Goal: Task Accomplishment & Management: Complete application form

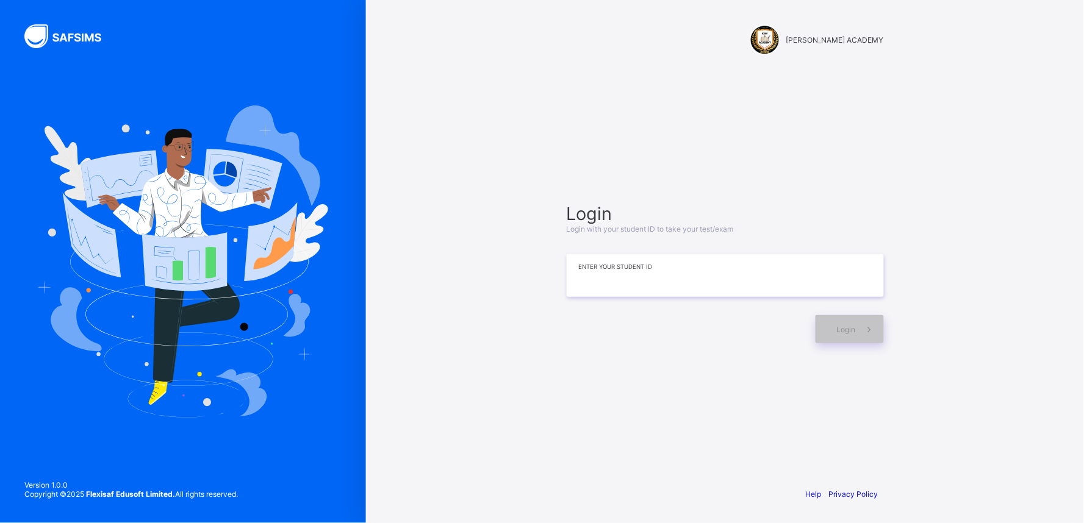
click at [644, 282] on input at bounding box center [725, 275] width 317 height 43
click at [656, 278] on input "*******" at bounding box center [725, 275] width 317 height 43
type input "**********"
click at [856, 329] on span at bounding box center [870, 329] width 28 height 28
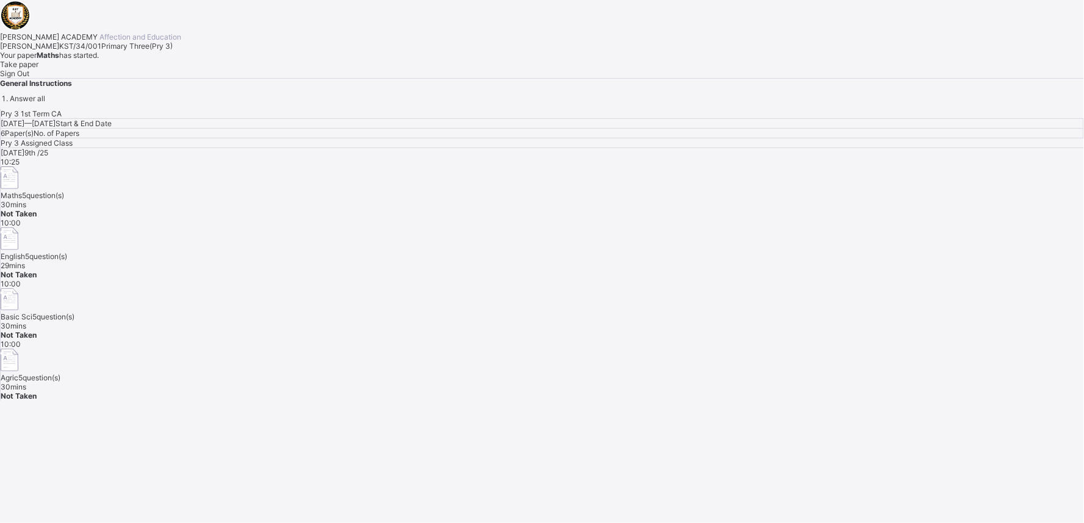
click at [38, 69] on span "Take paper" at bounding box center [19, 64] width 38 height 9
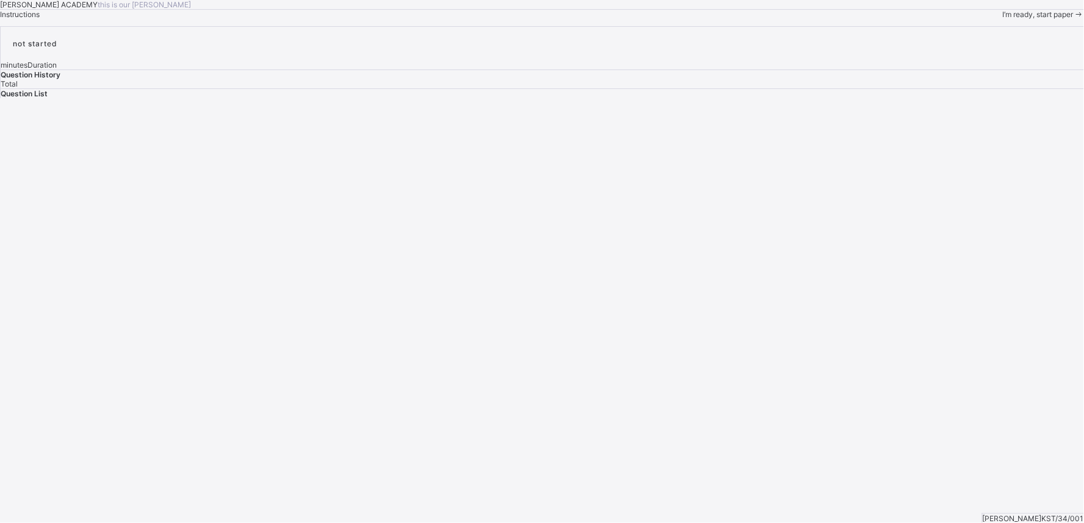
click at [1003, 19] on div "I’m ready, start paper" at bounding box center [1043, 14] width 81 height 9
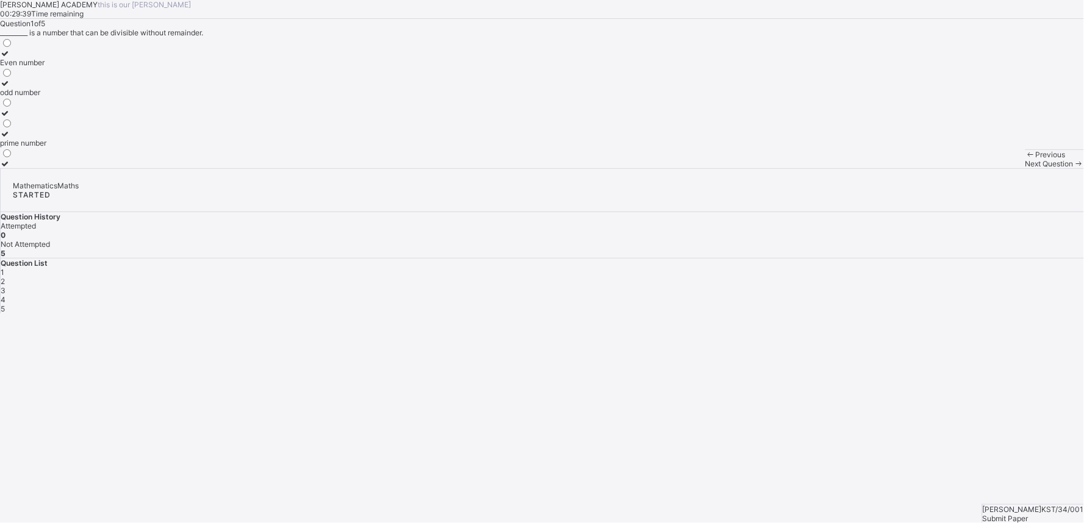
click at [46, 67] on div "Even number" at bounding box center [23, 62] width 46 height 9
click at [1026, 168] on div "Next Question" at bounding box center [1055, 163] width 59 height 9
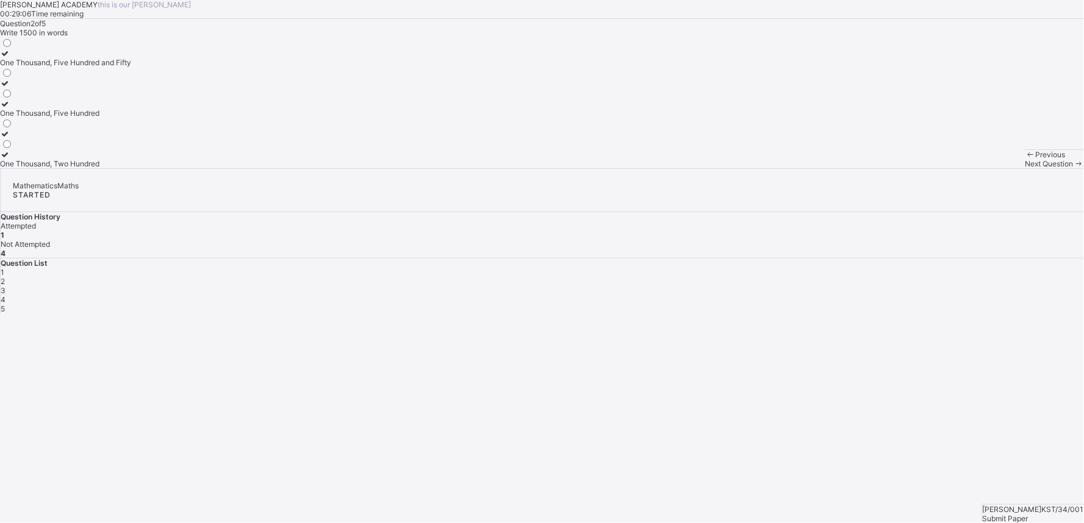
click at [131, 118] on div "One Thousand, Five Hundred" at bounding box center [65, 113] width 131 height 9
click at [1026, 168] on span "Next Question" at bounding box center [1050, 163] width 48 height 9
click at [19, 168] on div "2500" at bounding box center [9, 163] width 19 height 9
click at [1026, 168] on div "Next Question" at bounding box center [1055, 163] width 59 height 9
click at [38, 168] on div "Thousands" at bounding box center [19, 163] width 38 height 9
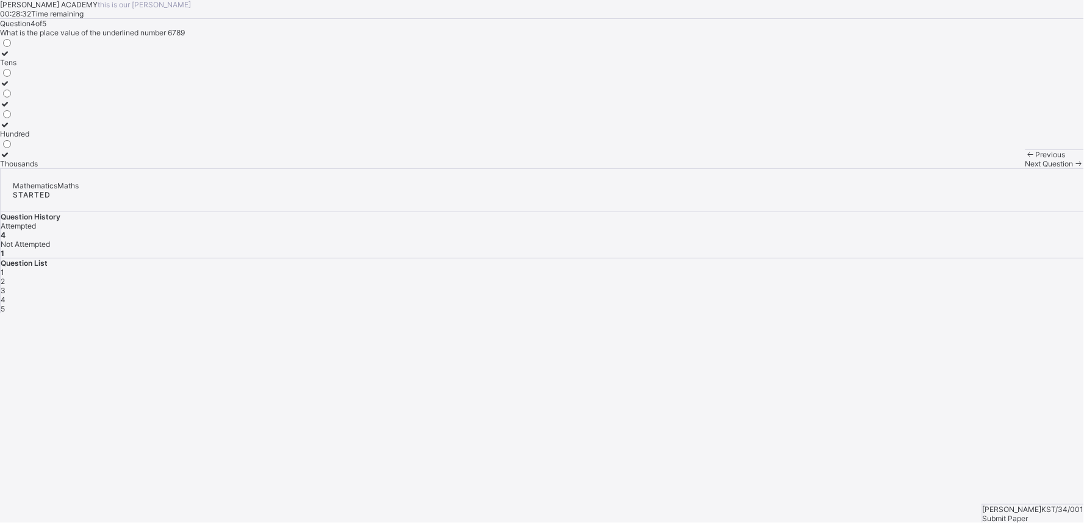
click at [1026, 168] on div "Next Question" at bounding box center [1055, 163] width 59 height 9
click at [19, 148] on div "3450" at bounding box center [9, 142] width 19 height 9
click at [1045, 514] on div "Submit Paper" at bounding box center [1033, 518] width 101 height 9
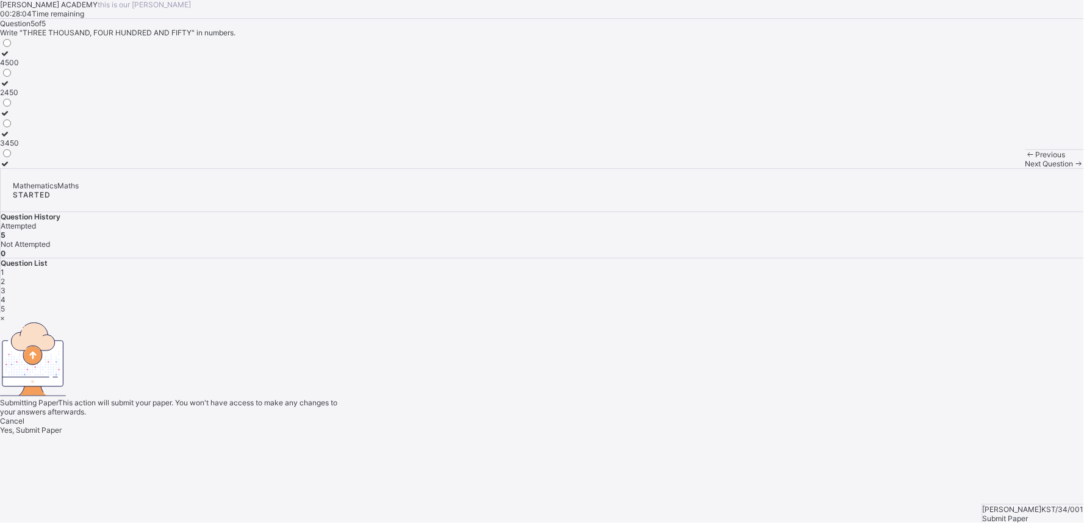
click at [62, 426] on span "Yes, Submit Paper" at bounding box center [31, 430] width 62 height 9
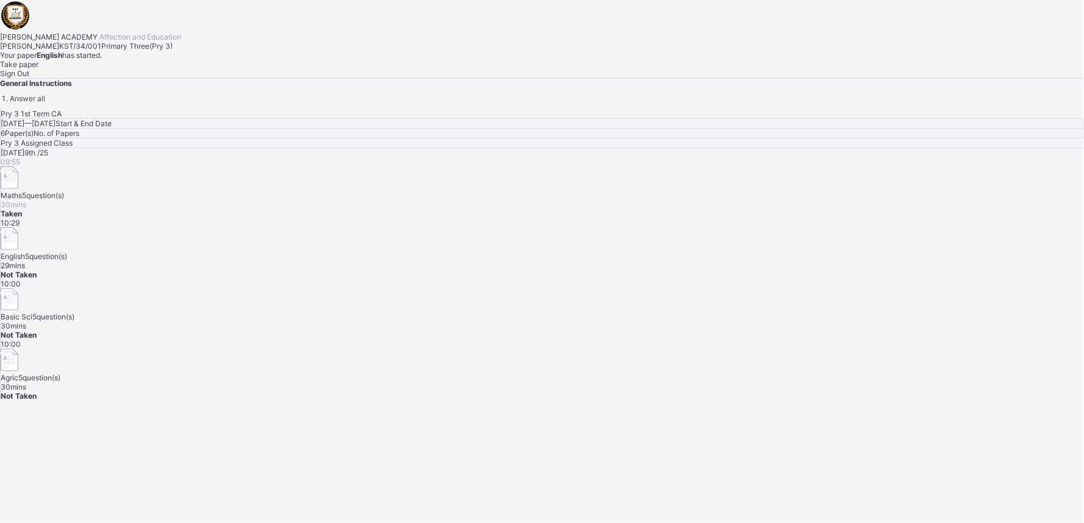
click at [169, 69] on div "Take paper" at bounding box center [542, 64] width 1084 height 9
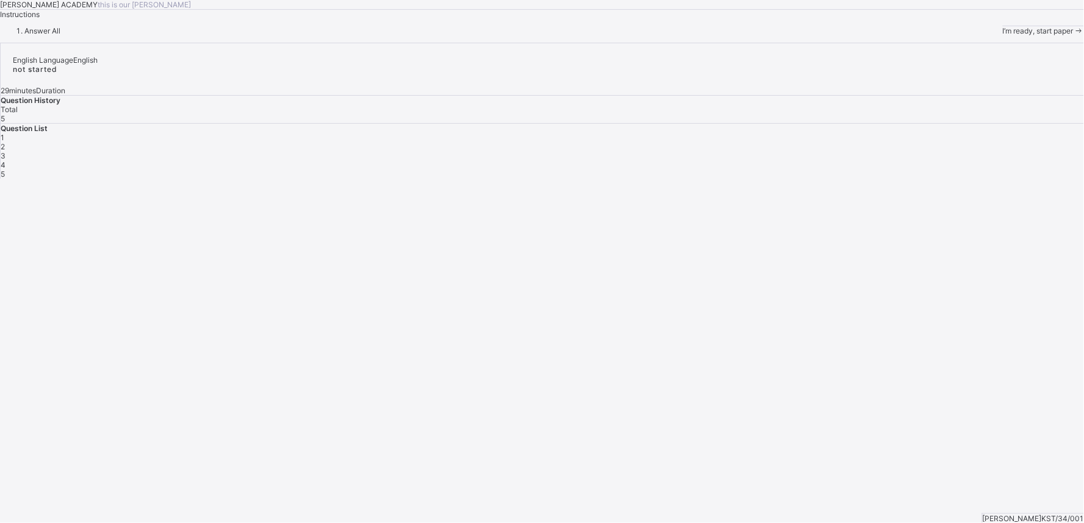
click at [1003, 35] on span "I’m ready, start paper" at bounding box center [1038, 30] width 71 height 9
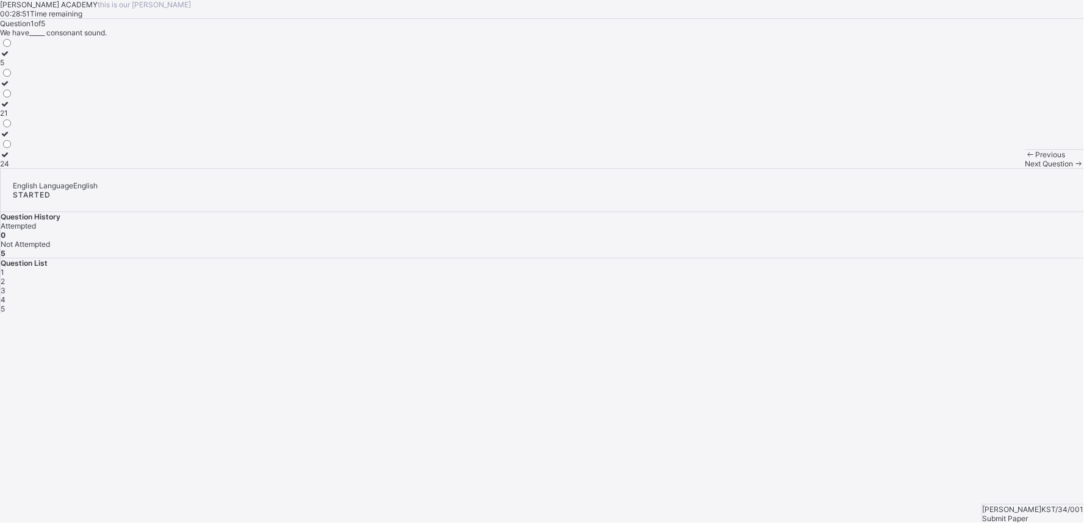
click at [13, 67] on label "5" at bounding box center [6, 58] width 13 height 18
click at [1026, 168] on div "Next Question" at bounding box center [1055, 163] width 59 height 9
click at [31, 109] on div "Reading" at bounding box center [15, 103] width 31 height 9
click at [1026, 168] on div "Next Question" at bounding box center [1055, 163] width 59 height 9
click at [28, 138] on div "Noun" at bounding box center [14, 133] width 28 height 9
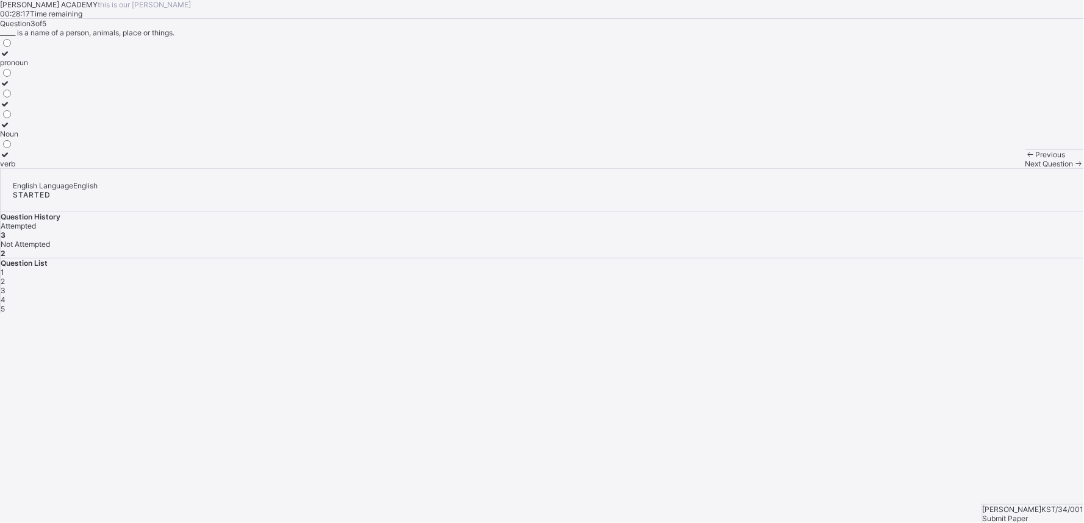
click at [1026, 168] on span "Next Question" at bounding box center [1050, 163] width 48 height 9
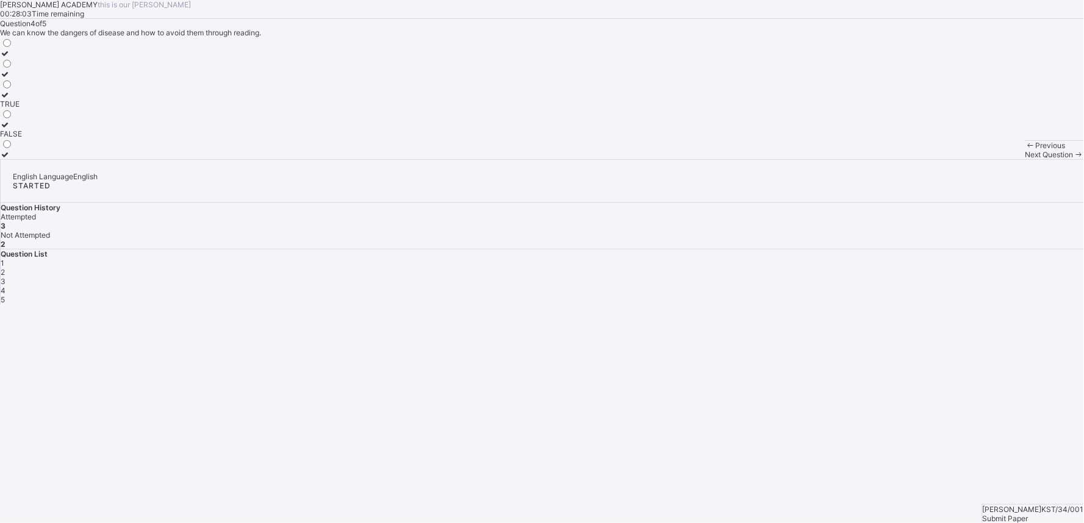
click at [22, 109] on div "TRUE" at bounding box center [11, 103] width 22 height 9
click at [1026, 159] on span "Next Question" at bounding box center [1050, 154] width 48 height 9
click at [22, 88] on div "TRUE" at bounding box center [11, 83] width 22 height 9
click at [1021, 514] on span "Submit Paper" at bounding box center [1006, 518] width 46 height 9
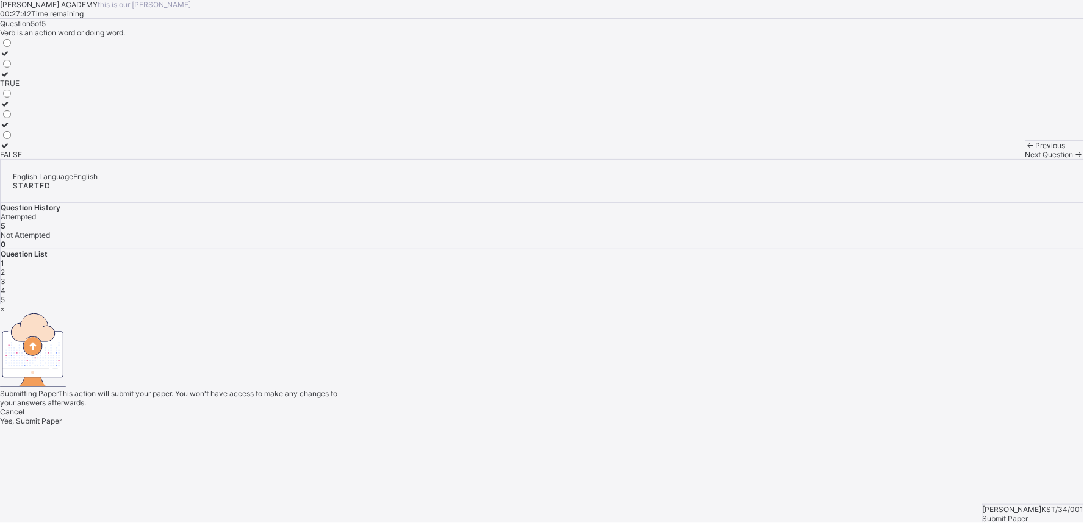
click at [62, 417] on span "Yes, Submit Paper" at bounding box center [31, 421] width 62 height 9
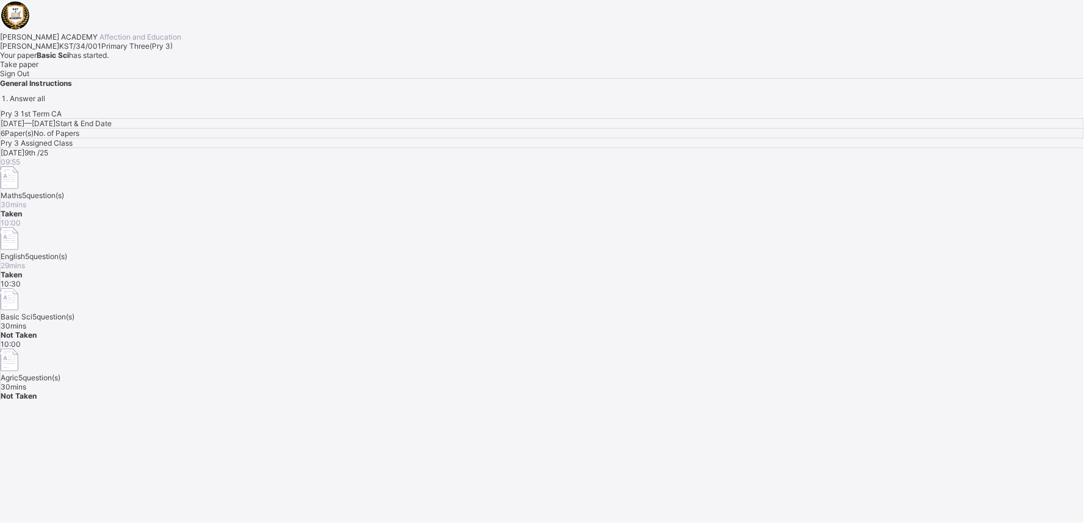
click at [162, 69] on div "Take paper" at bounding box center [542, 64] width 1084 height 9
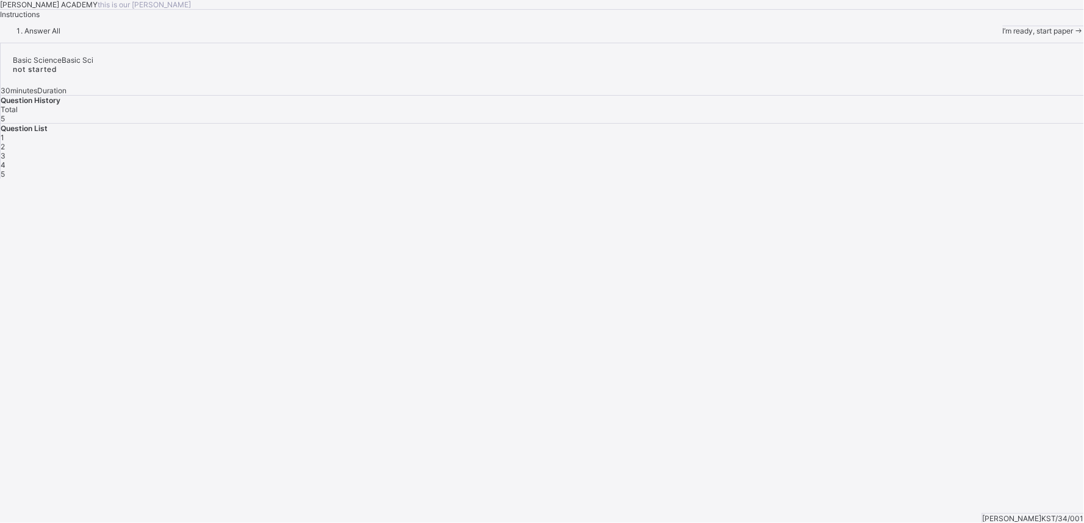
click at [1003, 35] on span "I’m ready, start paper" at bounding box center [1038, 30] width 71 height 9
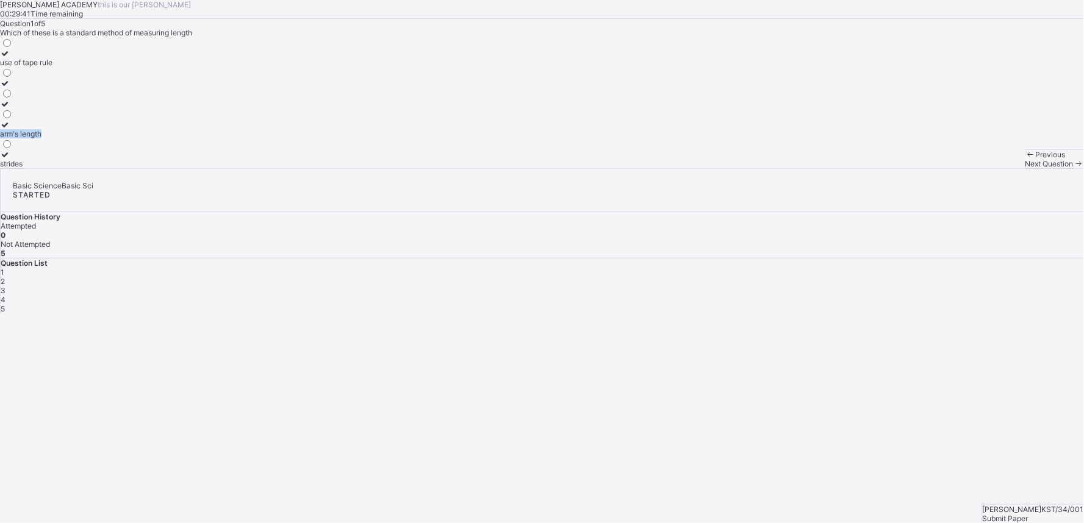
drag, startPoint x: 469, startPoint y: 264, endPoint x: 171, endPoint y: 287, distance: 298.6
click at [171, 168] on div "use of tape rule arm's length strides" at bounding box center [542, 102] width 1084 height 131
click at [52, 138] on div "arm's length" at bounding box center [26, 133] width 52 height 9
click at [1026, 168] on div "Next Question" at bounding box center [1055, 163] width 59 height 9
click at [18, 97] on div "10" at bounding box center [9, 92] width 18 height 9
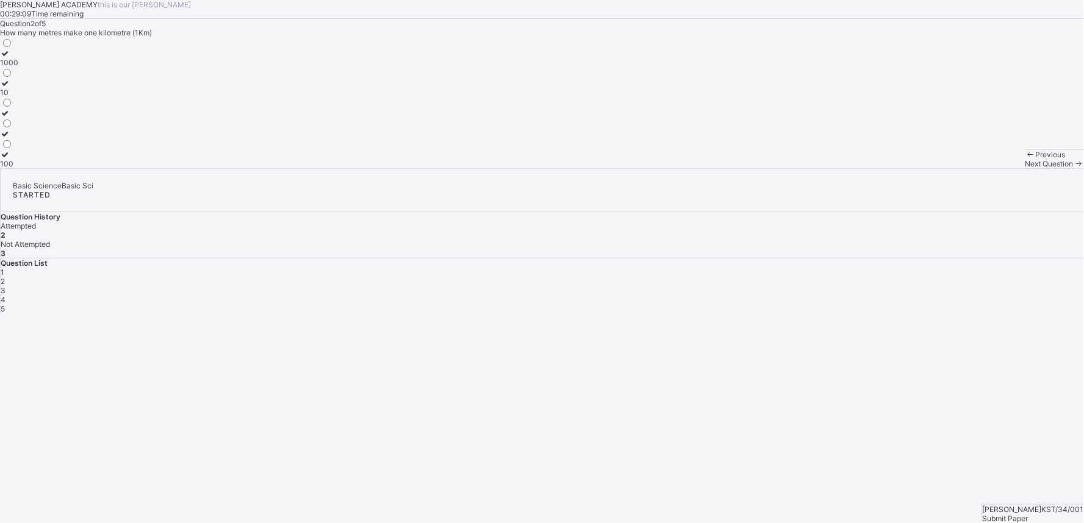
click at [1026, 168] on div "Next Question" at bounding box center [1055, 163] width 59 height 9
click at [24, 148] on div "mass" at bounding box center [12, 142] width 24 height 9
click at [1026, 168] on div "Next Question" at bounding box center [1055, 163] width 59 height 9
click at [38, 118] on label "use of ruler" at bounding box center [19, 108] width 38 height 18
click at [1026, 168] on div "Next Question" at bounding box center [1055, 163] width 59 height 9
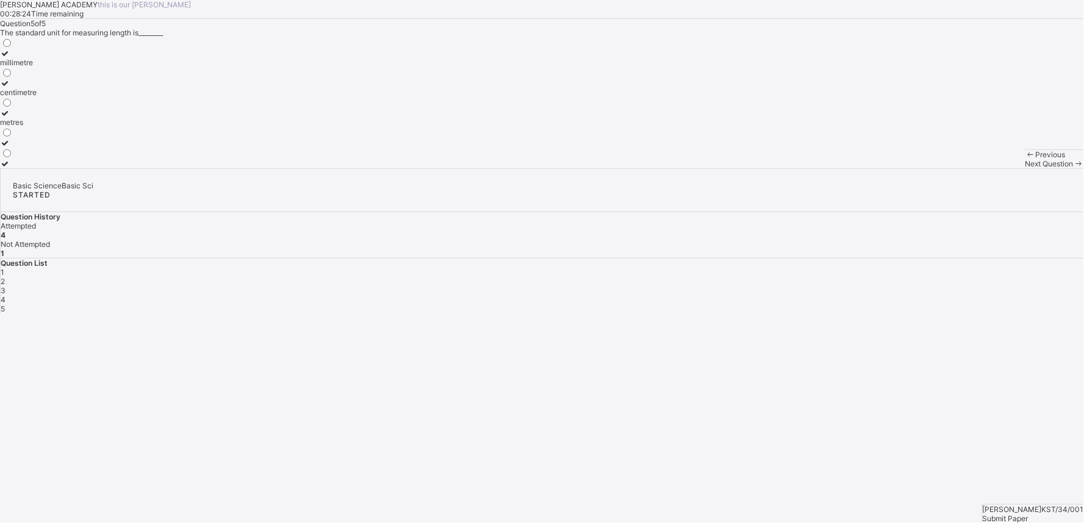
click at [37, 127] on div "metres" at bounding box center [18, 122] width 37 height 9
click at [1059, 514] on div "Submit Paper" at bounding box center [1033, 518] width 101 height 9
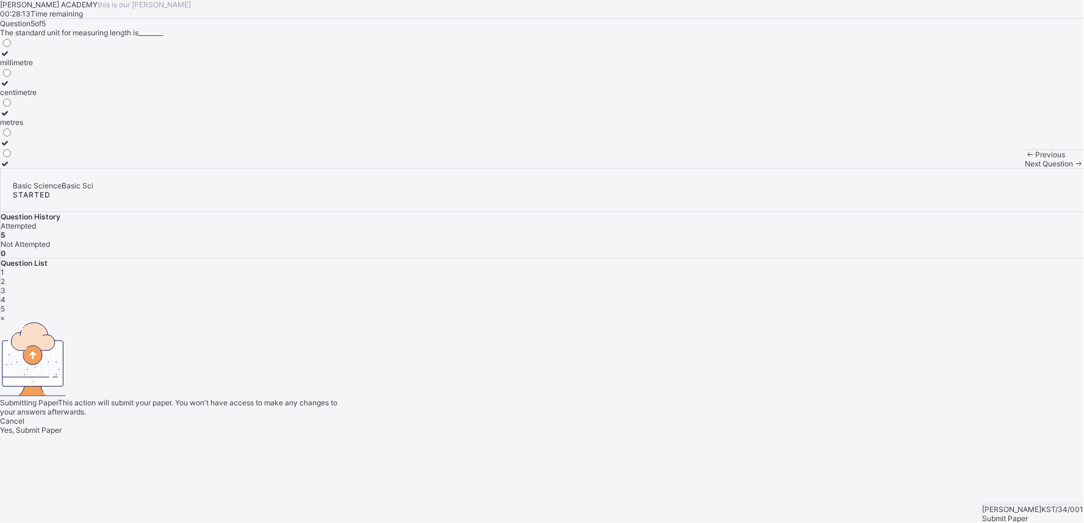
click at [62, 426] on span "Yes, Submit Paper" at bounding box center [31, 430] width 62 height 9
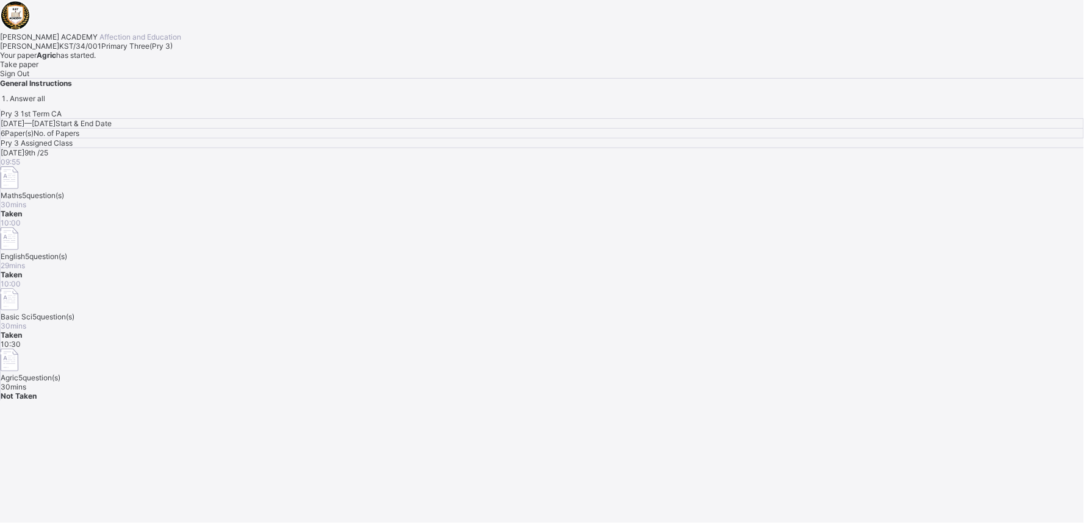
click at [155, 69] on div "Take paper" at bounding box center [542, 64] width 1084 height 9
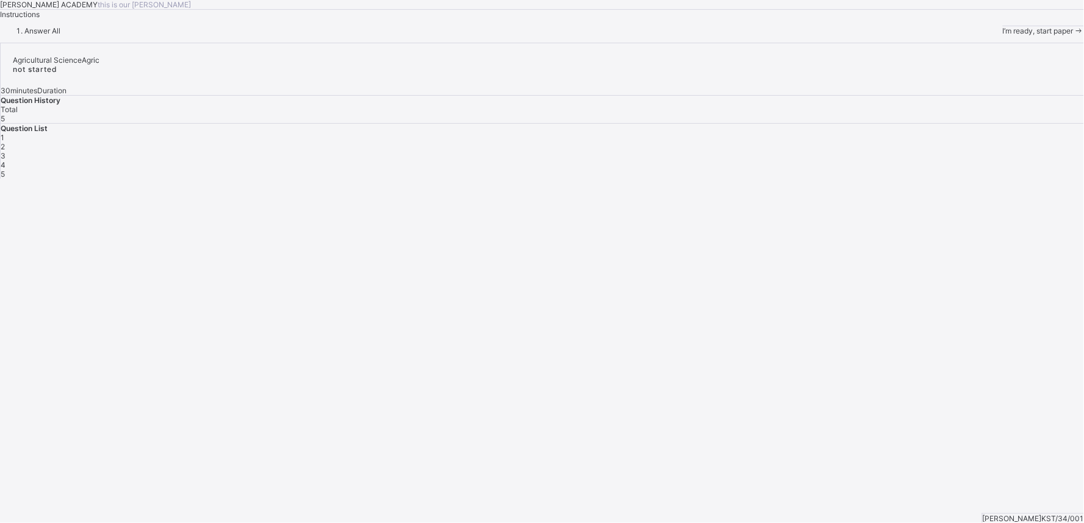
click at [1003, 35] on span "I’m ready, start paper" at bounding box center [1038, 30] width 71 height 9
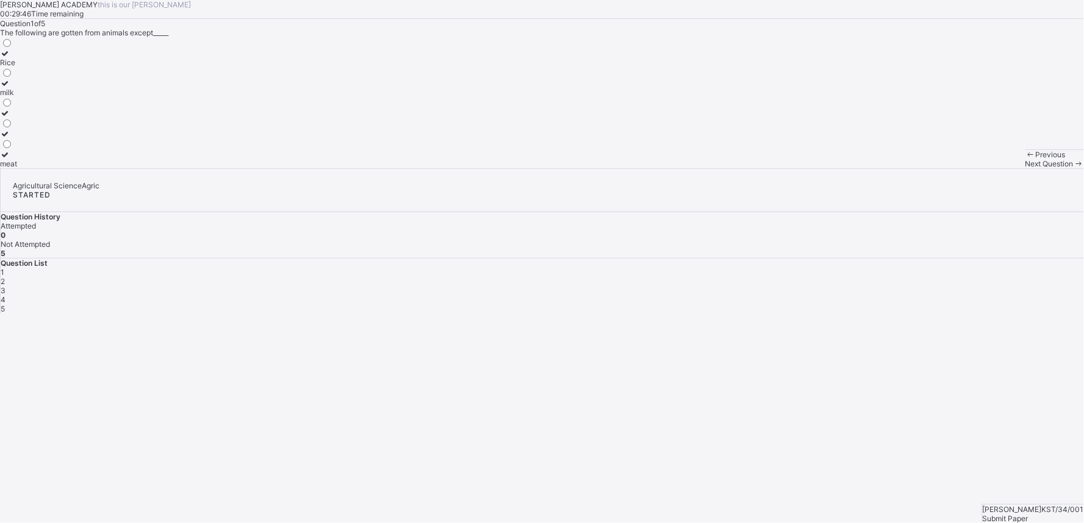
click at [17, 168] on div "meat" at bounding box center [8, 163] width 17 height 9
click at [1026, 168] on div "Next Question" at bounding box center [1055, 163] width 59 height 9
click at [29, 168] on label "Energy" at bounding box center [14, 159] width 29 height 18
click at [1026, 168] on span "Next Question" at bounding box center [1050, 163] width 48 height 9
drag, startPoint x: 652, startPoint y: 550, endPoint x: 563, endPoint y: 373, distance: 198.6
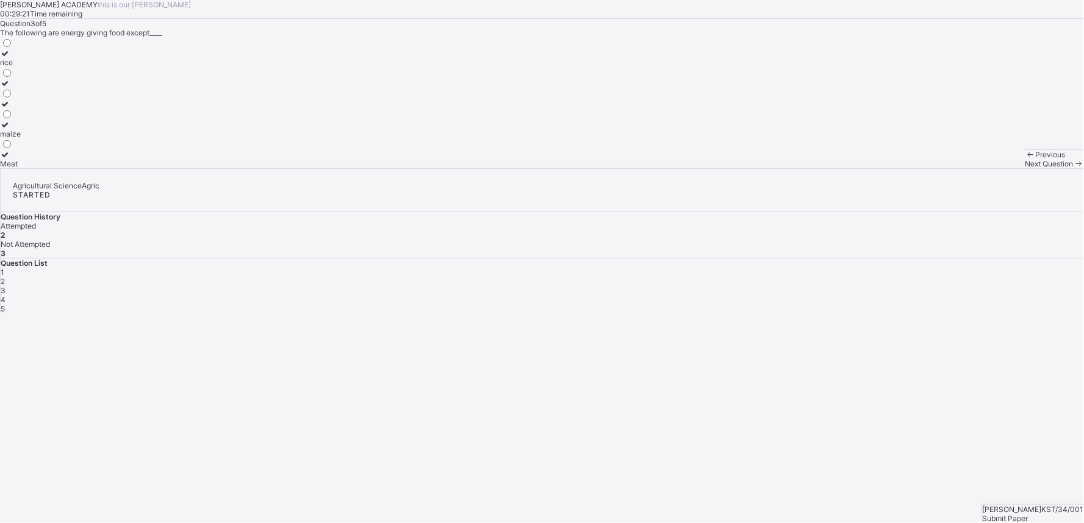
click at [563, 168] on div "[PERSON_NAME] ACADEMY this is our [PERSON_NAME] 00:29:21 Time remaining Questio…" at bounding box center [542, 84] width 1084 height 168
click at [21, 67] on div "rice" at bounding box center [10, 62] width 21 height 9
click at [21, 168] on div "Meat" at bounding box center [10, 163] width 21 height 9
click at [1026, 168] on span "Next Question" at bounding box center [1050, 163] width 48 height 9
click at [63, 97] on label "Energy giving food" at bounding box center [31, 88] width 63 height 18
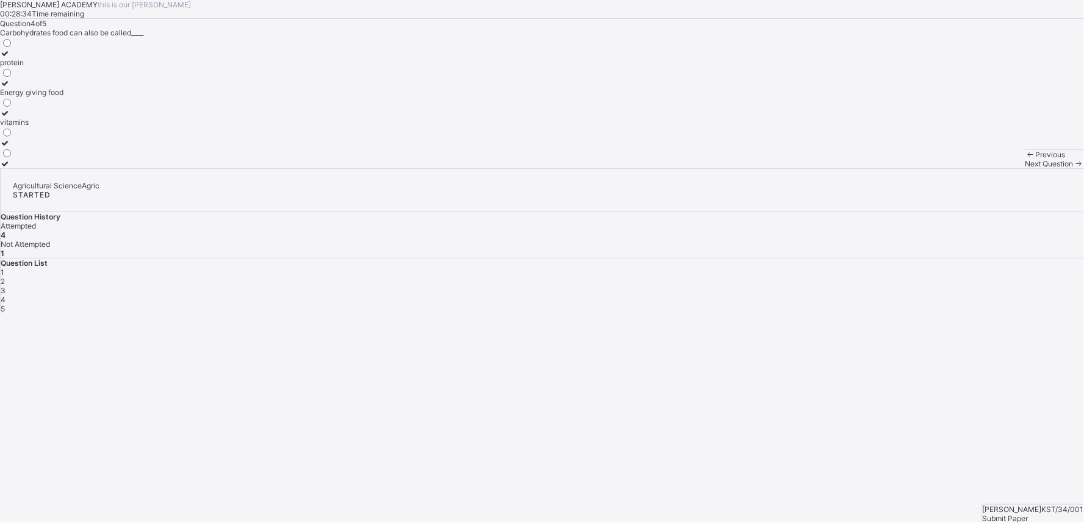
click at [1074, 168] on icon at bounding box center [1079, 163] width 10 height 9
click at [22, 67] on label "TRUE" at bounding box center [11, 58] width 22 height 18
click at [1054, 514] on div "Submit Paper" at bounding box center [1033, 518] width 101 height 9
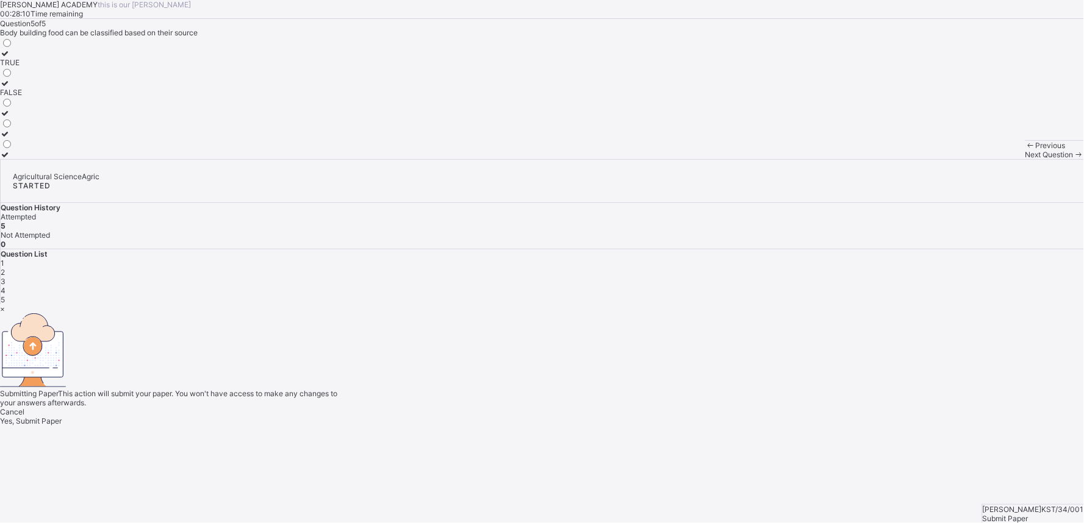
click at [62, 417] on span "Yes, Submit Paper" at bounding box center [31, 421] width 62 height 9
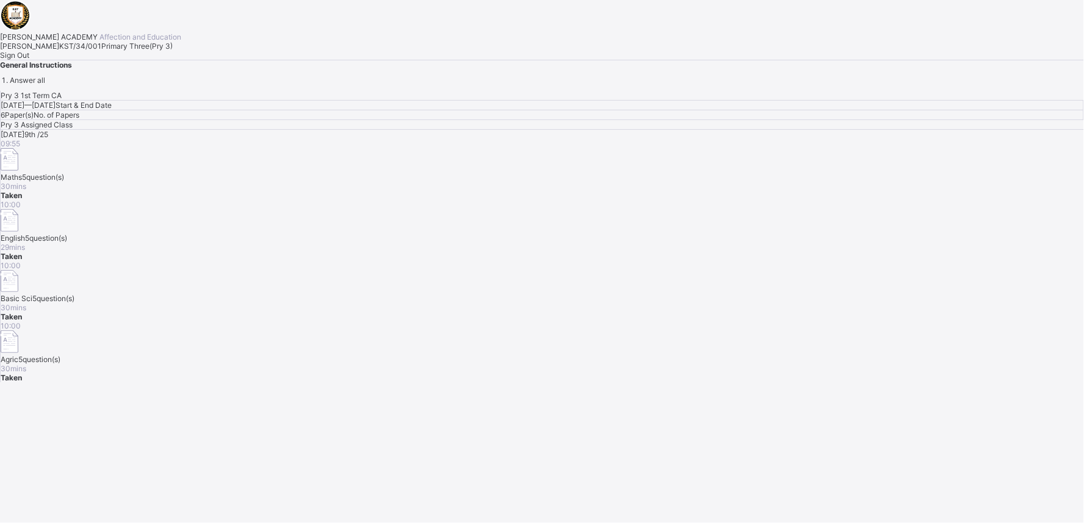
click at [556, 344] on div "Pry 3 1st Term CA [DATE] — [DATE] Start & End Date 6 Paper(s) No. of Papers Pry…" at bounding box center [542, 237] width 1084 height 292
click at [29, 60] on span "Sign Out" at bounding box center [14, 55] width 29 height 9
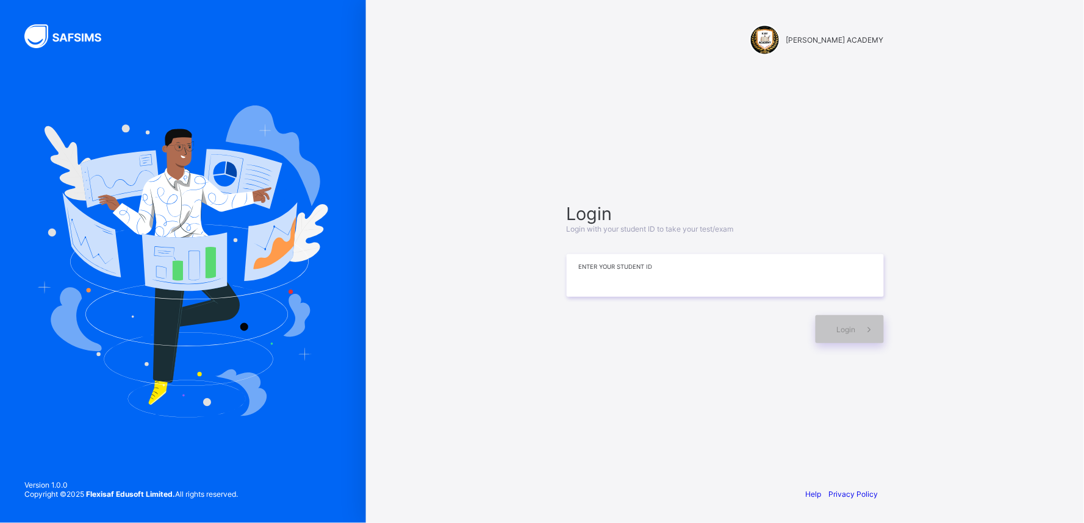
click at [617, 267] on input at bounding box center [725, 275] width 317 height 43
type input "*"
type input "**********"
click at [829, 325] on div "Login" at bounding box center [850, 329] width 68 height 28
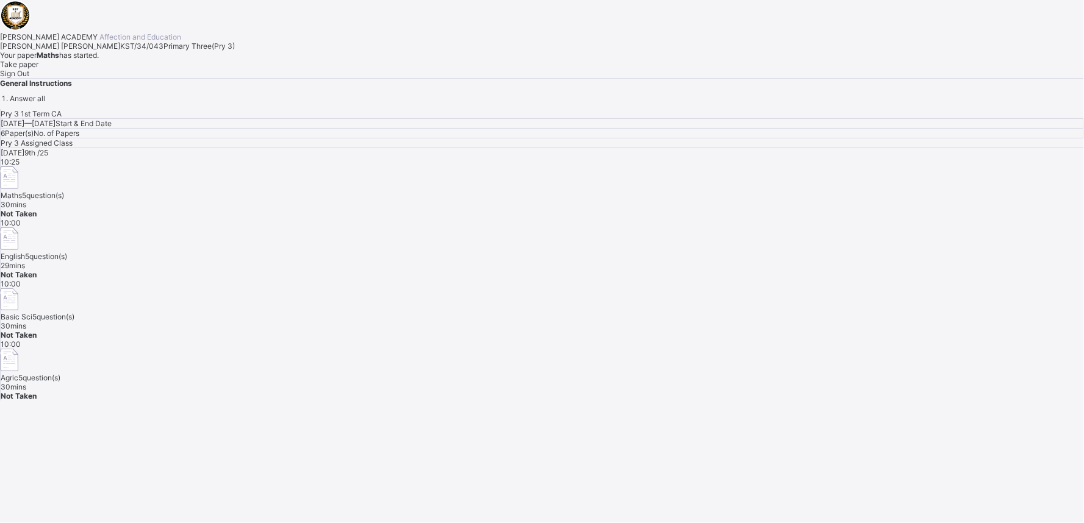
click at [168, 69] on div "Take paper" at bounding box center [542, 64] width 1084 height 9
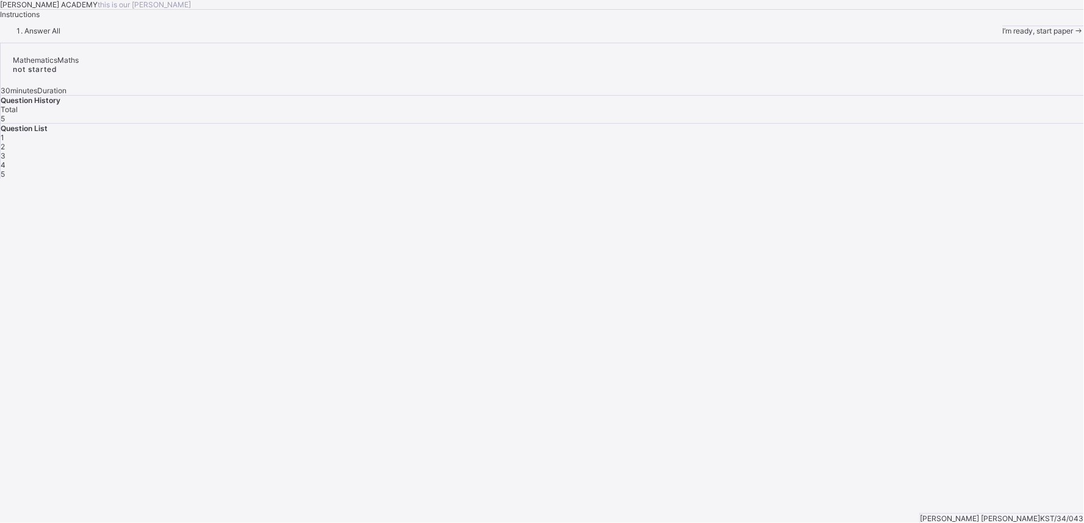
click at [451, 35] on div "[PERSON_NAME] ACADEMY this is our [PERSON_NAME] Instructions Answer All I’m rea…" at bounding box center [542, 17] width 1084 height 35
click at [1003, 35] on span "I’m ready, start paper" at bounding box center [1038, 30] width 71 height 9
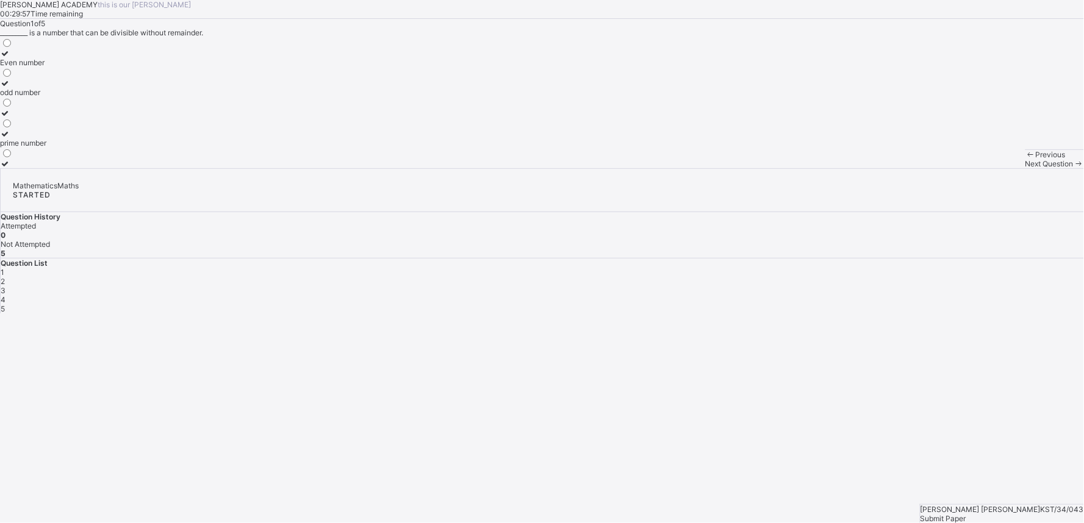
click at [1026, 159] on div "Previous" at bounding box center [1055, 154] width 59 height 9
click at [46, 67] on div "Even number" at bounding box center [23, 62] width 46 height 9
click at [1026, 168] on span "Next Question" at bounding box center [1050, 163] width 48 height 9
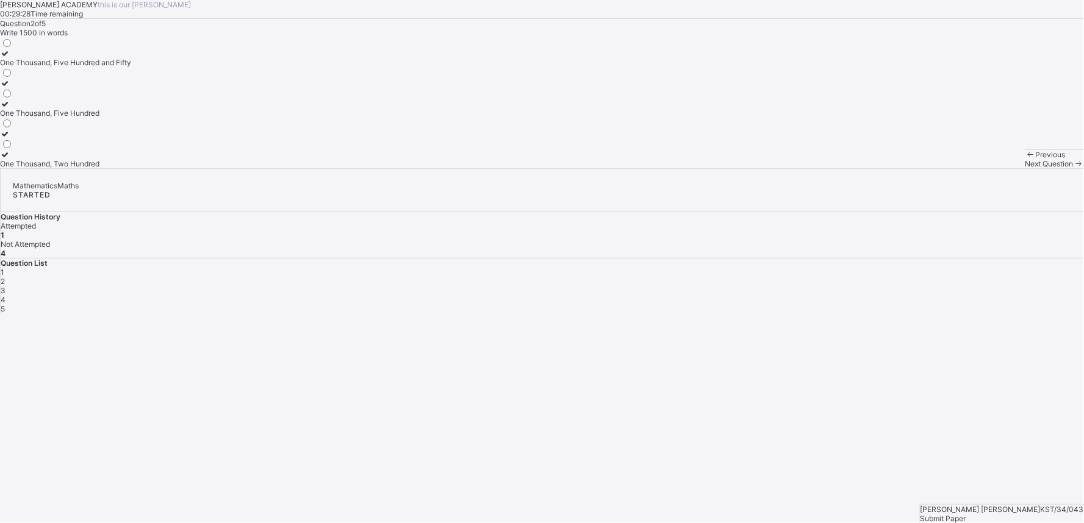
click at [1026, 168] on span "Next Question" at bounding box center [1050, 163] width 48 height 9
click at [19, 168] on div "2500" at bounding box center [9, 163] width 19 height 9
click at [1026, 168] on span "Next Question" at bounding box center [1050, 163] width 48 height 9
click at [38, 138] on div "Hundred" at bounding box center [19, 133] width 38 height 9
click at [1026, 168] on span "Next Question" at bounding box center [1050, 163] width 48 height 9
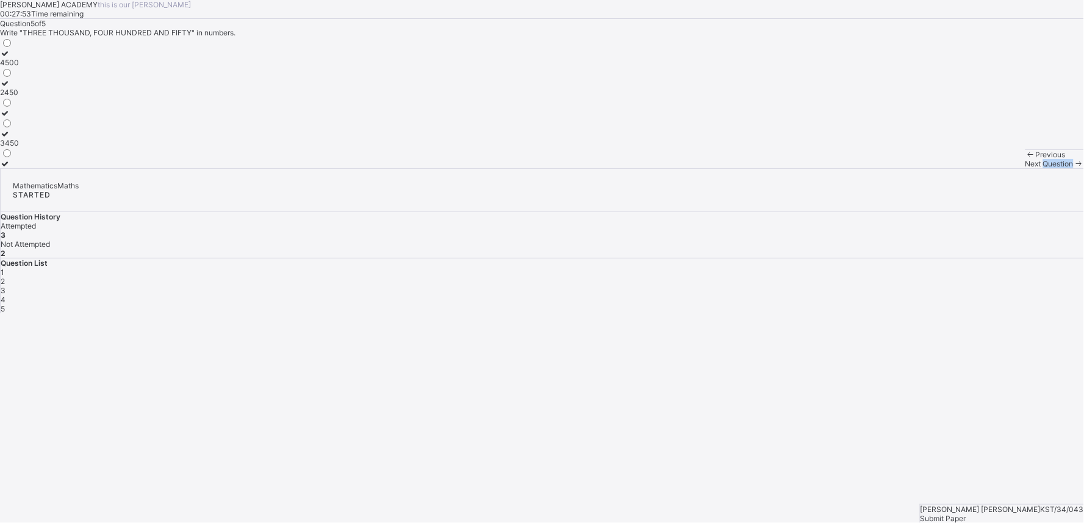
click at [1026, 168] on span "Next Question" at bounding box center [1050, 163] width 48 height 9
click at [19, 67] on label "4500" at bounding box center [9, 58] width 19 height 18
click at [1026, 168] on span "Next Question" at bounding box center [1050, 163] width 48 height 9
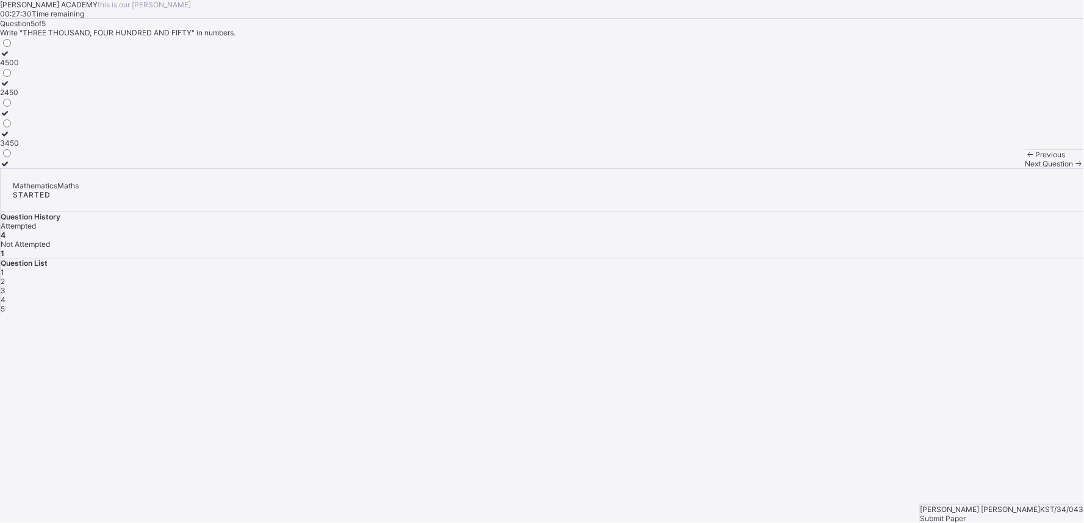
click at [966, 514] on span "Submit Paper" at bounding box center [944, 518] width 46 height 9
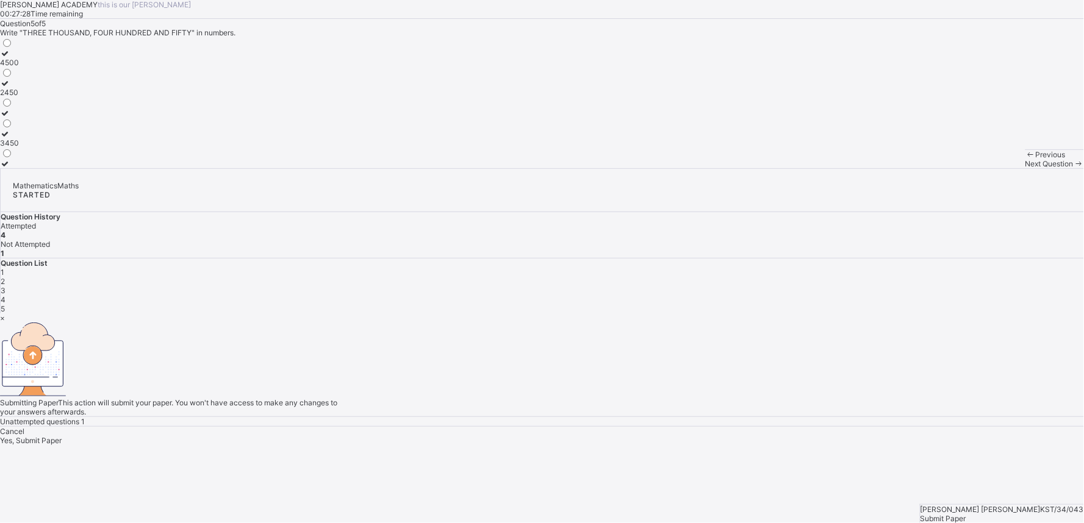
drag, startPoint x: 1039, startPoint y: 499, endPoint x: 639, endPoint y: 464, distance: 401.2
click at [639, 445] on div "× Submitting Paper This action will submit your paper. You won't have access to…" at bounding box center [542, 380] width 1084 height 132
click at [62, 436] on span "Yes, Submit Paper" at bounding box center [31, 440] width 62 height 9
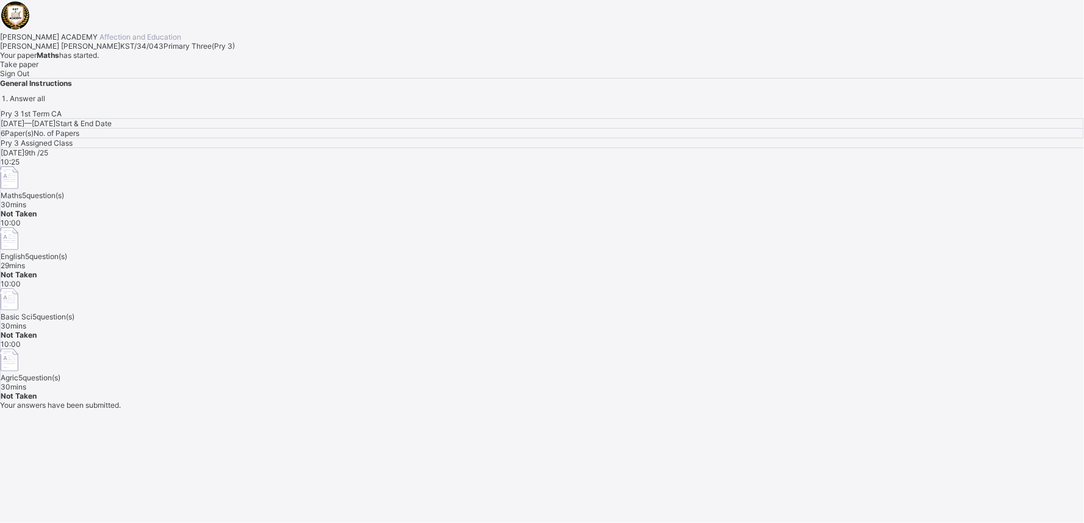
click at [554, 369] on div "Pry 3 1st Term CA [DATE] — [DATE] Start & End Date 6 Paper(s) No. of Papers Pry…" at bounding box center [542, 255] width 1084 height 292
click at [38, 69] on span "Take paper" at bounding box center [19, 64] width 38 height 9
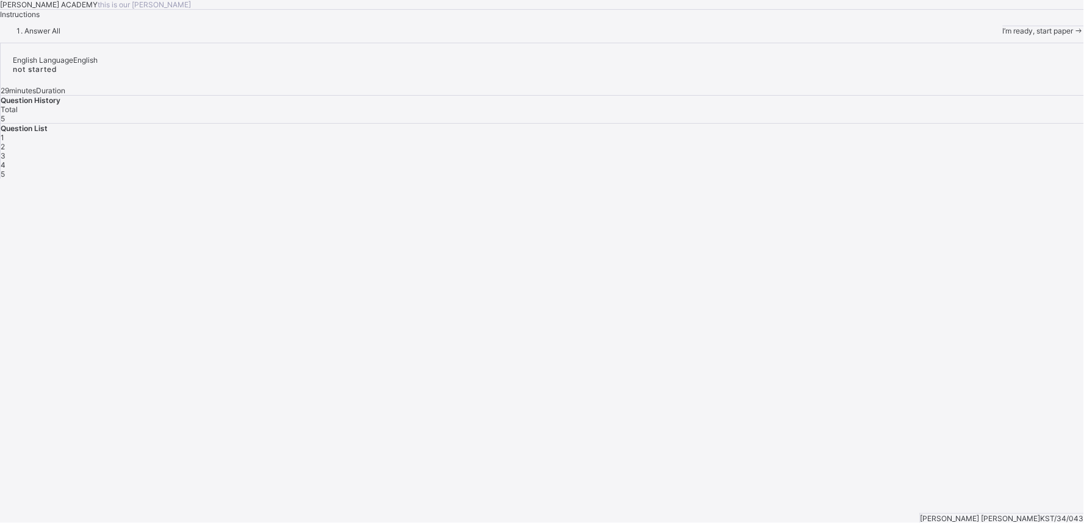
click at [1003, 35] on span "I’m ready, start paper" at bounding box center [1038, 30] width 71 height 9
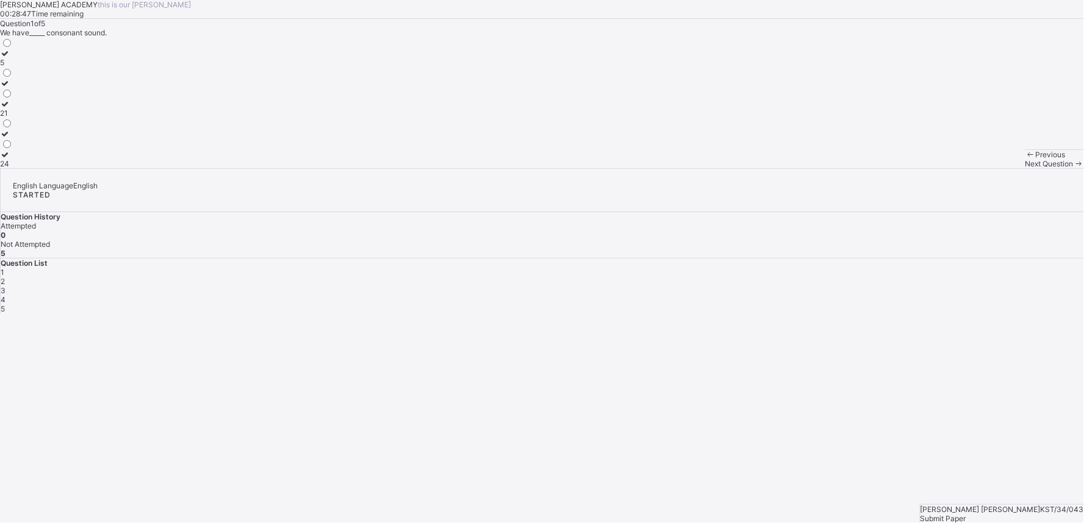
click at [13, 168] on div "24" at bounding box center [6, 163] width 13 height 9
click at [1026, 168] on div "Next Question" at bounding box center [1055, 163] width 59 height 9
click at [31, 109] on label "Reading" at bounding box center [15, 99] width 31 height 18
click at [1026, 168] on span "Next Question" at bounding box center [1050, 163] width 48 height 9
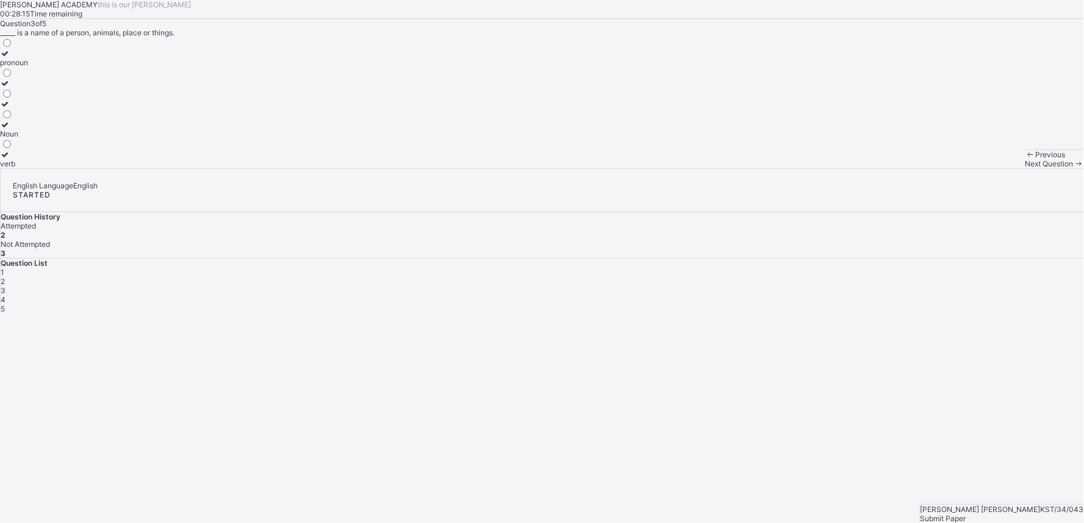
click at [28, 138] on div "Noun" at bounding box center [14, 133] width 28 height 9
click at [1026, 168] on span "Next Question" at bounding box center [1050, 163] width 48 height 9
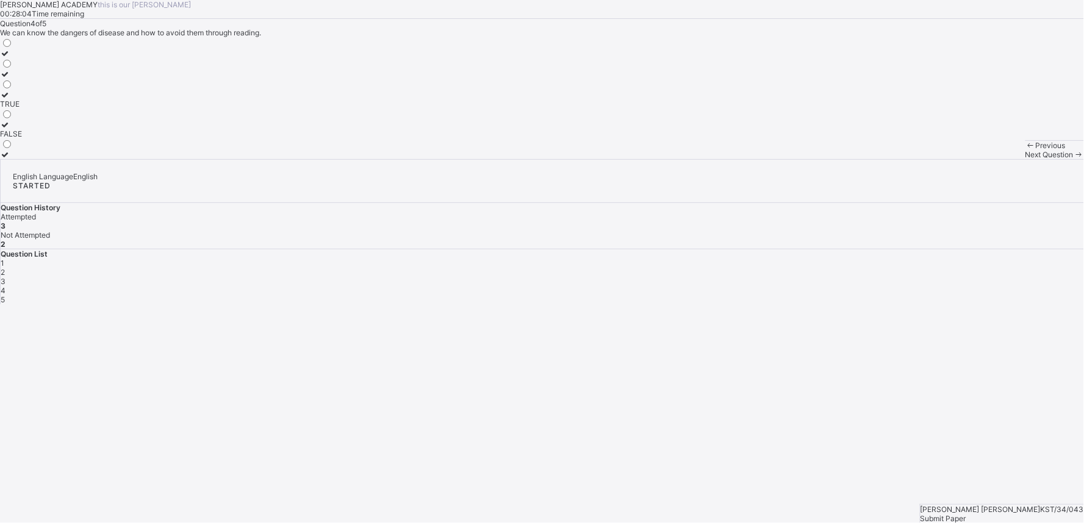
click at [1026, 159] on span "Next Question" at bounding box center [1050, 154] width 48 height 9
click at [961, 286] on div "4" at bounding box center [543, 290] width 1084 height 9
click at [22, 109] on div "TRUE" at bounding box center [11, 103] width 22 height 9
click at [1074, 159] on span at bounding box center [1079, 154] width 10 height 9
click at [22, 159] on div "FALSE" at bounding box center [11, 154] width 22 height 9
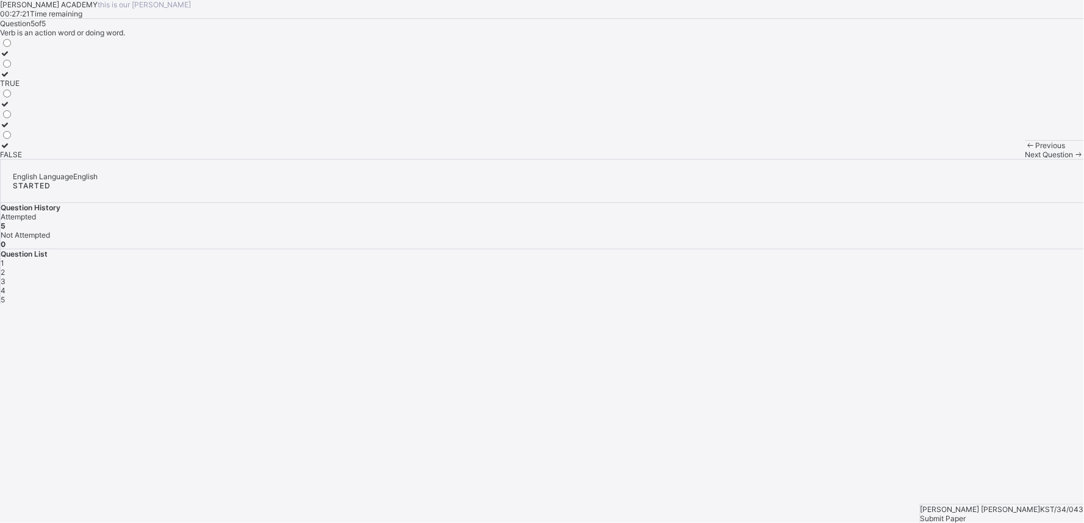
click at [966, 514] on span "Submit Paper" at bounding box center [944, 518] width 46 height 9
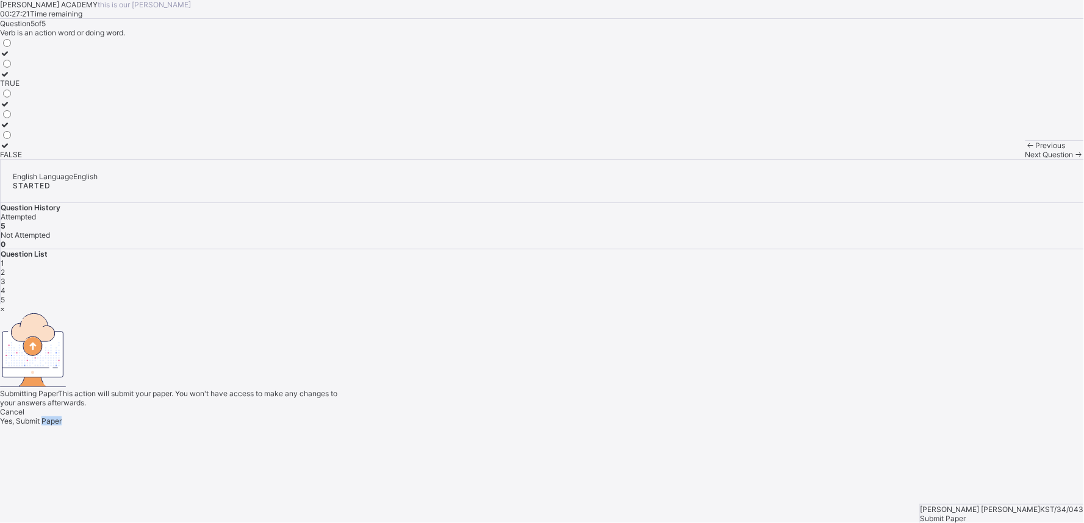
click at [1038, 426] on div "× Submitting Paper This action will submit your paper. You won't have access to…" at bounding box center [542, 364] width 1084 height 121
click at [62, 417] on span "Yes, Submit Paper" at bounding box center [31, 421] width 62 height 9
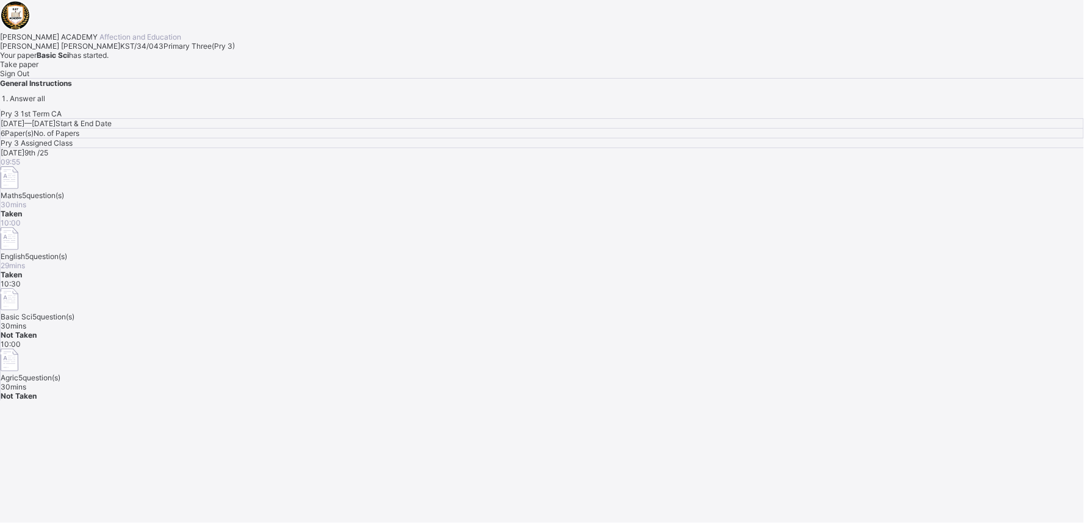
click at [161, 69] on div "Take paper" at bounding box center [542, 64] width 1084 height 9
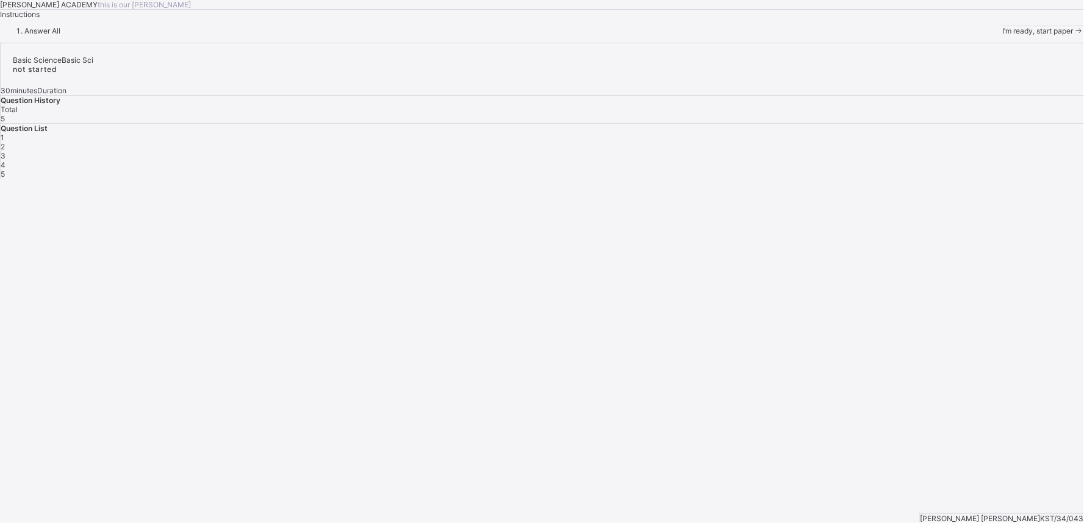
click at [1003, 35] on span "I’m ready, start paper" at bounding box center [1038, 30] width 71 height 9
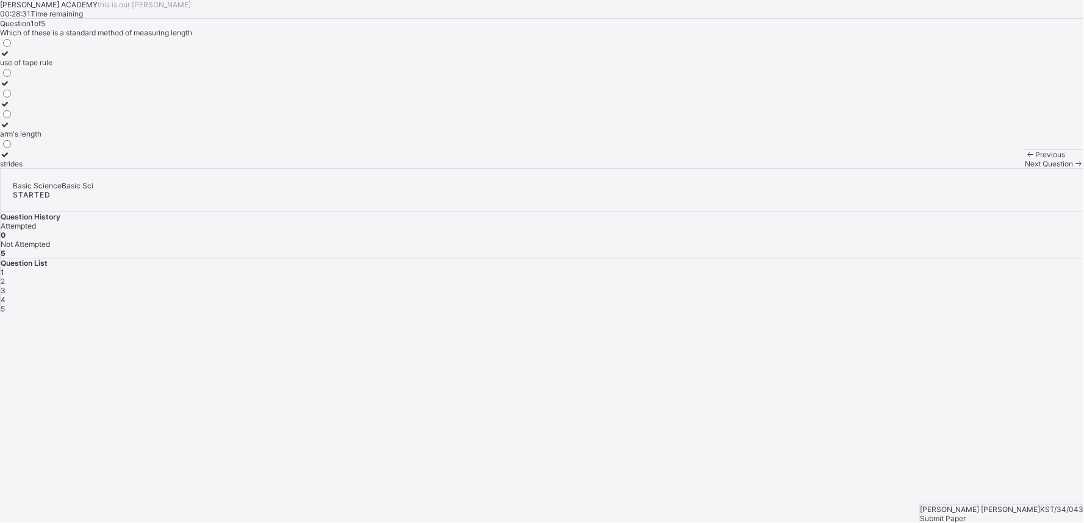
click at [1026, 159] on div "Previous" at bounding box center [1055, 154] width 59 height 9
click at [52, 138] on div "arm's length" at bounding box center [26, 133] width 52 height 9
click at [1026, 168] on div "Next Question" at bounding box center [1055, 163] width 59 height 9
click at [891, 277] on div "2" at bounding box center [543, 281] width 1084 height 9
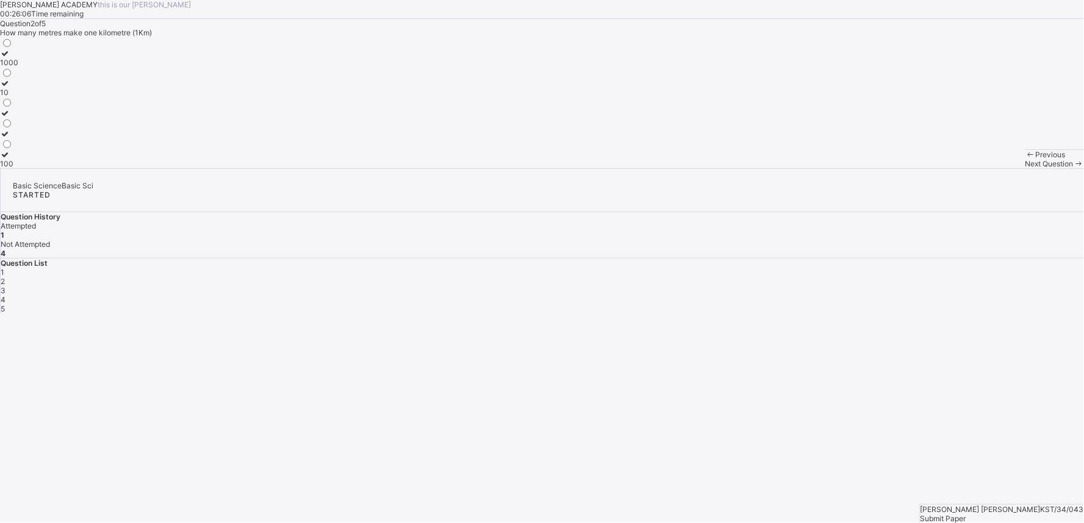
click at [18, 168] on div "100" at bounding box center [9, 163] width 18 height 9
click at [1026, 168] on span "Next Question" at bounding box center [1050, 163] width 48 height 9
click at [24, 118] on div "Length" at bounding box center [12, 113] width 24 height 9
click at [1026, 168] on div "Previous Next Question" at bounding box center [1055, 158] width 59 height 19
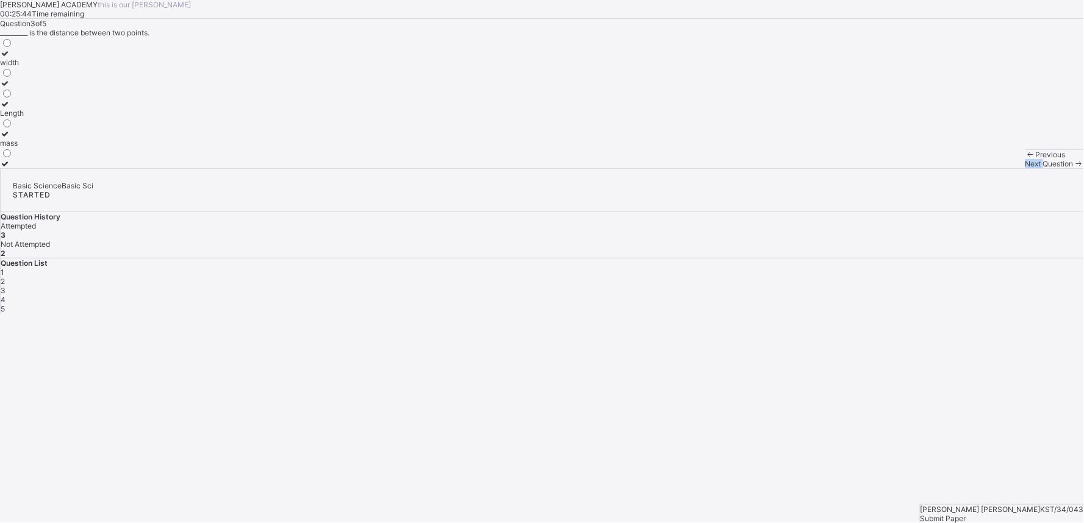
click at [1026, 168] on div "Previous Next Question" at bounding box center [1055, 158] width 59 height 19
click at [1026, 168] on div "Next Question" at bounding box center [1055, 163] width 59 height 9
click at [38, 148] on div "hand span" at bounding box center [19, 142] width 38 height 9
click at [1026, 168] on span "Next Question" at bounding box center [1050, 163] width 48 height 9
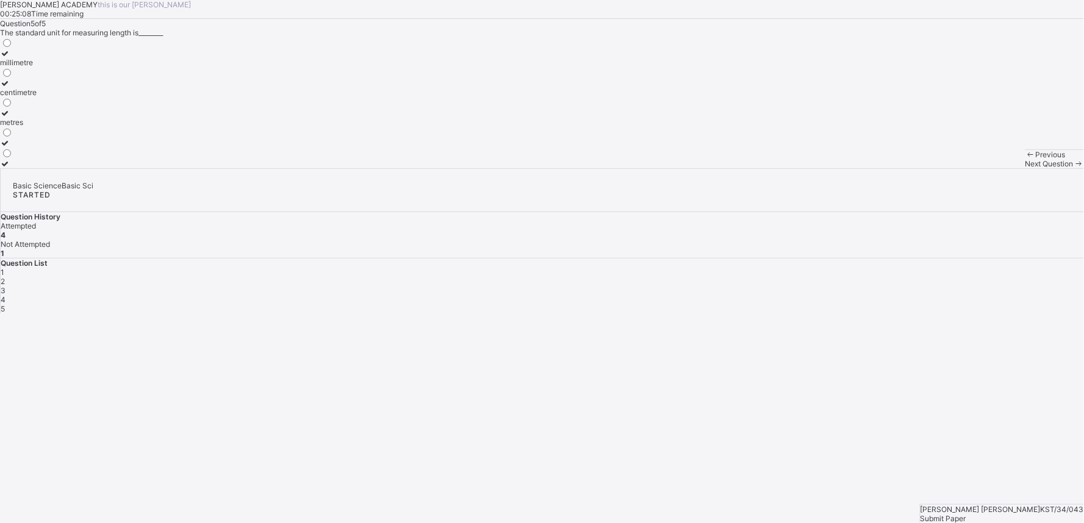
click at [37, 97] on label "centimetre" at bounding box center [18, 88] width 37 height 18
click at [1026, 168] on span "Next Question" at bounding box center [1050, 163] width 48 height 9
click at [966, 514] on span "Submit Paper" at bounding box center [944, 518] width 46 height 9
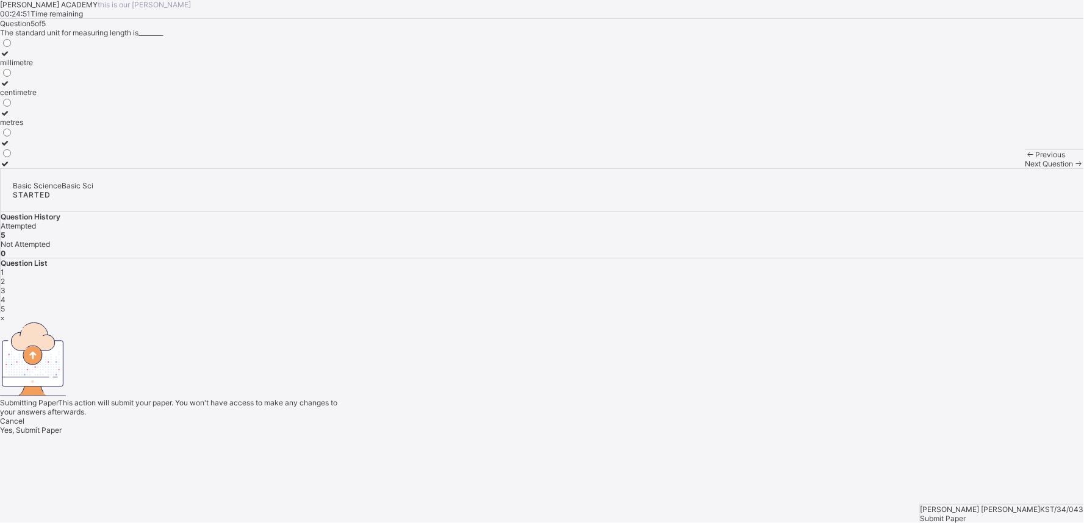
click at [62, 426] on span "Yes, Submit Paper" at bounding box center [31, 430] width 62 height 9
click at [556, 426] on div "Yes, Submit Paper" at bounding box center [542, 430] width 1084 height 9
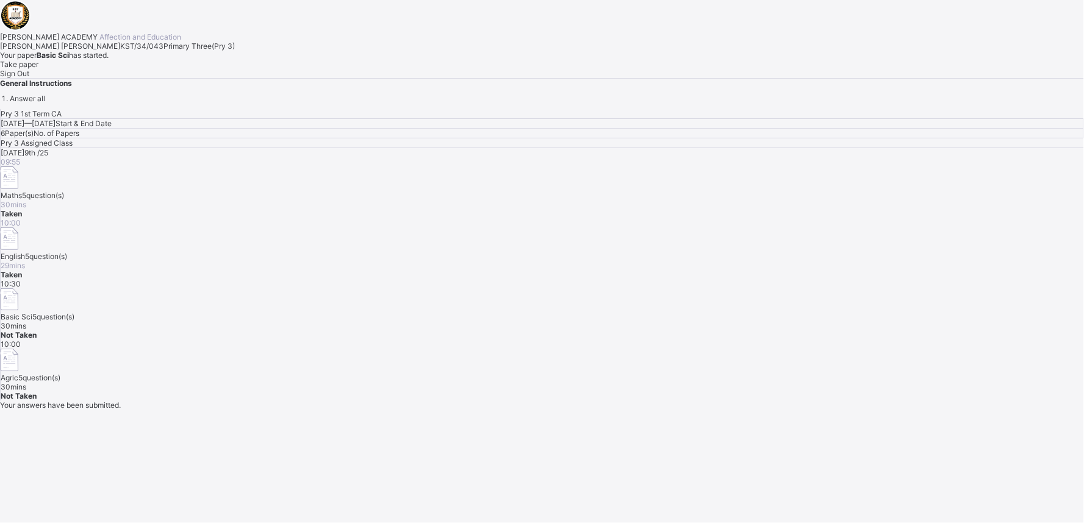
click at [556, 348] on div "Pry 3 1st Term CA [DATE] — [DATE] Start & End Date 6 Paper(s) No. of Papers Pry…" at bounding box center [542, 255] width 1084 height 292
click at [38, 69] on span "Take paper" at bounding box center [19, 64] width 38 height 9
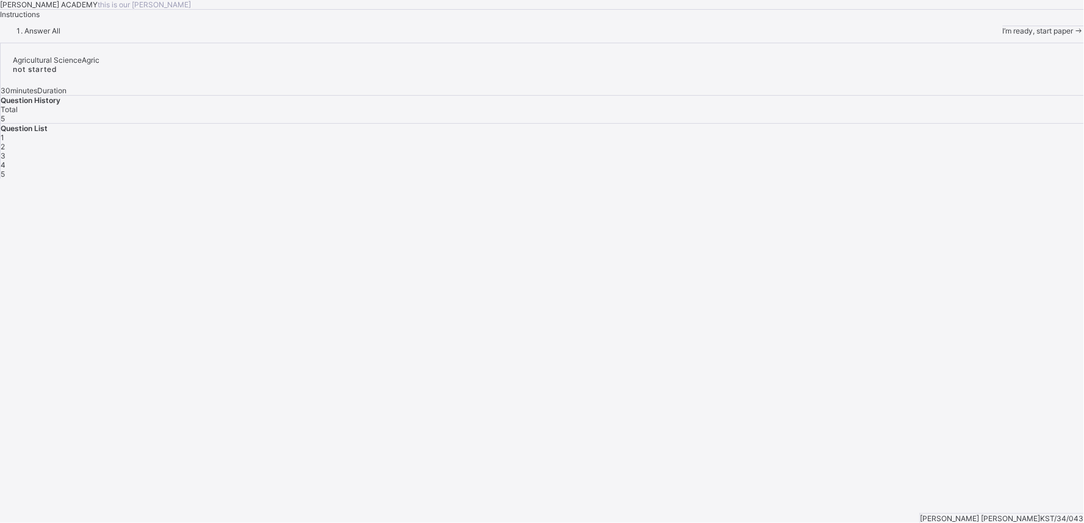
click at [1003, 35] on span "I’m ready, start paper" at bounding box center [1038, 30] width 71 height 9
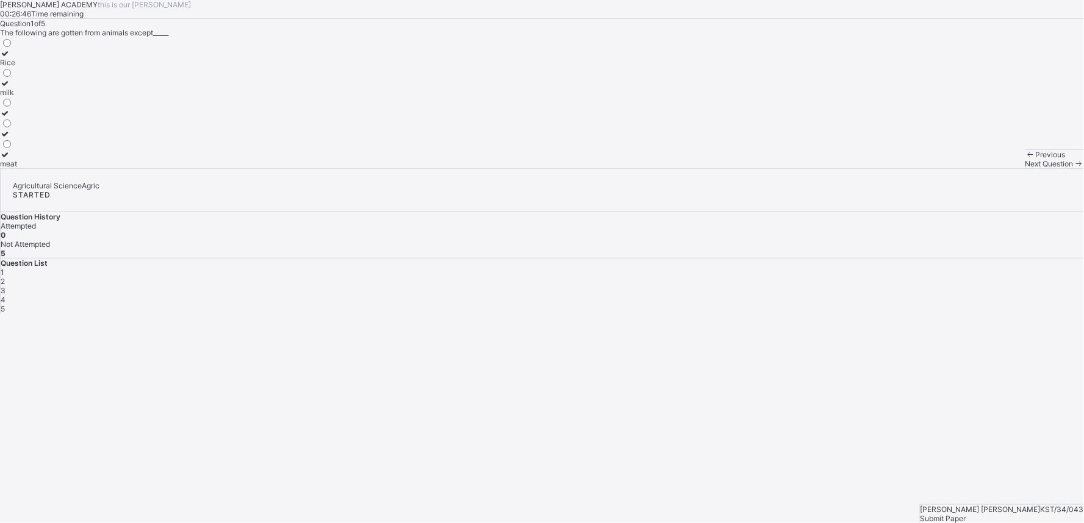
click at [17, 67] on div "Rice" at bounding box center [8, 62] width 17 height 9
click at [1026, 168] on div "Next Question" at bounding box center [1055, 163] width 59 height 9
click at [529, 168] on div "[PERSON_NAME] ACADEMY this is our [PERSON_NAME] 00:25:54 Time remaining Questio…" at bounding box center [542, 84] width 1084 height 168
click at [529, 168] on div "[PERSON_NAME] ACADEMY this is our [PERSON_NAME] 00:25:53 Time remaining Questio…" at bounding box center [542, 84] width 1084 height 168
click at [529, 168] on div "[PERSON_NAME] ACADEMY this is our [PERSON_NAME] 00:25:52 Time remaining Questio…" at bounding box center [542, 84] width 1084 height 168
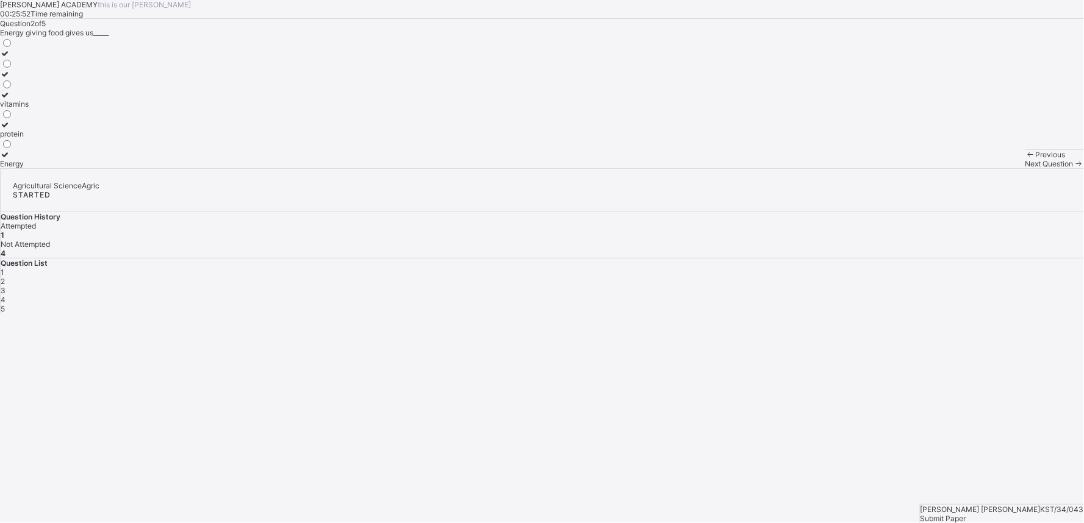
click at [529, 168] on div "[PERSON_NAME] ACADEMY this is our [PERSON_NAME] 00:25:52 Time remaining Questio…" at bounding box center [542, 84] width 1084 height 168
click at [29, 138] on label "protein" at bounding box center [14, 129] width 29 height 18
click at [1026, 168] on span "Next Question" at bounding box center [1050, 163] width 48 height 9
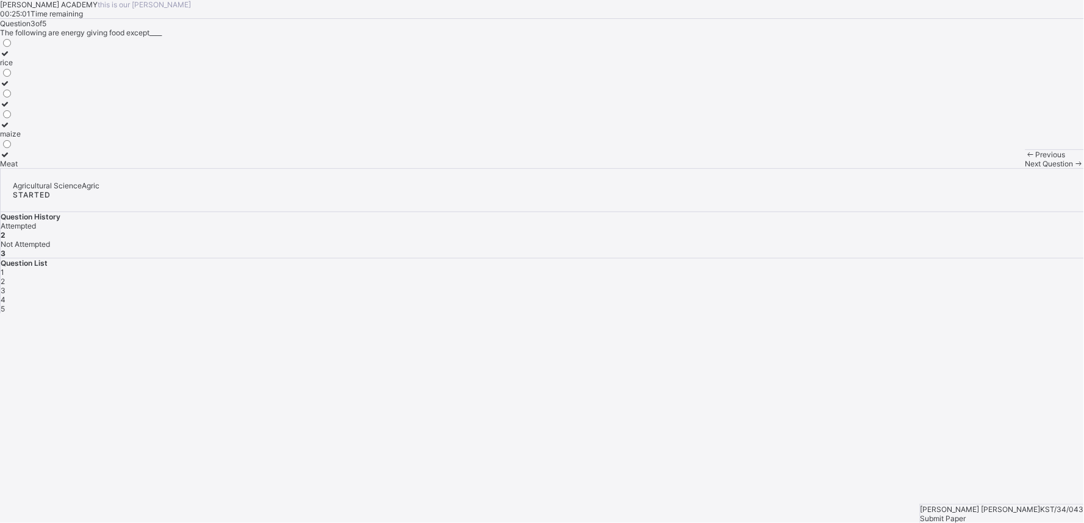
click at [21, 138] on div "maize" at bounding box center [10, 133] width 21 height 9
click at [1026, 168] on span "Next Question" at bounding box center [1050, 163] width 48 height 9
drag, startPoint x: 149, startPoint y: 306, endPoint x: 113, endPoint y: 246, distance: 69.3
click at [63, 127] on div "vitamins" at bounding box center [31, 122] width 63 height 9
click at [1026, 168] on span "Next Question" at bounding box center [1050, 163] width 48 height 9
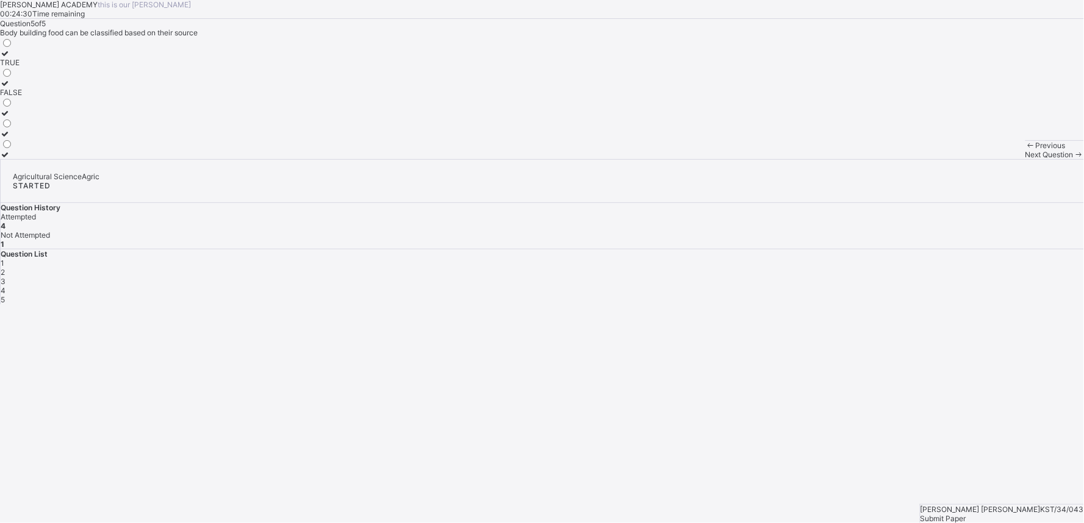
click at [22, 97] on div "FALSE" at bounding box center [11, 92] width 22 height 9
click at [966, 514] on span "Submit Paper" at bounding box center [944, 518] width 46 height 9
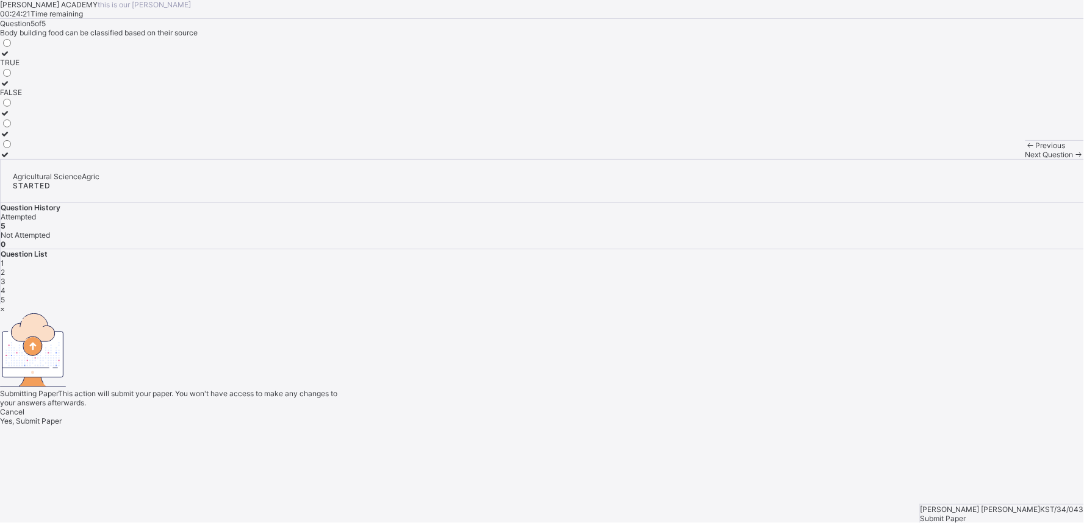
click at [1026, 426] on div "× Submitting Paper This action will submit your paper. You won't have access to…" at bounding box center [542, 364] width 1084 height 121
click at [62, 417] on span "Yes, Submit Paper" at bounding box center [31, 421] width 62 height 9
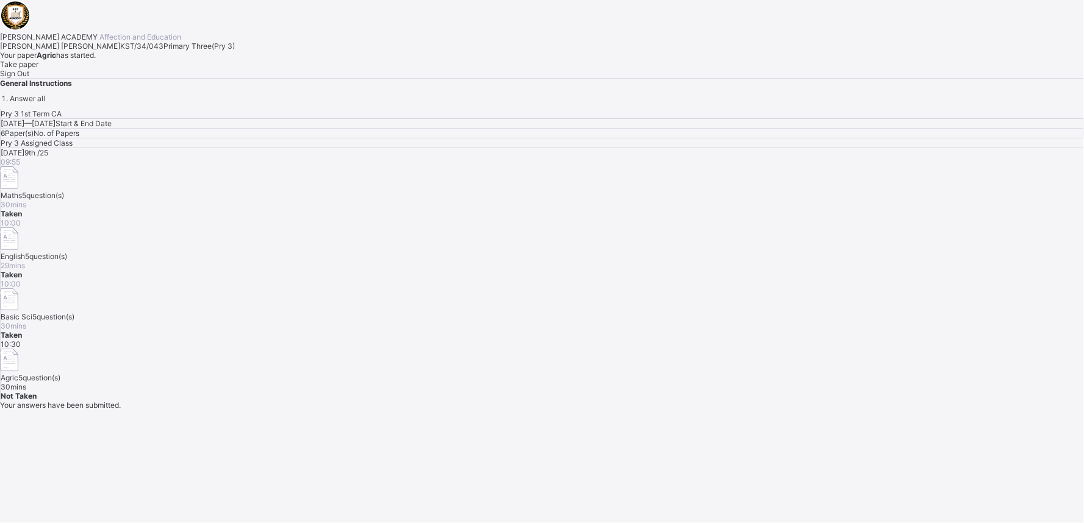
click at [570, 347] on div "Pry 3 1st Term CA [DATE] — [DATE] Start & End Date 6 Paper(s) No. of Papers Pry…" at bounding box center [542, 255] width 1084 height 292
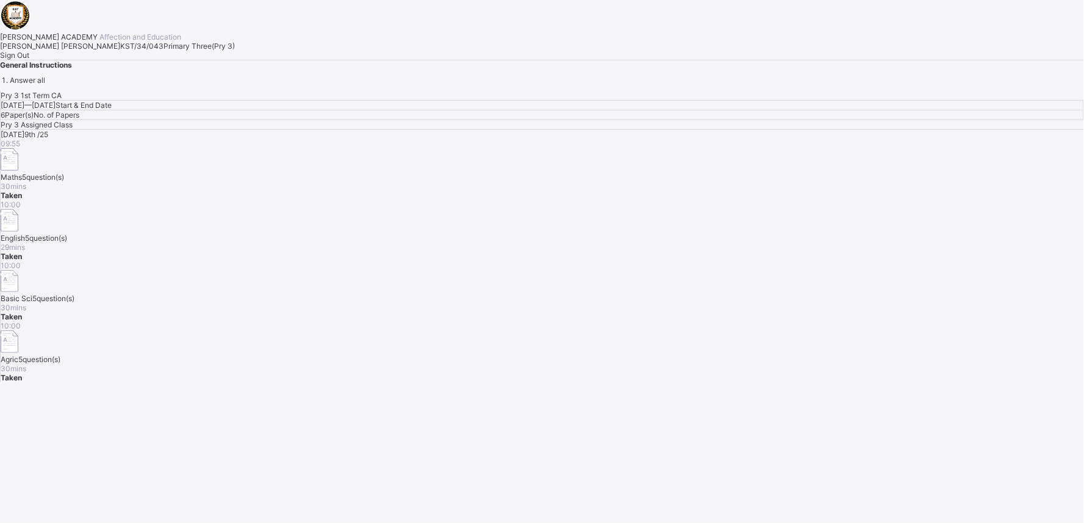
click at [29, 60] on span "Sign Out" at bounding box center [14, 55] width 29 height 9
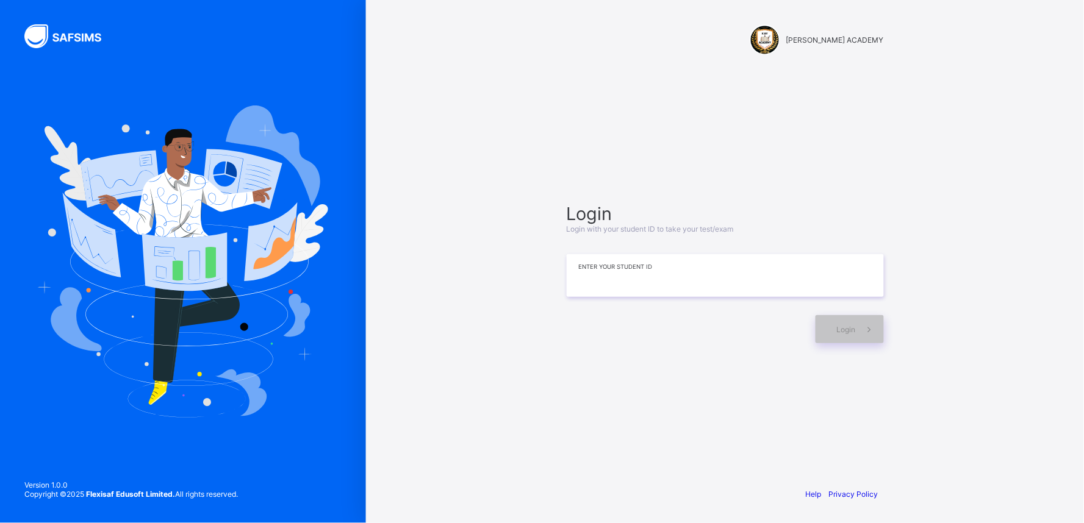
click at [716, 275] on input at bounding box center [725, 275] width 317 height 43
type input "*********"
click at [849, 330] on span "Login" at bounding box center [846, 329] width 19 height 9
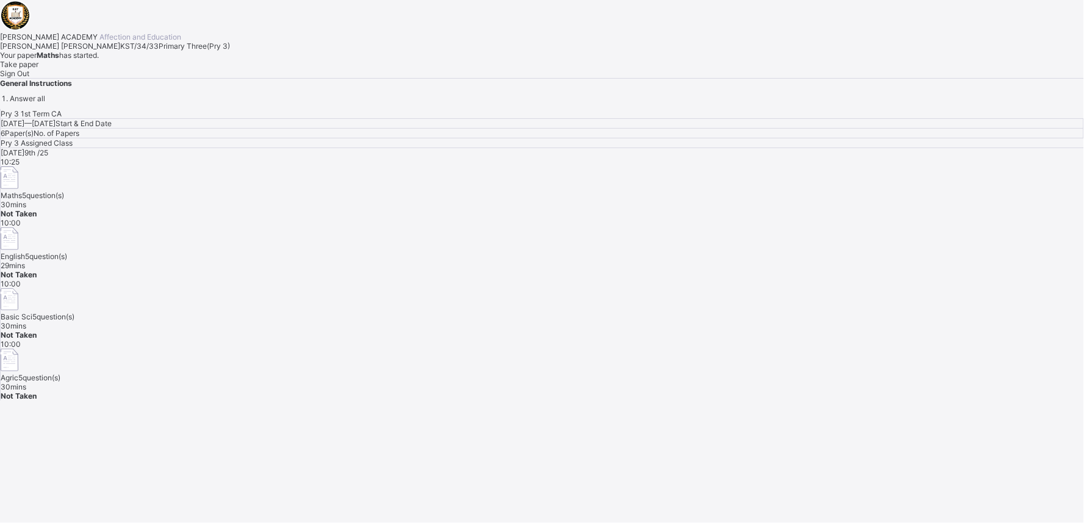
click at [38, 69] on span "Take paper" at bounding box center [19, 64] width 38 height 9
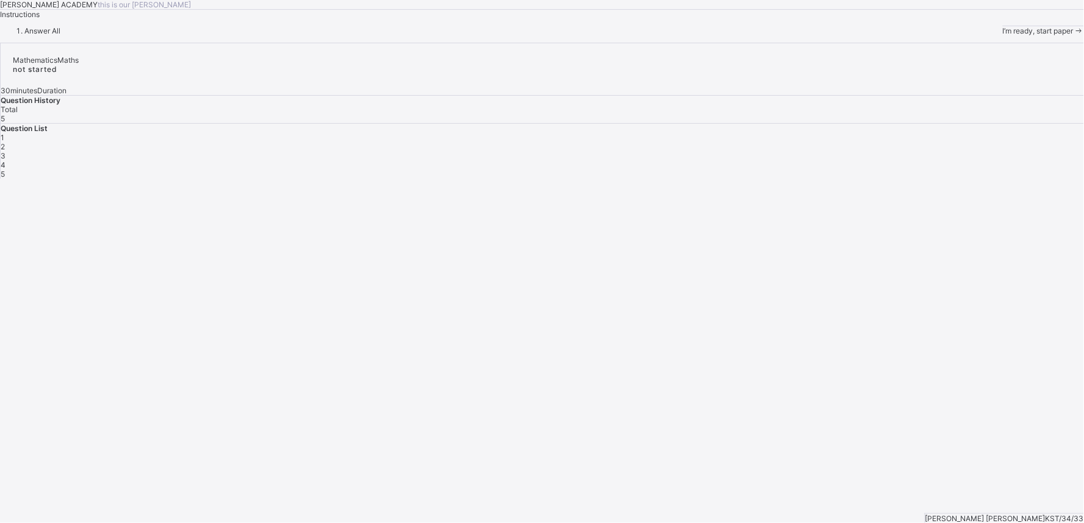
click at [861, 142] on div "1" at bounding box center [543, 137] width 1084 height 9
click at [859, 142] on div "1" at bounding box center [543, 137] width 1084 height 9
click at [1003, 35] on div "I’m ready, start paper" at bounding box center [1043, 30] width 81 height 9
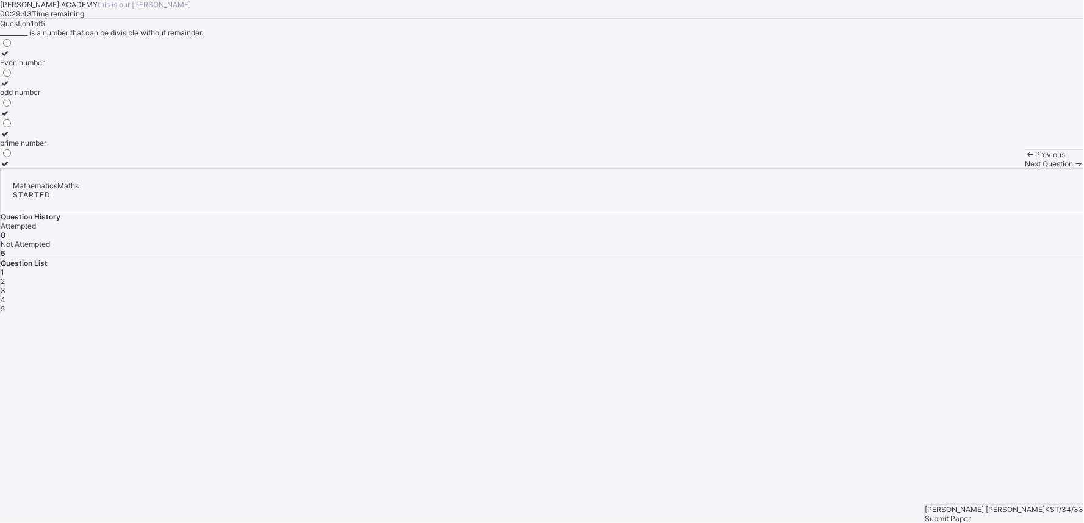
click at [46, 97] on label "odd number" at bounding box center [23, 88] width 46 height 18
click at [892, 277] on div "2" at bounding box center [543, 281] width 1084 height 9
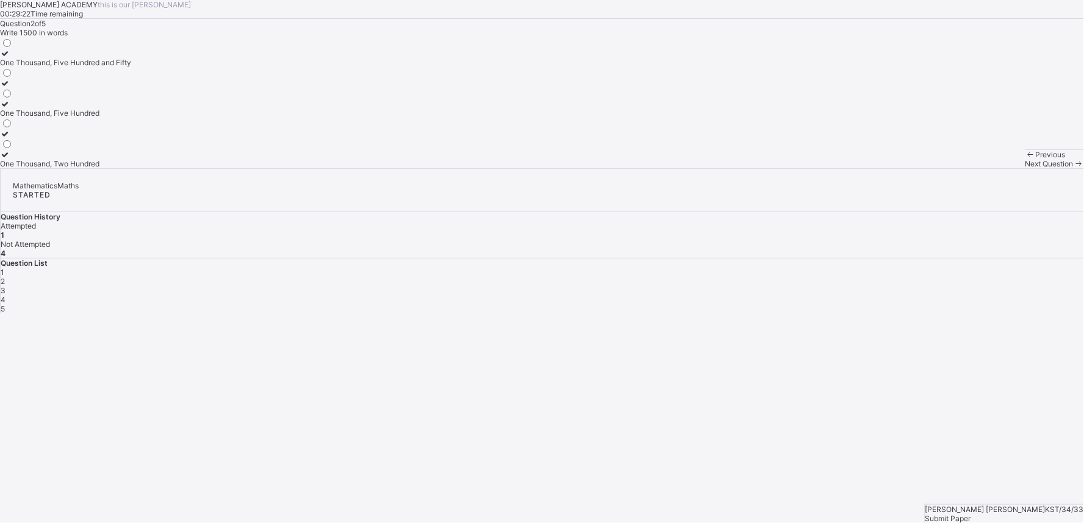
click at [131, 67] on label "One Thousand, Five Hundred and Fifty" at bounding box center [65, 58] width 131 height 18
click at [923, 268] on div "1 2 3 4 5" at bounding box center [543, 291] width 1084 height 46
click at [923, 286] on div "3" at bounding box center [543, 290] width 1084 height 9
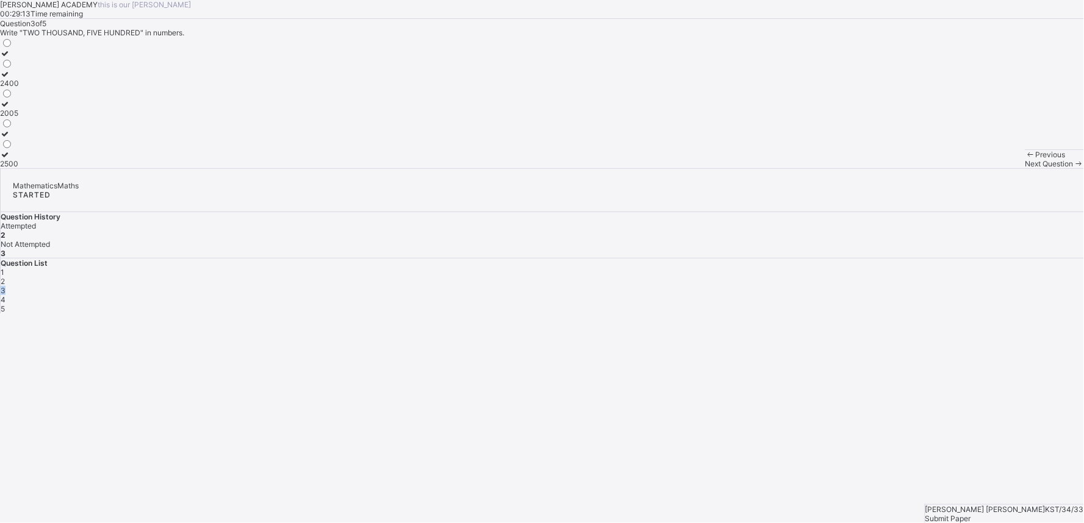
click at [923, 286] on div "3" at bounding box center [543, 290] width 1084 height 9
click at [19, 118] on label "2005" at bounding box center [9, 108] width 19 height 18
click at [5, 295] on span "4" at bounding box center [3, 299] width 5 height 9
click at [38, 67] on label "Tens" at bounding box center [19, 58] width 38 height 18
click at [987, 304] on div "5" at bounding box center [543, 308] width 1084 height 9
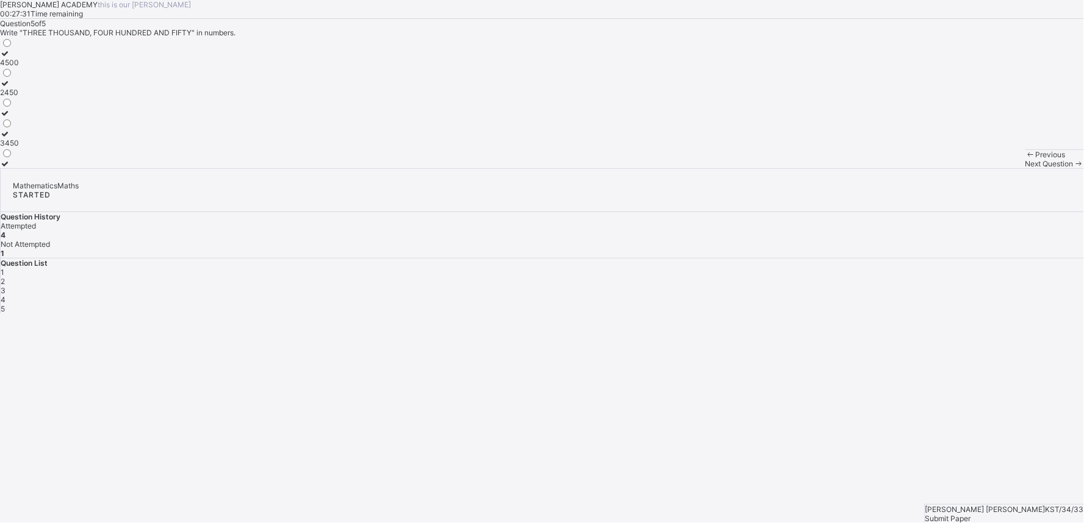
click at [19, 97] on label "2450" at bounding box center [9, 88] width 19 height 18
click at [971, 514] on span "Submit Paper" at bounding box center [949, 518] width 46 height 9
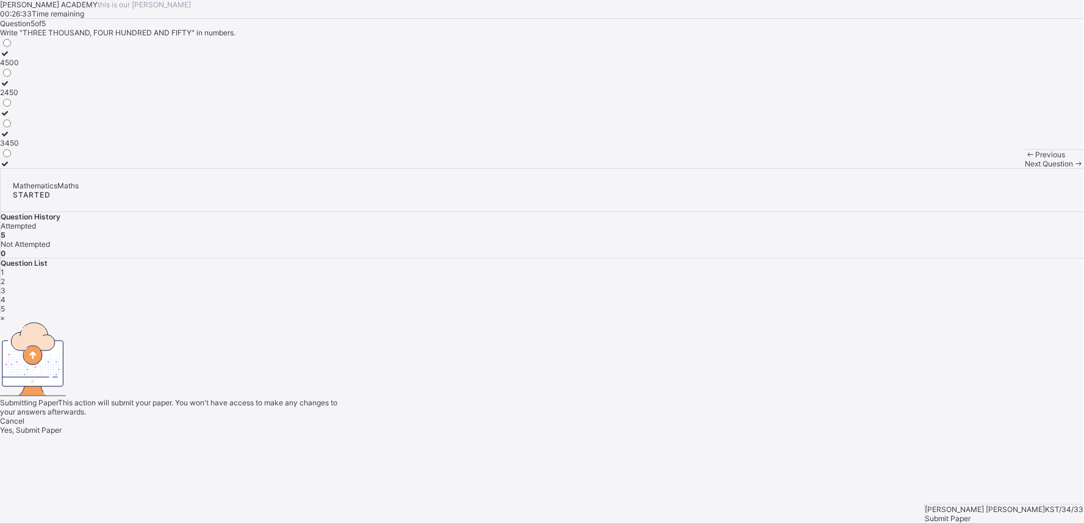
click at [571, 426] on div "Yes, Submit Paper" at bounding box center [542, 430] width 1084 height 9
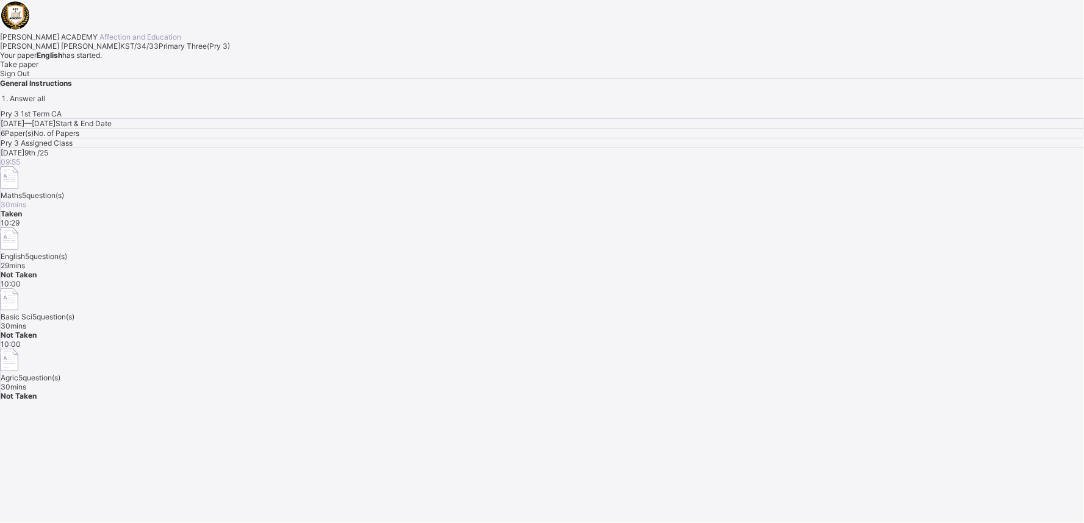
click at [148, 69] on div "Take paper" at bounding box center [542, 64] width 1084 height 9
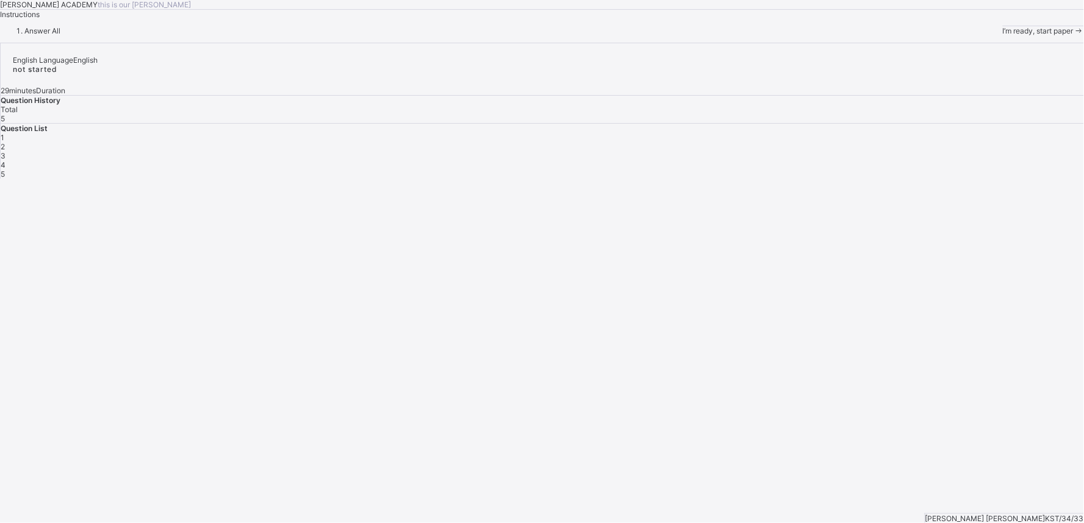
click at [1003, 35] on div "I’m ready, start paper" at bounding box center [1043, 30] width 81 height 9
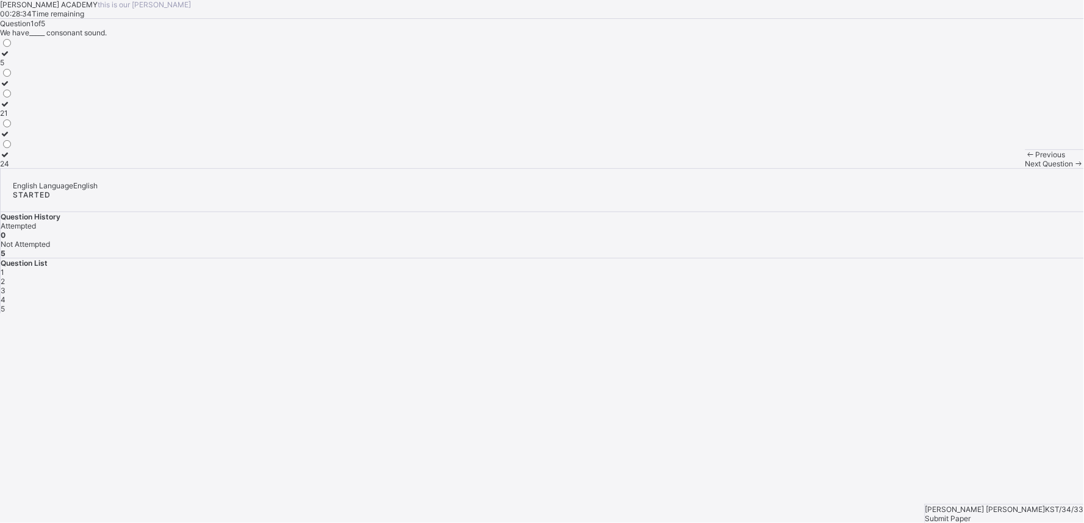
click at [13, 67] on label "5" at bounding box center [6, 58] width 13 height 18
click at [5, 277] on span "2" at bounding box center [3, 281] width 4 height 9
click at [31, 109] on div "Reading" at bounding box center [15, 103] width 31 height 9
click at [926, 286] on div "3" at bounding box center [543, 290] width 1084 height 9
click at [28, 67] on label "pronoun" at bounding box center [14, 58] width 28 height 18
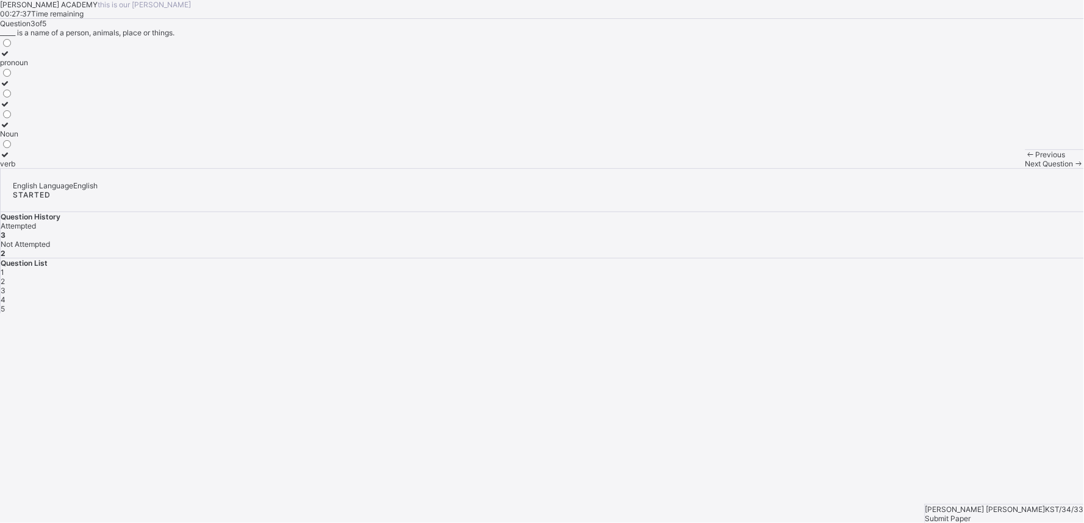
click at [956, 295] on div "4" at bounding box center [543, 299] width 1084 height 9
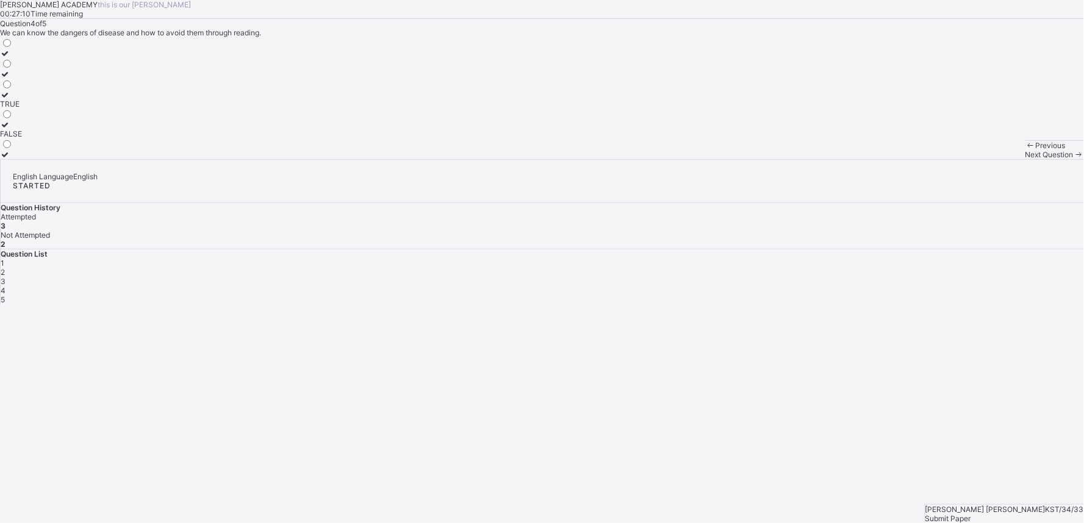
click at [22, 109] on label "TRUE" at bounding box center [11, 99] width 22 height 18
click at [990, 295] on div "5" at bounding box center [543, 299] width 1084 height 9
click at [22, 88] on label "TRUE" at bounding box center [11, 79] width 22 height 18
click at [971, 514] on span "Submit Paper" at bounding box center [949, 518] width 46 height 9
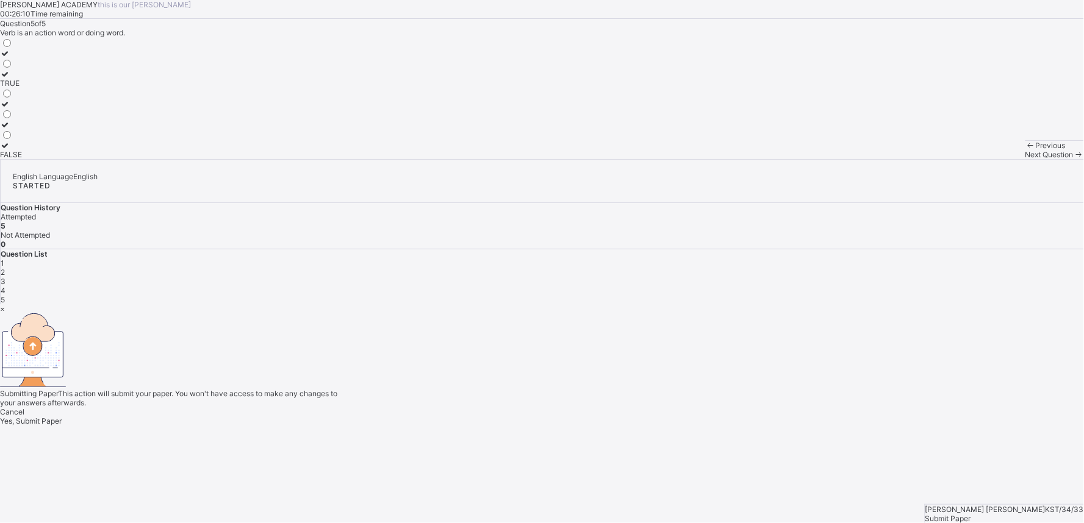
click at [62, 417] on span "Yes, Submit Paper" at bounding box center [31, 421] width 62 height 9
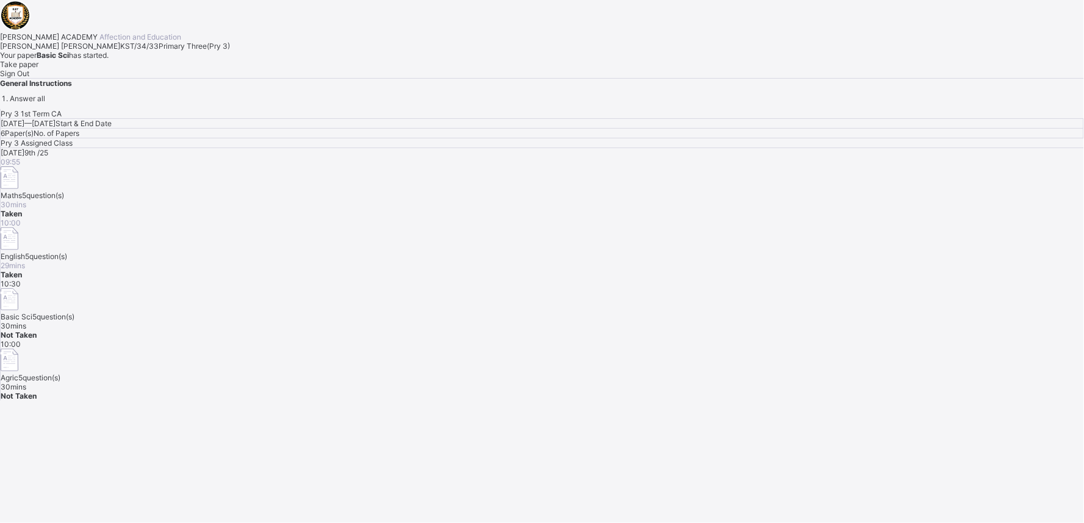
click at [138, 69] on div "Take paper" at bounding box center [542, 64] width 1084 height 9
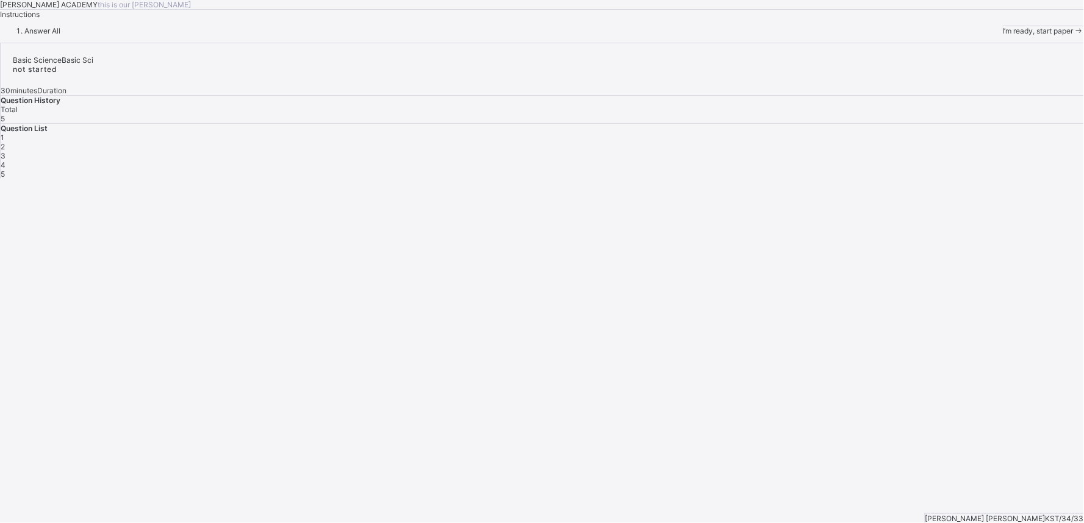
click at [1003, 35] on div "I’m ready, start paper" at bounding box center [1043, 30] width 81 height 9
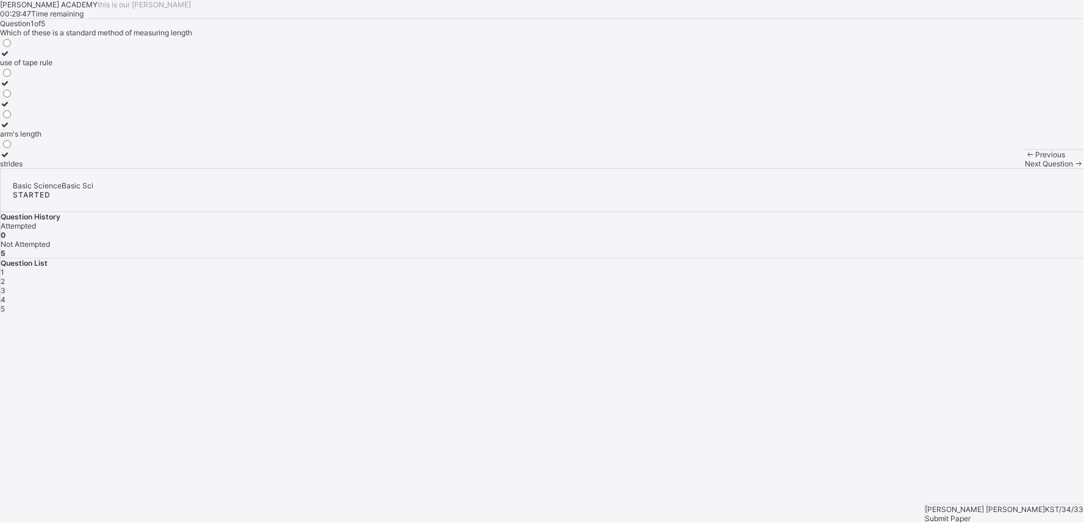
click at [52, 168] on div "strides" at bounding box center [26, 163] width 52 height 9
click at [892, 277] on div "2" at bounding box center [543, 281] width 1084 height 9
click at [18, 97] on label "10" at bounding box center [9, 88] width 18 height 18
click at [5, 286] on span "3" at bounding box center [3, 290] width 5 height 9
click at [24, 67] on div "width" at bounding box center [12, 62] width 24 height 9
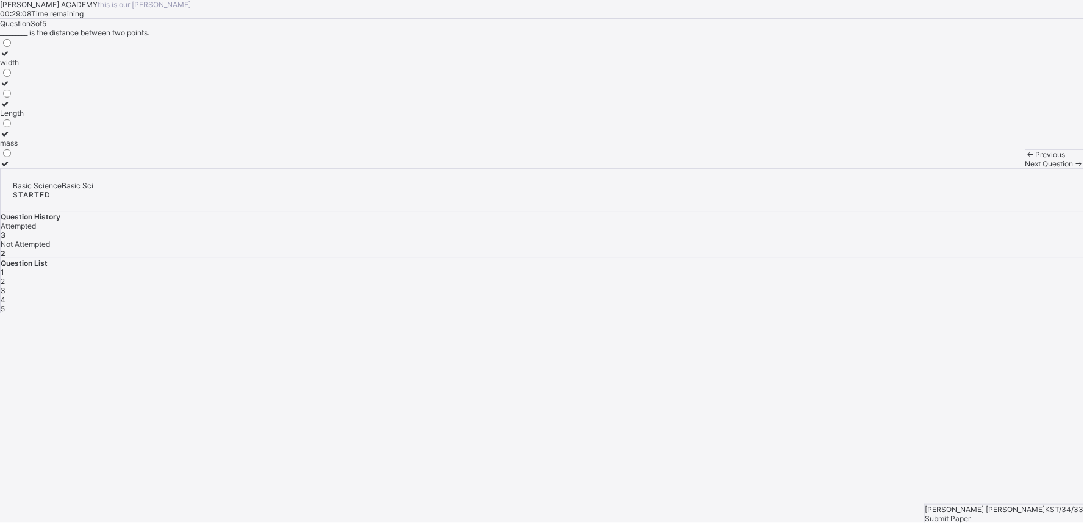
click at [956, 295] on div "4" at bounding box center [543, 299] width 1084 height 9
click at [38, 67] on div "use of tape" at bounding box center [19, 62] width 38 height 9
click at [989, 304] on div "5" at bounding box center [543, 308] width 1084 height 9
click at [37, 67] on div "millimetre" at bounding box center [18, 62] width 37 height 9
click at [1040, 514] on div "Submit Paper" at bounding box center [1005, 518] width 159 height 9
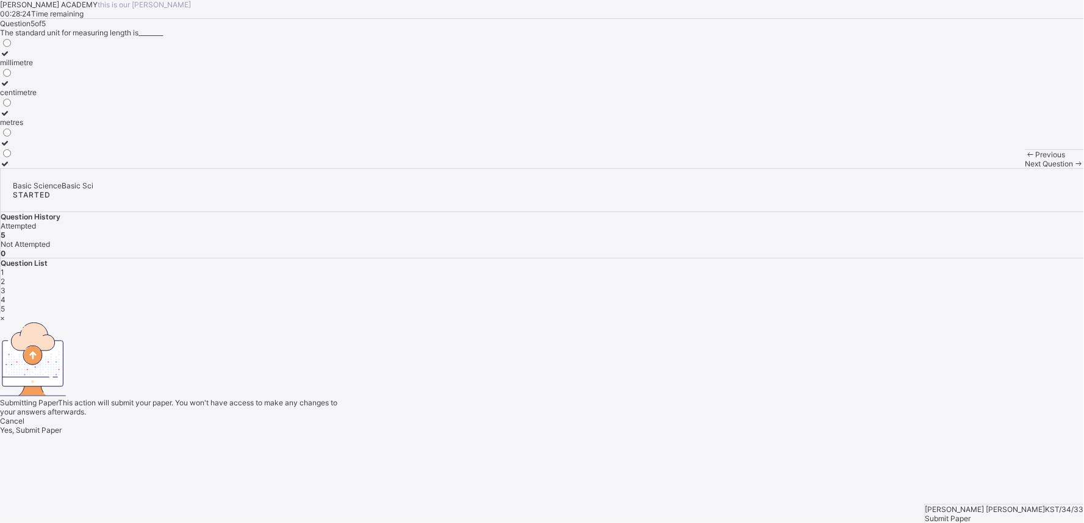
click at [553, 426] on div "Yes, Submit Paper" at bounding box center [542, 430] width 1084 height 9
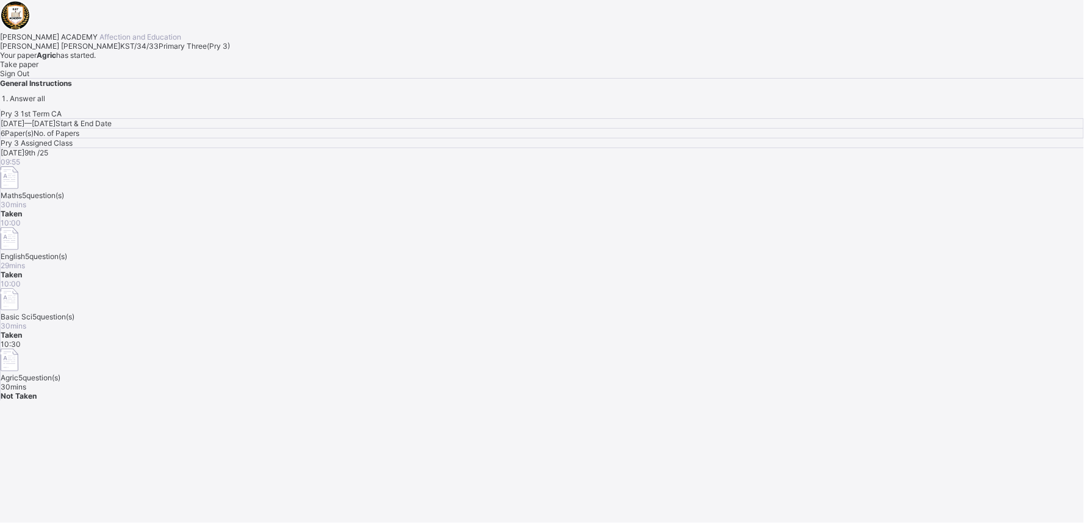
click at [142, 69] on div "Take paper" at bounding box center [542, 64] width 1084 height 9
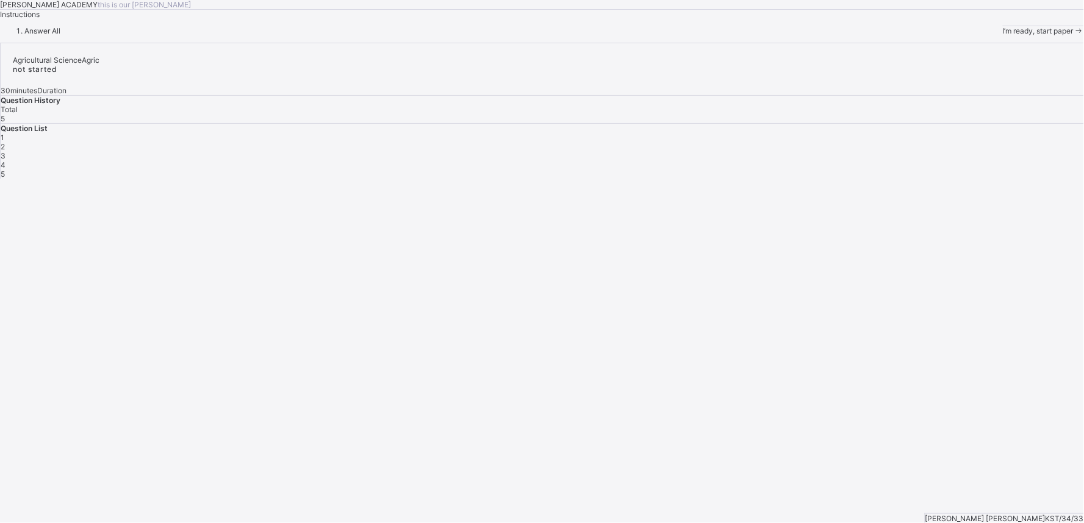
click at [1003, 35] on div "I’m ready, start paper" at bounding box center [1043, 30] width 81 height 9
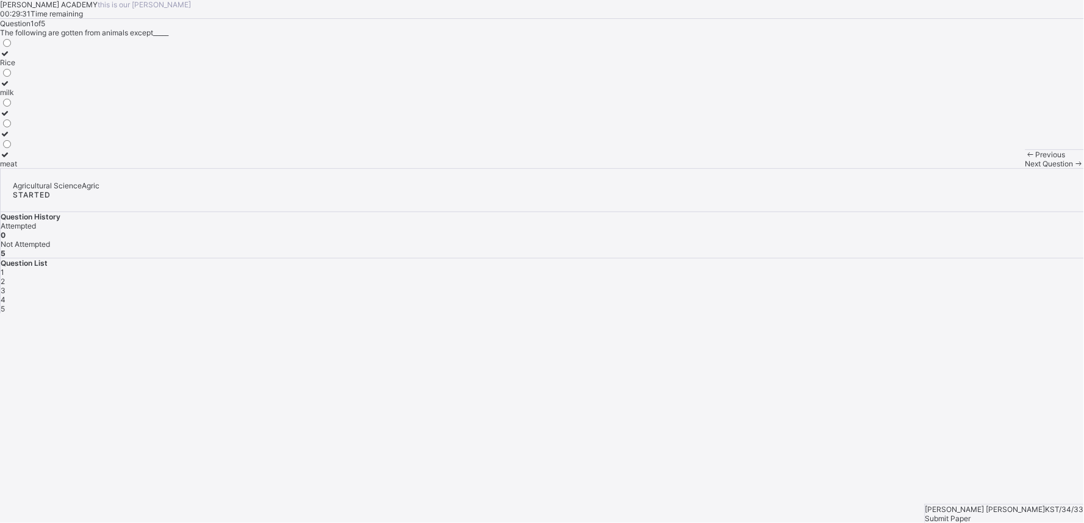
click at [17, 67] on div "Rice" at bounding box center [8, 62] width 17 height 9
click at [889, 277] on div "2" at bounding box center [543, 281] width 1084 height 9
click at [29, 168] on label "Energy" at bounding box center [14, 159] width 29 height 18
click at [924, 286] on div "3" at bounding box center [543, 290] width 1084 height 9
click at [21, 138] on div "maize" at bounding box center [10, 133] width 21 height 9
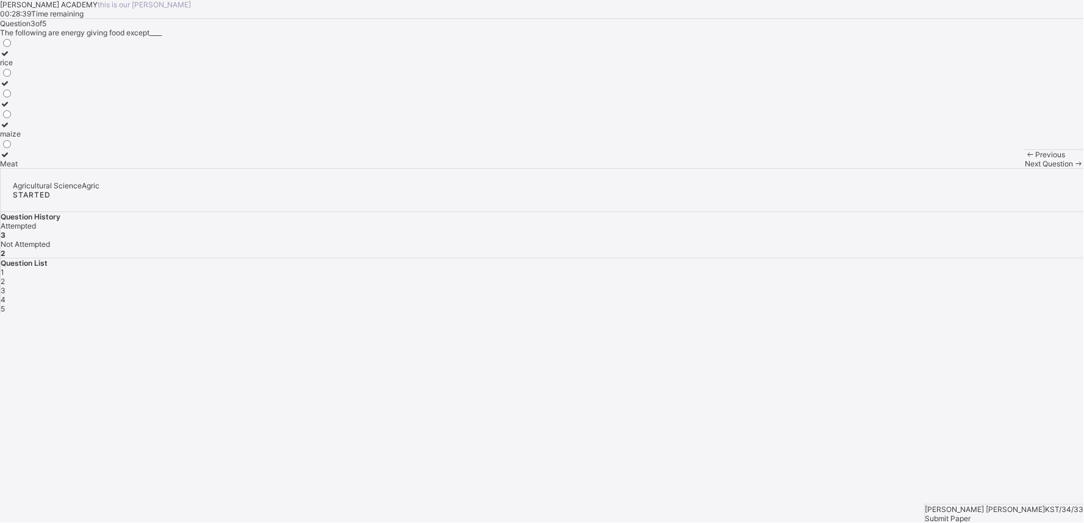
click at [5, 295] on span "4" at bounding box center [3, 299] width 5 height 9
click at [63, 97] on div "Energy giving food" at bounding box center [31, 92] width 63 height 9
click at [990, 304] on div "5" at bounding box center [543, 308] width 1084 height 9
click at [22, 67] on div "TRUE" at bounding box center [11, 62] width 22 height 9
click at [1030, 514] on div "Submit Paper" at bounding box center [1005, 518] width 159 height 9
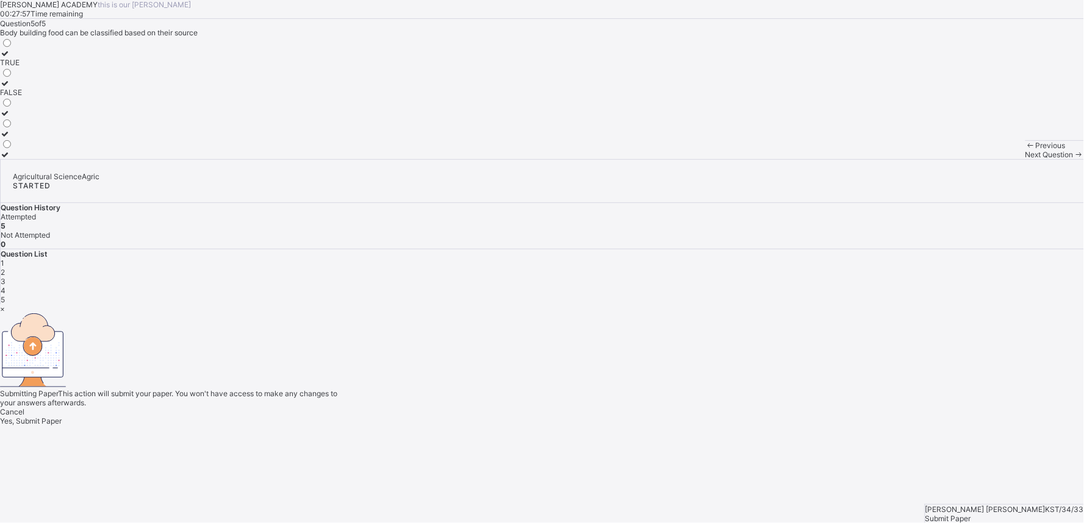
click at [574, 417] on div "Yes, Submit Paper" at bounding box center [542, 421] width 1084 height 9
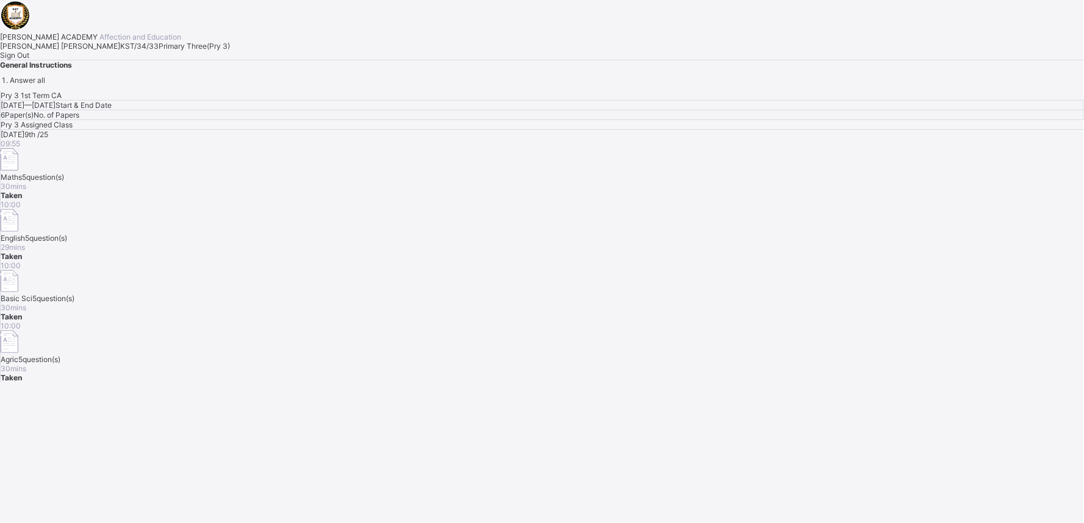
click at [0, 51] on span at bounding box center [0, 51] width 0 height 0
click at [29, 60] on span "Sign Out" at bounding box center [14, 55] width 29 height 9
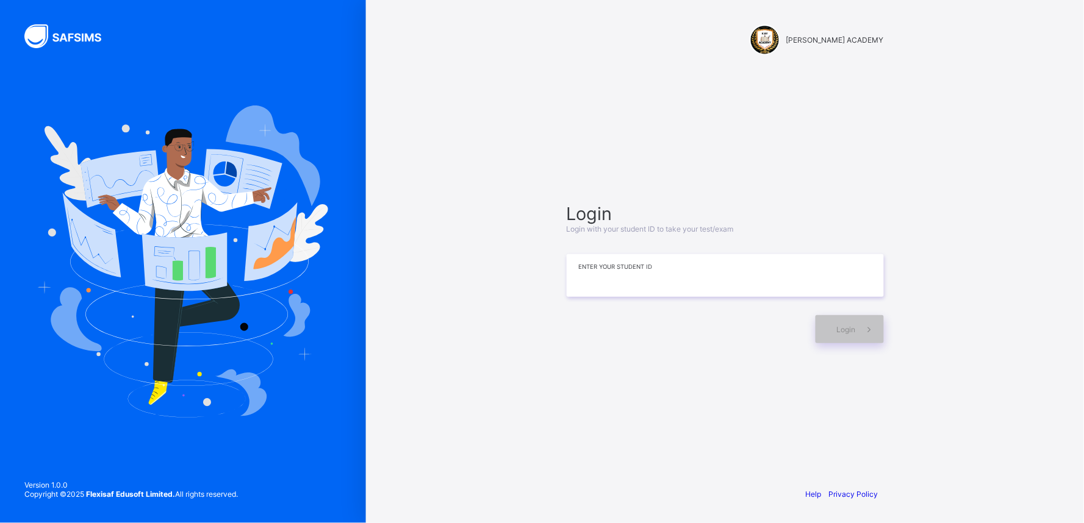
click at [788, 294] on input at bounding box center [725, 275] width 317 height 43
type input "**********"
click at [858, 326] on span at bounding box center [870, 329] width 28 height 28
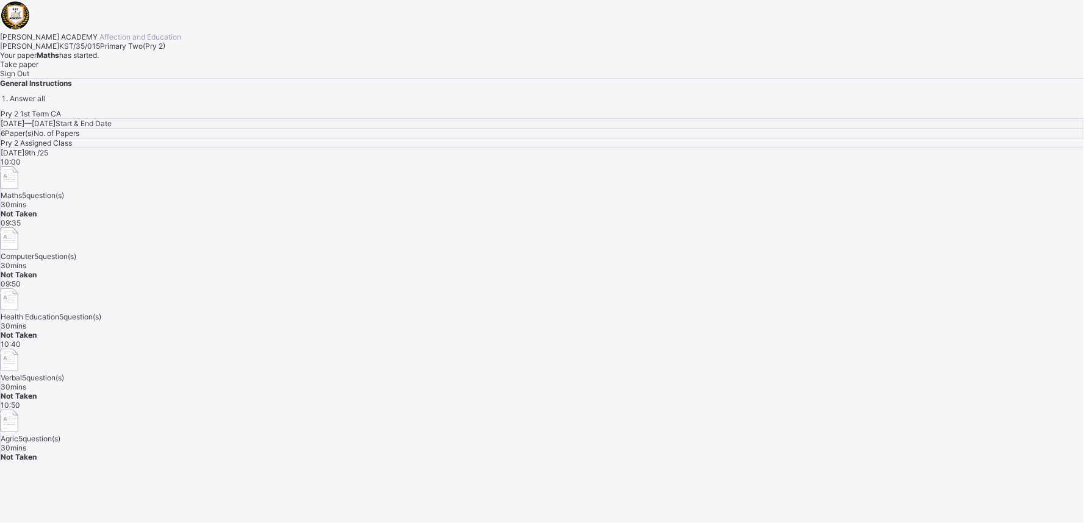
click at [142, 69] on div "Take paper" at bounding box center [542, 64] width 1084 height 9
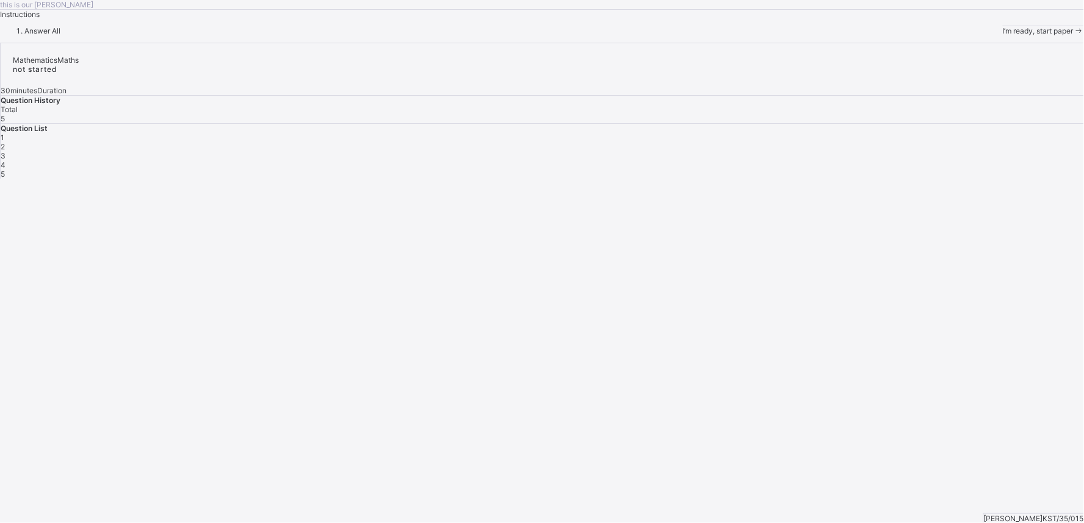
click at [1003, 35] on span "I’m ready, start paper" at bounding box center [1038, 30] width 71 height 9
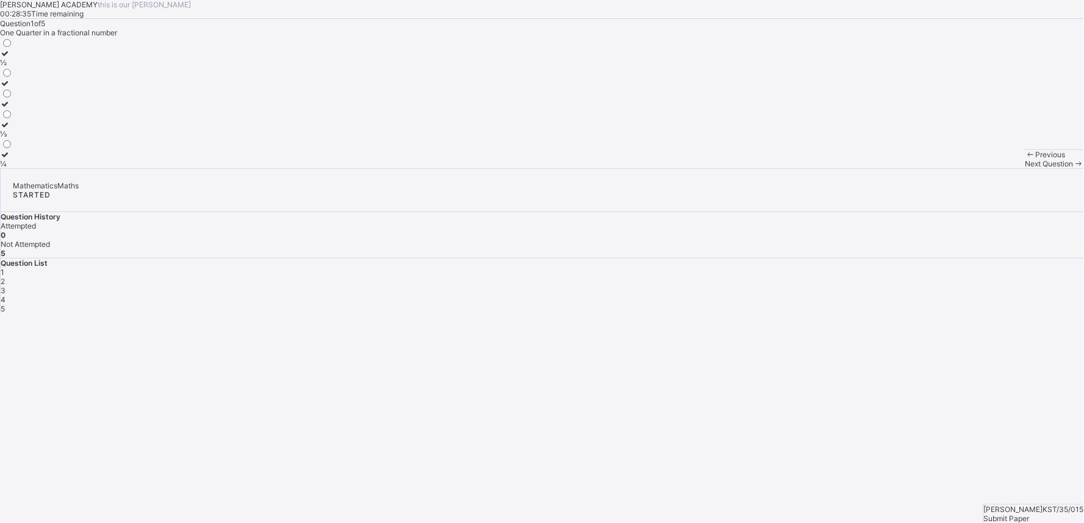
click at [13, 168] on label "¼" at bounding box center [6, 159] width 13 height 18
click at [1026, 168] on div "Next Question" at bounding box center [1055, 163] width 59 height 9
click at [47, 148] on div "TENS" at bounding box center [23, 142] width 47 height 9
click at [1026, 168] on span "Next Question" at bounding box center [1050, 163] width 48 height 9
click at [87, 67] on div "One Hundred and Twenty" at bounding box center [43, 62] width 87 height 9
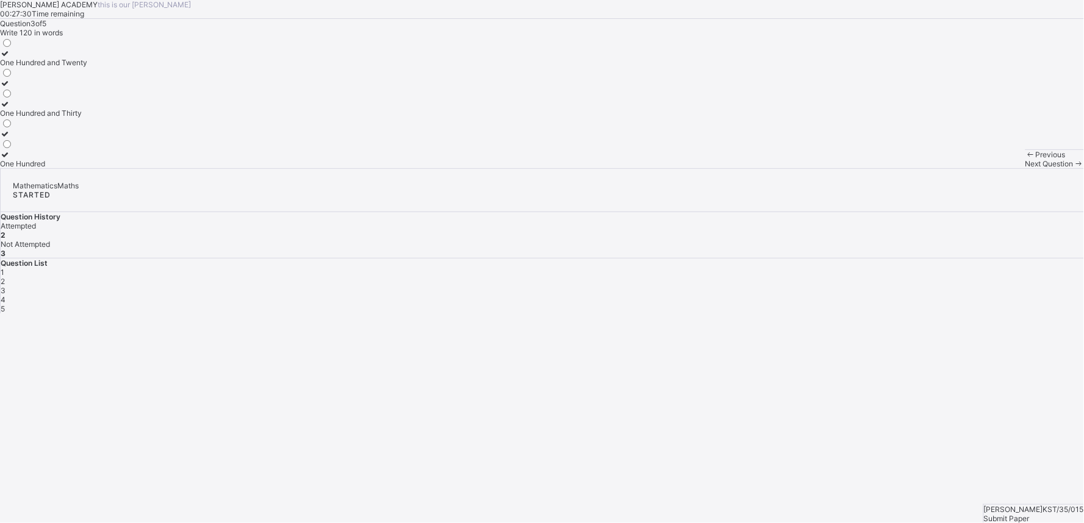
click at [1026, 168] on div "Next Question" at bounding box center [1055, 163] width 59 height 9
click at [41, 97] on div "HUNDREDS" at bounding box center [20, 92] width 41 height 9
click at [1026, 168] on span "Next Question" at bounding box center [1050, 163] width 48 height 9
click at [13, 168] on label "225" at bounding box center [6, 159] width 13 height 18
click at [1030, 514] on span "Submit Paper" at bounding box center [1007, 518] width 46 height 9
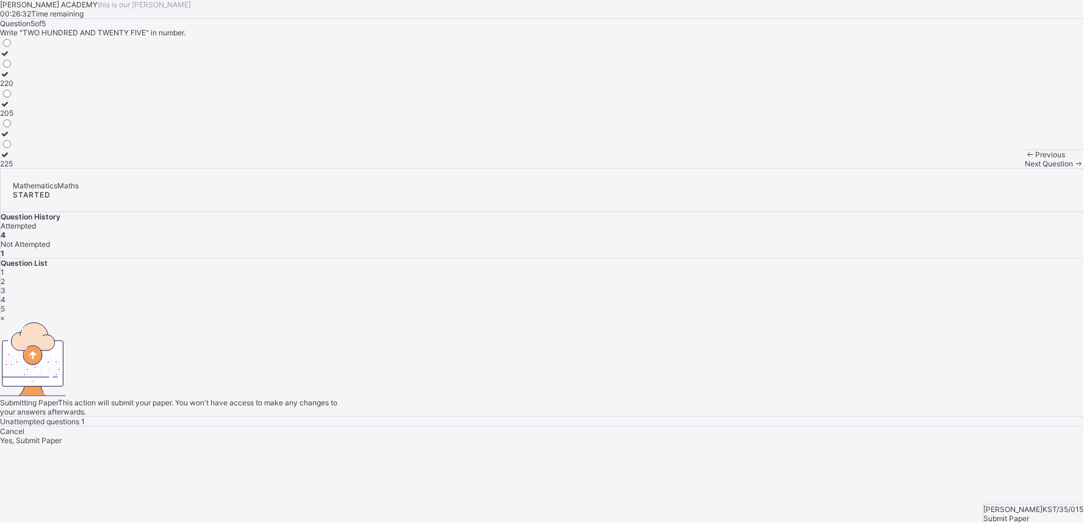
click at [62, 436] on span "Yes, Submit Paper" at bounding box center [31, 440] width 62 height 9
click at [588, 436] on div "Yes, Submit Paper" at bounding box center [542, 440] width 1084 height 9
click at [62, 426] on span "Yes, Submit Paper" at bounding box center [31, 430] width 62 height 9
click at [595, 376] on div "× Submitting Paper This action will submit your paper. You won't have access to…" at bounding box center [542, 374] width 1084 height 121
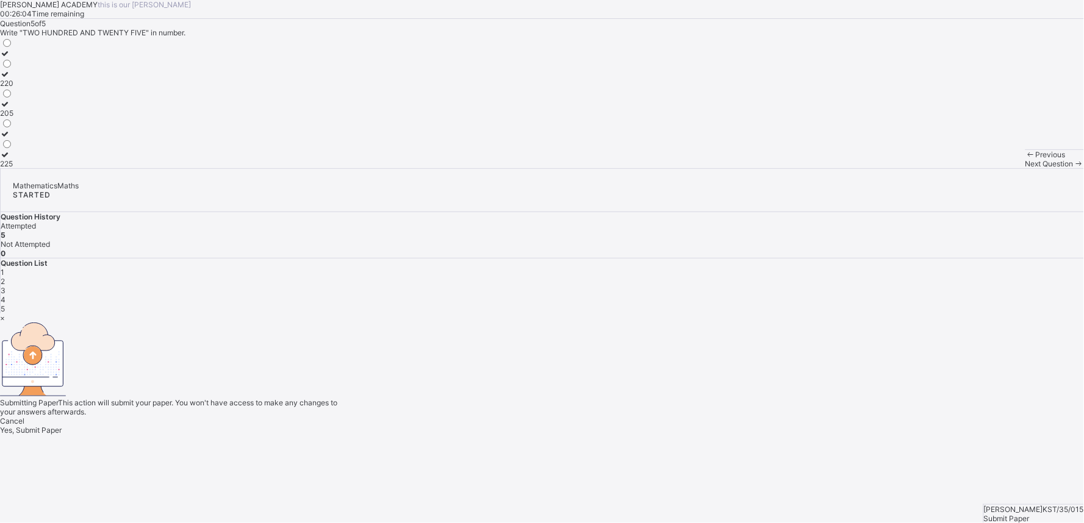
click at [567, 426] on div "Yes, Submit Paper" at bounding box center [542, 430] width 1084 height 9
click at [62, 426] on span "Yes, Submit Paper" at bounding box center [31, 430] width 62 height 9
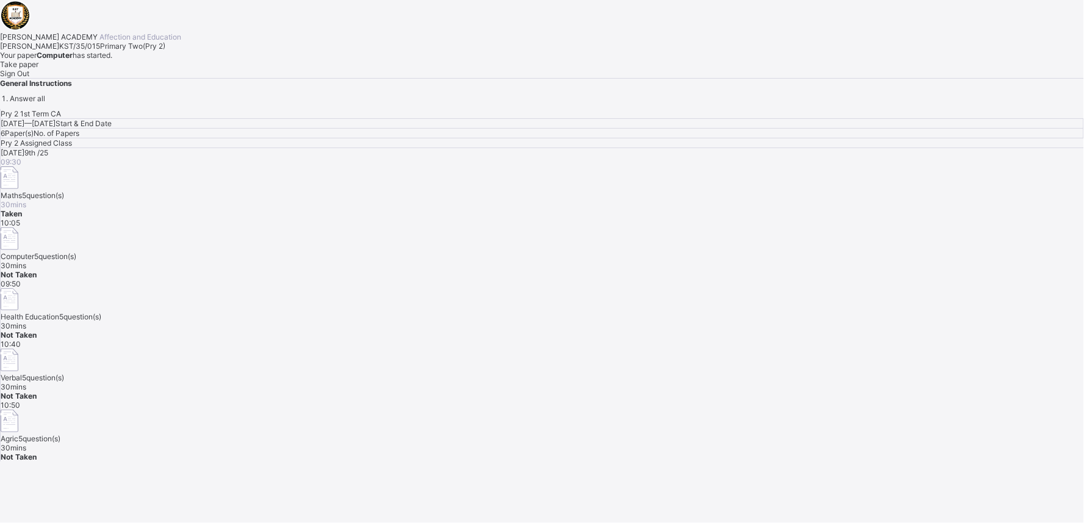
click at [149, 69] on div "Take paper" at bounding box center [542, 64] width 1084 height 9
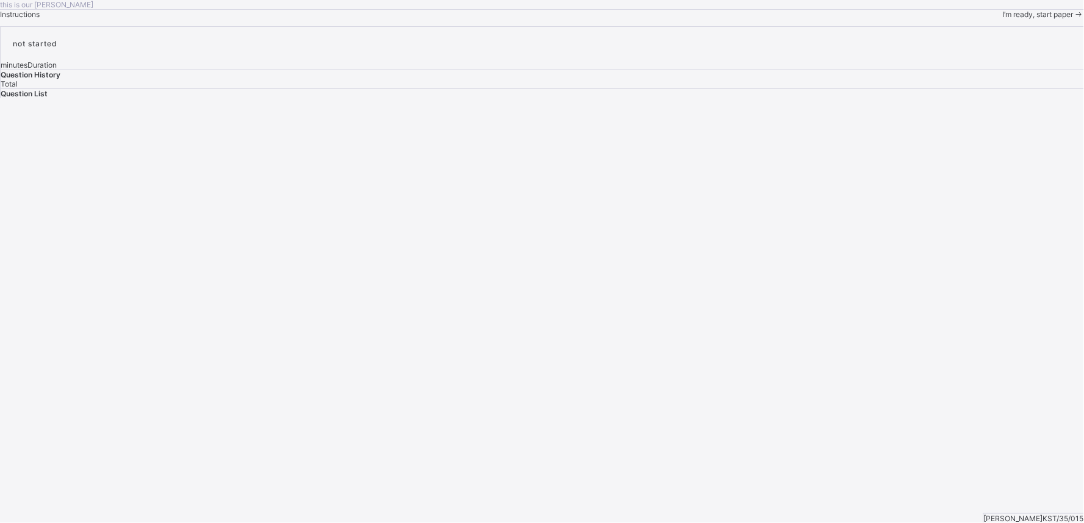
click at [1003, 19] on div "I’m ready, start paper" at bounding box center [1043, 14] width 81 height 9
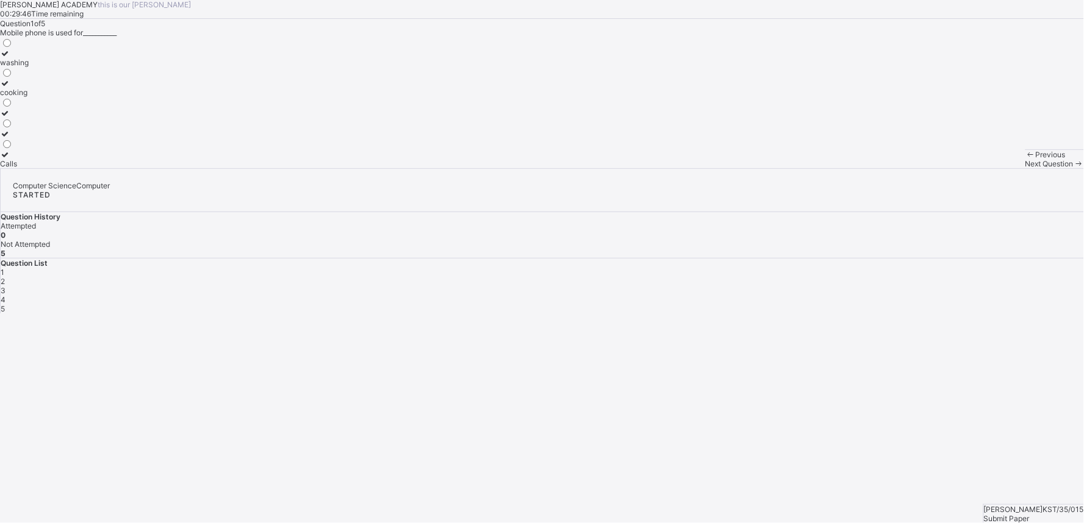
click at [29, 168] on div "Calls" at bounding box center [14, 163] width 29 height 9
click at [1026, 168] on div "Next Question" at bounding box center [1055, 163] width 59 height 9
click at [65, 118] on label "Personal Computer" at bounding box center [32, 108] width 65 height 18
click at [1026, 168] on span "Next Question" at bounding box center [1050, 163] width 48 height 9
click at [17, 109] on label "Size" at bounding box center [8, 99] width 17 height 18
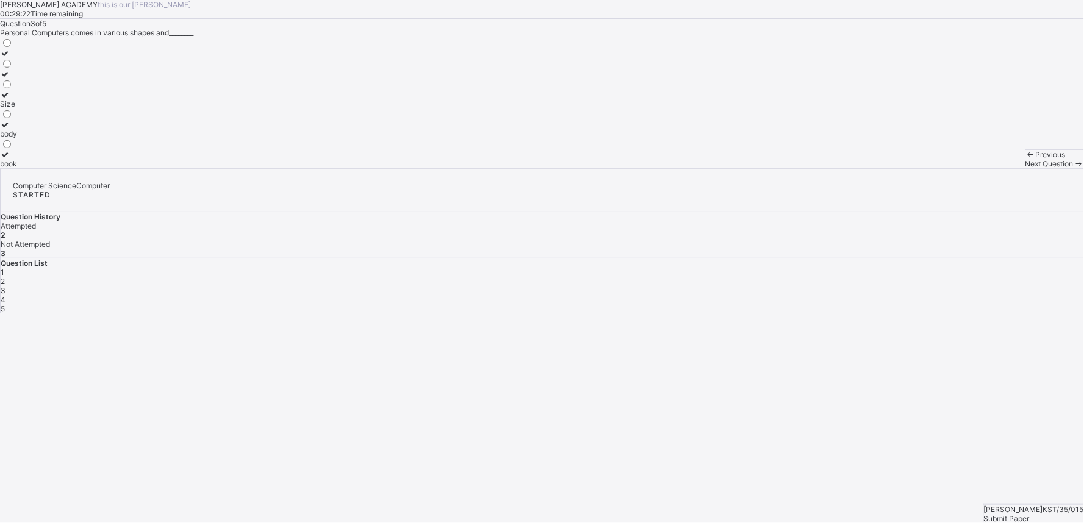
click at [1026, 168] on div "Next Question" at bounding box center [1055, 163] width 59 height 9
click at [28, 168] on div "Addition" at bounding box center [14, 163] width 28 height 9
click at [1026, 168] on span "Next Question" at bounding box center [1050, 163] width 48 height 9
click at [17, 88] on label "Time" at bounding box center [8, 79] width 17 height 18
click at [1030, 514] on span "Submit Paper" at bounding box center [1007, 518] width 46 height 9
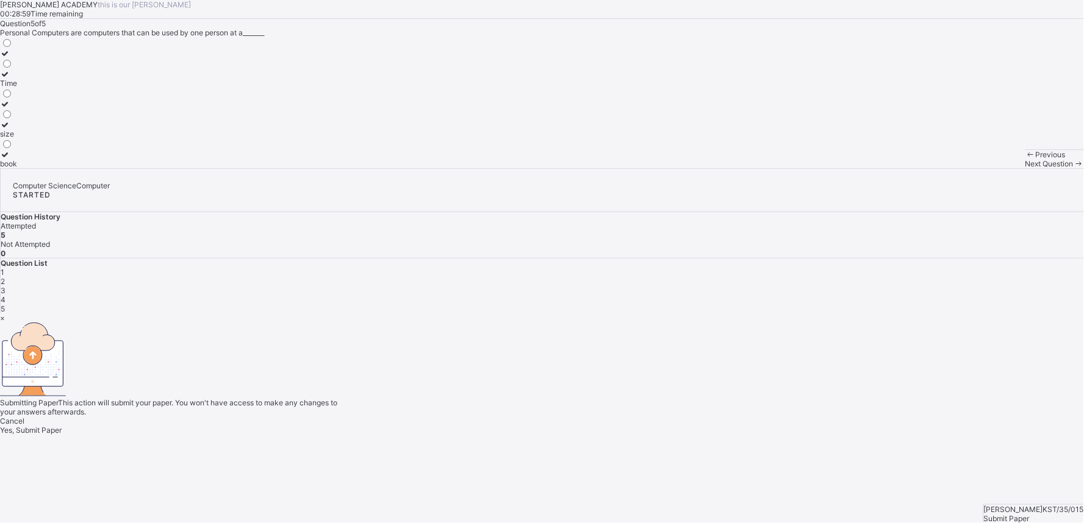
click at [549, 426] on div "Yes, Submit Paper" at bounding box center [542, 430] width 1084 height 9
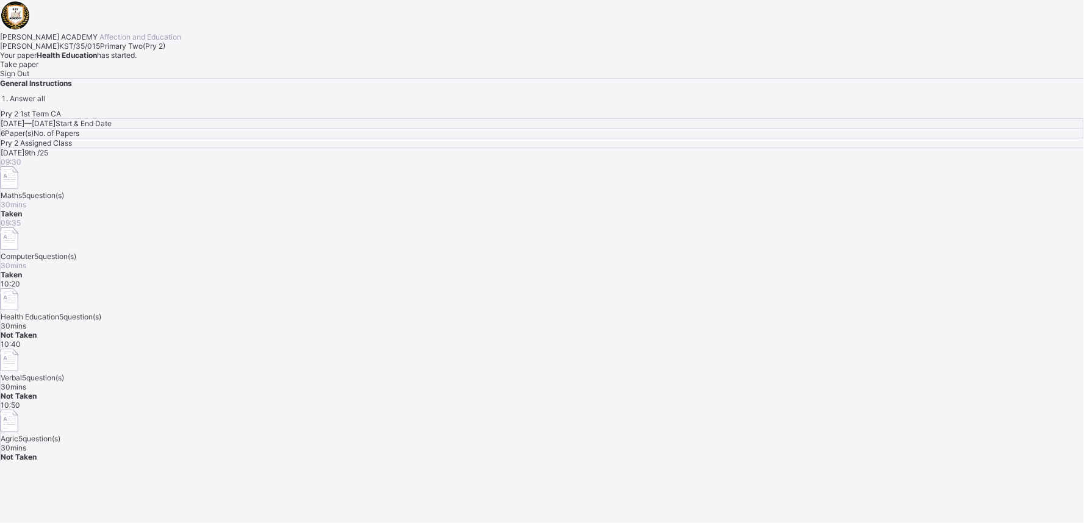
click at [38, 69] on span "Take paper" at bounding box center [19, 64] width 38 height 9
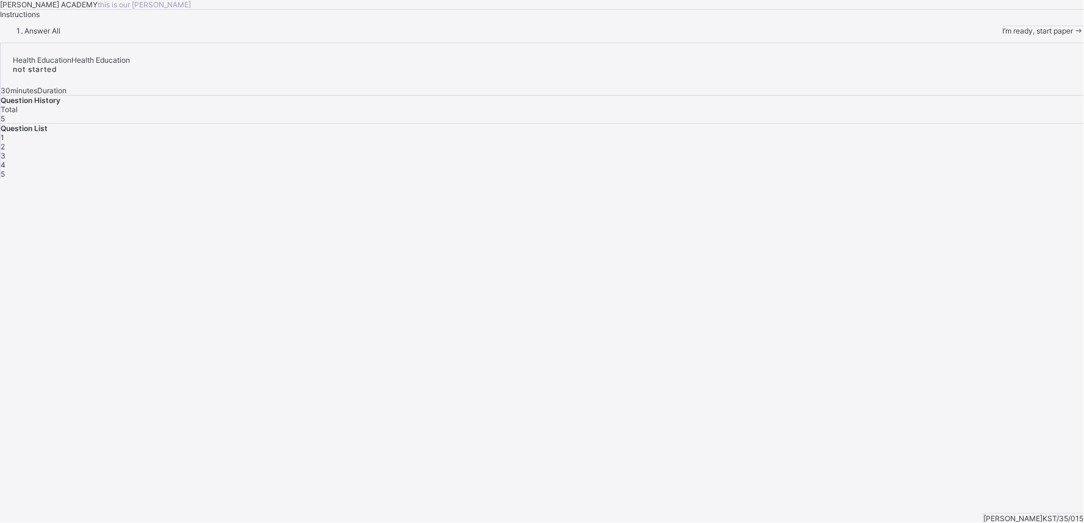
click at [1003, 35] on span "I’m ready, start paper" at bounding box center [1038, 30] width 71 height 9
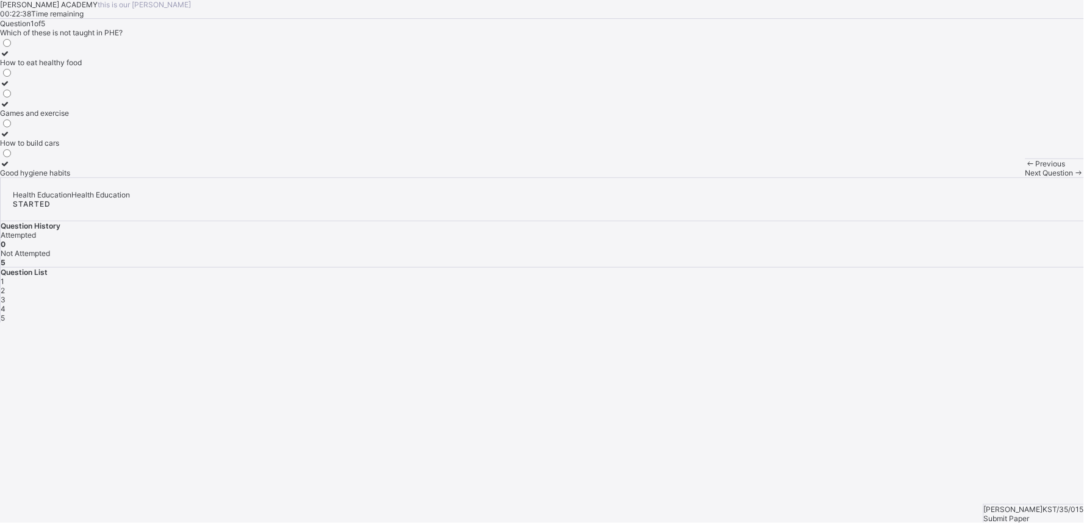
click at [82, 118] on label "Games and exercise" at bounding box center [41, 108] width 82 height 18
click at [1026, 178] on div "Next Question" at bounding box center [1055, 172] width 59 height 9
click at [99, 118] on label "How to take care of our body" at bounding box center [49, 108] width 99 height 18
click at [1026, 178] on div "Next Question" at bounding box center [1055, 172] width 59 height 9
click at [1026, 168] on div "Previous" at bounding box center [1055, 163] width 59 height 9
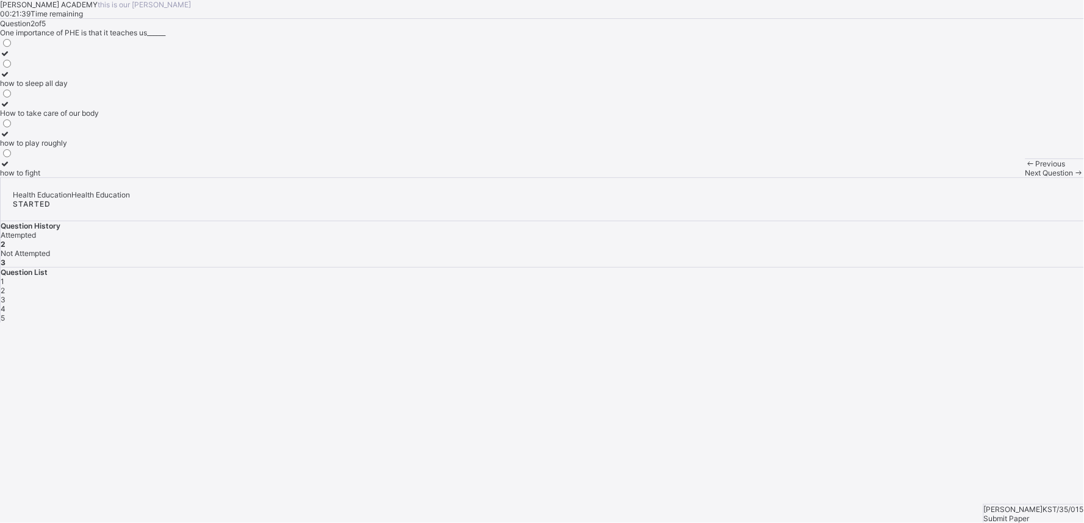
click at [1026, 178] on div "Next Question" at bounding box center [1055, 172] width 59 height 9
click at [1036, 168] on span "Previous" at bounding box center [1051, 163] width 30 height 9
click at [104, 97] on label "Physical and Health Education" at bounding box center [52, 88] width 104 height 18
click at [1074, 178] on span at bounding box center [1079, 172] width 10 height 9
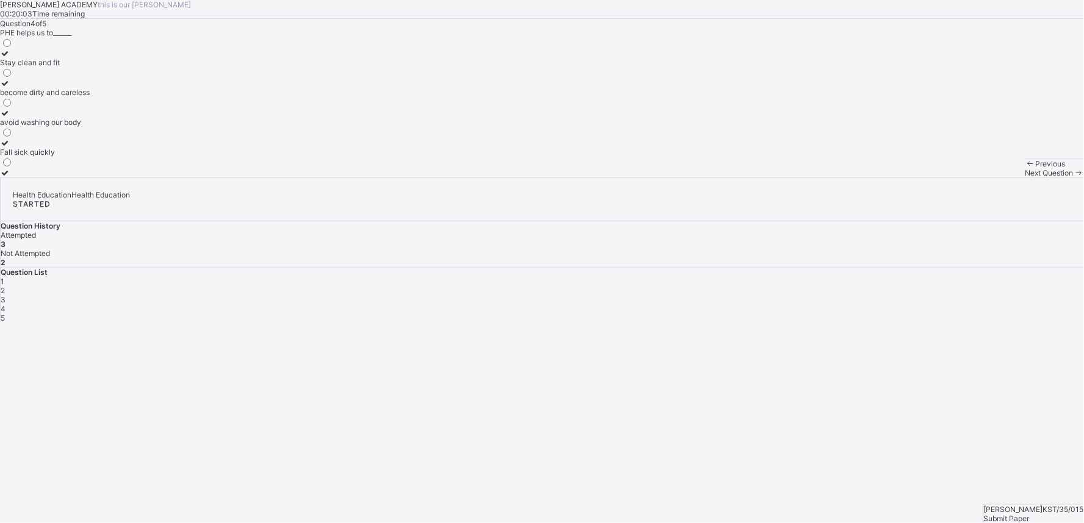
click at [90, 178] on div "Stay clean and fit become dirty and careless avoid washing our body Fall sick q…" at bounding box center [45, 107] width 90 height 140
click at [90, 97] on div "become dirty and careless" at bounding box center [45, 92] width 90 height 9
click at [1074, 178] on span at bounding box center [1079, 172] width 10 height 9
click at [65, 88] on div "Strong and healthy" at bounding box center [32, 83] width 65 height 9
click at [1021, 514] on span "Submit Paper" at bounding box center [1007, 518] width 46 height 9
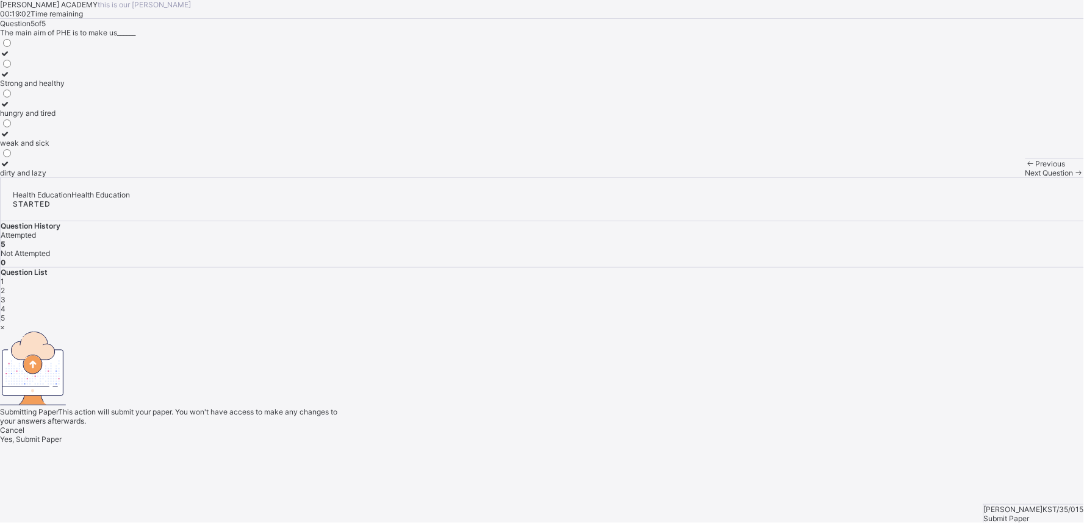
click at [62, 435] on span "Yes, Submit Paper" at bounding box center [31, 439] width 62 height 9
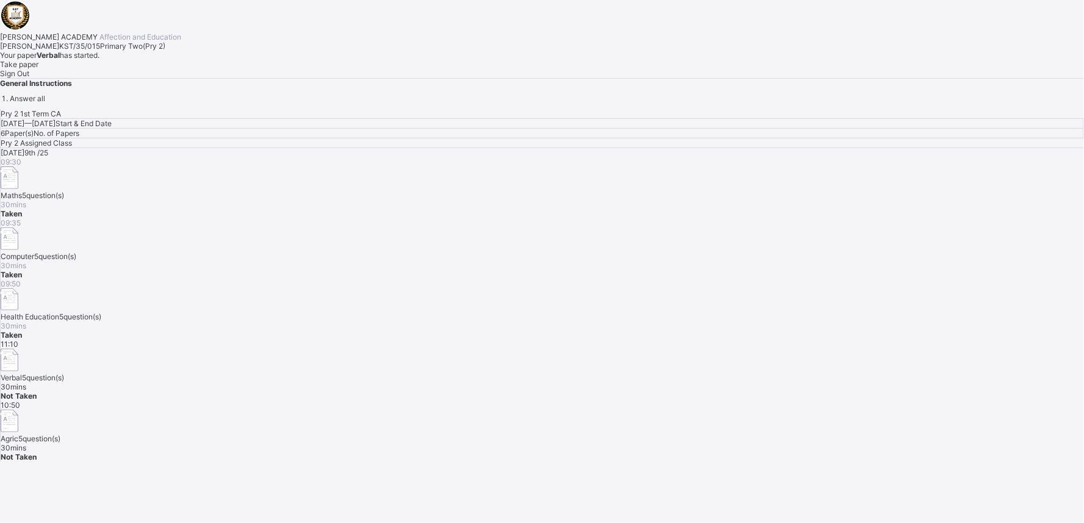
click at [174, 69] on div "Take paper" at bounding box center [542, 64] width 1084 height 9
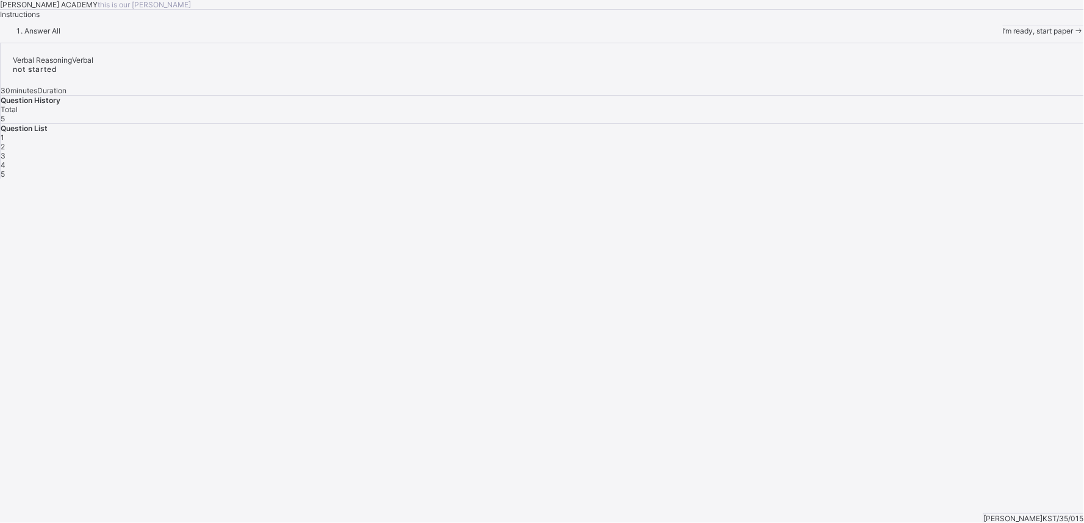
click at [1003, 35] on span "I’m ready, start paper" at bounding box center [1038, 30] width 71 height 9
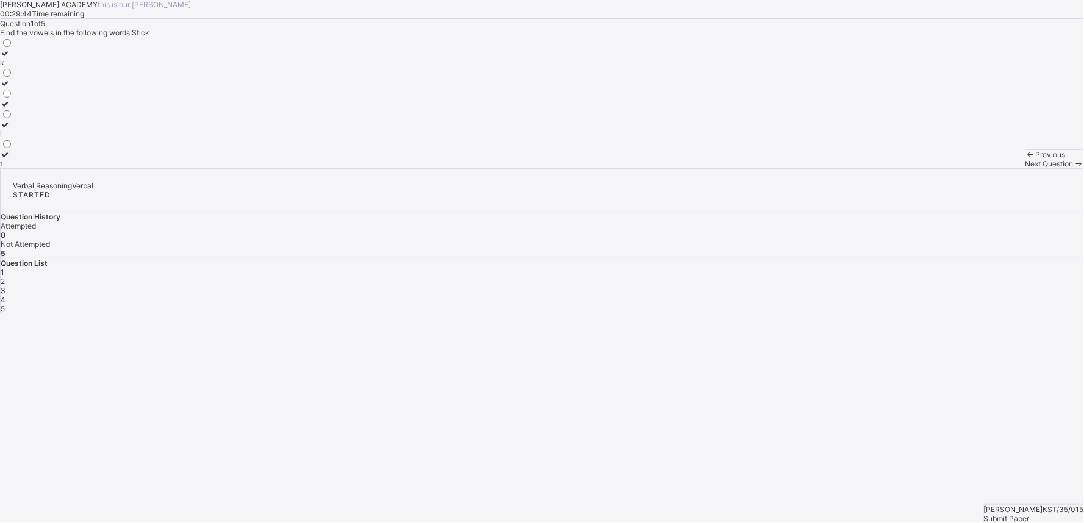
click at [13, 138] on label "i" at bounding box center [6, 129] width 13 height 18
click at [1026, 168] on span "Next Question" at bounding box center [1050, 163] width 48 height 9
click at [13, 109] on div "m" at bounding box center [6, 103] width 13 height 9
click at [13, 138] on label "o" at bounding box center [6, 129] width 13 height 18
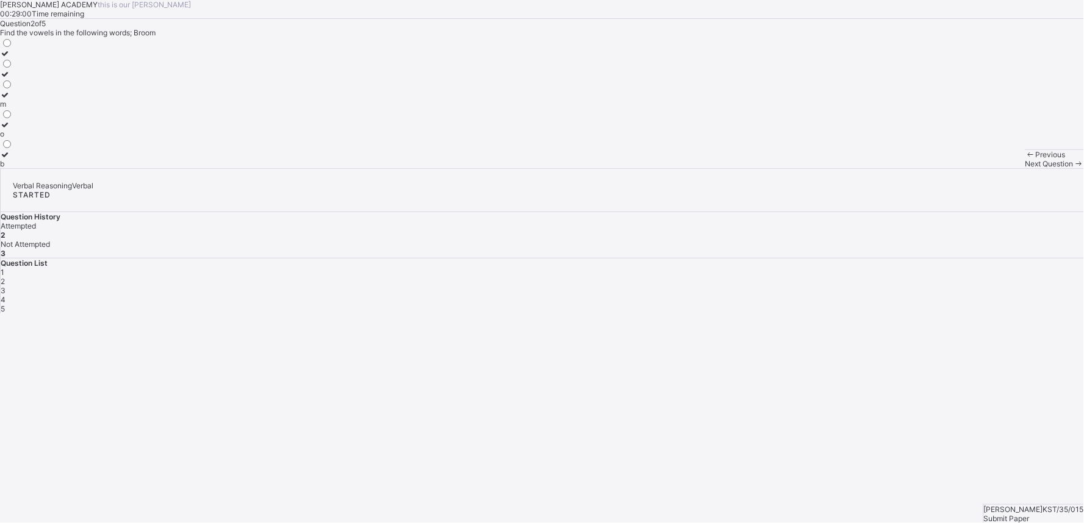
click at [1074, 168] on span at bounding box center [1079, 163] width 10 height 9
click at [13, 118] on label "i" at bounding box center [6, 108] width 13 height 18
click at [1026, 168] on span "Next Question" at bounding box center [1050, 163] width 48 height 9
click at [13, 88] on div "a" at bounding box center [6, 83] width 13 height 9
click at [1026, 168] on span "Next Question" at bounding box center [1050, 163] width 48 height 9
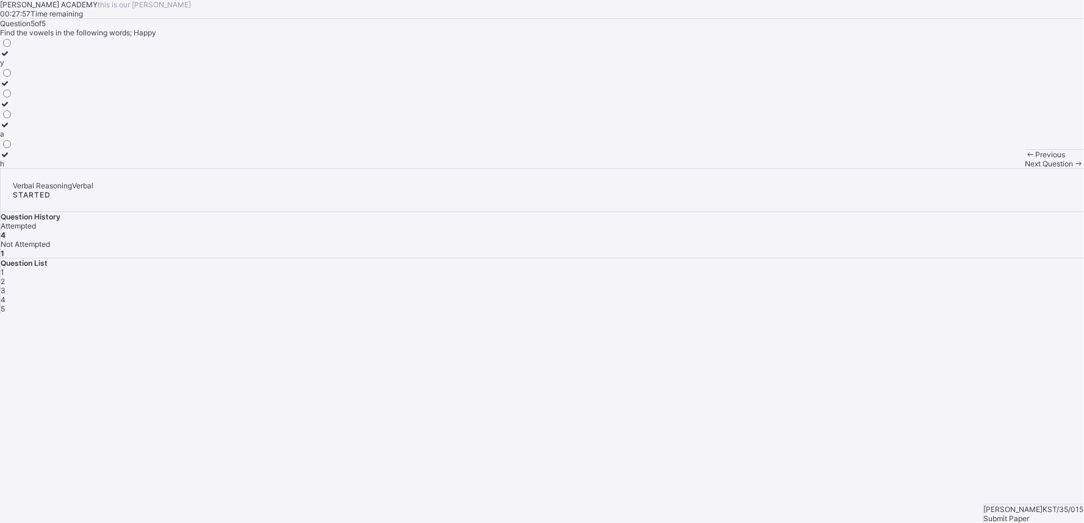
click at [13, 138] on label "a" at bounding box center [6, 129] width 13 height 18
click at [1018, 514] on div "Submit Paper" at bounding box center [1034, 518] width 100 height 9
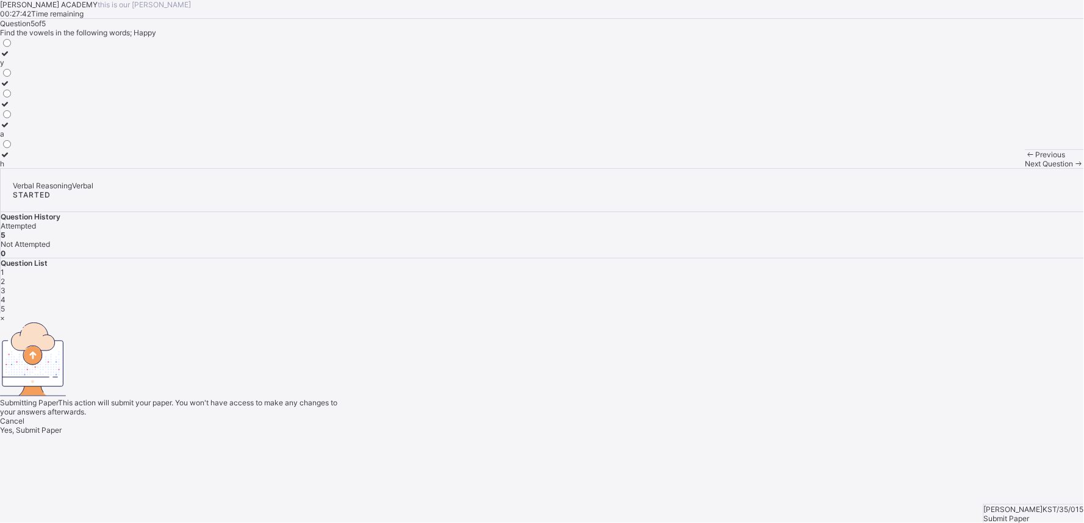
click at [62, 426] on span "Yes, Submit Paper" at bounding box center [31, 430] width 62 height 9
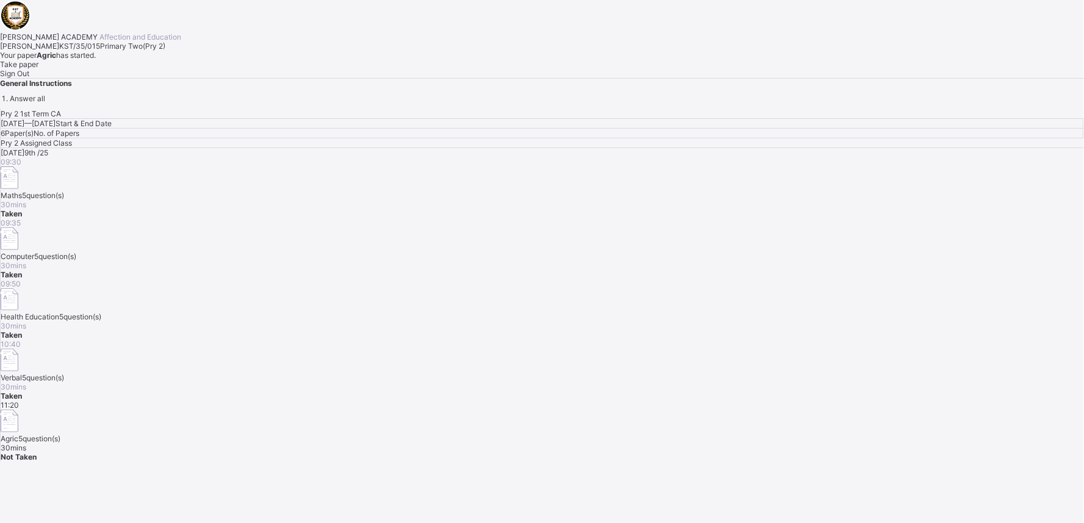
click at [149, 69] on div "Take paper" at bounding box center [542, 64] width 1084 height 9
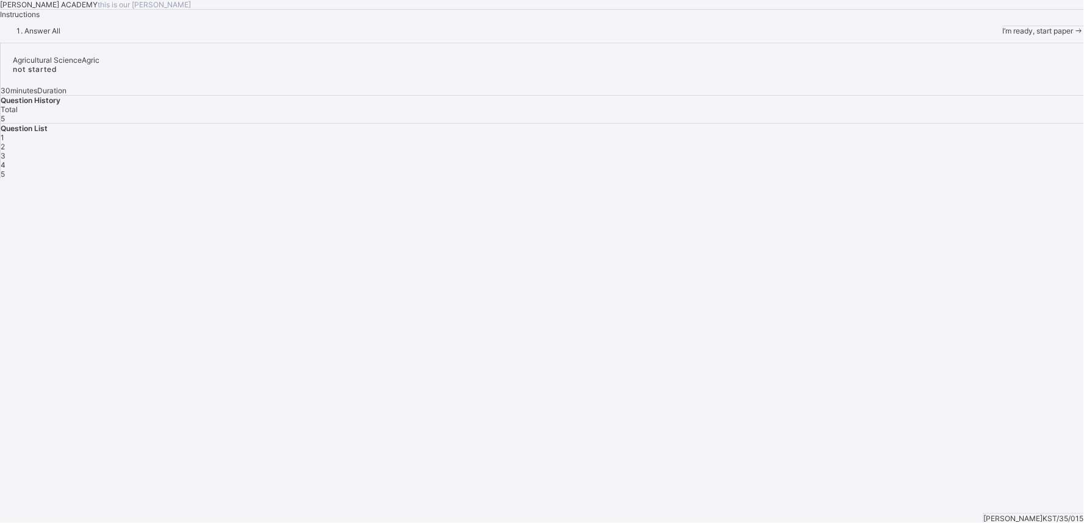
click at [1074, 35] on span at bounding box center [1079, 30] width 10 height 9
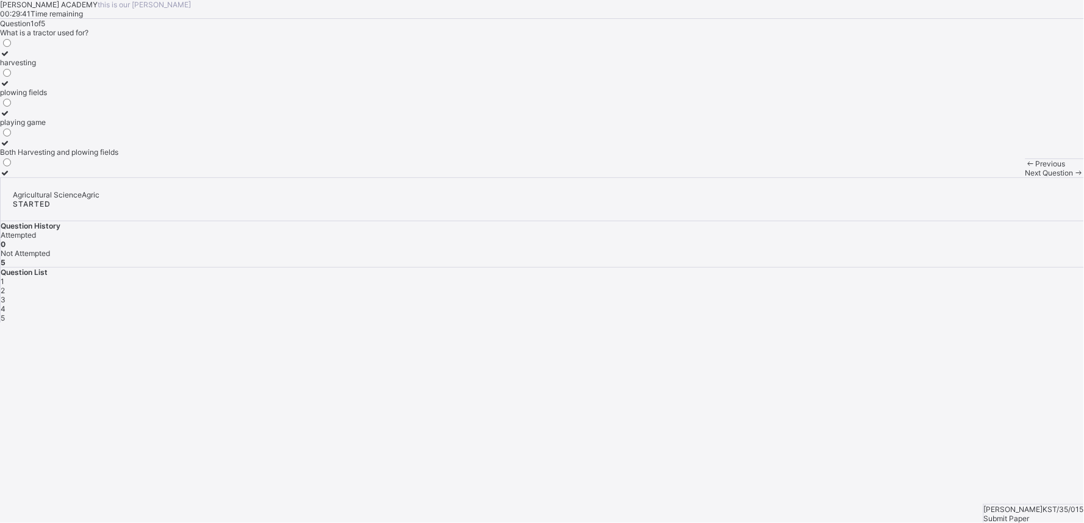
click at [118, 67] on div "harvesting" at bounding box center [59, 62] width 118 height 9
click at [1026, 178] on span "Next Question" at bounding box center [1050, 172] width 48 height 9
click at [45, 127] on div "Watering can" at bounding box center [22, 122] width 45 height 9
click at [1026, 178] on span "Next Question" at bounding box center [1050, 172] width 48 height 9
click at [117, 148] on label "Growing crops and raising animals" at bounding box center [58, 138] width 117 height 18
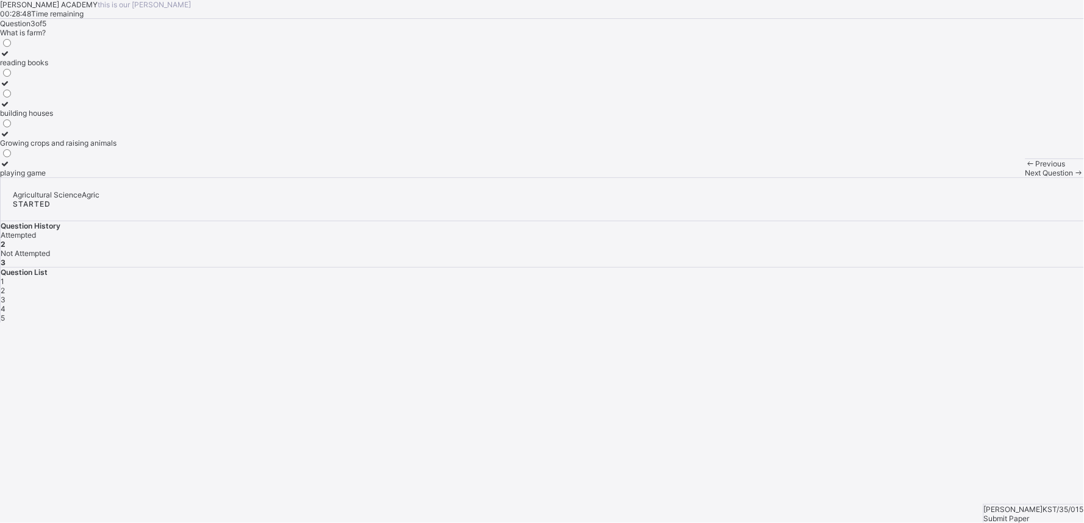
click at [1026, 178] on span "Next Question" at bounding box center [1050, 172] width 48 height 9
click at [59, 127] on div "Collecting leaves" at bounding box center [29, 122] width 59 height 9
click at [1026, 178] on span "Next Question" at bounding box center [1050, 172] width 48 height 9
click at [74, 178] on div "Sunlight,water and air" at bounding box center [37, 172] width 74 height 9
click at [1030, 514] on span "Submit Paper" at bounding box center [1007, 518] width 46 height 9
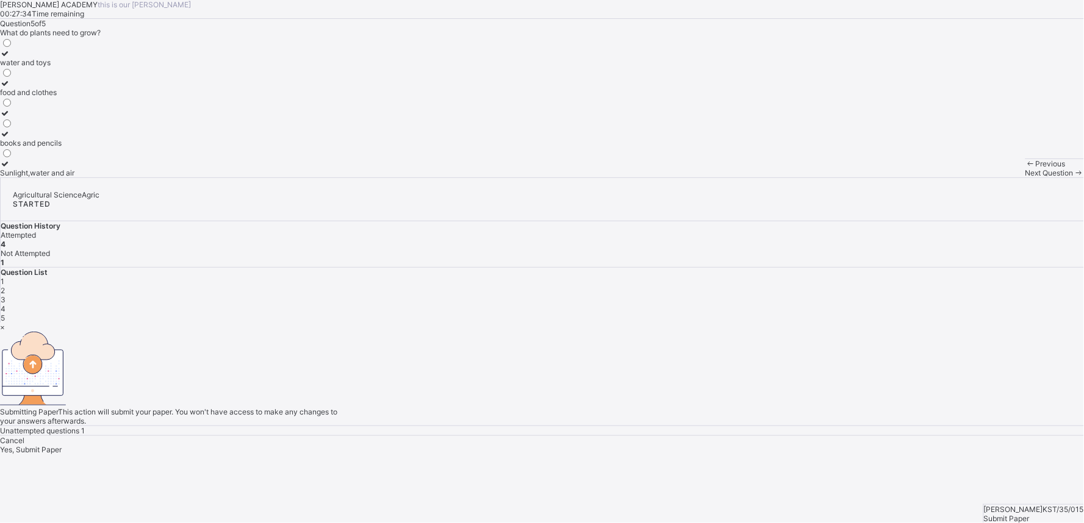
click at [545, 445] on div "Yes, Submit Paper" at bounding box center [542, 449] width 1084 height 9
click at [62, 435] on span "Yes, Submit Paper" at bounding box center [31, 439] width 62 height 9
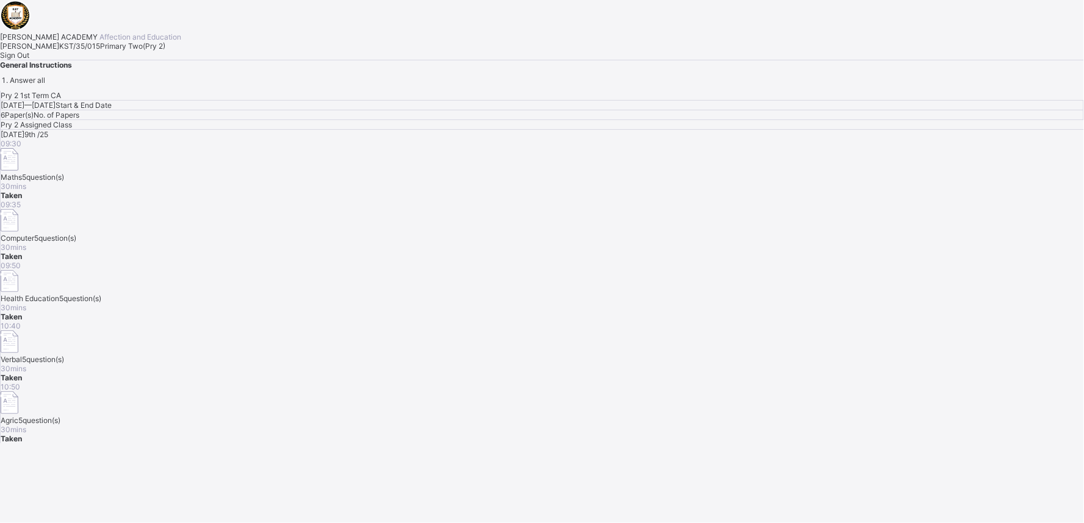
click at [29, 60] on span "Sign Out" at bounding box center [14, 55] width 29 height 9
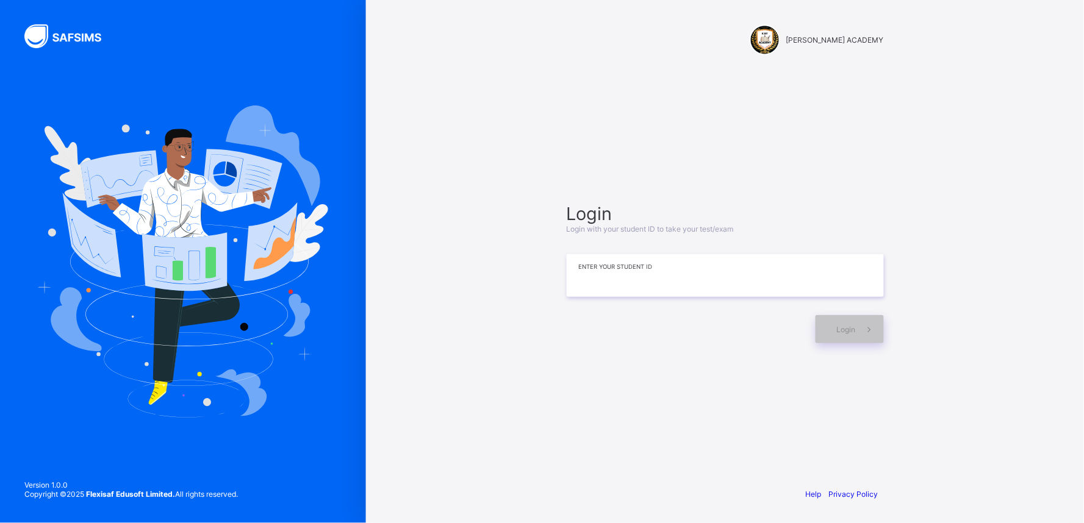
click at [659, 279] on input at bounding box center [725, 275] width 317 height 43
drag, startPoint x: 659, startPoint y: 279, endPoint x: 656, endPoint y: 350, distance: 70.8
click at [656, 350] on div "Login Login with your student ID to take your test/exam ******* Enter your Stud…" at bounding box center [726, 273] width 342 height 360
click at [661, 287] on input "*******" at bounding box center [725, 275] width 317 height 43
type input "**********"
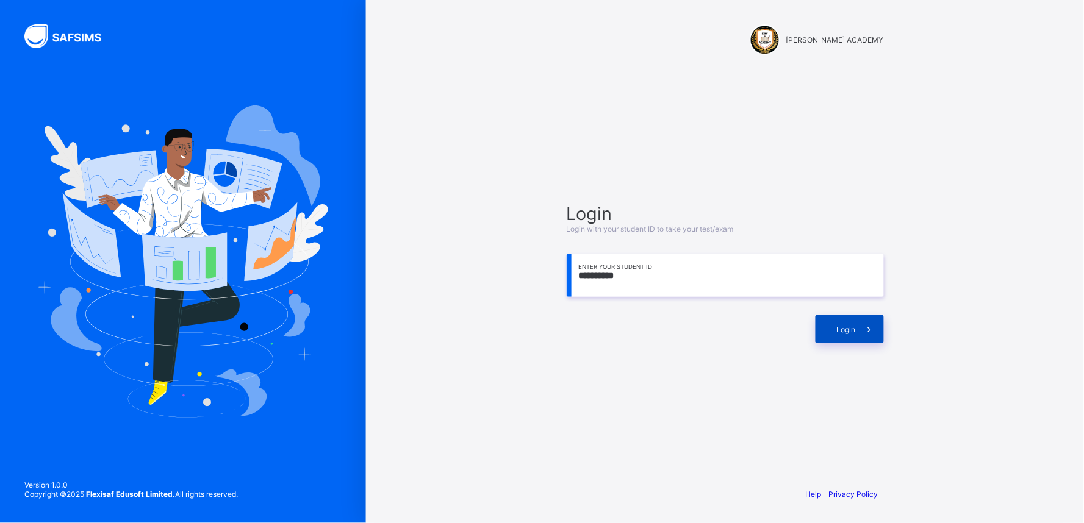
click at [847, 325] on span "Login" at bounding box center [846, 329] width 19 height 9
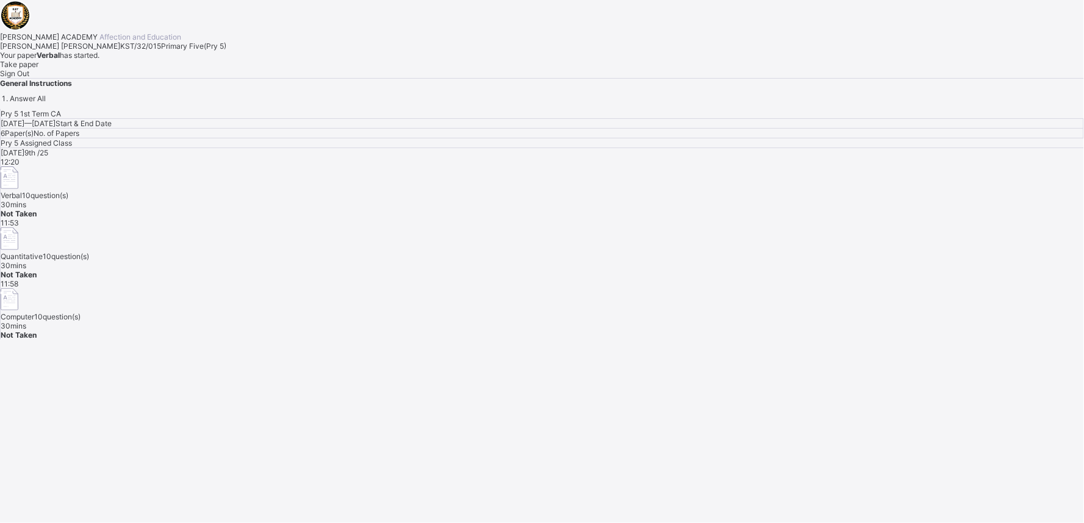
click at [132, 69] on div "Take paper" at bounding box center [542, 64] width 1084 height 9
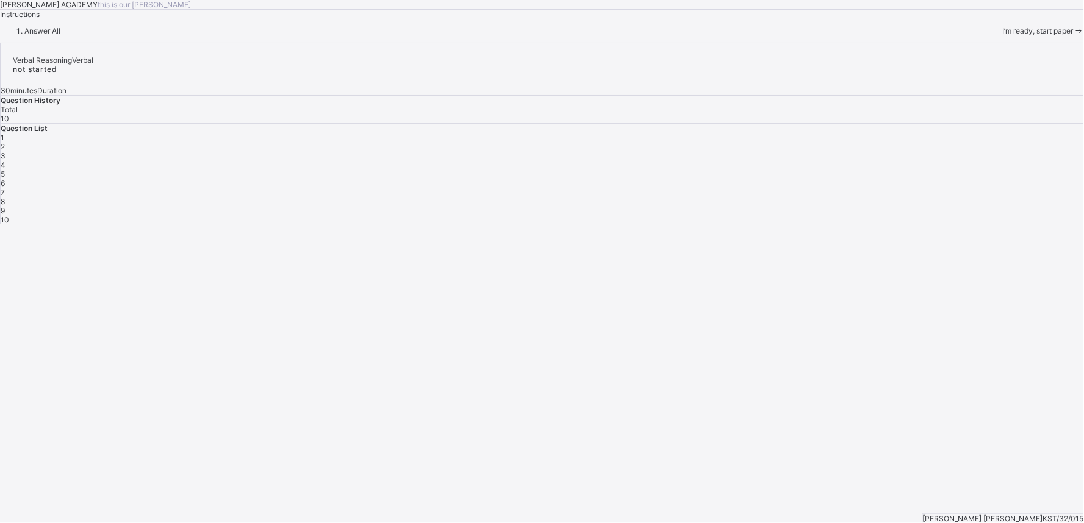
click at [1003, 35] on span "I’m ready, start paper" at bounding box center [1038, 30] width 71 height 9
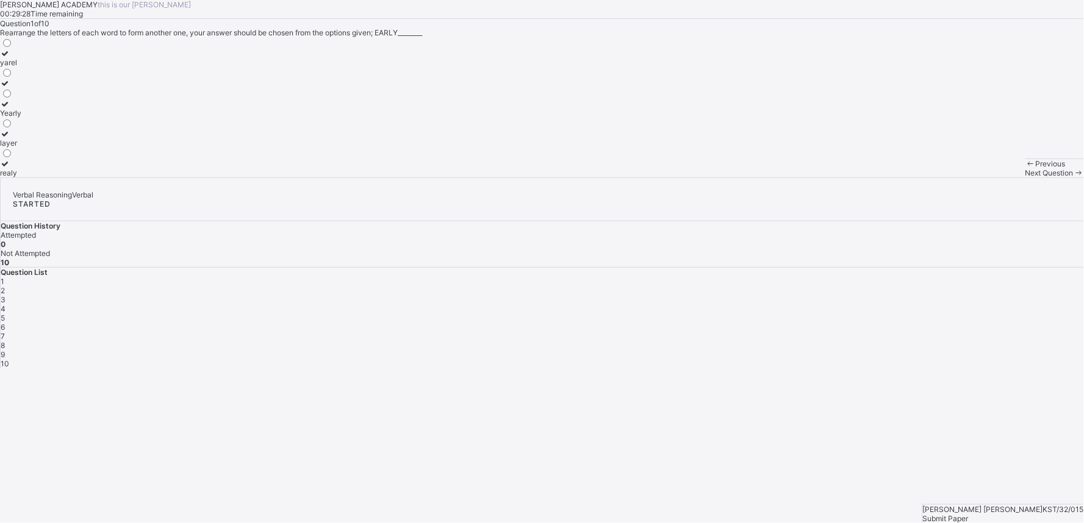
click at [10, 168] on icon at bounding box center [5, 163] width 10 height 9
click at [1026, 178] on div "Next Question" at bounding box center [1055, 172] width 59 height 9
click at [10, 88] on icon at bounding box center [5, 83] width 10 height 9
click at [1026, 178] on span "Next Question" at bounding box center [1050, 172] width 48 height 9
click at [10, 138] on icon at bounding box center [5, 133] width 10 height 9
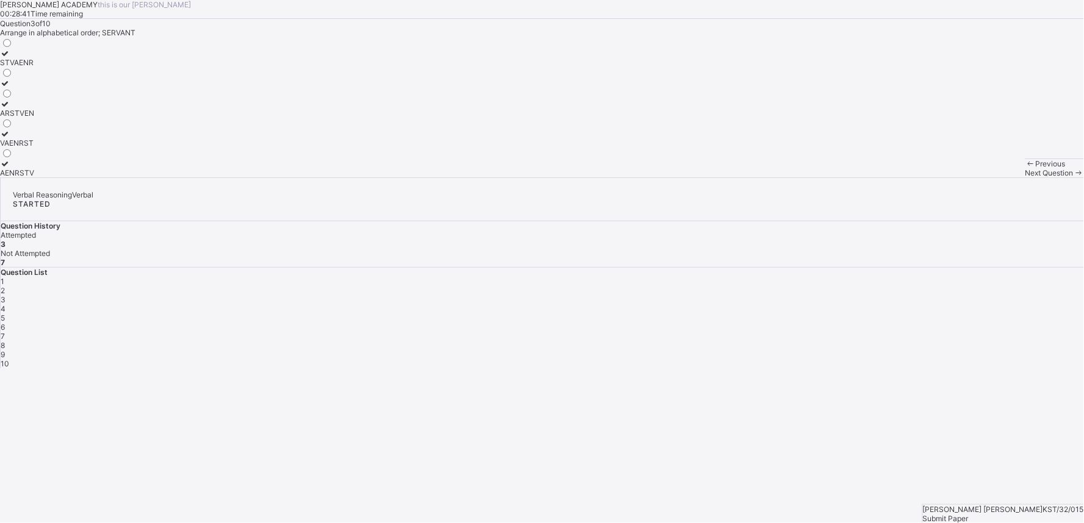
click at [1026, 178] on div "Next Question" at bounding box center [1055, 172] width 59 height 9
click at [29, 58] on div at bounding box center [14, 53] width 29 height 9
click at [1026, 178] on div "Next Question" at bounding box center [1055, 172] width 59 height 9
click at [10, 109] on icon at bounding box center [5, 103] width 10 height 9
click at [1074, 178] on icon at bounding box center [1079, 172] width 10 height 9
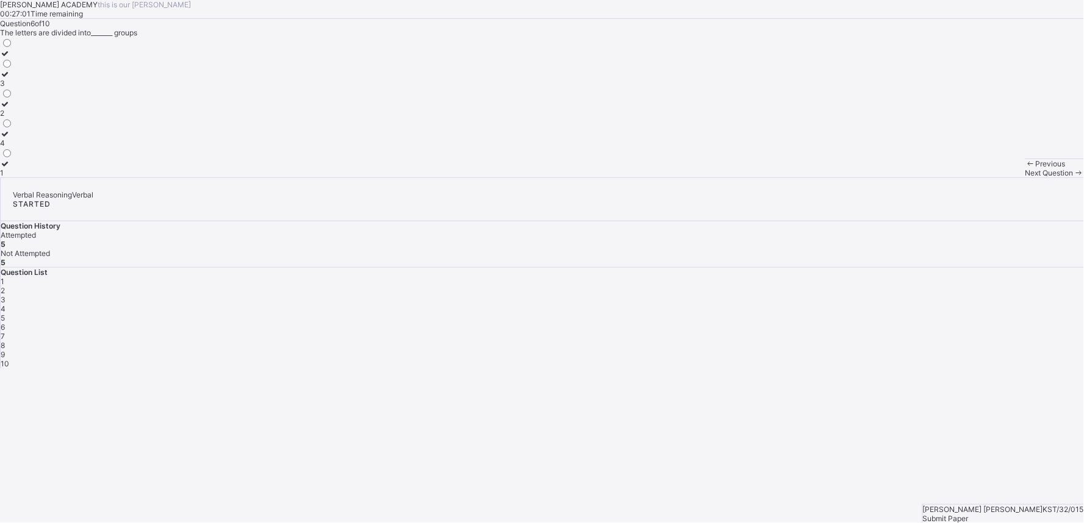
click at [10, 109] on icon at bounding box center [5, 103] width 10 height 9
click at [1074, 178] on span at bounding box center [1079, 172] width 10 height 9
click at [10, 109] on icon at bounding box center [5, 103] width 10 height 9
click at [1026, 178] on span "Next Question" at bounding box center [1050, 172] width 48 height 9
click at [10, 58] on icon at bounding box center [5, 53] width 10 height 9
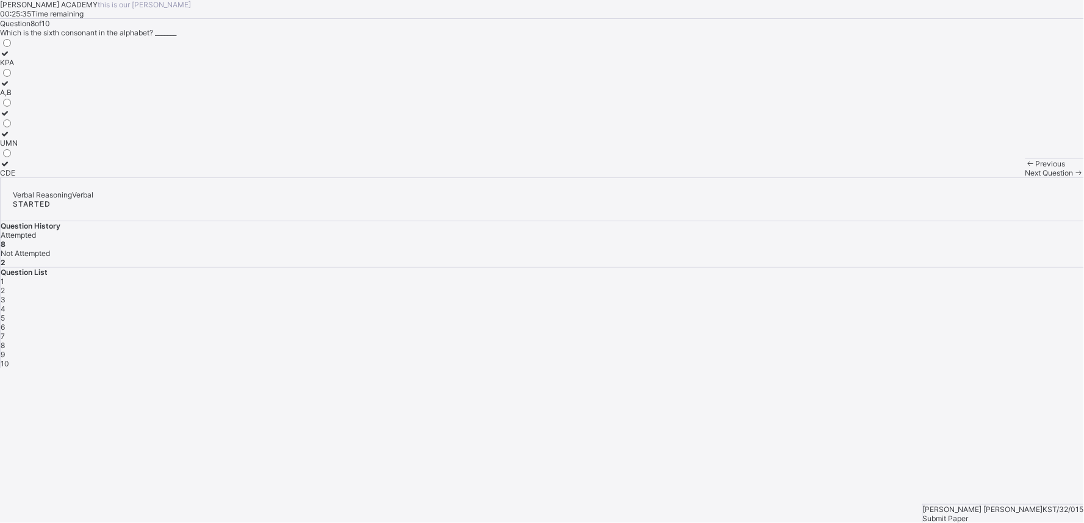
click at [1026, 178] on span "Next Question" at bounding box center [1050, 172] width 48 height 9
click at [10, 168] on icon at bounding box center [5, 163] width 10 height 9
click at [1026, 178] on span "Next Question" at bounding box center [1050, 172] width 48 height 9
click at [10, 168] on icon at bounding box center [5, 163] width 10 height 9
click at [969, 514] on span "Submit Paper" at bounding box center [946, 518] width 46 height 9
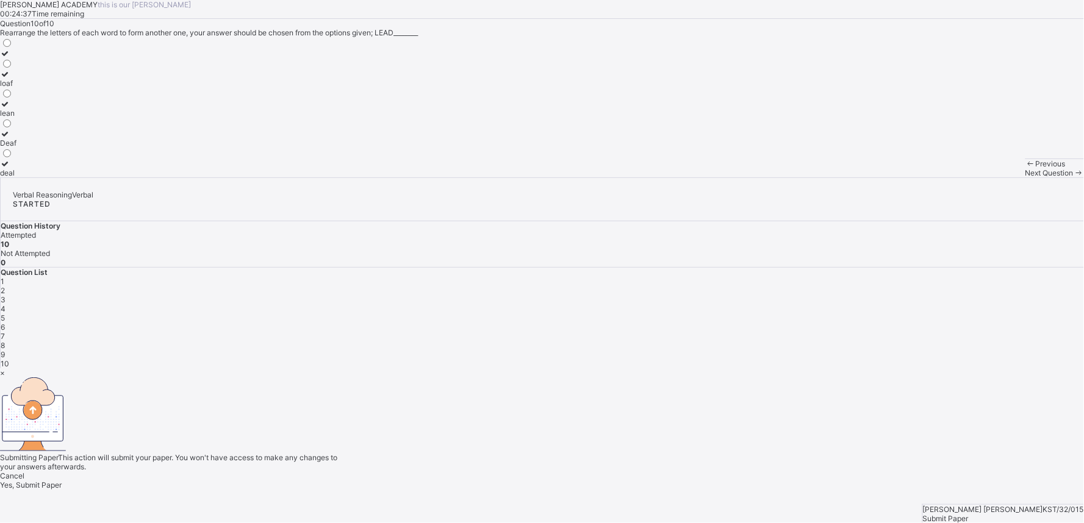
click at [574, 481] on div "Yes, Submit Paper" at bounding box center [542, 485] width 1084 height 9
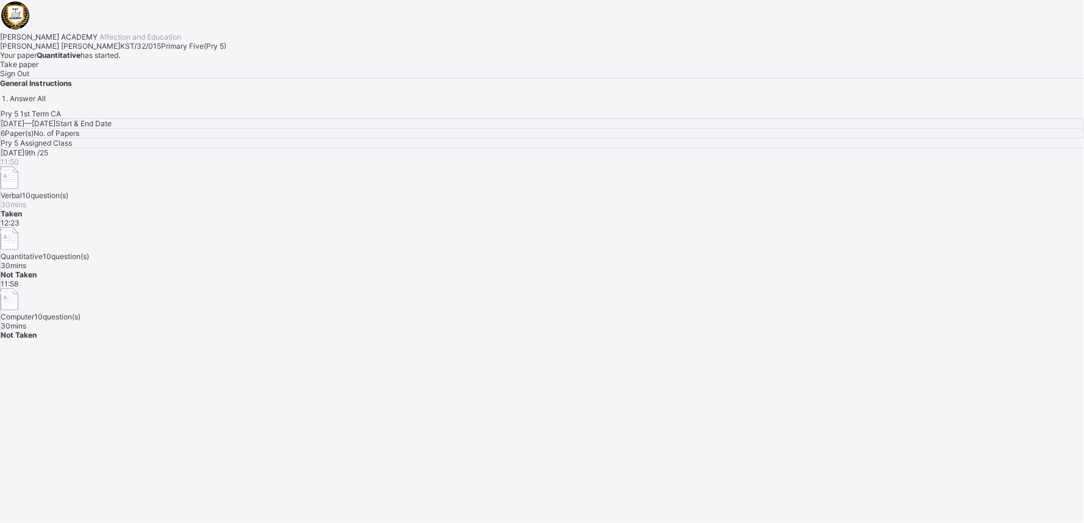
click at [38, 69] on span "Take paper" at bounding box center [19, 64] width 38 height 9
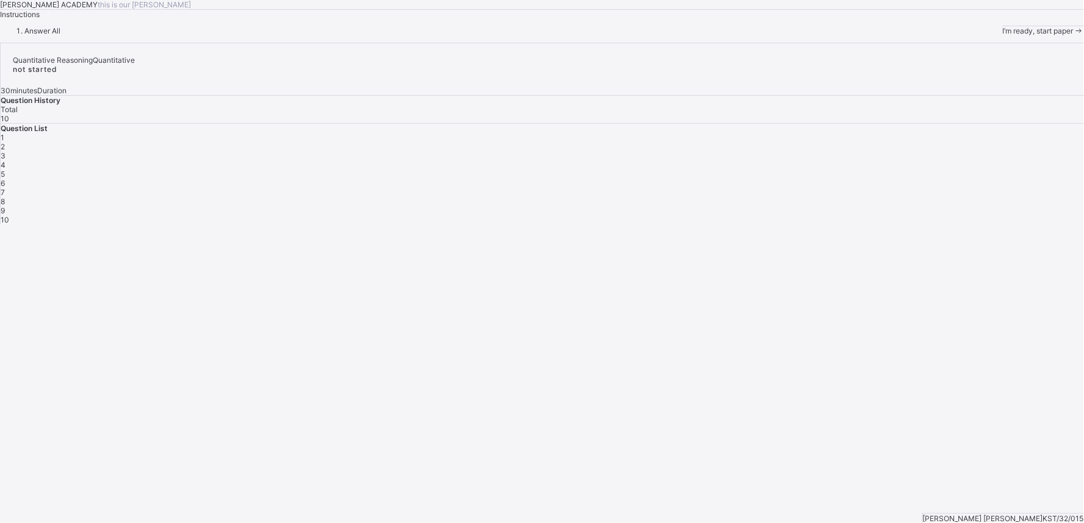
click at [1003, 35] on div "I’m ready, start paper" at bounding box center [1043, 30] width 81 height 9
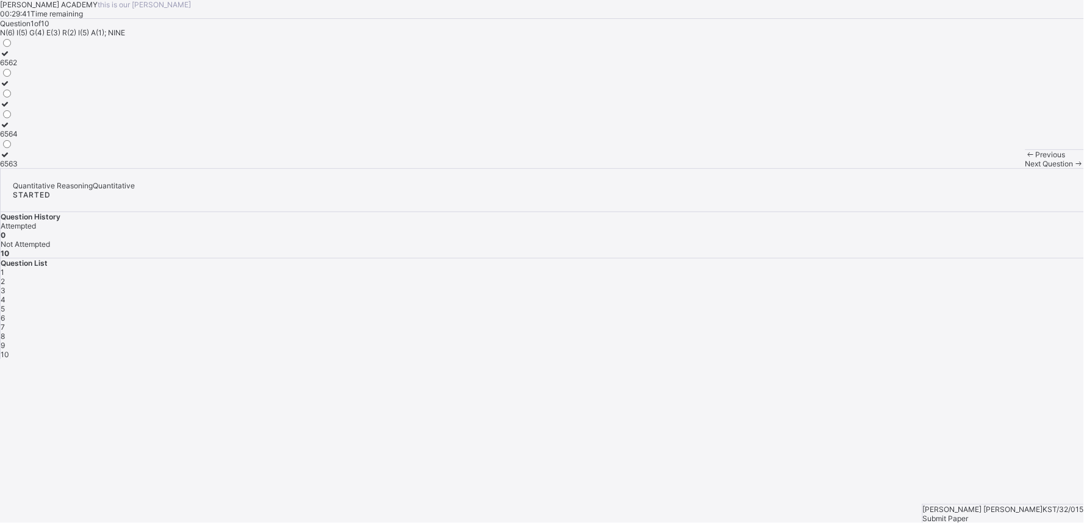
click at [10, 129] on icon at bounding box center [5, 124] width 10 height 9
click at [1026, 168] on div "Next Question" at bounding box center [1055, 163] width 59 height 9
click at [10, 109] on icon at bounding box center [5, 103] width 10 height 9
click at [1026, 168] on div "Next Question" at bounding box center [1055, 163] width 59 height 9
click at [10, 99] on icon at bounding box center [5, 94] width 10 height 9
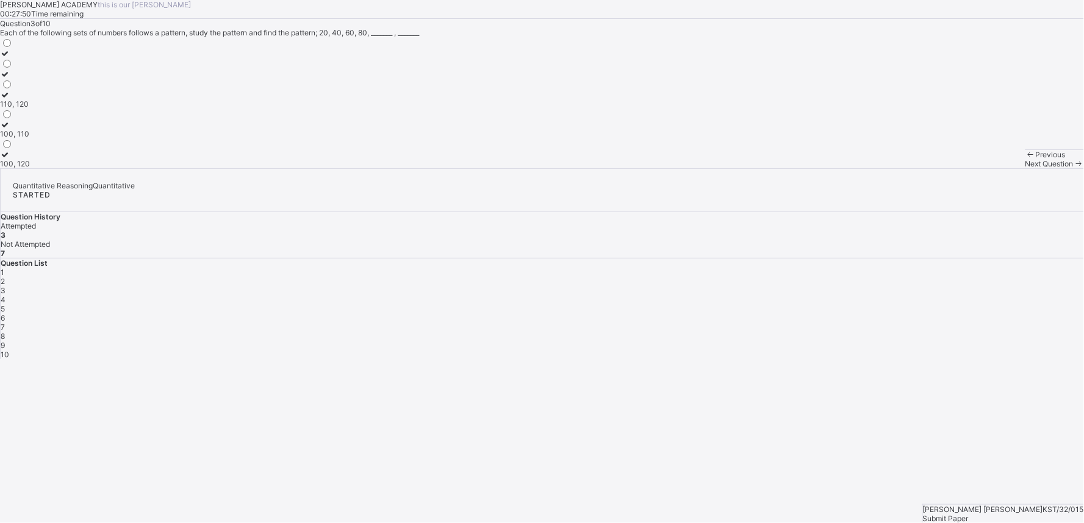
click at [1026, 168] on span "Next Question" at bounding box center [1050, 163] width 48 height 9
click at [10, 159] on icon at bounding box center [5, 154] width 10 height 9
click at [1026, 168] on span "Next Question" at bounding box center [1050, 163] width 48 height 9
click at [10, 99] on icon at bounding box center [5, 94] width 10 height 9
click at [1026, 168] on span "Next Question" at bounding box center [1050, 163] width 48 height 9
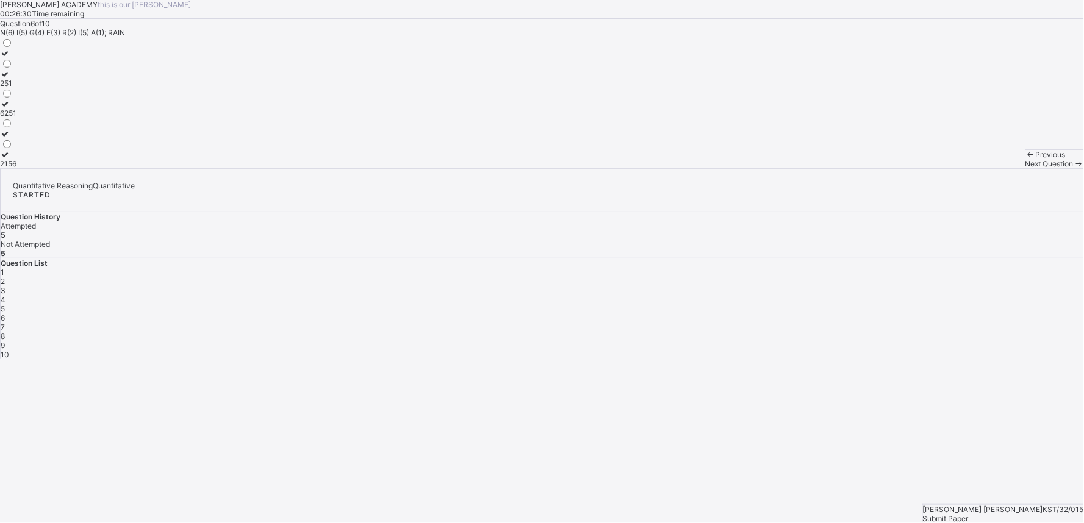
click at [10, 159] on icon at bounding box center [5, 154] width 10 height 9
click at [1026, 168] on div "Previous Next Question" at bounding box center [1055, 158] width 59 height 19
click at [1026, 168] on span "Next Question" at bounding box center [1050, 163] width 48 height 9
click at [10, 129] on icon at bounding box center [5, 124] width 10 height 9
click at [1026, 168] on span "Next Question" at bounding box center [1050, 163] width 48 height 9
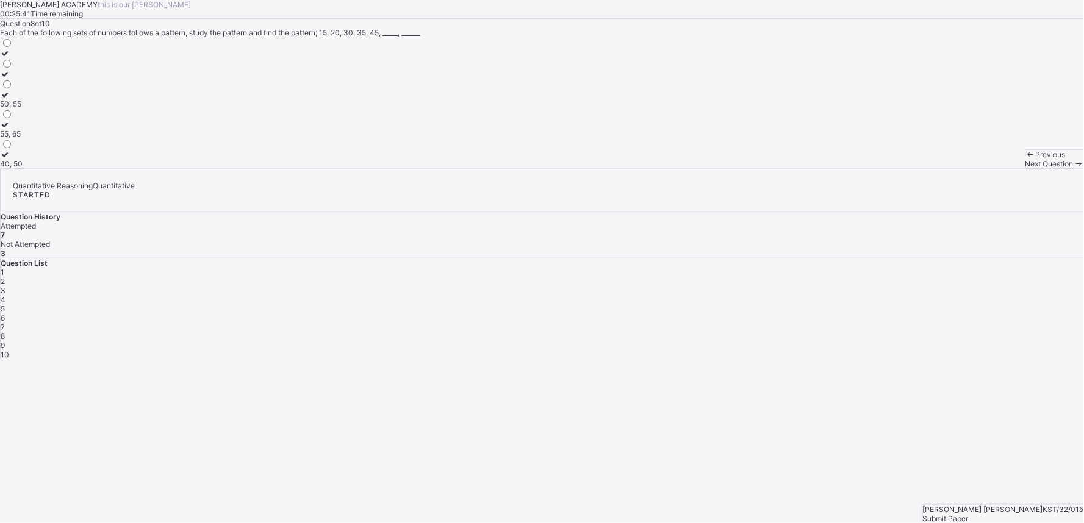
click at [10, 99] on icon at bounding box center [5, 94] width 10 height 9
click at [1026, 168] on span "Next Question" at bounding box center [1050, 163] width 48 height 9
click at [10, 58] on icon at bounding box center [5, 53] width 10 height 9
click at [1026, 168] on div "Next Question" at bounding box center [1055, 163] width 59 height 9
click at [10, 79] on icon at bounding box center [5, 74] width 10 height 9
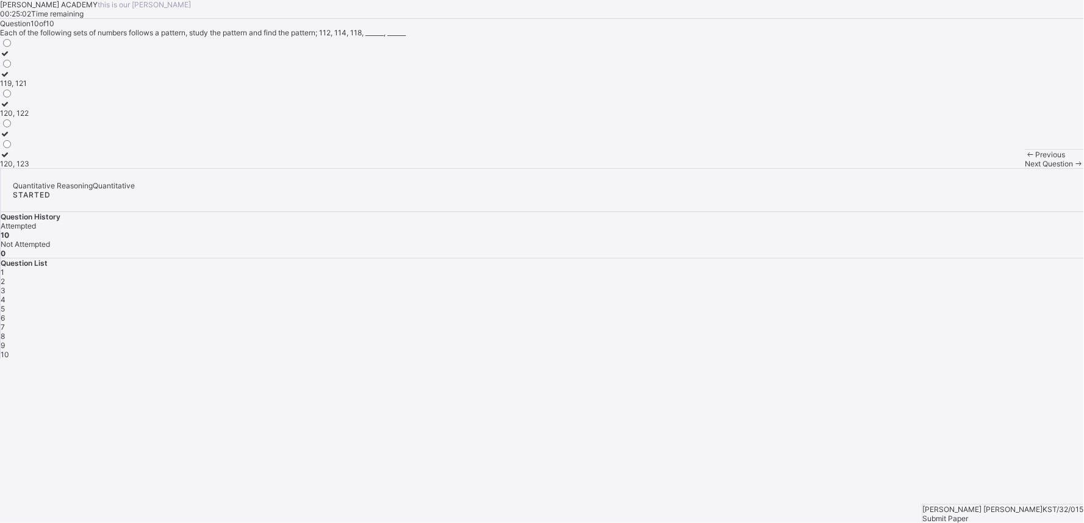
click at [969, 514] on span "Submit Paper" at bounding box center [946, 518] width 46 height 9
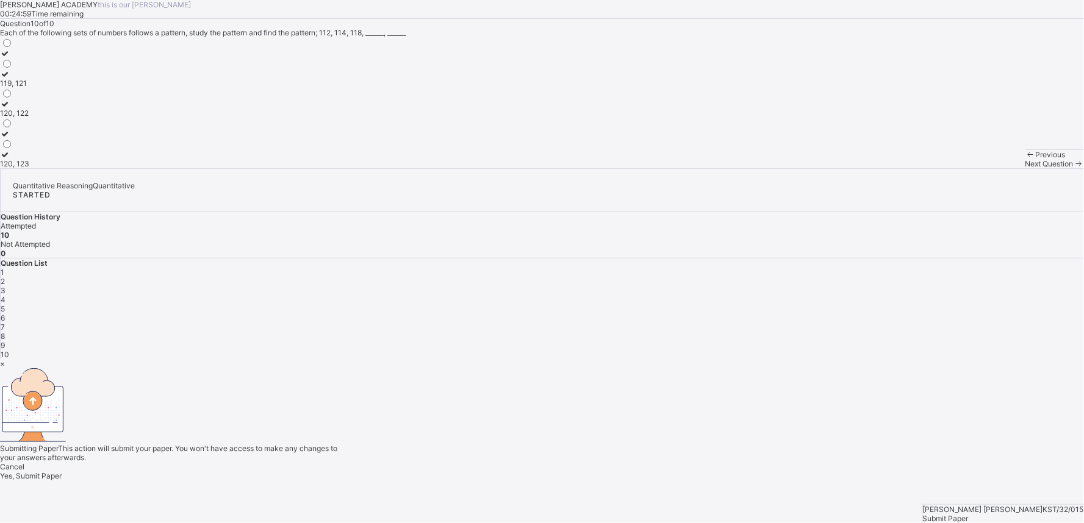
click at [553, 472] on div "Yes, Submit Paper" at bounding box center [542, 476] width 1084 height 9
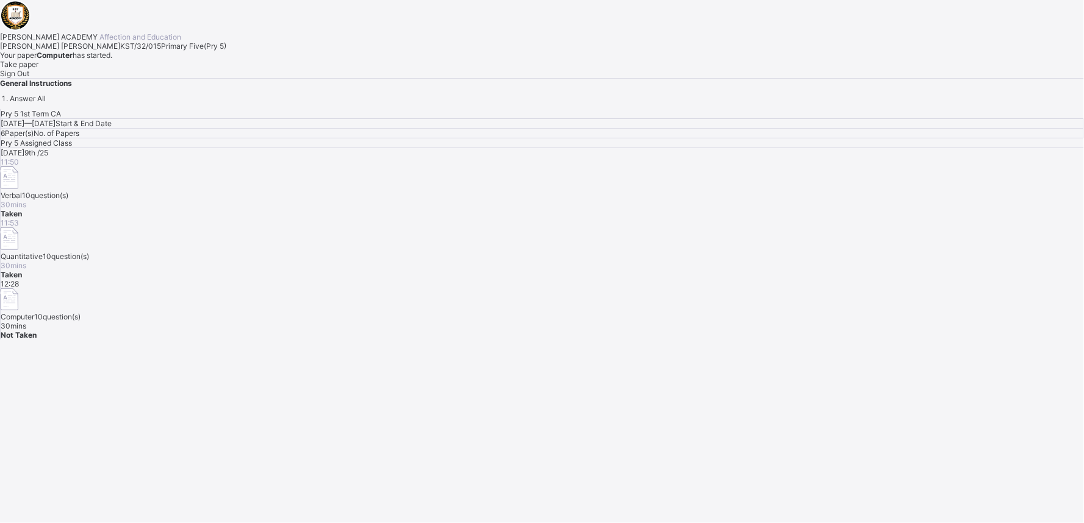
click at [151, 69] on div "Take paper" at bounding box center [542, 64] width 1084 height 9
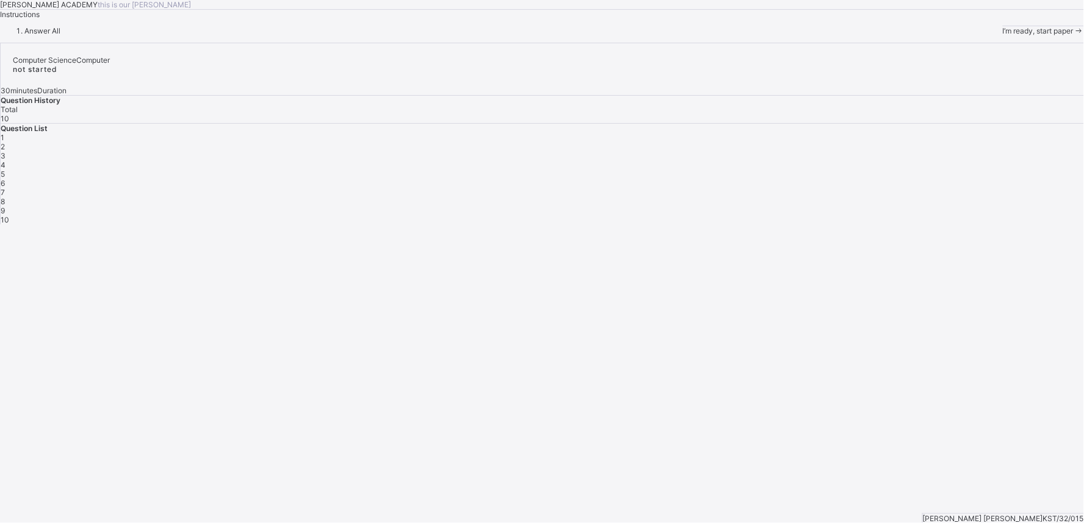
click at [1003, 35] on span "I’m ready, start paper" at bounding box center [1038, 30] width 71 height 9
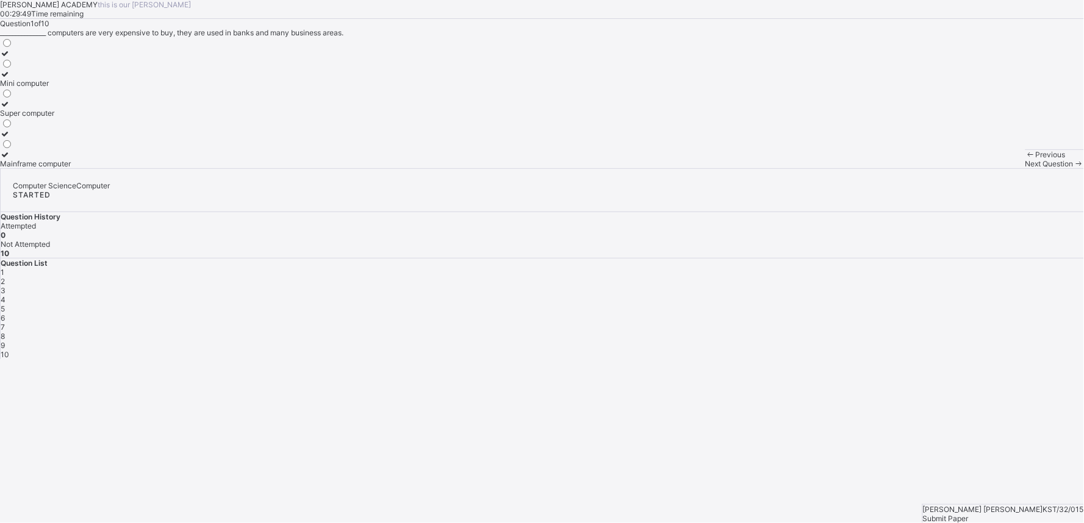
click at [10, 159] on icon at bounding box center [5, 154] width 10 height 9
click at [1026, 168] on div "Next Question" at bounding box center [1055, 163] width 59 height 9
click at [10, 138] on icon at bounding box center [5, 133] width 10 height 9
click at [1026, 168] on span "Next Question" at bounding box center [1050, 163] width 48 height 9
click at [10, 109] on icon at bounding box center [5, 103] width 10 height 9
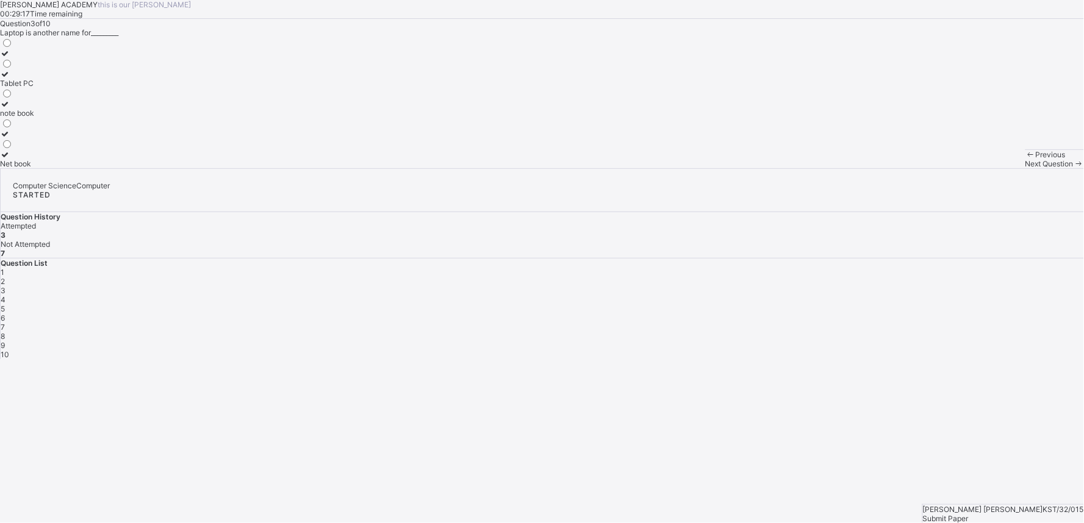
click at [1026, 168] on div "Next Question" at bounding box center [1055, 163] width 59 height 9
click at [10, 129] on icon at bounding box center [5, 124] width 10 height 9
click at [1026, 168] on span "Next Question" at bounding box center [1050, 163] width 48 height 9
click at [10, 79] on icon at bounding box center [5, 74] width 10 height 9
click at [1026, 168] on span "Next Question" at bounding box center [1050, 163] width 48 height 9
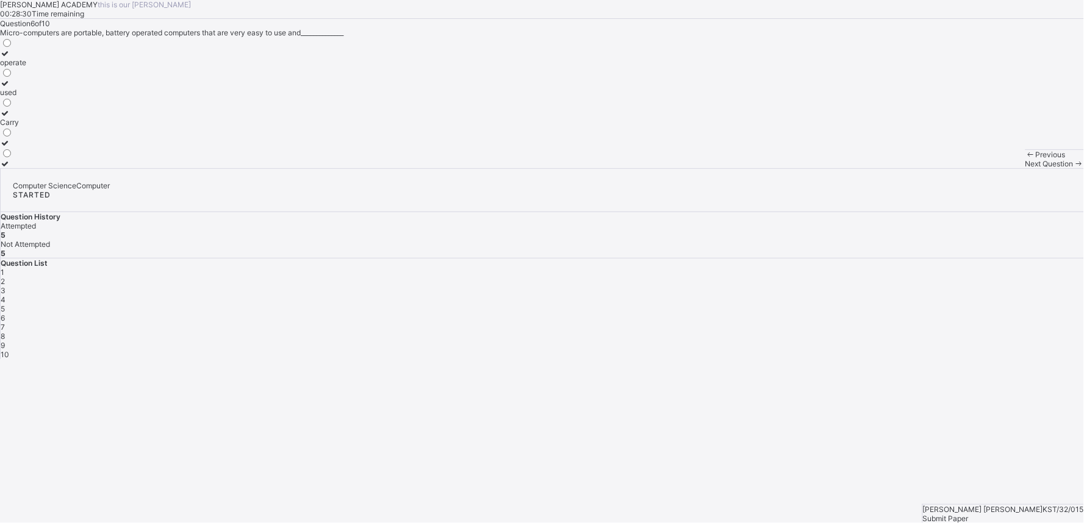
click at [10, 58] on icon at bounding box center [5, 53] width 10 height 9
click at [1026, 168] on div "Next Question" at bounding box center [1055, 163] width 59 height 9
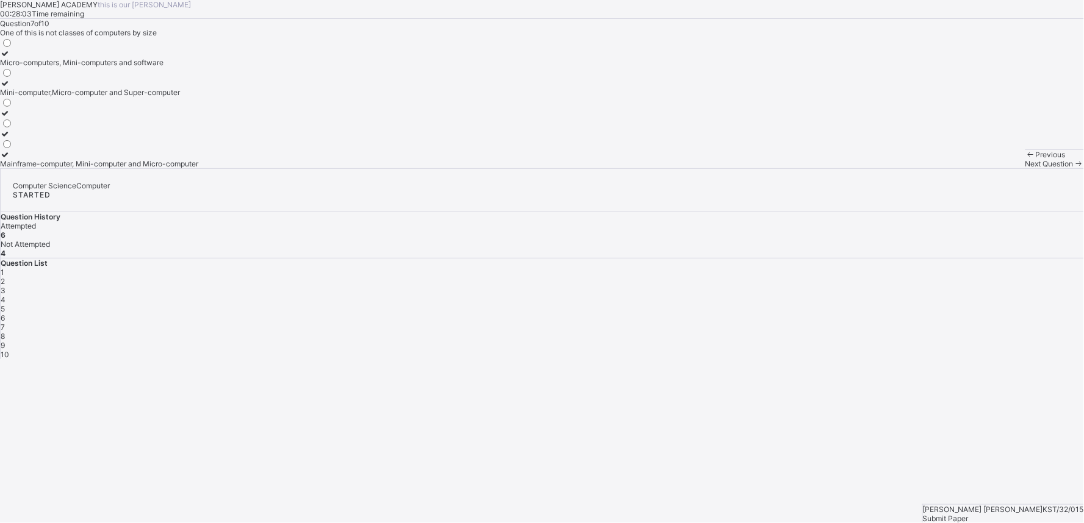
click at [10, 58] on icon at bounding box center [5, 53] width 10 height 9
click at [1026, 168] on span "Next Question" at bounding box center [1050, 163] width 48 height 9
click at [10, 159] on icon at bounding box center [5, 154] width 10 height 9
click at [1074, 168] on span at bounding box center [1079, 163] width 10 height 9
click at [10, 58] on icon at bounding box center [5, 53] width 10 height 9
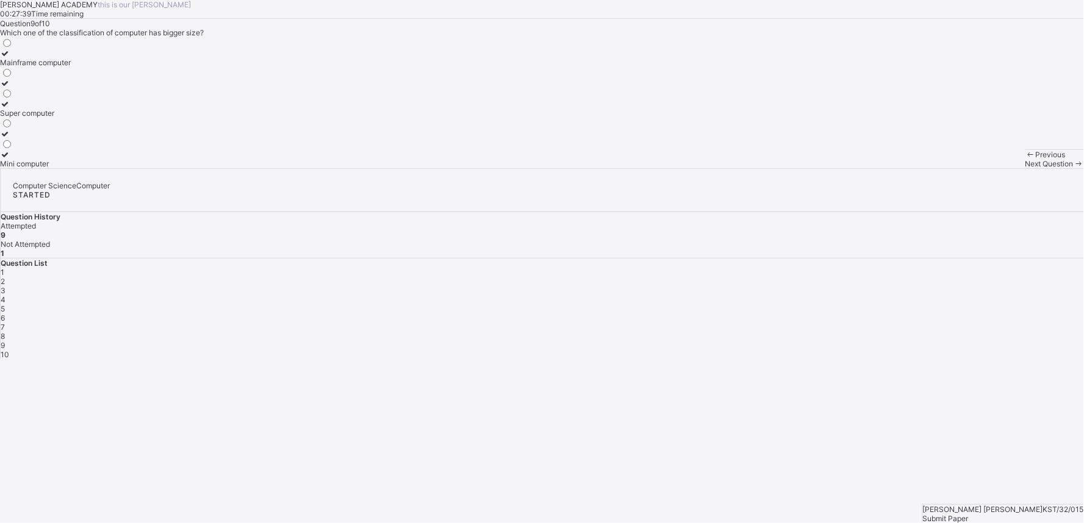
click at [1026, 168] on div "Next Question" at bounding box center [1055, 163] width 59 height 9
click at [59, 97] on label "Size and purpose" at bounding box center [29, 88] width 59 height 18
click at [969, 514] on span "Submit Paper" at bounding box center [946, 518] width 46 height 9
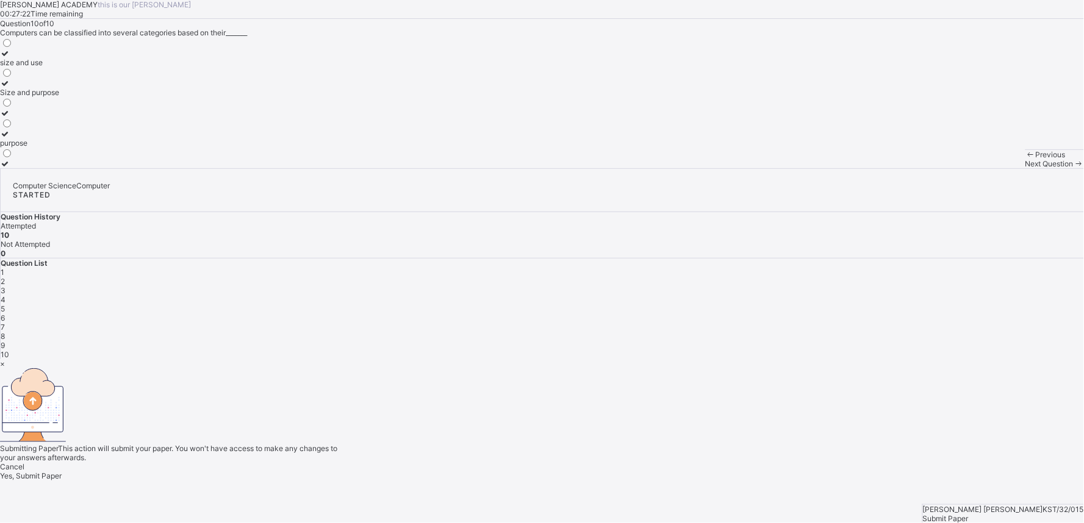
click at [560, 472] on div "Yes, Submit Paper" at bounding box center [542, 476] width 1084 height 9
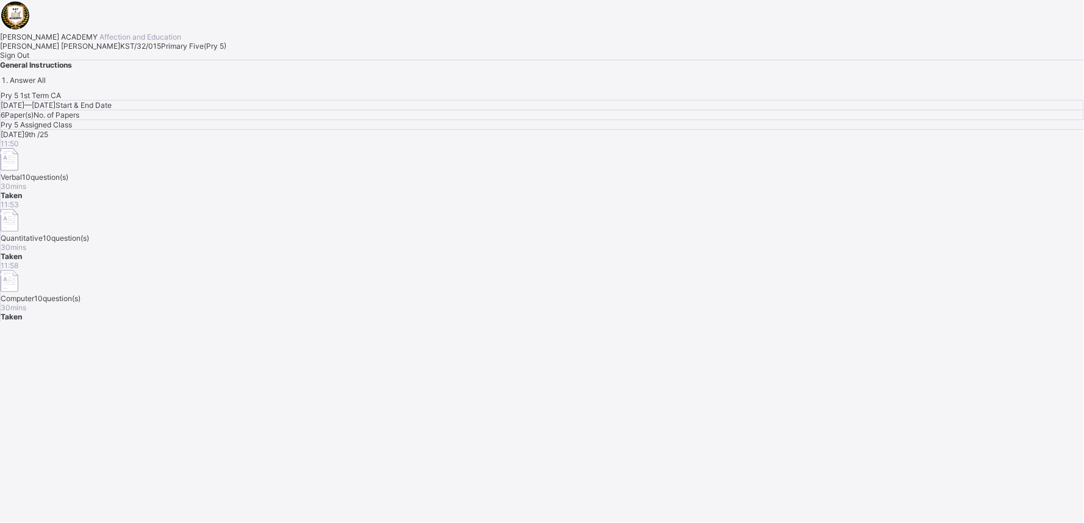
click at [143, 60] on div "Sign Out" at bounding box center [542, 55] width 1084 height 9
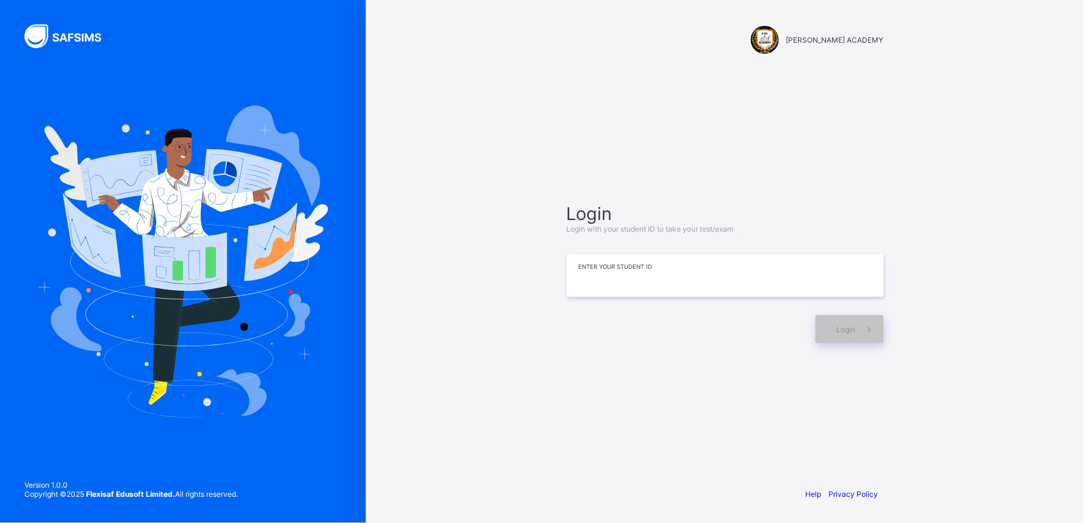
click at [768, 279] on input at bounding box center [725, 275] width 317 height 43
type input "**********"
click at [855, 331] on span "Login" at bounding box center [846, 329] width 19 height 9
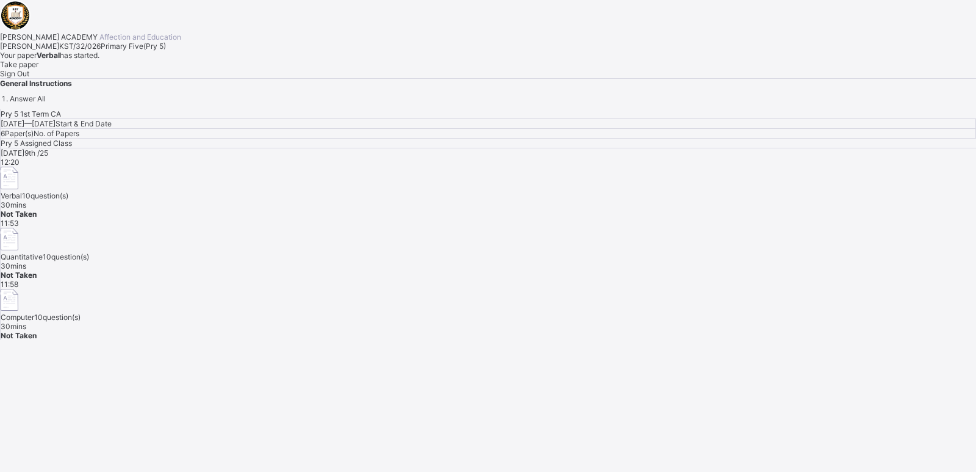
click at [145, 69] on div "Take paper" at bounding box center [488, 64] width 976 height 9
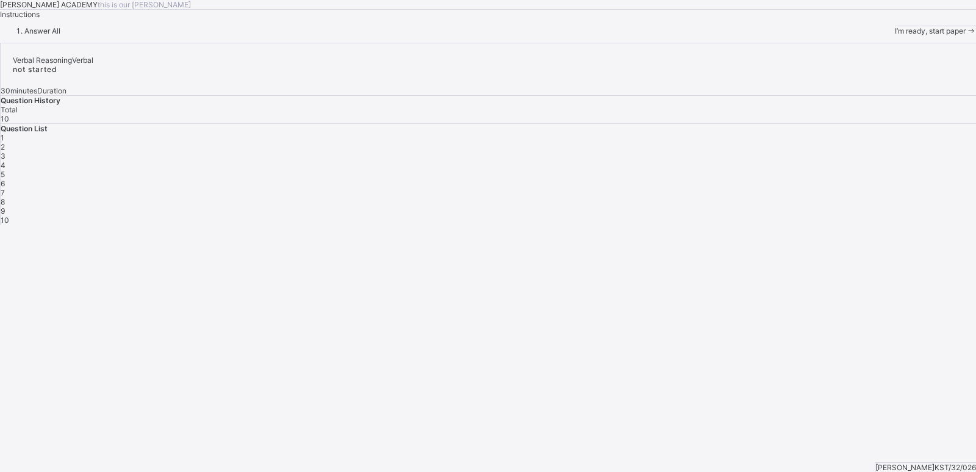
click at [895, 35] on div "I’m ready, start paper" at bounding box center [935, 30] width 81 height 9
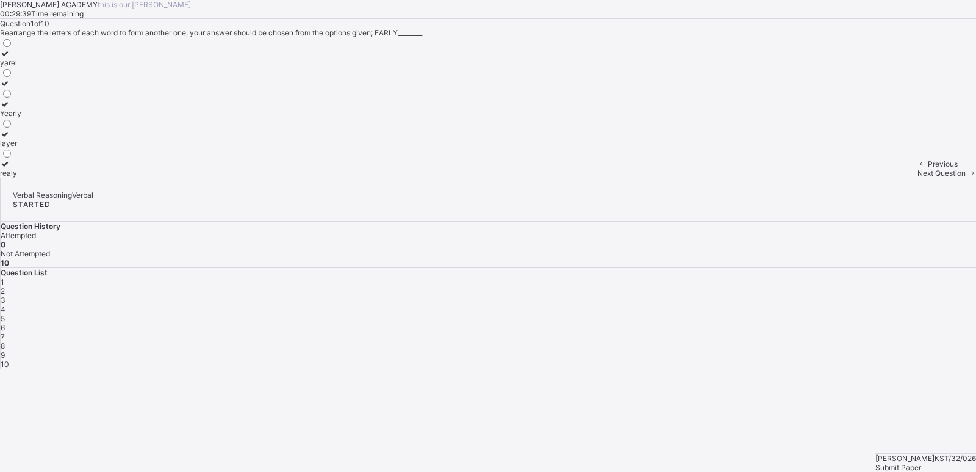
click at [21, 148] on div "layer" at bounding box center [10, 142] width 21 height 9
click at [918, 178] on div "Previous Next Question" at bounding box center [947, 168] width 59 height 19
click at [918, 178] on div "Next Question" at bounding box center [947, 172] width 59 height 9
click at [24, 97] on label "danger" at bounding box center [12, 88] width 24 height 18
click at [918, 178] on div "Next Question" at bounding box center [947, 172] width 59 height 9
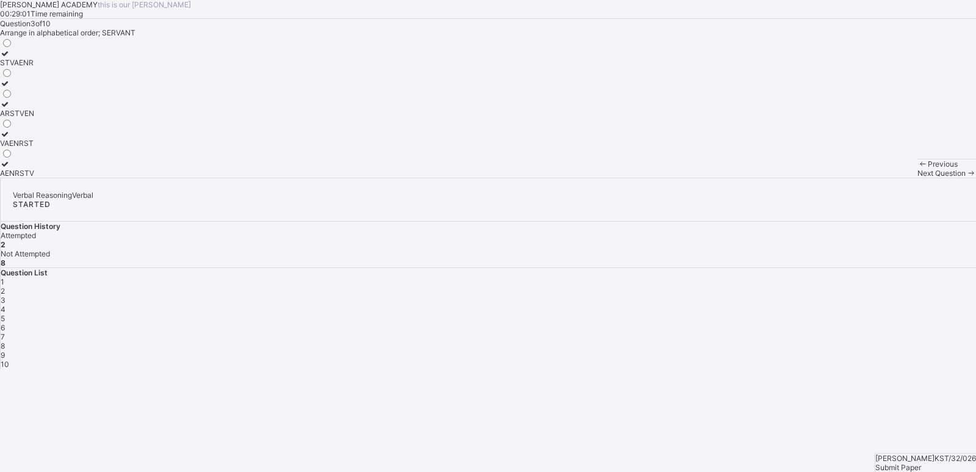
drag, startPoint x: 160, startPoint y: 168, endPoint x: 137, endPoint y: 179, distance: 26.0
click at [34, 67] on label "STVAENR" at bounding box center [17, 58] width 34 height 18
click at [34, 67] on div "STVAENR" at bounding box center [17, 62] width 34 height 9
click at [918, 178] on div "Next Question" at bounding box center [947, 172] width 59 height 9
drag, startPoint x: 200, startPoint y: 281, endPoint x: 211, endPoint y: 289, distance: 13.9
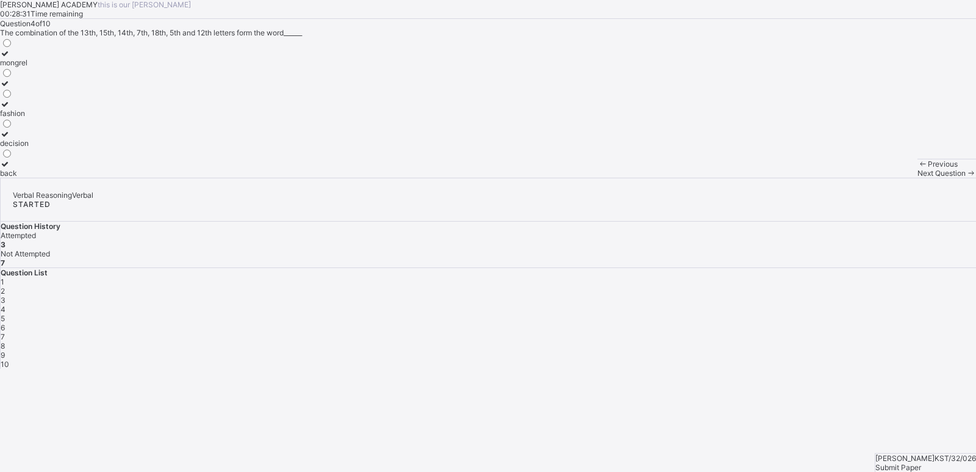
click at [29, 148] on label "decision" at bounding box center [14, 138] width 29 height 18
click at [29, 148] on div "decision" at bounding box center [14, 142] width 29 height 9
click at [918, 178] on div "Next Question" at bounding box center [947, 172] width 59 height 9
click at [29, 118] on label "a,e,I,o,u" at bounding box center [14, 108] width 29 height 18
click at [918, 178] on div "Next Question" at bounding box center [947, 172] width 59 height 9
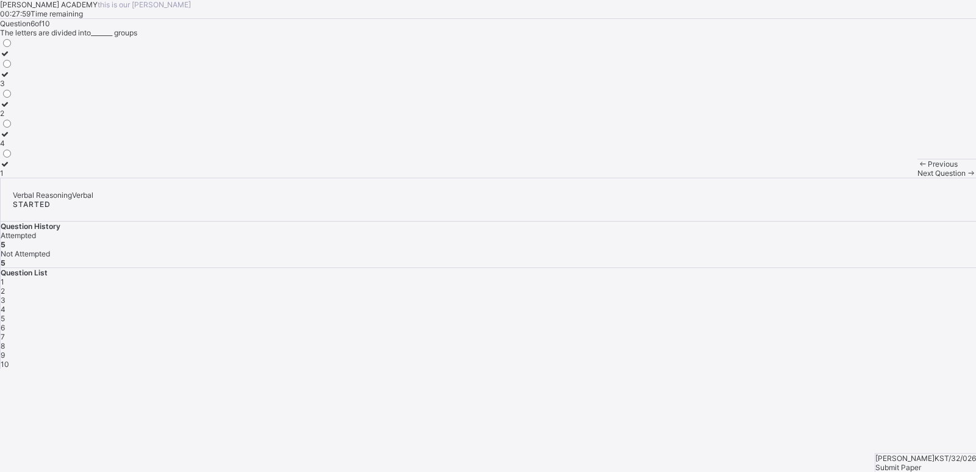
click at [13, 88] on div "3" at bounding box center [6, 83] width 13 height 9
click at [13, 118] on div "2" at bounding box center [6, 113] width 13 height 9
click at [918, 178] on div "Next Question" at bounding box center [947, 172] width 59 height 9
click at [13, 118] on label "21" at bounding box center [6, 108] width 13 height 18
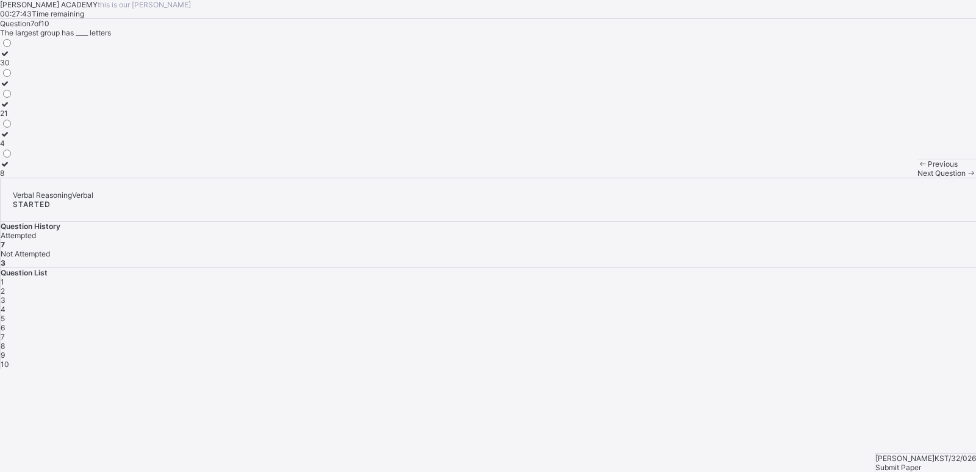
click at [918, 178] on div "Previous Next Question" at bounding box center [947, 168] width 59 height 19
click at [918, 178] on span "Next Question" at bounding box center [942, 172] width 48 height 9
click at [18, 148] on label "UMN" at bounding box center [9, 138] width 18 height 18
click at [918, 178] on div "Next Question" at bounding box center [947, 172] width 59 height 9
click at [19, 178] on div "SEVA" at bounding box center [9, 172] width 19 height 9
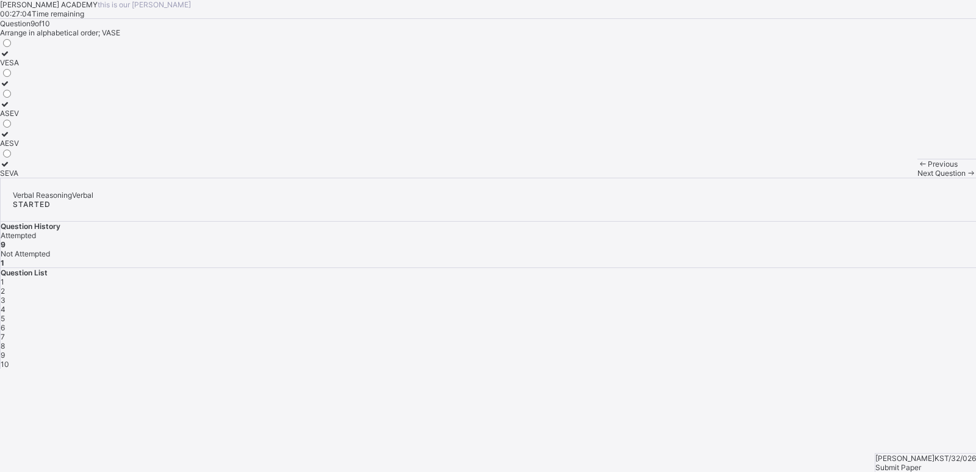
click at [918, 178] on div "Next Question" at bounding box center [947, 172] width 59 height 9
click at [921, 462] on span "Submit Paper" at bounding box center [899, 466] width 46 height 9
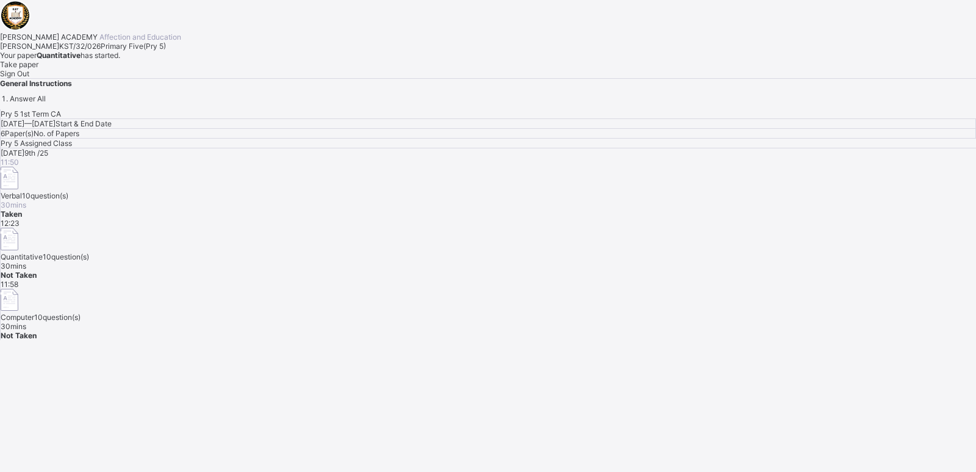
click at [38, 69] on span "Take paper" at bounding box center [19, 64] width 38 height 9
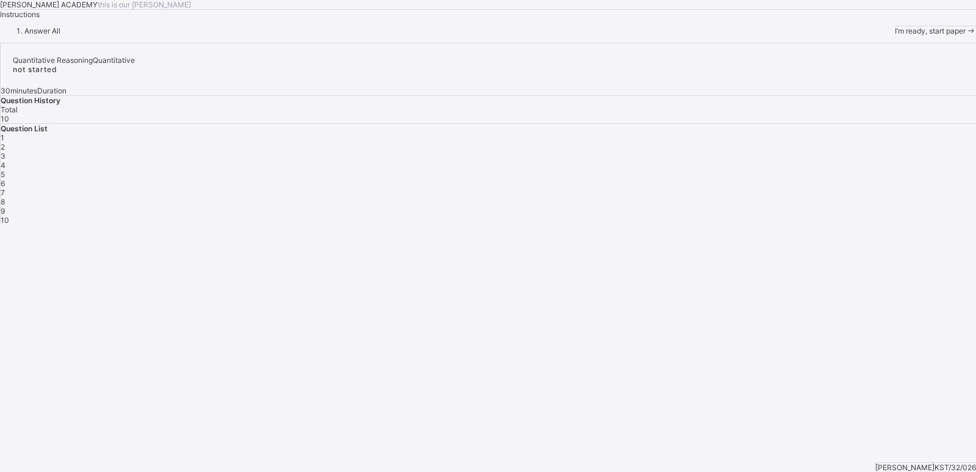
click at [895, 35] on div "I’m ready, start paper" at bounding box center [935, 31] width 81 height 10
click at [895, 35] on div "I’m ready, start paper" at bounding box center [935, 30] width 81 height 9
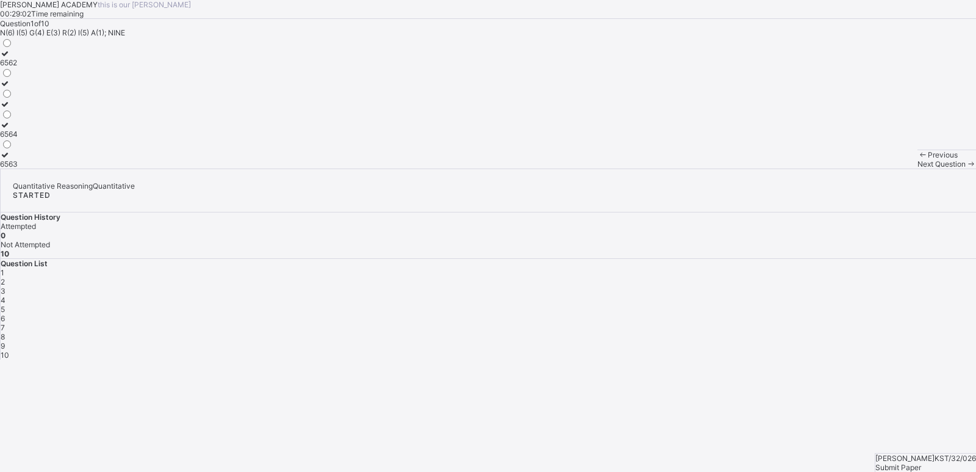
click at [18, 67] on label "6562" at bounding box center [9, 58] width 18 height 18
click at [918, 168] on div "Previous Next Question" at bounding box center [947, 158] width 59 height 19
click at [918, 168] on span "Next Question" at bounding box center [942, 163] width 48 height 9
click at [23, 88] on div "65342" at bounding box center [11, 83] width 23 height 9
click at [918, 168] on div "Previous Next Question" at bounding box center [947, 158] width 59 height 19
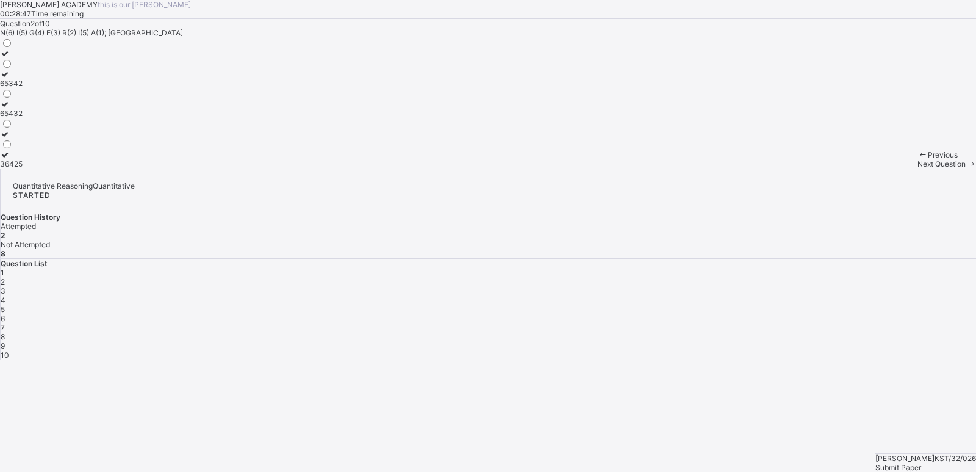
click at [918, 168] on div "Next Question" at bounding box center [947, 163] width 59 height 9
click at [30, 109] on div "110, 120" at bounding box center [15, 103] width 30 height 9
click at [918, 168] on span "Next Question" at bounding box center [942, 163] width 48 height 9
click at [27, 109] on label at bounding box center [13, 103] width 27 height 9
click at [27, 138] on label "118, 114" at bounding box center [13, 129] width 27 height 18
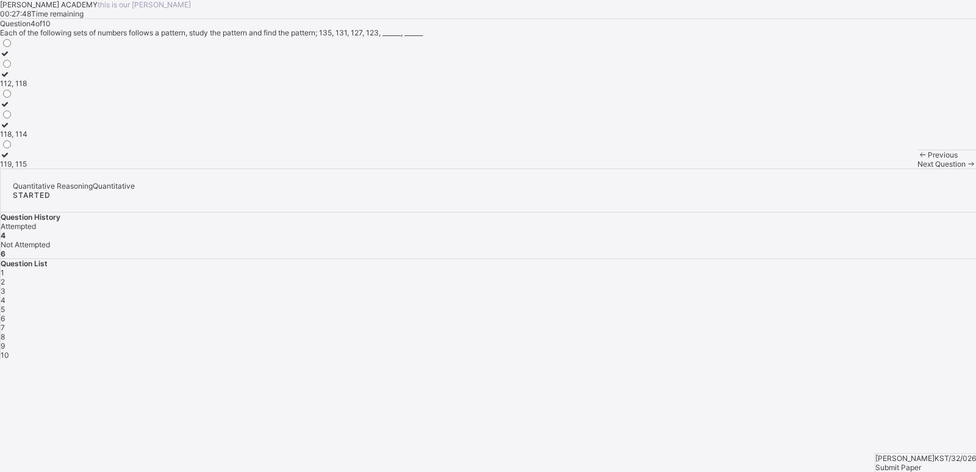
click at [918, 168] on div "Next Question" at bounding box center [947, 163] width 59 height 9
click at [21, 109] on label "20, 26" at bounding box center [10, 99] width 21 height 18
click at [918, 168] on span "Next Question" at bounding box center [942, 163] width 48 height 9
click at [13, 88] on label "153" at bounding box center [6, 79] width 13 height 18
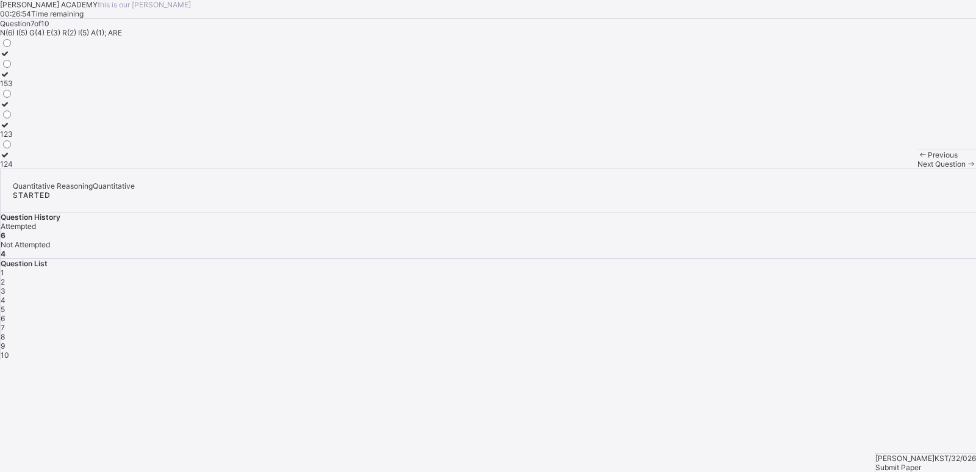
click at [918, 168] on div "Next Question" at bounding box center [947, 163] width 59 height 9
click at [422, 168] on div "Question 8 of 10 Each of the following sets of numbers follows a pattern, study…" at bounding box center [488, 93] width 976 height 149
click at [23, 109] on label "50, 55" at bounding box center [11, 99] width 23 height 18
click at [918, 168] on div "Next Question" at bounding box center [947, 163] width 59 height 9
click at [29, 168] on div "190, 180" at bounding box center [14, 163] width 29 height 9
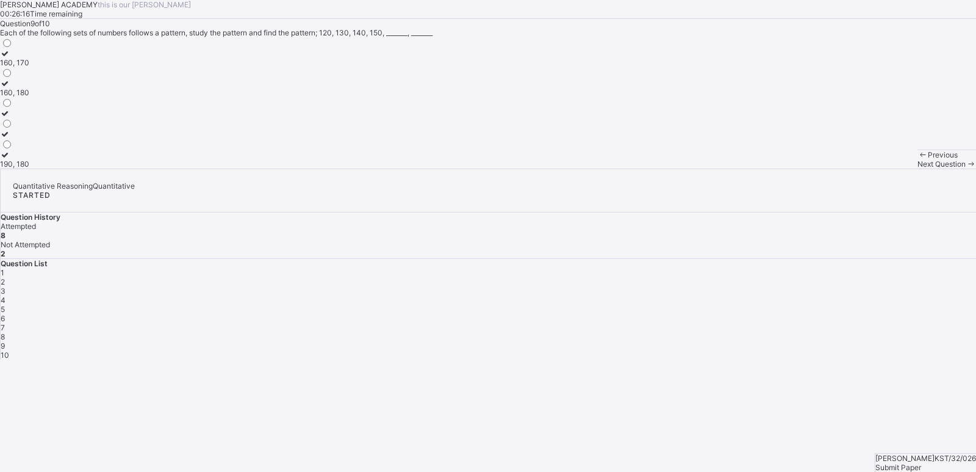
click at [918, 168] on div "Next Question" at bounding box center [947, 163] width 59 height 9
click at [29, 88] on div "119, 121" at bounding box center [14, 83] width 29 height 9
click at [929, 462] on div "Submit Paper" at bounding box center [926, 466] width 101 height 9
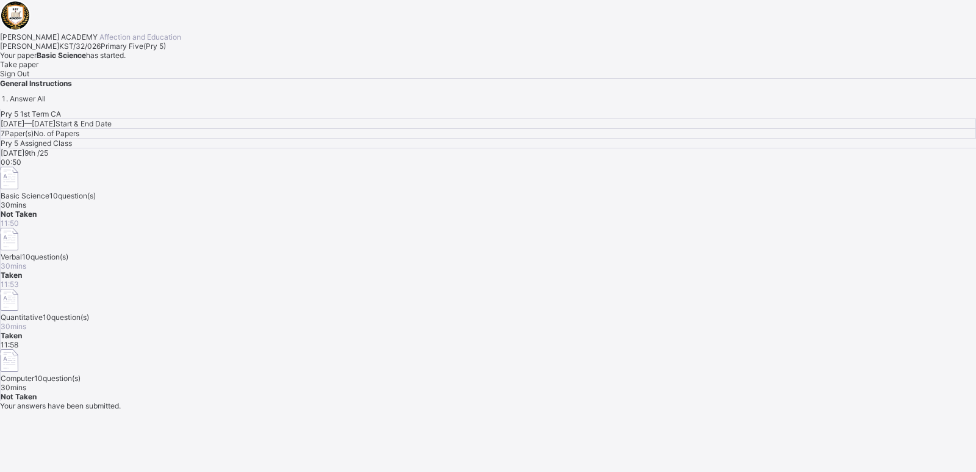
click at [38, 69] on span "Take paper" at bounding box center [19, 64] width 38 height 9
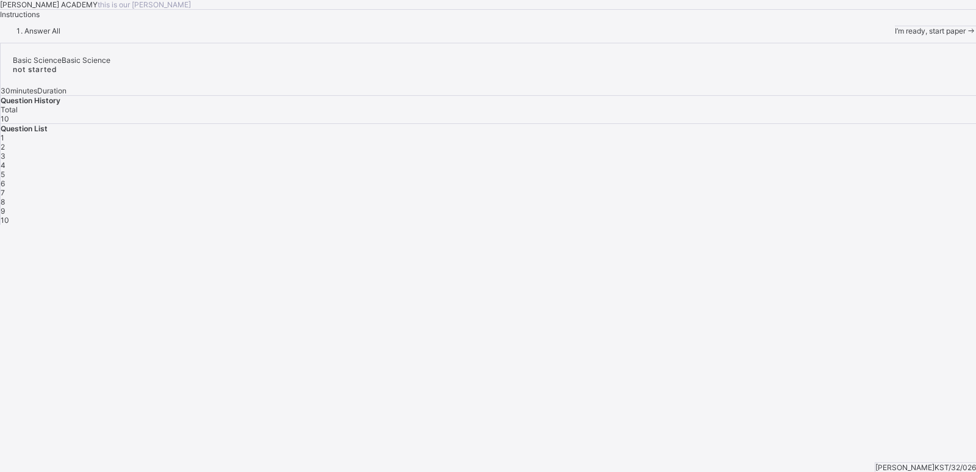
click at [895, 35] on span "I’m ready, start paper" at bounding box center [930, 30] width 71 height 9
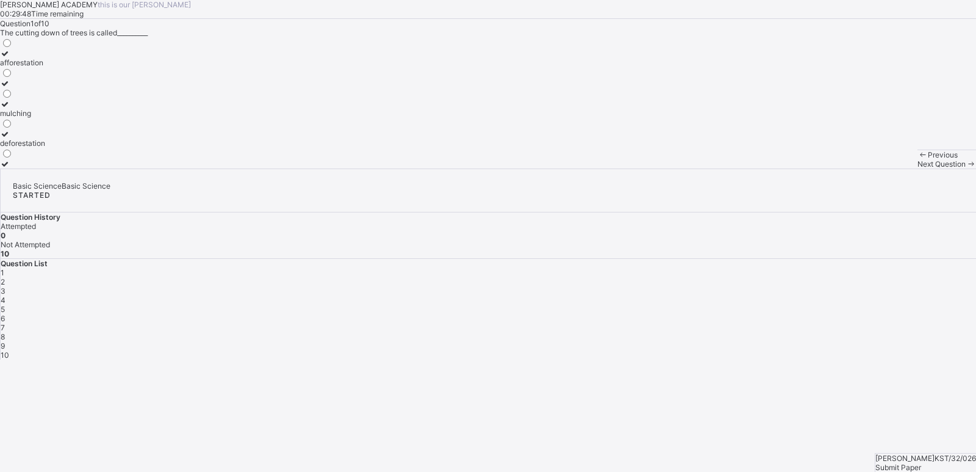
click at [45, 118] on div "mulching" at bounding box center [22, 113] width 45 height 9
click at [918, 168] on div "Previous Next Question" at bounding box center [947, 158] width 59 height 19
click at [918, 168] on span "Next Question" at bounding box center [942, 163] width 48 height 9
click at [99, 88] on label "control the speed of the wind" at bounding box center [49, 79] width 99 height 18
click at [918, 168] on span "Next Question" at bounding box center [942, 163] width 48 height 9
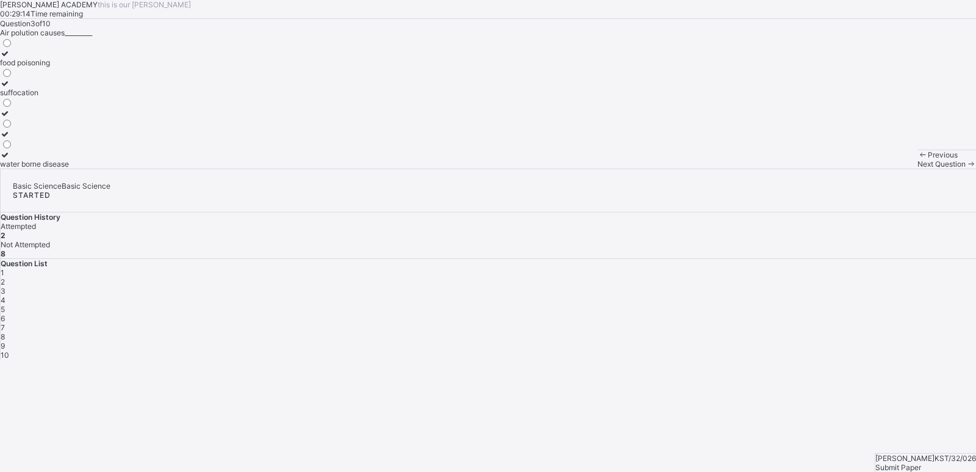
drag, startPoint x: 215, startPoint y: 215, endPoint x: 135, endPoint y: 204, distance: 80.7
click at [69, 97] on label "suffocation" at bounding box center [34, 88] width 69 height 18
click at [918, 168] on span "Next Question" at bounding box center [942, 163] width 48 height 9
click at [29, 67] on label "erosion" at bounding box center [14, 58] width 29 height 18
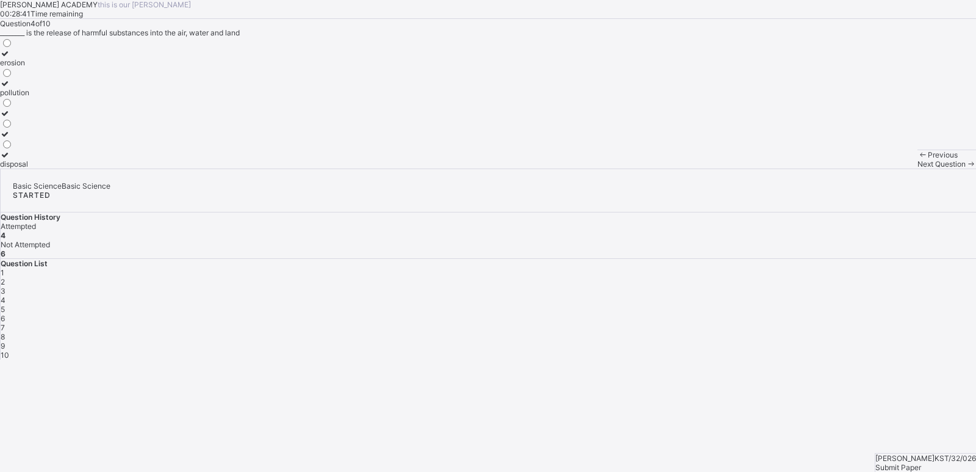
click at [918, 168] on span "Next Question" at bounding box center [942, 163] width 48 height 9
click at [21, 148] on div "rice" at bounding box center [10, 142] width 21 height 9
click at [918, 168] on span "Next Question" at bounding box center [942, 163] width 48 height 9
click at [46, 118] on div "sheet erosion" at bounding box center [23, 113] width 46 height 9
click at [46, 67] on div "gully erosion" at bounding box center [23, 62] width 46 height 9
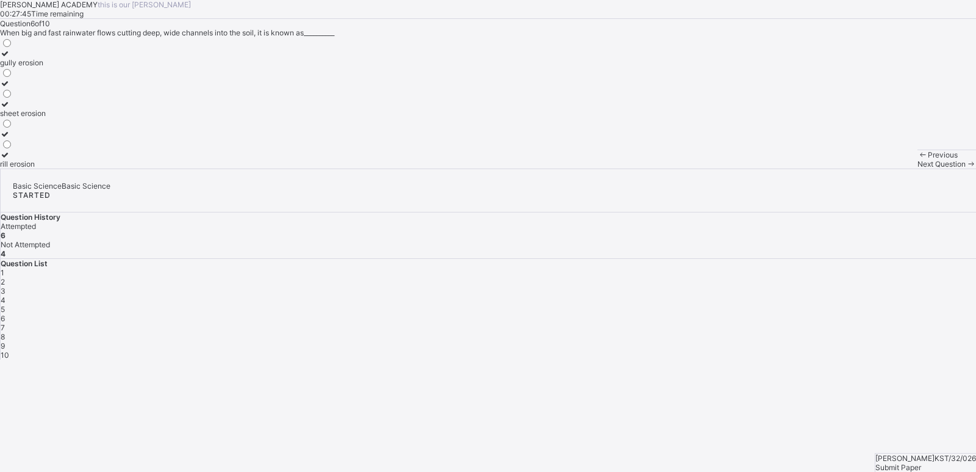
click at [918, 168] on span "Next Question" at bounding box center [942, 163] width 48 height 9
click at [19, 118] on div "sheet" at bounding box center [9, 113] width 19 height 9
click at [918, 168] on span "Next Question" at bounding box center [942, 163] width 48 height 9
click at [34, 138] on div "dirts" at bounding box center [17, 133] width 34 height 9
click at [918, 168] on div "Next Question" at bounding box center [947, 163] width 59 height 9
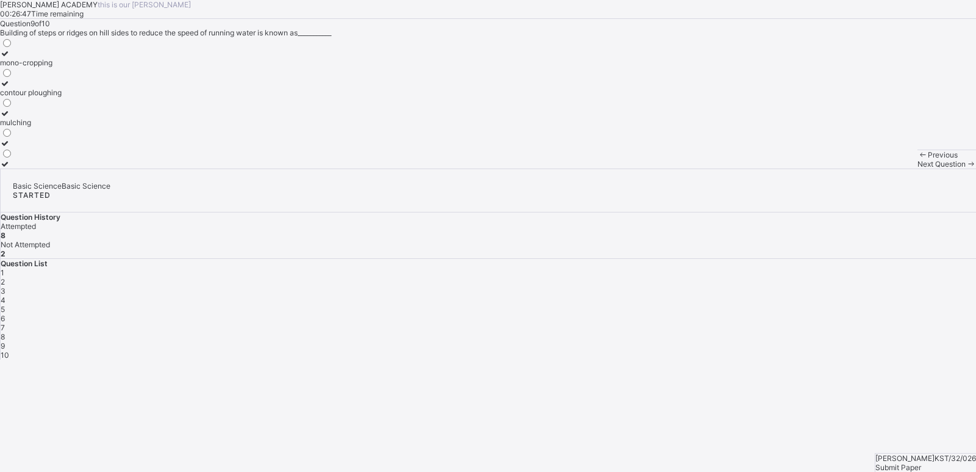
click at [330, 168] on div "mono-cropping contour ploughing mulching" at bounding box center [488, 102] width 976 height 131
click at [62, 127] on div "mulching" at bounding box center [31, 122] width 62 height 9
click at [918, 168] on div "Next Question" at bounding box center [947, 163] width 59 height 9
click at [71, 138] on label "building construction" at bounding box center [35, 129] width 71 height 18
click at [923, 462] on div "Submit Paper" at bounding box center [926, 466] width 101 height 9
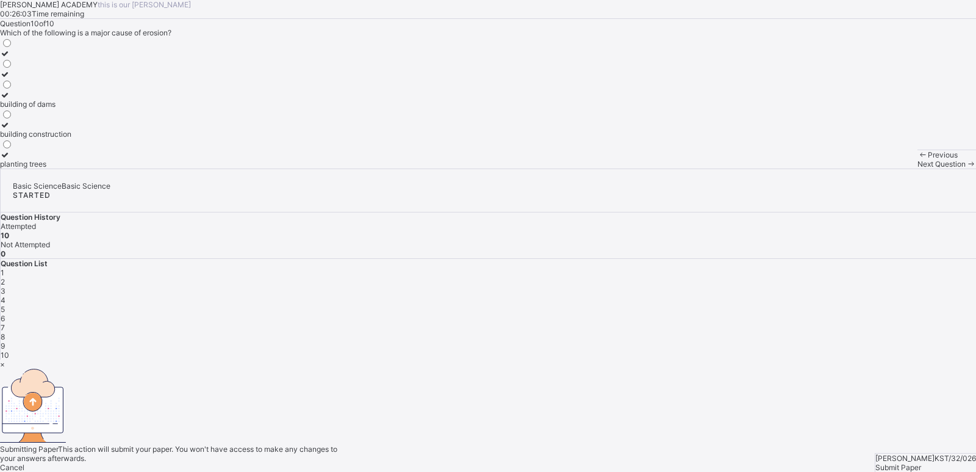
click at [544, 472] on div "Yes, Submit Paper" at bounding box center [488, 476] width 976 height 9
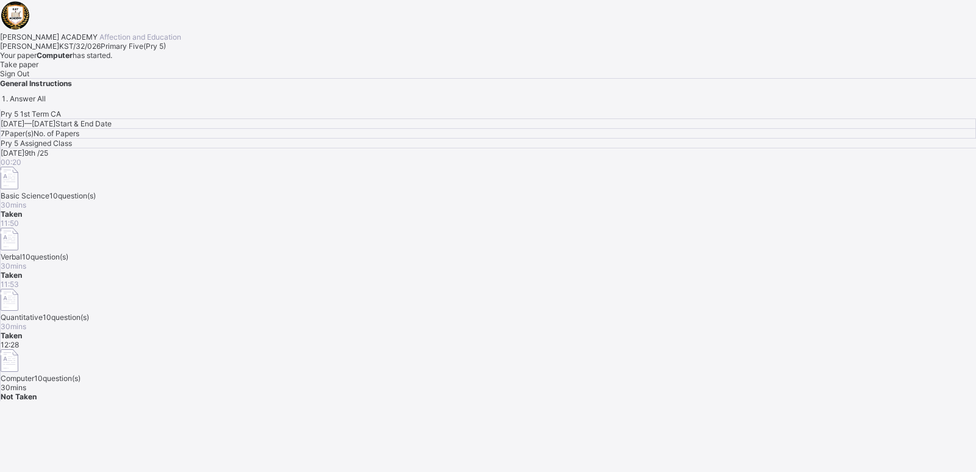
click at [146, 69] on div "Take paper" at bounding box center [488, 64] width 976 height 9
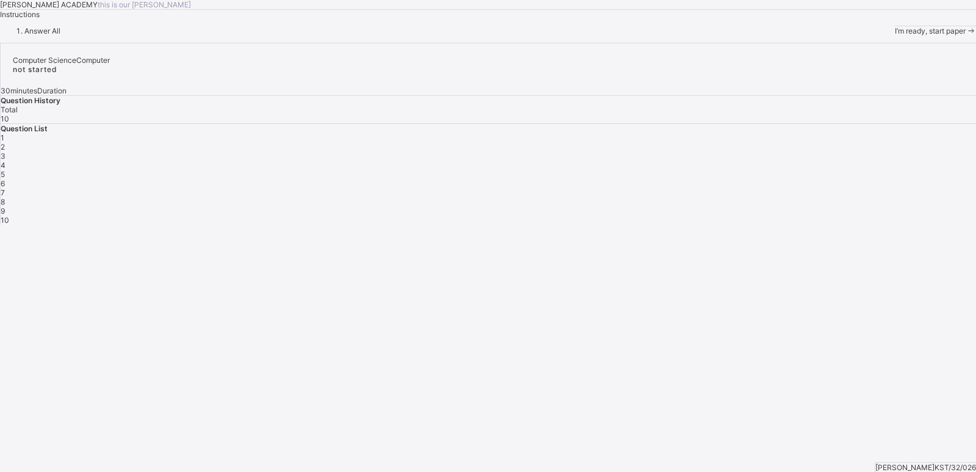
click at [895, 35] on span "I’m ready, start paper" at bounding box center [930, 30] width 71 height 9
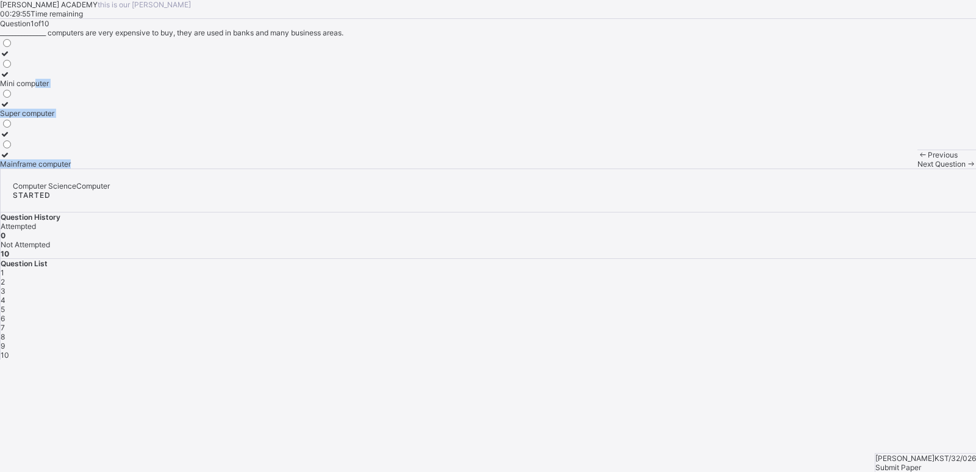
drag, startPoint x: 126, startPoint y: 204, endPoint x: 468, endPoint y: 312, distance: 359.1
click at [468, 168] on div "Question 1 of 10 _______________ computers are very expensive to buy, they are …" at bounding box center [488, 93] width 976 height 149
click at [71, 88] on div "Mini computer" at bounding box center [35, 83] width 71 height 9
click at [918, 168] on div "Next Question" at bounding box center [947, 163] width 59 height 9
click at [311, 168] on div "Micro Computer Mini Computer Super computer" at bounding box center [488, 102] width 976 height 131
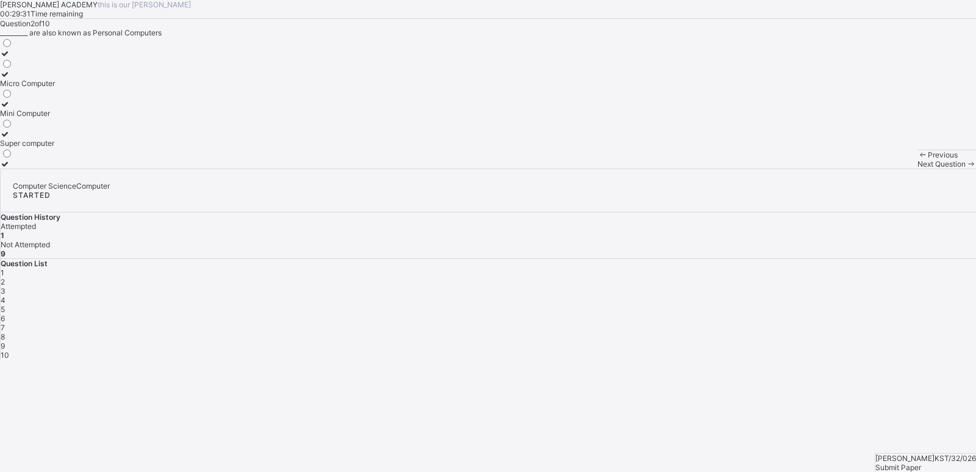
click at [55, 88] on div "Micro Computer" at bounding box center [27, 83] width 55 height 9
click at [918, 168] on span "Next Question" at bounding box center [942, 163] width 48 height 9
click at [34, 168] on label "Net book" at bounding box center [17, 159] width 34 height 18
click at [918, 168] on span "Next Question" at bounding box center [942, 163] width 48 height 9
drag, startPoint x: 179, startPoint y: 287, endPoint x: 160, endPoint y: 270, distance: 26.3
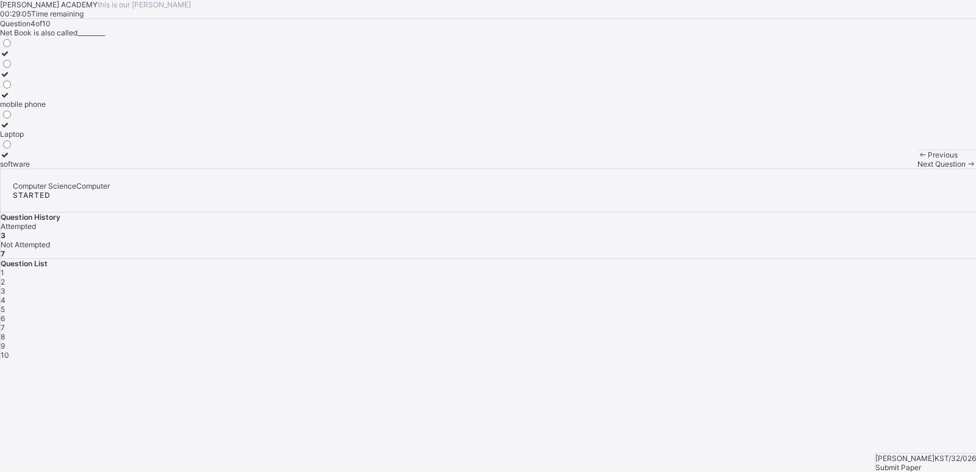
click at [46, 168] on div "mobile phone Laptop software" at bounding box center [23, 102] width 46 height 131
click at [46, 138] on label "Laptop" at bounding box center [23, 129] width 46 height 18
click at [918, 168] on span "Next Question" at bounding box center [942, 163] width 48 height 9
click at [56, 88] on div "Super Computer" at bounding box center [28, 83] width 56 height 9
click at [918, 168] on div "Next Question" at bounding box center [947, 163] width 59 height 9
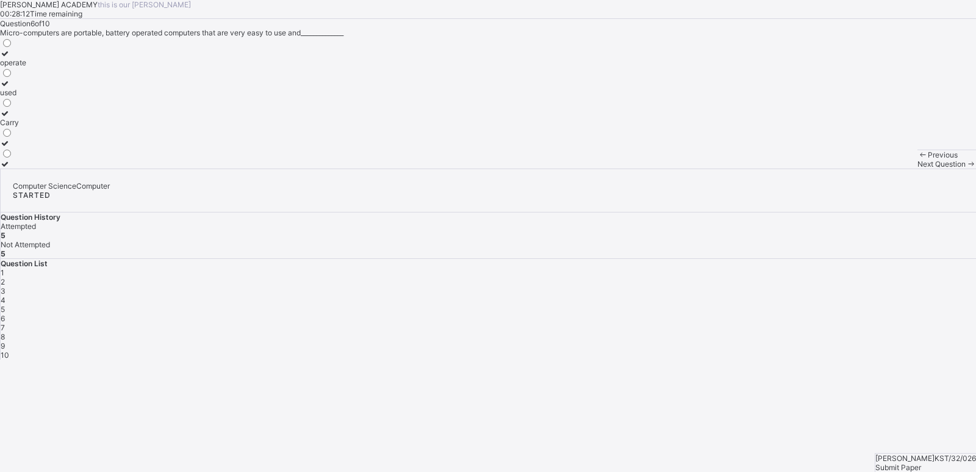
click at [26, 127] on div "Carry" at bounding box center [13, 122] width 26 height 9
click at [918, 168] on div "Next Question" at bounding box center [947, 163] width 59 height 9
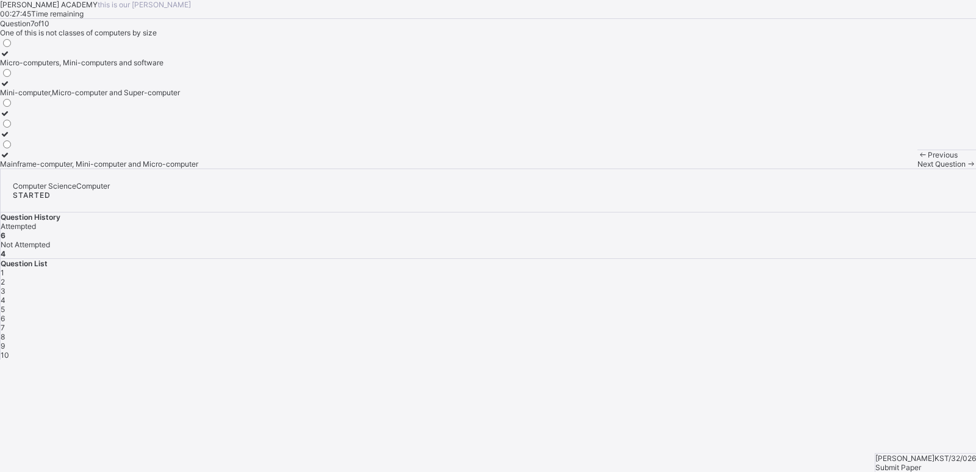
click at [176, 168] on div "Mainframe-computer, Mini-computer and Micro-computer" at bounding box center [99, 163] width 198 height 9
click at [918, 168] on div "Next Question" at bounding box center [947, 163] width 59 height 9
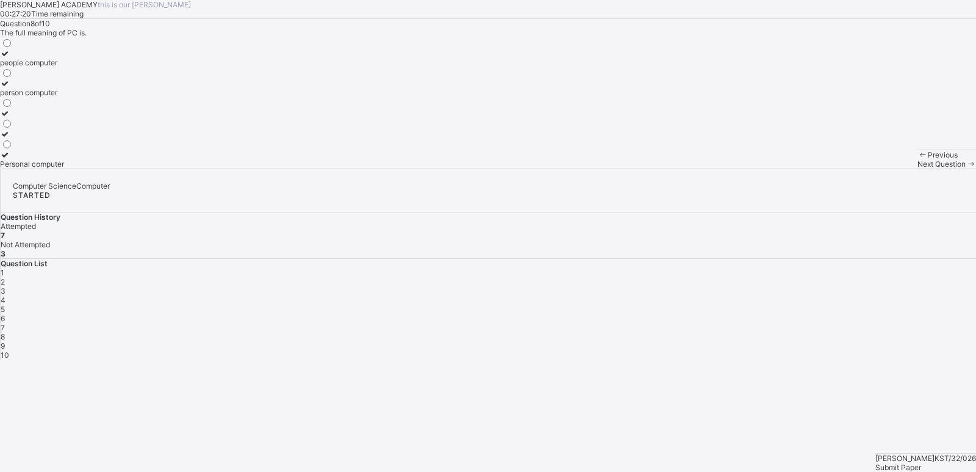
click at [64, 168] on div "Personal computer" at bounding box center [32, 163] width 64 height 9
click at [918, 168] on span "Next Question" at bounding box center [942, 163] width 48 height 9
click at [71, 67] on div "Mainframe computer" at bounding box center [35, 62] width 71 height 9
click at [918, 168] on span "Next Question" at bounding box center [942, 163] width 48 height 9
click at [59, 67] on div "size and use" at bounding box center [29, 62] width 59 height 9
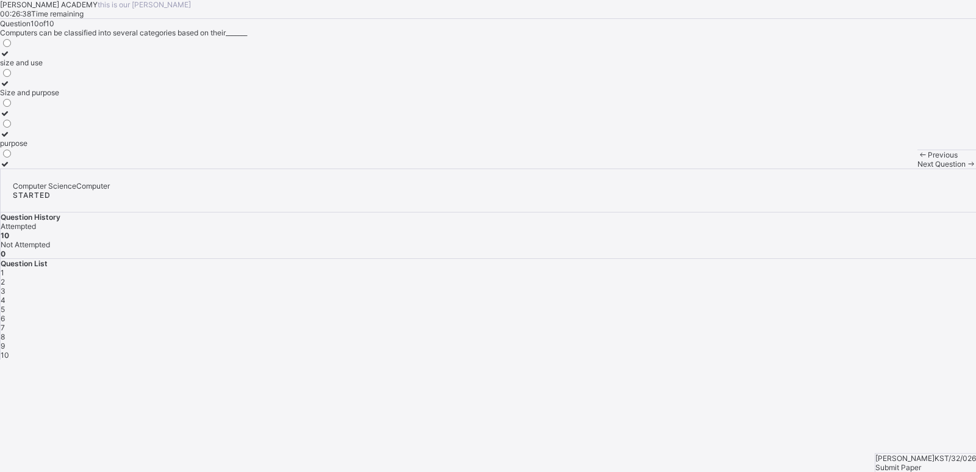
click at [921, 462] on span "Submit Paper" at bounding box center [899, 466] width 46 height 9
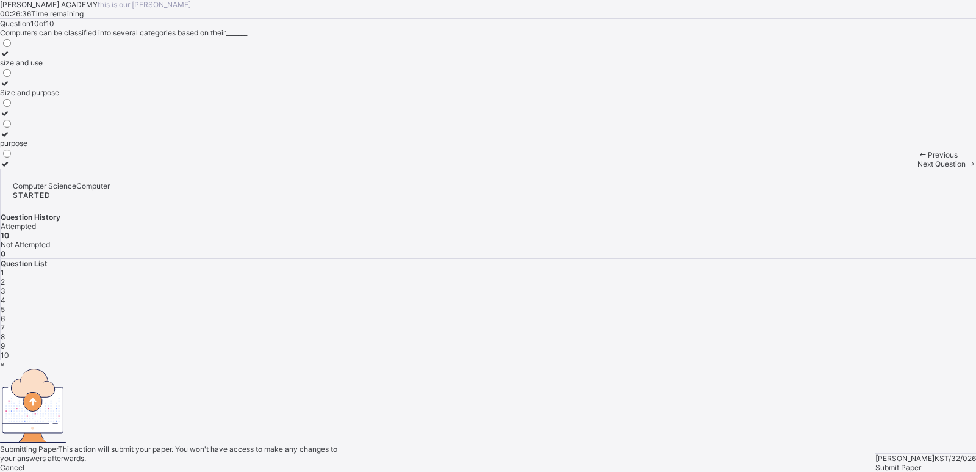
click at [516, 472] on div "Yes, Submit Paper" at bounding box center [488, 476] width 976 height 9
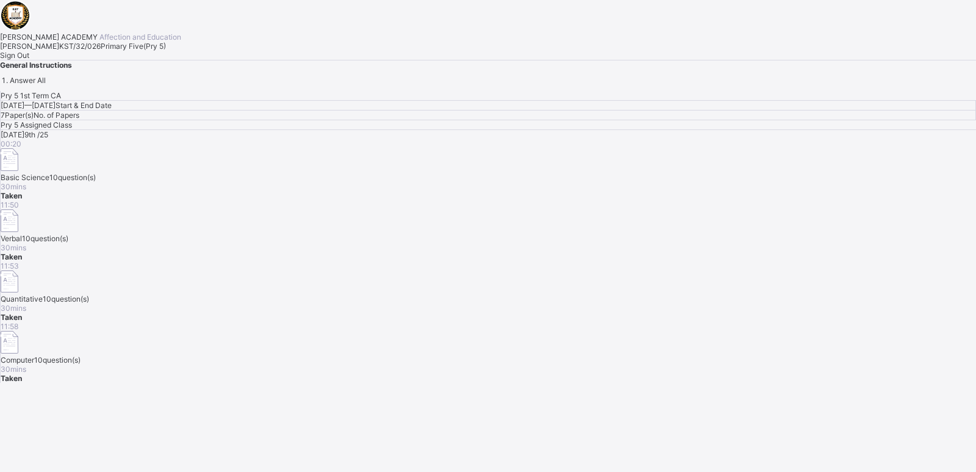
click at [29, 60] on span "Sign Out" at bounding box center [14, 55] width 29 height 9
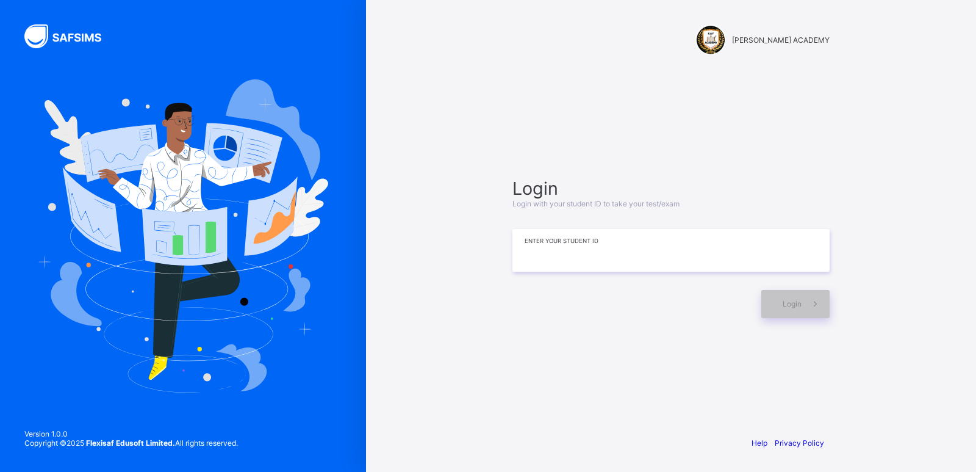
click at [581, 262] on input at bounding box center [671, 250] width 317 height 43
type input "**********"
click at [782, 312] on div "Login" at bounding box center [795, 304] width 68 height 28
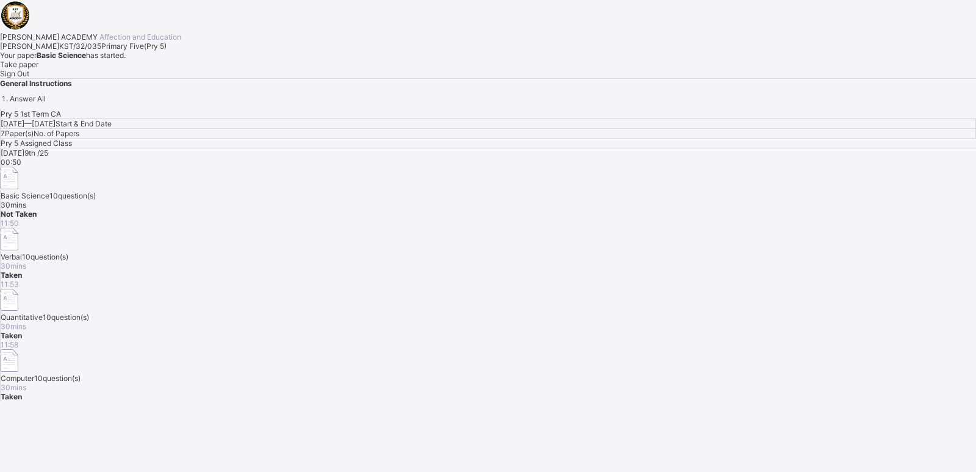
click at [38, 69] on span "Take paper" at bounding box center [19, 64] width 38 height 9
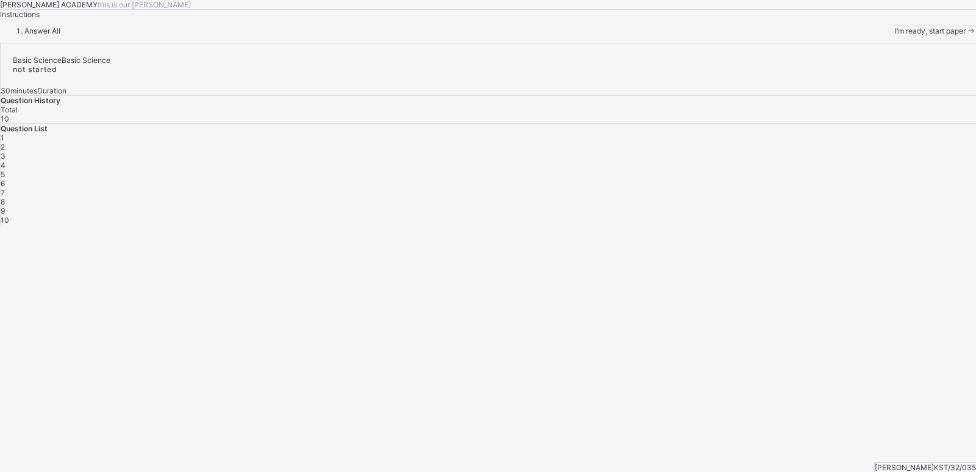
click at [895, 35] on span "I’m ready, start paper" at bounding box center [930, 30] width 71 height 9
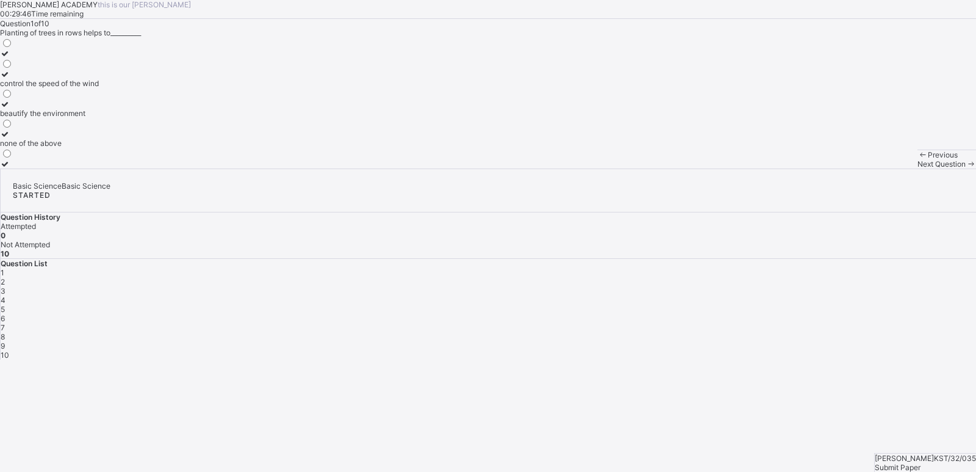
click at [99, 118] on div "beautify the environment" at bounding box center [49, 113] width 99 height 9
click at [918, 168] on span "Next Question" at bounding box center [942, 163] width 48 height 9
click at [45, 118] on label "mulching" at bounding box center [22, 108] width 45 height 18
click at [918, 168] on span "Next Question" at bounding box center [942, 163] width 48 height 9
click at [71, 168] on label "planting trees" at bounding box center [35, 159] width 71 height 18
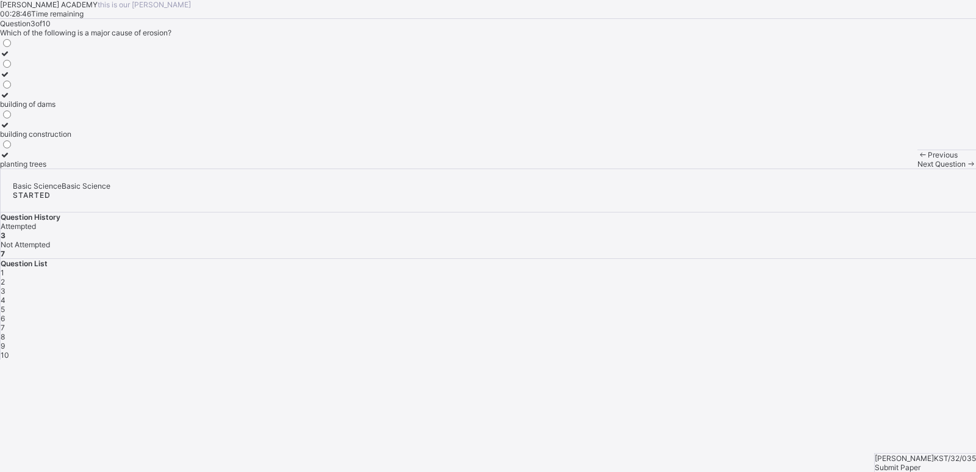
click at [918, 168] on span "Next Question" at bounding box center [942, 163] width 48 height 9
click at [5, 295] on span "4" at bounding box center [3, 299] width 5 height 9
click at [69, 168] on div "water borne disease" at bounding box center [34, 163] width 69 height 9
click at [918, 168] on div "Next Question" at bounding box center [947, 163] width 59 height 9
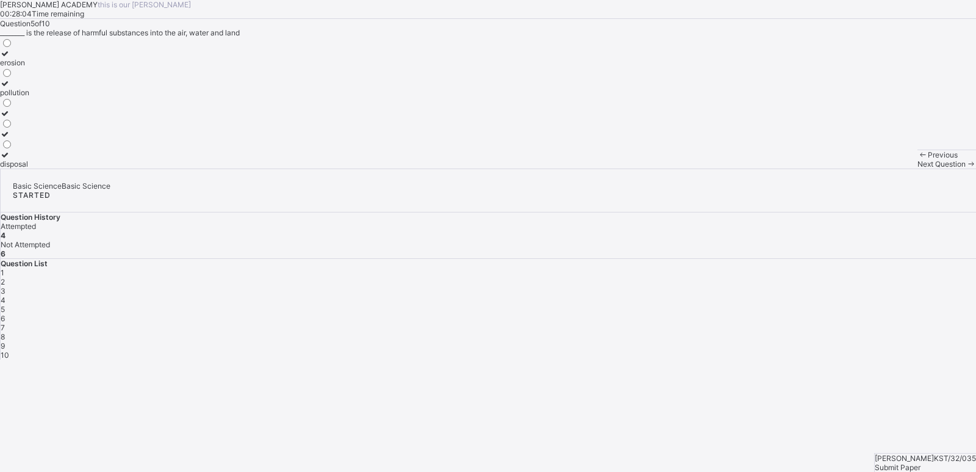
click at [10, 88] on icon at bounding box center [5, 83] width 10 height 9
click at [918, 168] on span "Next Question" at bounding box center [942, 163] width 48 height 9
click at [21, 88] on div "beans" at bounding box center [10, 83] width 21 height 9
click at [918, 168] on span "Next Question" at bounding box center [942, 163] width 48 height 9
click at [46, 118] on div "sheet erosion" at bounding box center [23, 113] width 46 height 9
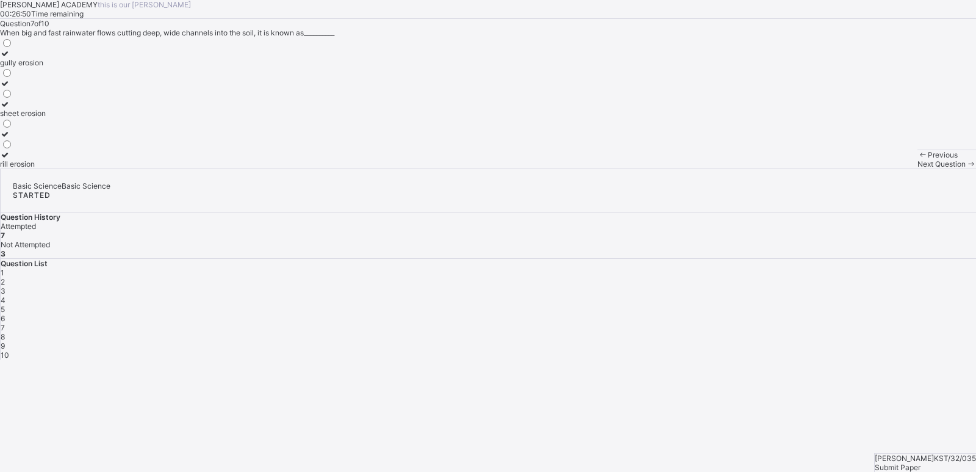
click at [46, 67] on div "gully erosion" at bounding box center [23, 62] width 46 height 9
click at [918, 168] on div "Next Question" at bounding box center [947, 163] width 59 height 9
click at [19, 148] on div "gully" at bounding box center [9, 142] width 19 height 9
click at [918, 168] on div "Next Question" at bounding box center [947, 163] width 59 height 9
click at [34, 168] on label "pollutants" at bounding box center [17, 159] width 34 height 18
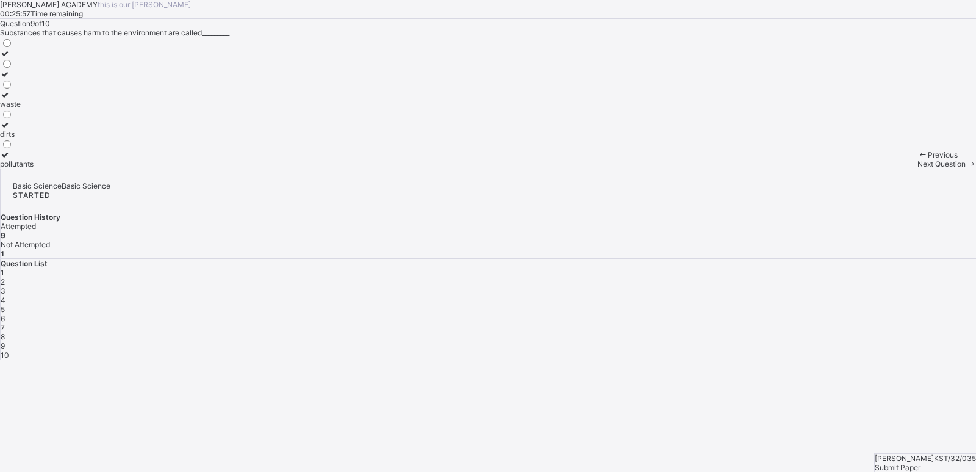
click at [918, 168] on span "Next Question" at bounding box center [942, 163] width 48 height 9
click at [62, 67] on div "mono-cropping" at bounding box center [31, 62] width 62 height 9
click at [915, 462] on span "Submit Paper" at bounding box center [898, 466] width 46 height 9
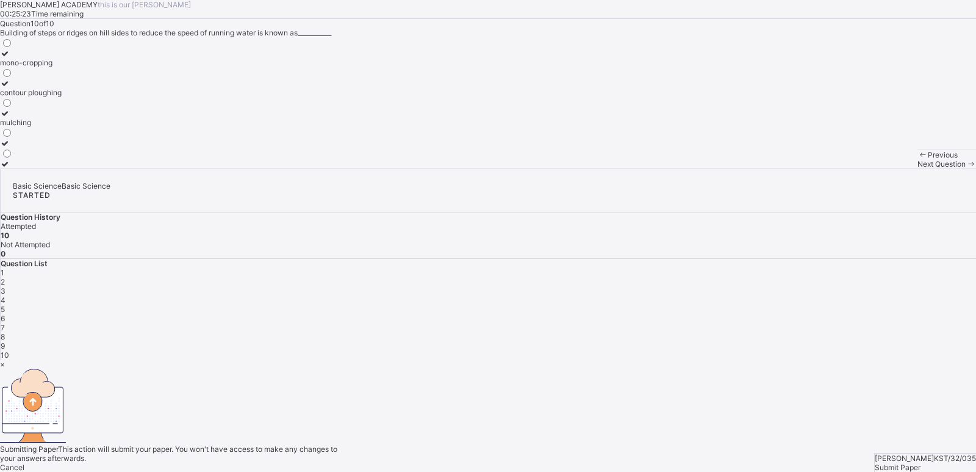
click at [62, 472] on span "Yes, Submit Paper" at bounding box center [31, 476] width 62 height 9
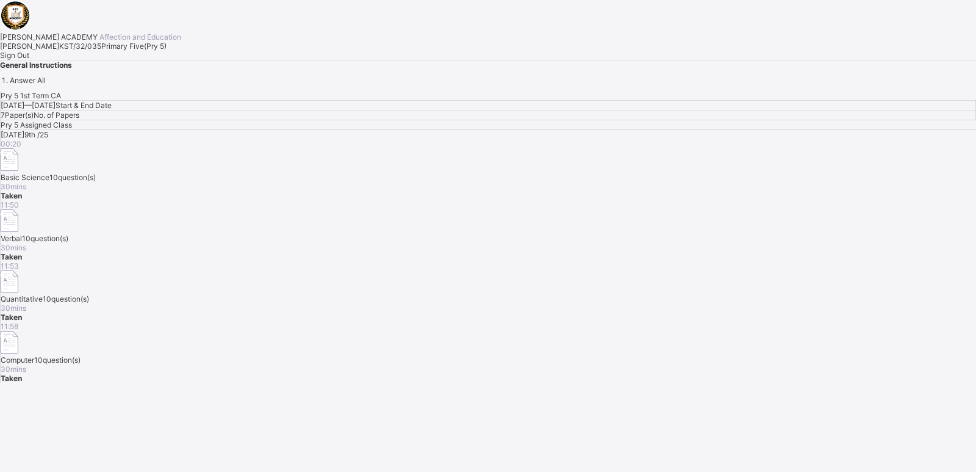
click at [133, 60] on div "Sign Out" at bounding box center [488, 55] width 976 height 9
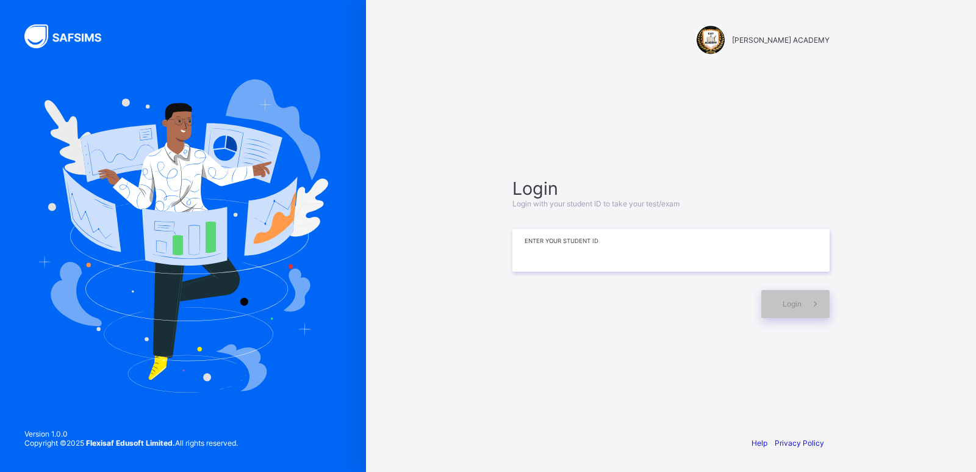
click at [551, 268] on input at bounding box center [671, 250] width 317 height 43
type input "**********"
click at [789, 298] on div "Login" at bounding box center [795, 304] width 68 height 28
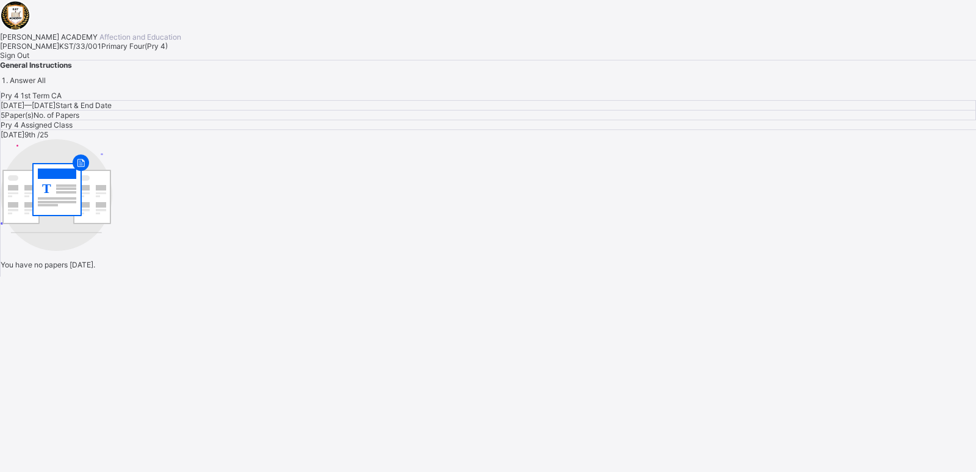
click at [29, 60] on span "Sign Out" at bounding box center [14, 55] width 29 height 9
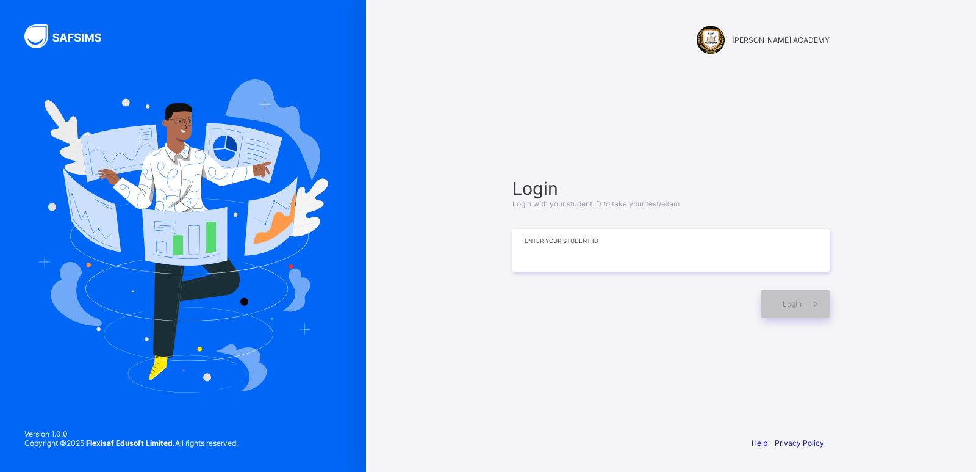
click at [683, 242] on input at bounding box center [671, 250] width 317 height 43
type input "**********"
click at [775, 308] on div "Login" at bounding box center [795, 304] width 68 height 28
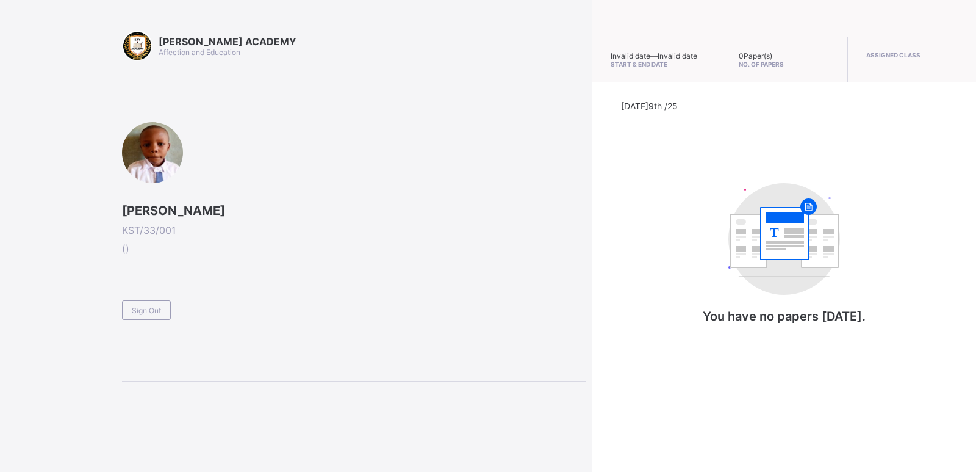
click at [203, 210] on span "[PERSON_NAME]" at bounding box center [354, 210] width 464 height 15
click at [201, 210] on span "[PERSON_NAME]" at bounding box center [354, 210] width 464 height 15
click at [185, 212] on span "[PERSON_NAME]" at bounding box center [354, 210] width 464 height 15
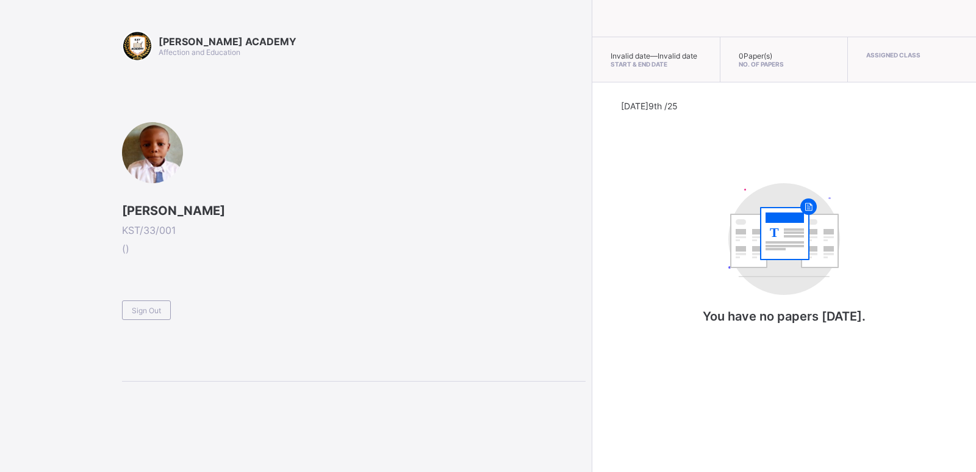
click at [185, 212] on span "[PERSON_NAME]" at bounding box center [354, 210] width 464 height 15
click at [151, 312] on span "Sign Out" at bounding box center [146, 310] width 29 height 9
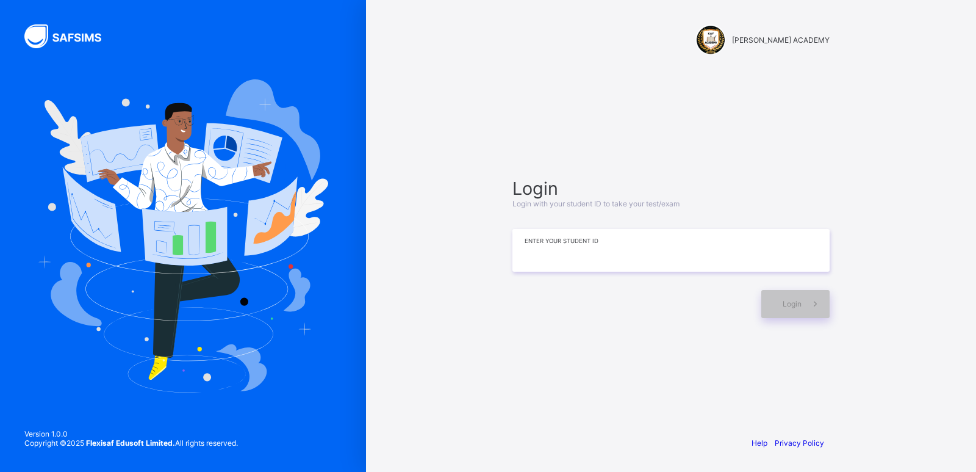
click at [559, 243] on input at bounding box center [671, 250] width 317 height 43
type input "**********"
click at [827, 304] on span at bounding box center [816, 304] width 28 height 28
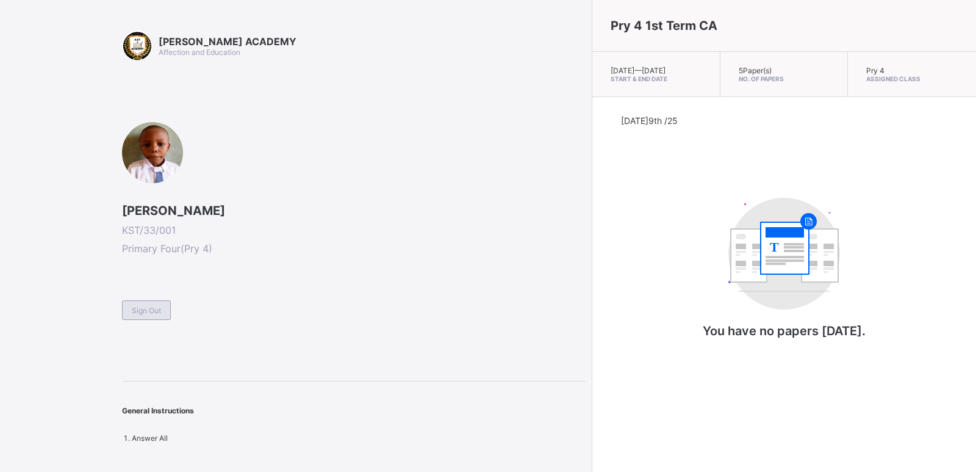
click at [165, 316] on div "Sign Out" at bounding box center [146, 310] width 49 height 20
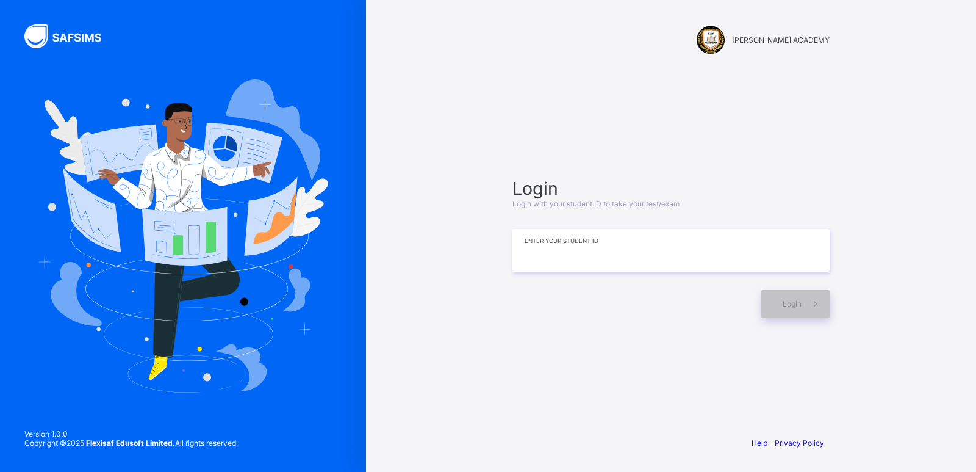
click at [574, 229] on input at bounding box center [671, 250] width 317 height 43
type input "*********"
click at [768, 308] on div "Login" at bounding box center [795, 304] width 68 height 28
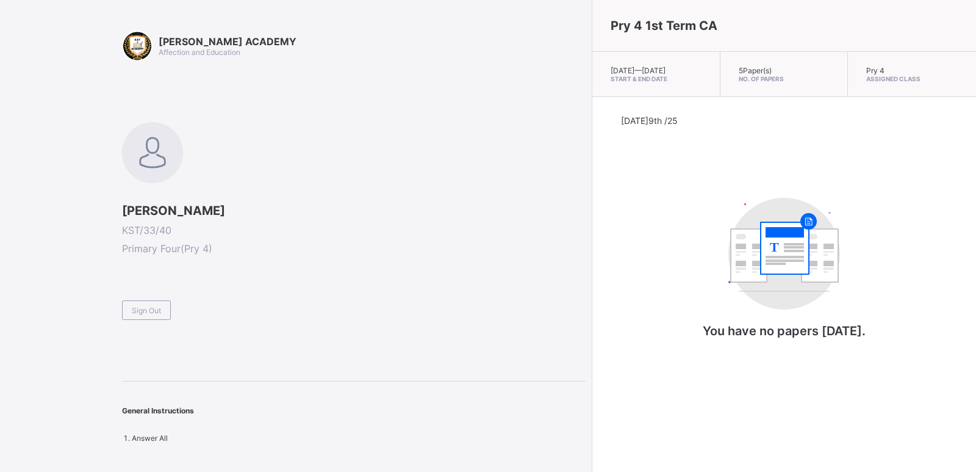
click at [133, 206] on span "Abdulwadud Umar Bobboi" at bounding box center [354, 210] width 464 height 15
click at [134, 207] on span "Abdulwadud Umar Bobboi" at bounding box center [354, 210] width 464 height 15
click at [133, 210] on span "Abdulwadud Umar Bobboi" at bounding box center [354, 210] width 464 height 15
click at [136, 306] on span "Sign Out" at bounding box center [146, 310] width 29 height 9
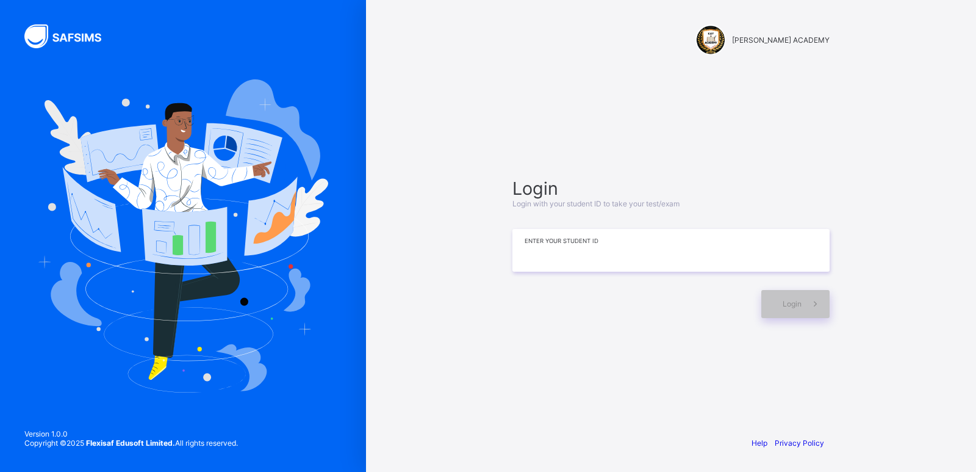
click at [613, 259] on input at bounding box center [671, 250] width 317 height 43
type input "**********"
click at [786, 315] on div "Login" at bounding box center [795, 304] width 68 height 28
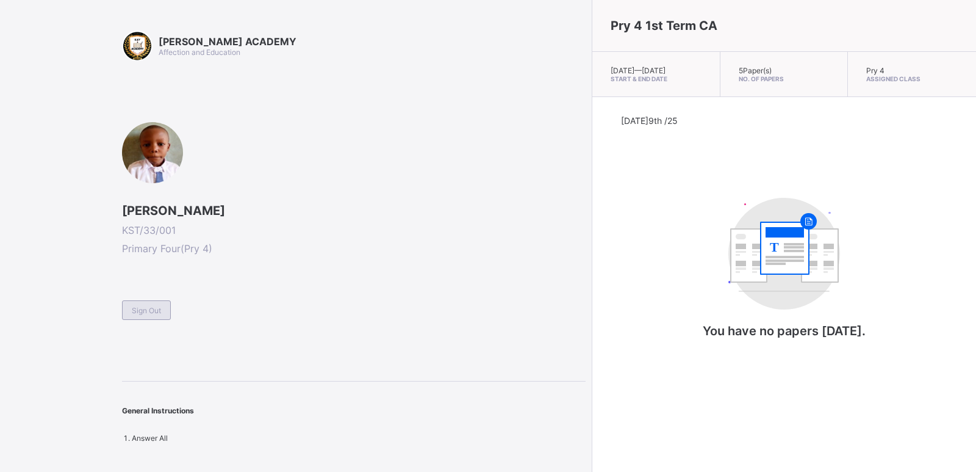
click at [164, 311] on div "Sign Out" at bounding box center [146, 310] width 49 height 20
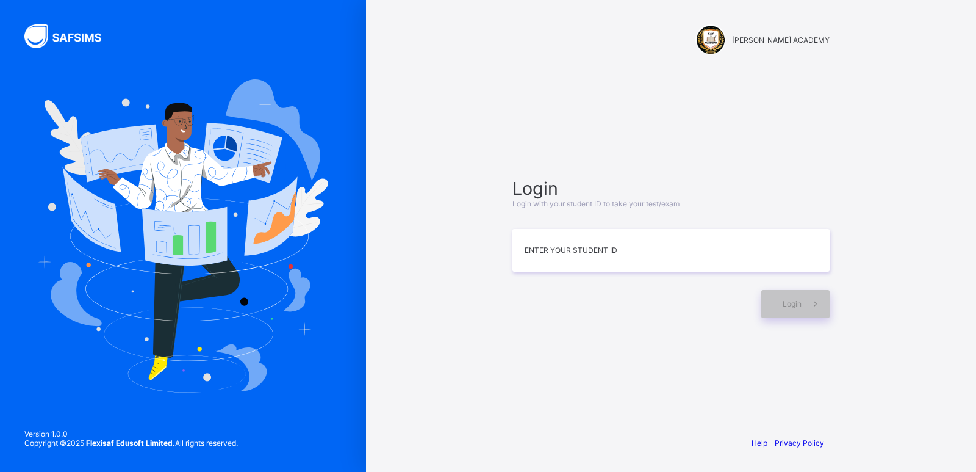
click at [600, 273] on div "Login Login with your student ID to take your test/exam Enter your Student ID L…" at bounding box center [671, 248] width 317 height 140
click at [598, 258] on input at bounding box center [671, 250] width 317 height 43
type input "**********"
click at [781, 300] on div "Login" at bounding box center [795, 304] width 68 height 28
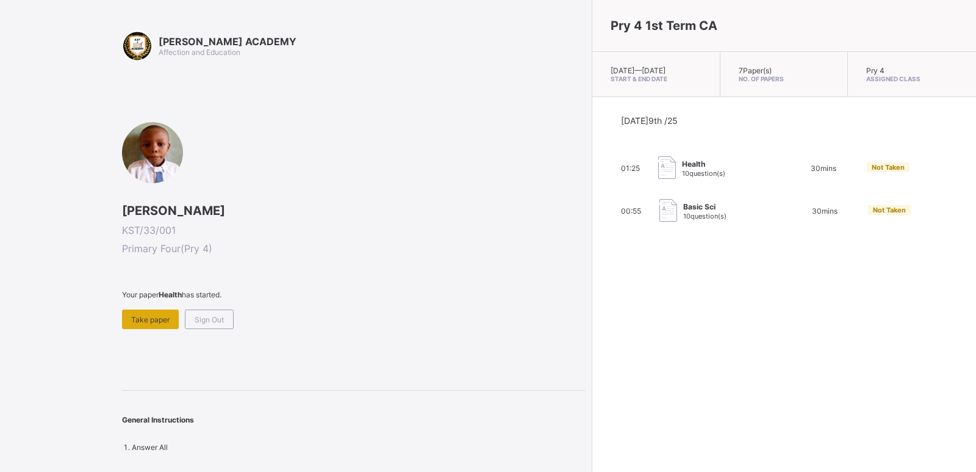
click at [163, 314] on div "Take paper" at bounding box center [150, 319] width 57 height 20
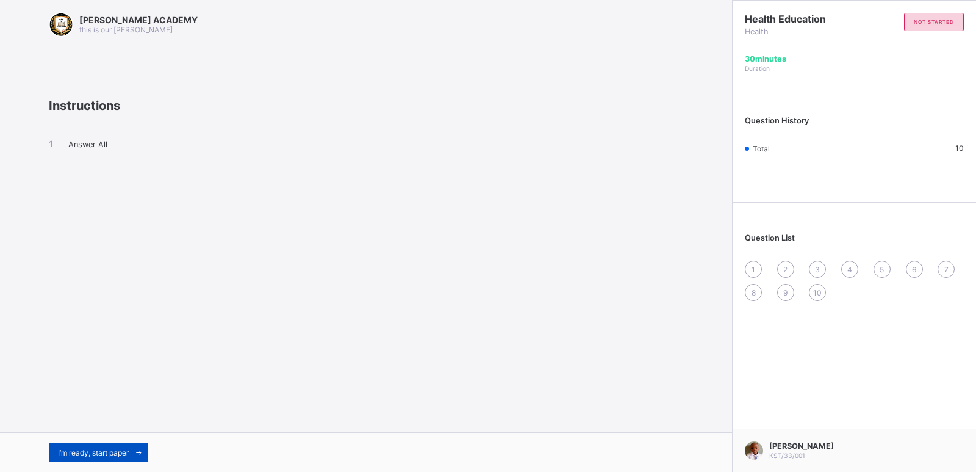
click at [120, 448] on span "I’m ready, start paper" at bounding box center [93, 452] width 71 height 9
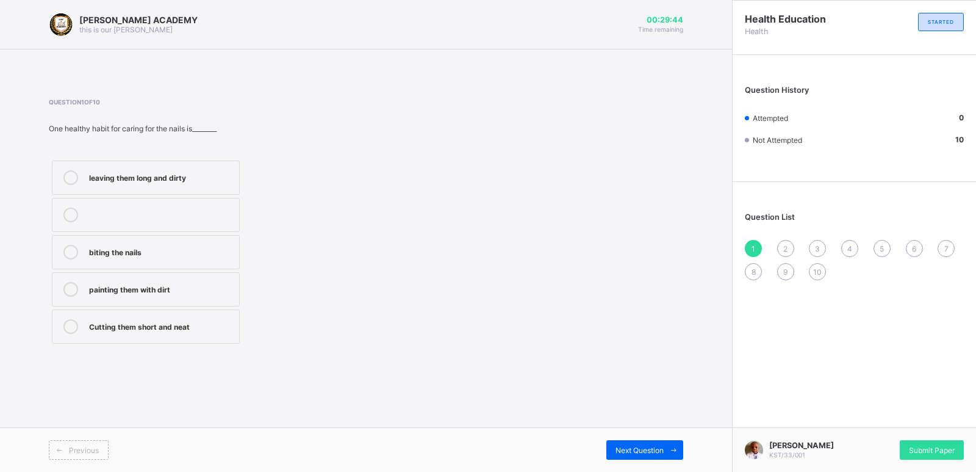
click at [150, 333] on div "Cutting them short and neat" at bounding box center [161, 326] width 144 height 15
click at [782, 246] on div "2" at bounding box center [785, 248] width 17 height 17
click at [137, 275] on label "Washing and combing regularly" at bounding box center [146, 289] width 188 height 34
click at [815, 242] on div "3" at bounding box center [817, 248] width 17 height 17
click at [159, 171] on div "Brushing twice daily" at bounding box center [161, 176] width 144 height 12
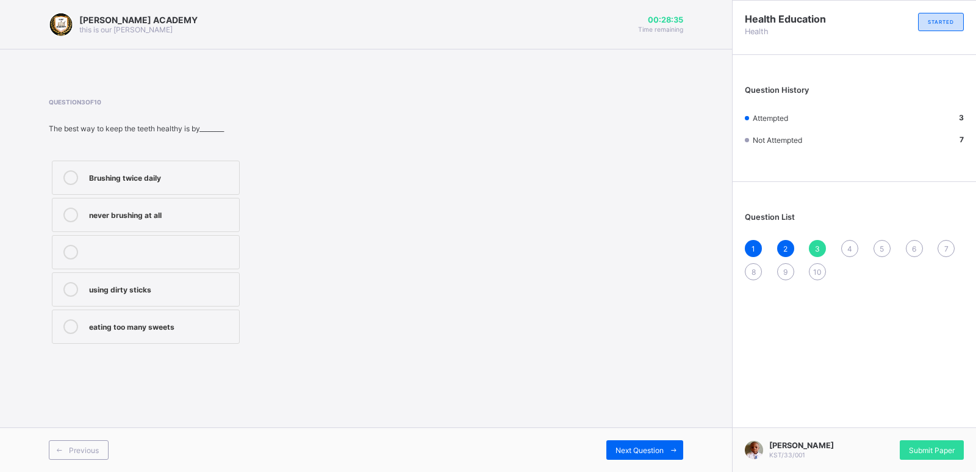
click at [843, 243] on div "4" at bounding box center [849, 248] width 17 height 17
click at [166, 208] on div "How to take care for our body" at bounding box center [161, 213] width 144 height 12
click at [885, 239] on div "Question List 1 2 3 4 5 6 7 8 9 10" at bounding box center [854, 240] width 243 height 104
click at [879, 245] on div "5" at bounding box center [882, 248] width 17 height 17
click at [203, 176] on div "Keep fit and healthy" at bounding box center [161, 176] width 144 height 12
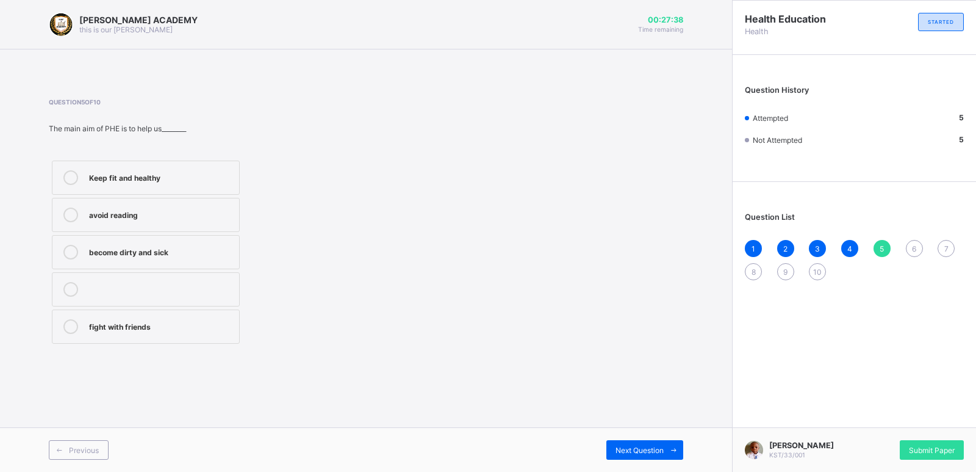
click at [912, 245] on span "6" at bounding box center [914, 248] width 4 height 9
drag, startPoint x: 165, startPoint y: 240, endPoint x: 179, endPoint y: 245, distance: 14.7
click at [179, 245] on label "Skin" at bounding box center [146, 252] width 188 height 34
click at [179, 245] on div "Skin" at bounding box center [161, 251] width 144 height 12
click at [948, 245] on span "7" at bounding box center [946, 248] width 4 height 9
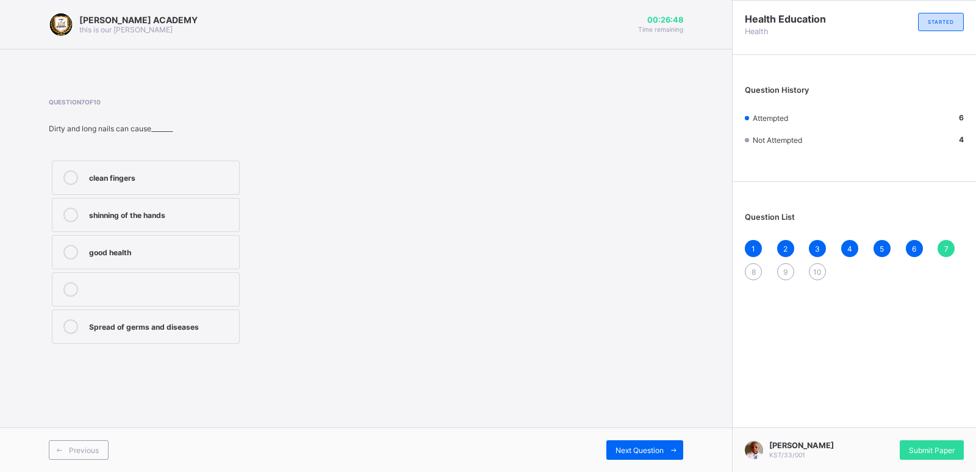
click at [159, 333] on div "Spread of germs and diseases" at bounding box center [161, 326] width 144 height 15
click at [755, 264] on div "8" at bounding box center [753, 271] width 17 height 17
click at [135, 212] on div "Tailoring and sewing" at bounding box center [161, 213] width 144 height 12
click at [786, 267] on span "9" at bounding box center [785, 271] width 4 height 9
click at [143, 217] on div "Strong and healthy bodies" at bounding box center [161, 213] width 144 height 12
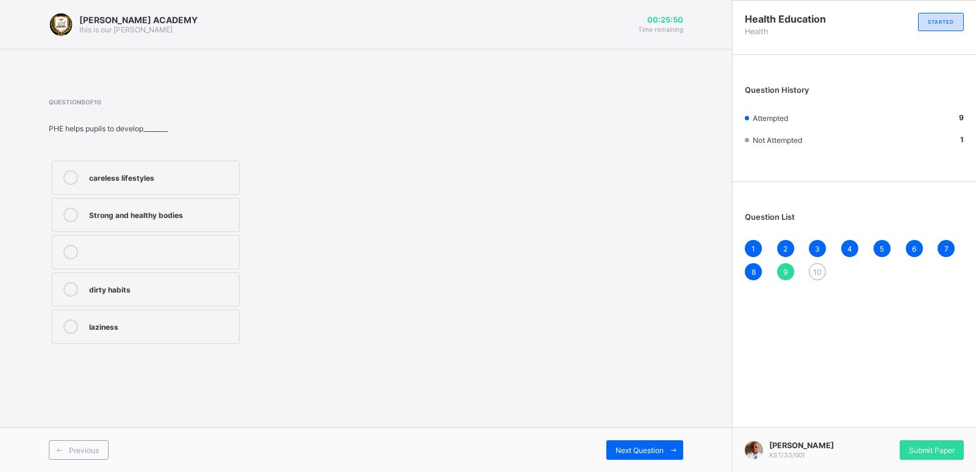
click at [818, 266] on div "10" at bounding box center [817, 271] width 17 height 17
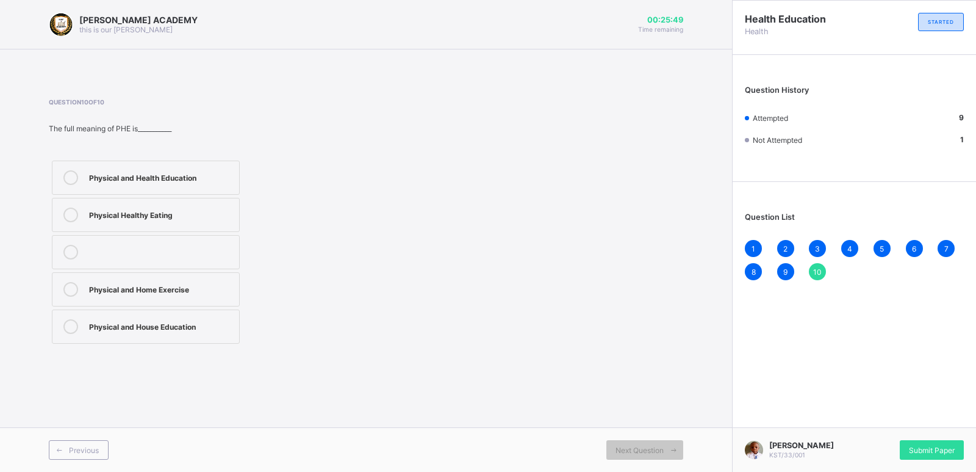
click at [818, 266] on div "10" at bounding box center [817, 271] width 17 height 17
click at [209, 170] on label "Physical and Health Education" at bounding box center [146, 177] width 188 height 34
click at [811, 268] on div "10" at bounding box center [817, 271] width 17 height 17
click at [816, 266] on div "10" at bounding box center [817, 271] width 17 height 17
click at [818, 270] on span "10" at bounding box center [817, 271] width 9 height 9
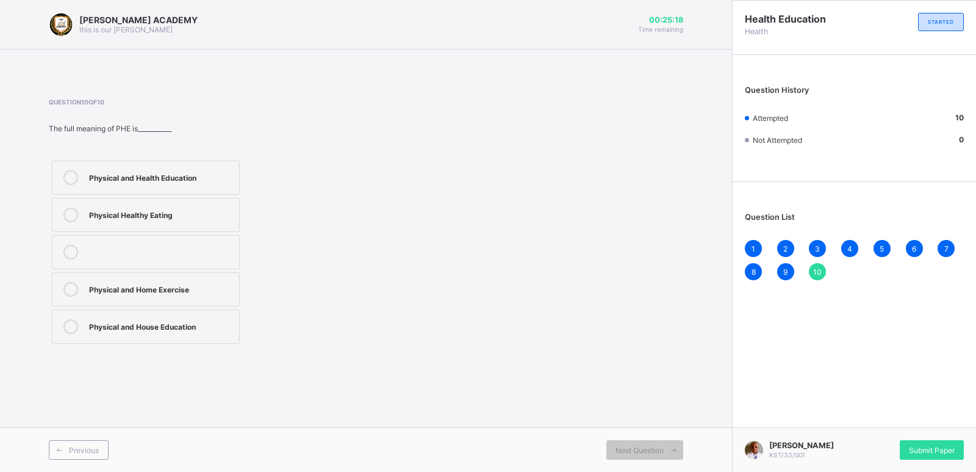
click at [818, 270] on span "10" at bounding box center [817, 271] width 9 height 9
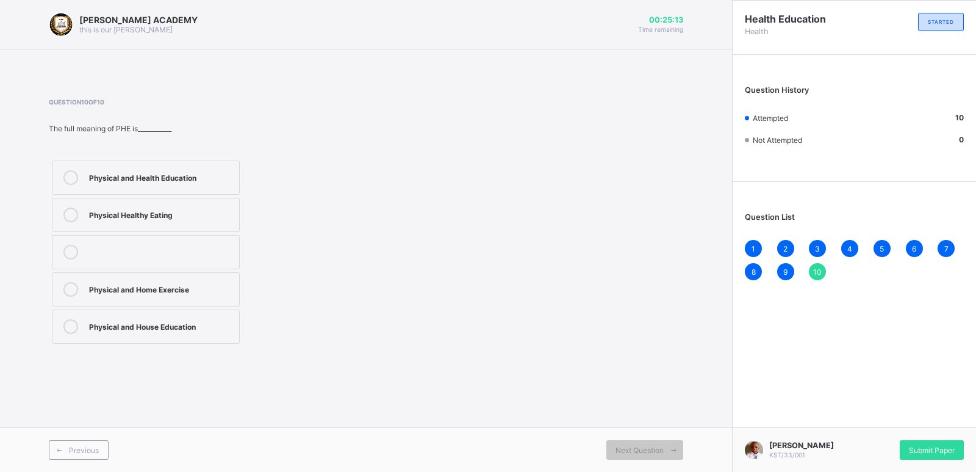
click at [818, 270] on span "10" at bounding box center [817, 271] width 9 height 9
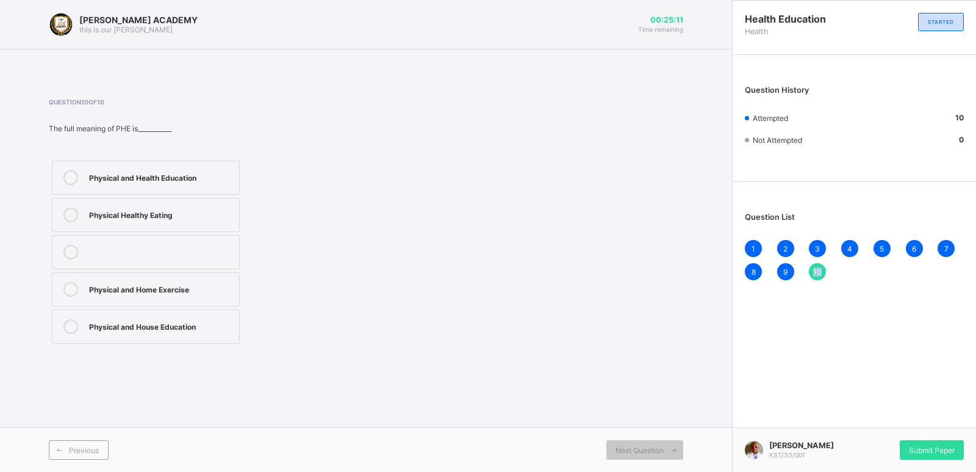
click at [818, 270] on span "10" at bounding box center [817, 271] width 9 height 9
click at [930, 440] on div "Submit Paper" at bounding box center [932, 450] width 64 height 20
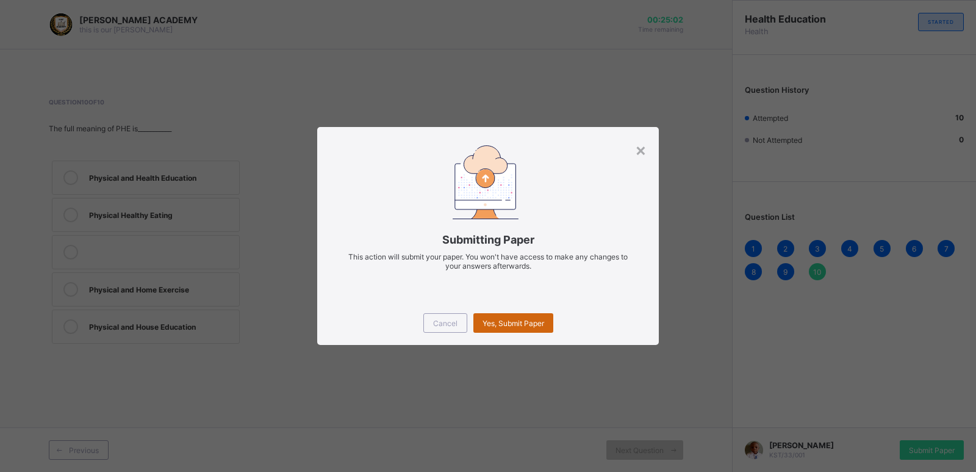
click at [518, 318] on span "Yes, Submit Paper" at bounding box center [514, 322] width 62 height 9
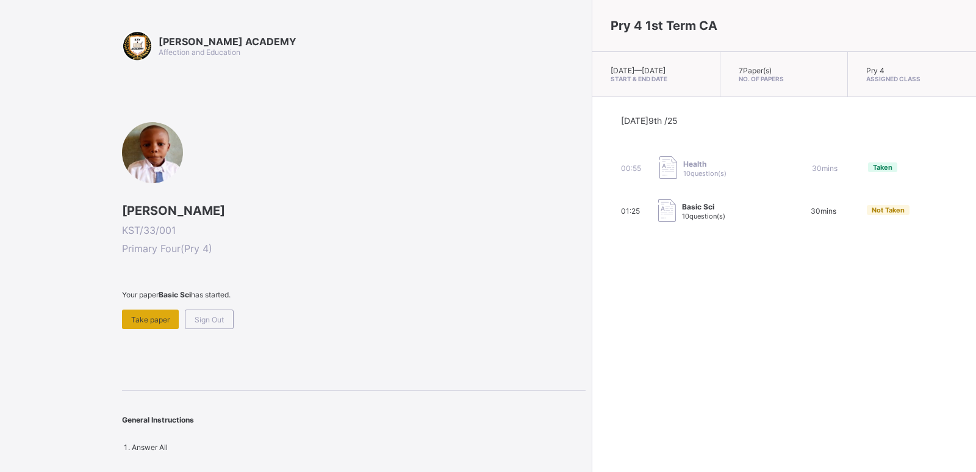
click at [151, 312] on div "Take paper" at bounding box center [150, 319] width 57 height 20
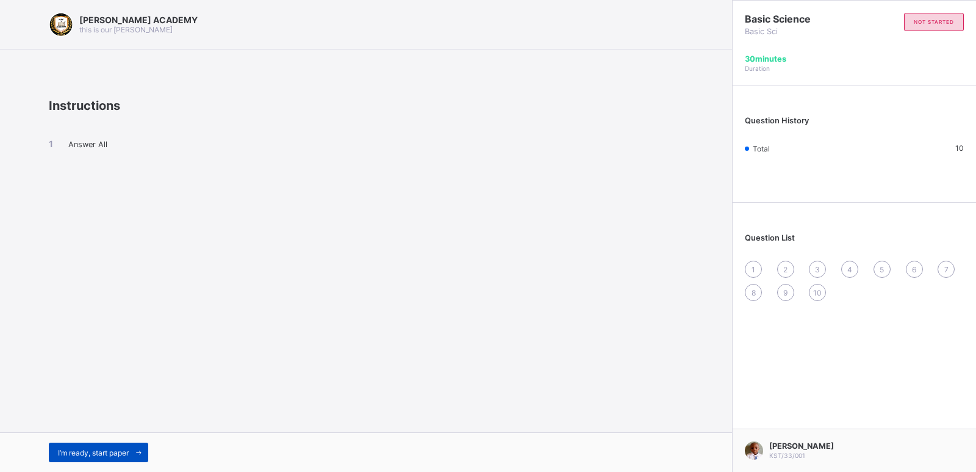
click at [101, 453] on span "I’m ready, start paper" at bounding box center [93, 452] width 71 height 9
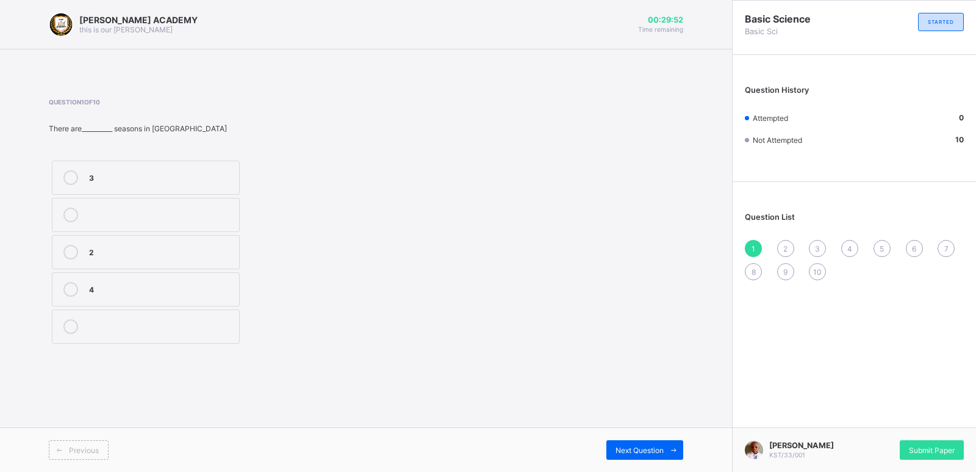
click at [107, 292] on div "4" at bounding box center [161, 288] width 144 height 12
click at [786, 245] on span "2" at bounding box center [785, 248] width 4 height 9
click at [142, 317] on label "2" at bounding box center [146, 326] width 188 height 34
click at [815, 245] on span "3" at bounding box center [817, 248] width 5 height 9
click at [127, 172] on div "irreversible" at bounding box center [161, 176] width 144 height 12
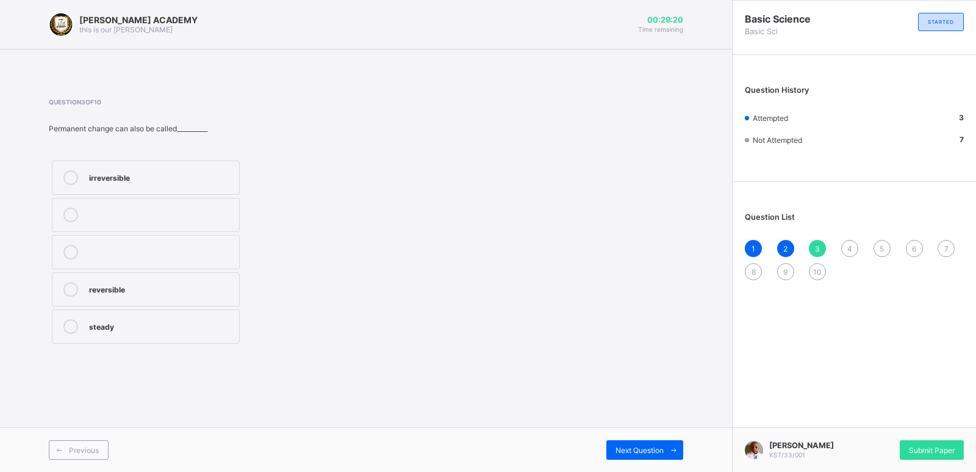
click at [846, 245] on div "4" at bounding box center [849, 248] width 17 height 17
click at [121, 243] on label "temporary" at bounding box center [146, 252] width 188 height 34
click at [883, 246] on span "5" at bounding box center [882, 248] width 4 height 9
click at [95, 245] on div "temporary" at bounding box center [161, 251] width 144 height 12
click at [912, 240] on div "6" at bounding box center [914, 248] width 17 height 17
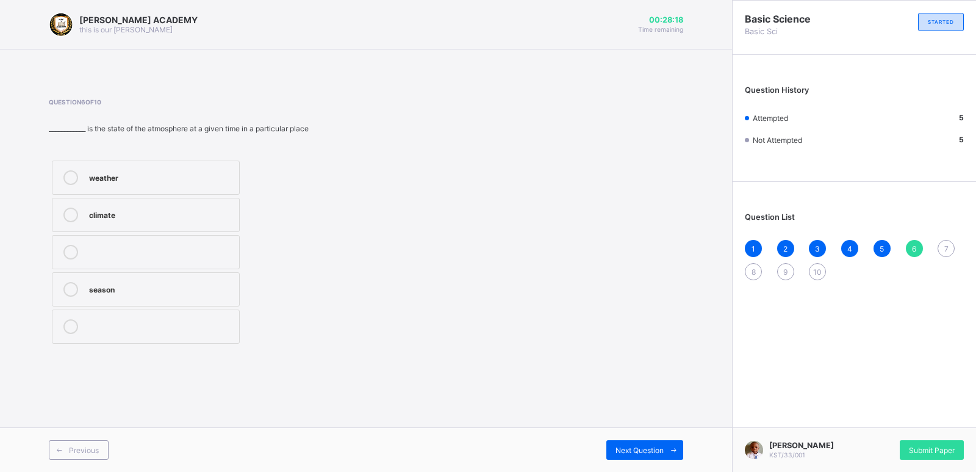
click at [77, 180] on icon at bounding box center [70, 177] width 15 height 15
click at [947, 246] on span "7" at bounding box center [946, 248] width 4 height 9
click at [209, 320] on div "meteorologist" at bounding box center [161, 325] width 144 height 12
click at [753, 271] on span "8" at bounding box center [754, 271] width 4 height 9
click at [186, 189] on label "dissolves" at bounding box center [146, 177] width 188 height 34
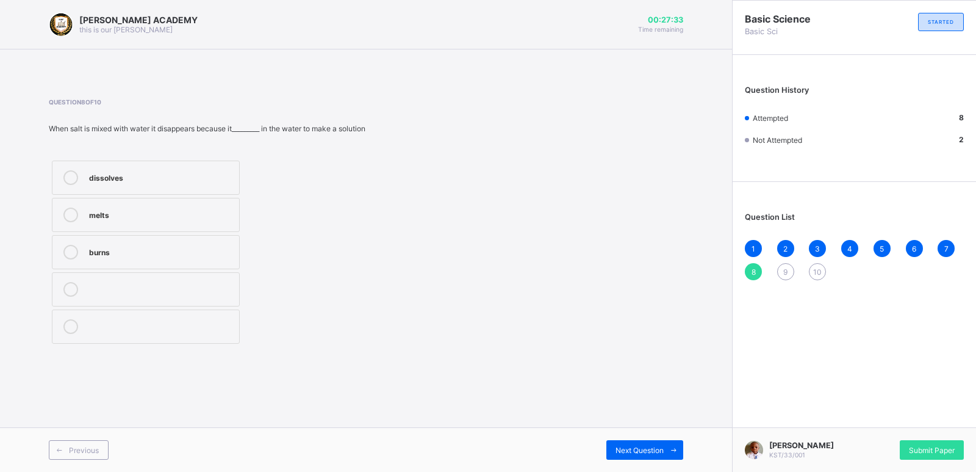
click at [785, 264] on div "9" at bounding box center [785, 271] width 17 height 17
click at [134, 257] on div "change" at bounding box center [161, 252] width 144 height 15
click at [817, 271] on span "10" at bounding box center [817, 271] width 9 height 9
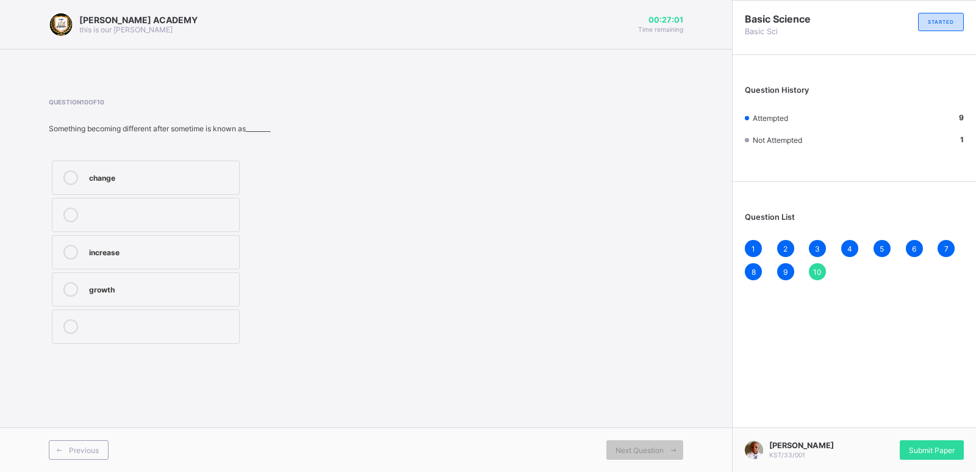
click at [145, 167] on label "change" at bounding box center [146, 177] width 188 height 34
click at [816, 272] on span "10" at bounding box center [817, 271] width 9 height 9
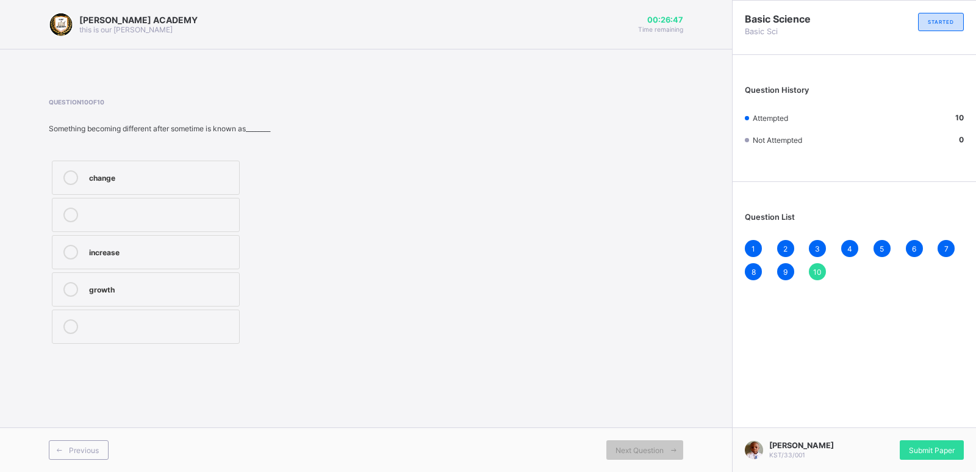
click at [815, 267] on span "10" at bounding box center [817, 271] width 9 height 9
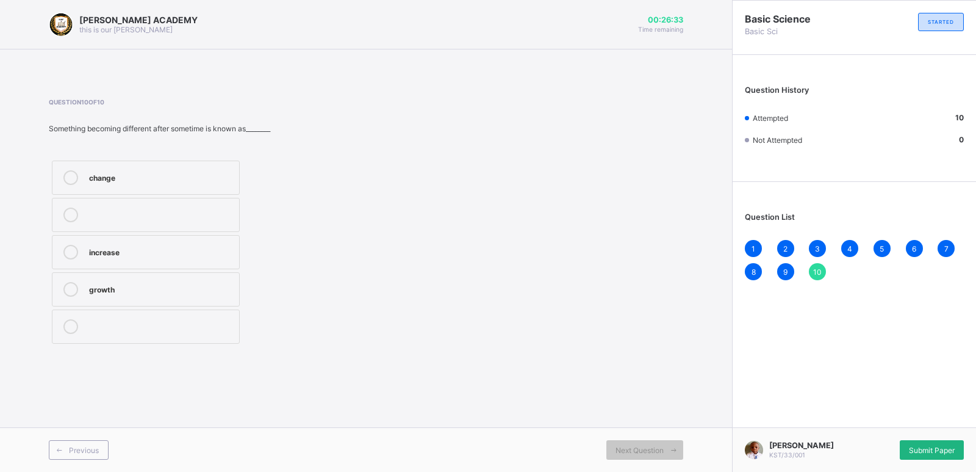
click at [924, 445] on span "Submit Paper" at bounding box center [932, 449] width 46 height 9
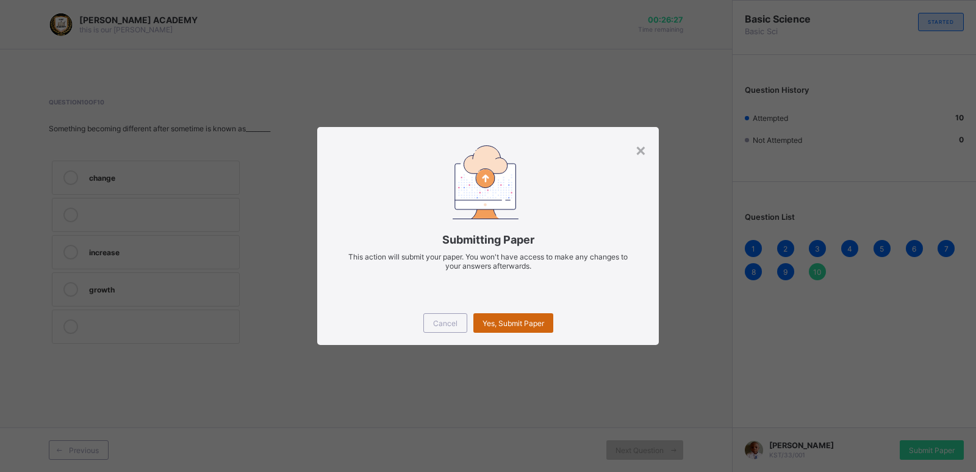
click at [495, 315] on div "Yes, Submit Paper" at bounding box center [513, 323] width 80 height 20
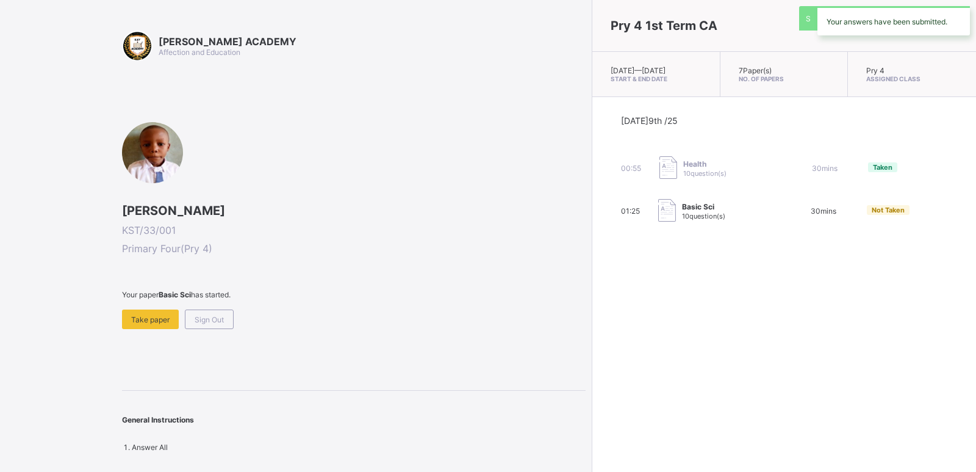
click at [592, 315] on div "Pry 4 1st Term CA Thu, Oct 9th 2025 — Thu, Oct 9th 2025 Start & End Date 7 Pape…" at bounding box center [784, 236] width 384 height 472
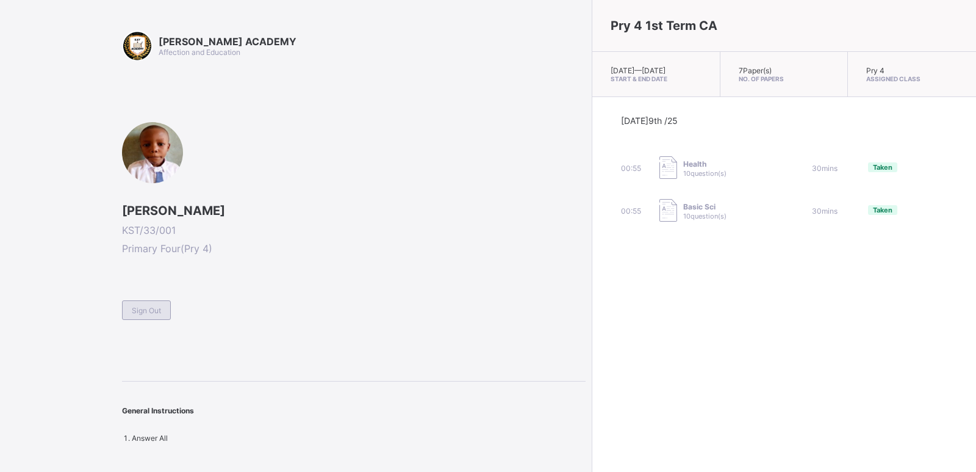
click at [138, 308] on span "Sign Out" at bounding box center [146, 310] width 29 height 9
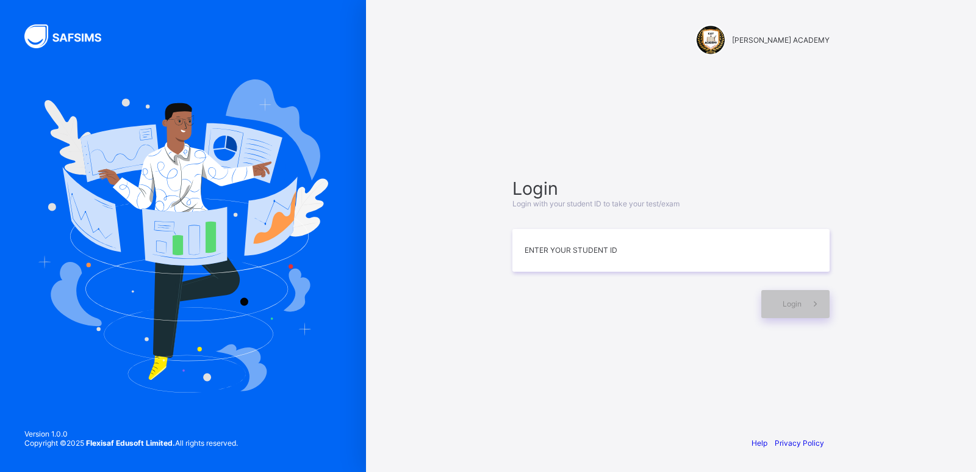
click at [137, 308] on img at bounding box center [183, 235] width 290 height 312
click at [684, 240] on input at bounding box center [671, 250] width 317 height 43
type input "**********"
click at [816, 314] on span at bounding box center [816, 304] width 28 height 28
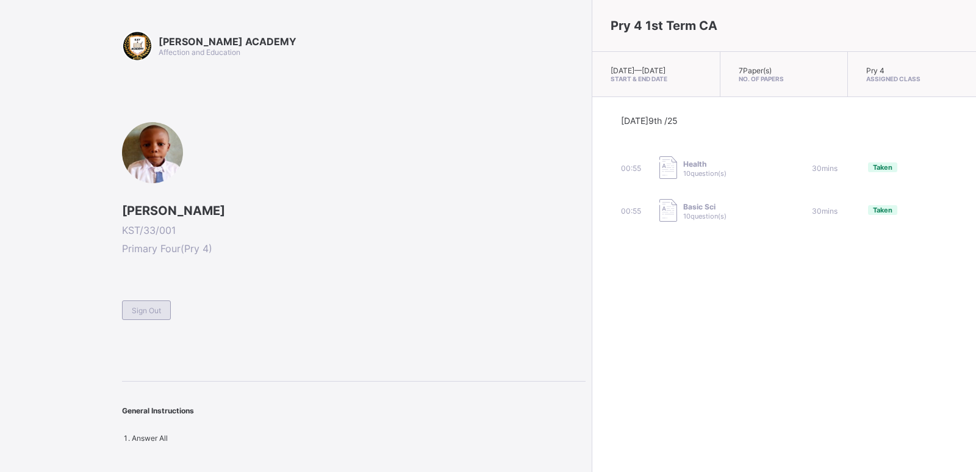
click at [148, 309] on span "Sign Out" at bounding box center [146, 310] width 29 height 9
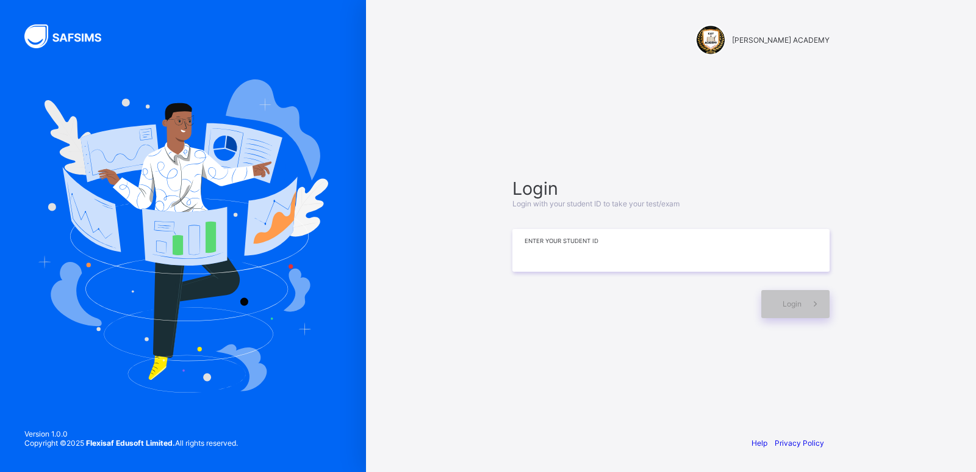
click at [760, 238] on input at bounding box center [671, 250] width 317 height 43
type input "**********"
click at [806, 293] on span at bounding box center [816, 304] width 28 height 28
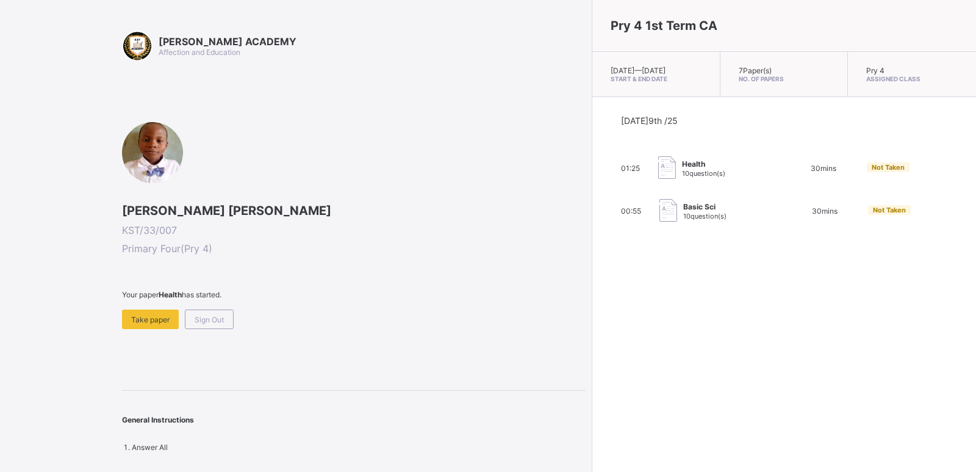
drag, startPoint x: 804, startPoint y: 300, endPoint x: 282, endPoint y: 389, distance: 528.7
click at [282, 389] on div "KAY ACADEMY Affection and Education Eric Ezra KST/33/007 Primary Four ( Pry 4 )…" at bounding box center [488, 236] width 976 height 472
click at [592, 278] on div "Pry 4 1st Term CA Thu, Oct 9th 2025 — Thu, Oct 9th 2025 Start & End Date 7 Pape…" at bounding box center [784, 236] width 384 height 472
click at [133, 320] on span "Take paper" at bounding box center [150, 319] width 38 height 9
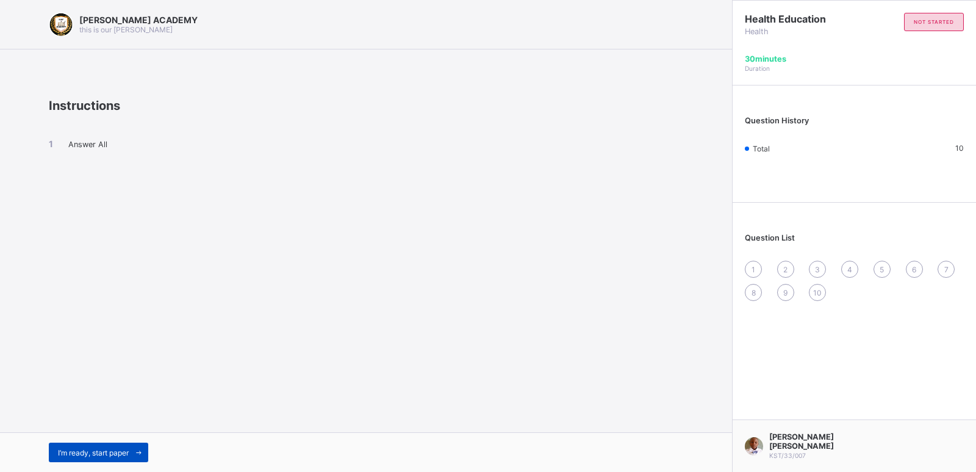
click at [73, 455] on span "I’m ready, start paper" at bounding box center [93, 452] width 71 height 9
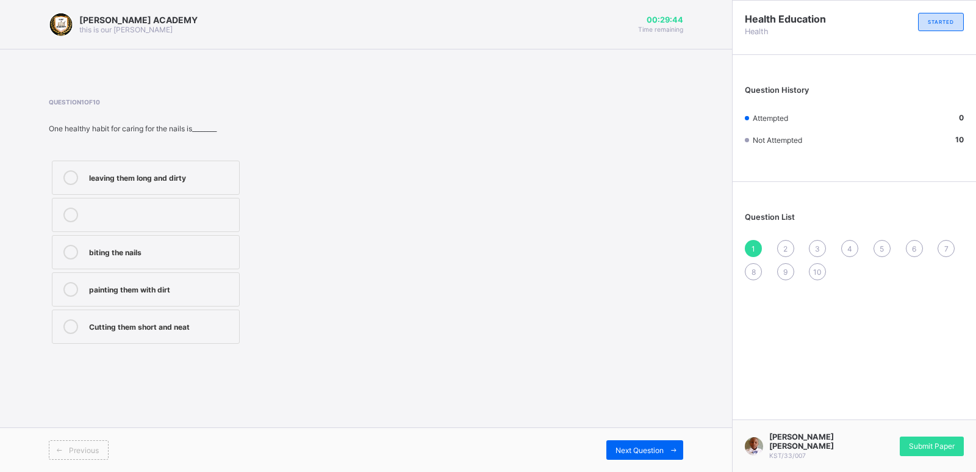
click at [139, 318] on label "Cutting them short and neat" at bounding box center [146, 326] width 188 height 34
click at [624, 450] on span "Next Question" at bounding box center [640, 449] width 48 height 9
click at [103, 286] on div "Washing and combing regularly" at bounding box center [161, 288] width 144 height 12
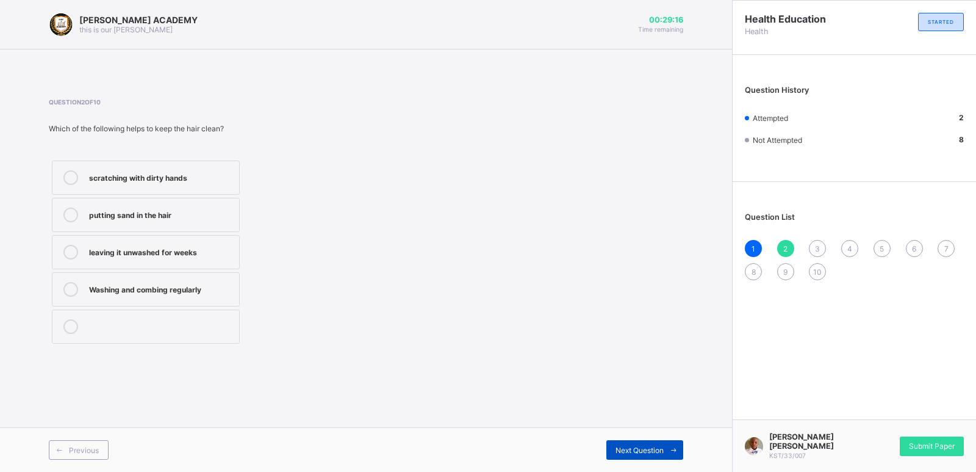
click at [647, 444] on div "Next Question" at bounding box center [644, 450] width 77 height 20
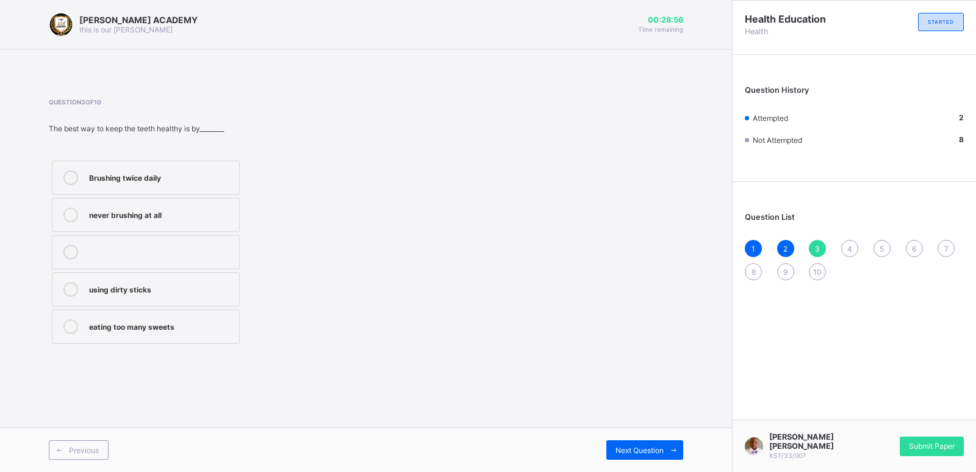
click at [222, 182] on div "Brushing twice daily" at bounding box center [161, 177] width 144 height 15
click at [651, 441] on div "Next Question" at bounding box center [644, 450] width 77 height 20
click at [214, 206] on label "How to take care for our body" at bounding box center [146, 215] width 188 height 34
click at [625, 444] on div "Next Question" at bounding box center [644, 450] width 77 height 20
click at [178, 168] on label "Keep fit and healthy" at bounding box center [146, 177] width 188 height 34
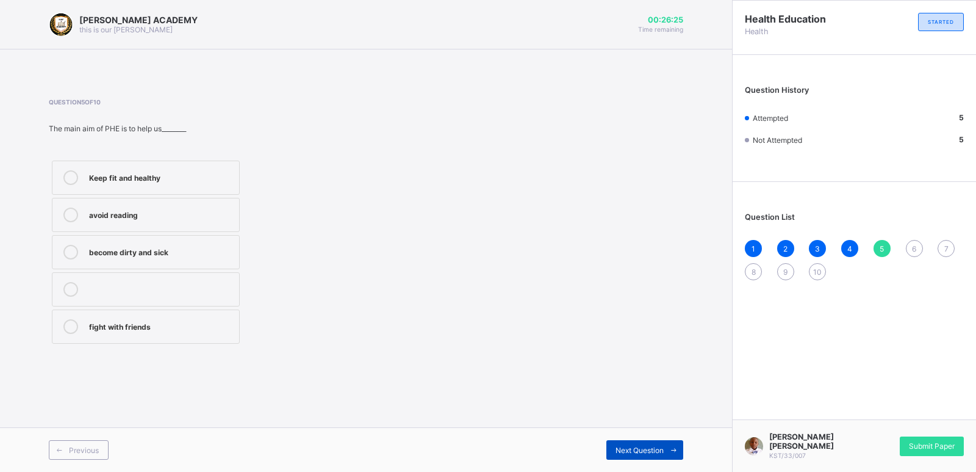
click at [671, 450] on icon at bounding box center [673, 450] width 9 height 8
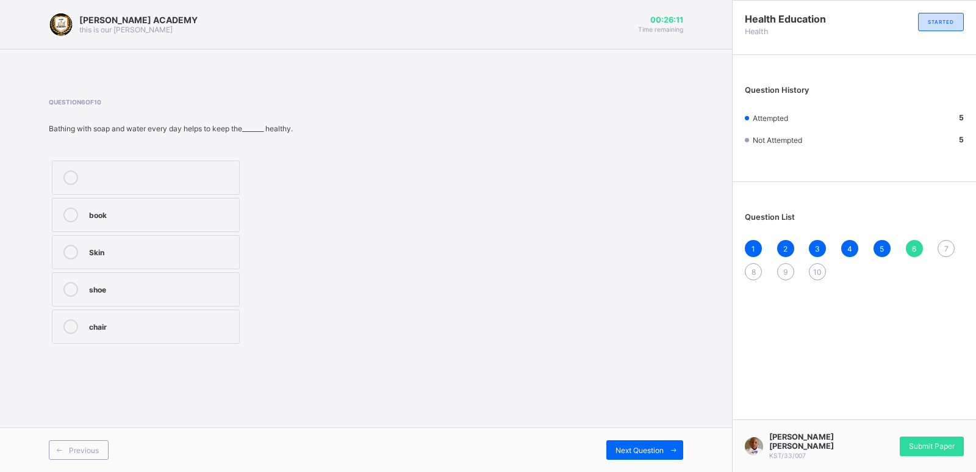
click at [181, 252] on div "Skin" at bounding box center [161, 251] width 144 height 12
click at [670, 447] on icon at bounding box center [673, 450] width 9 height 8
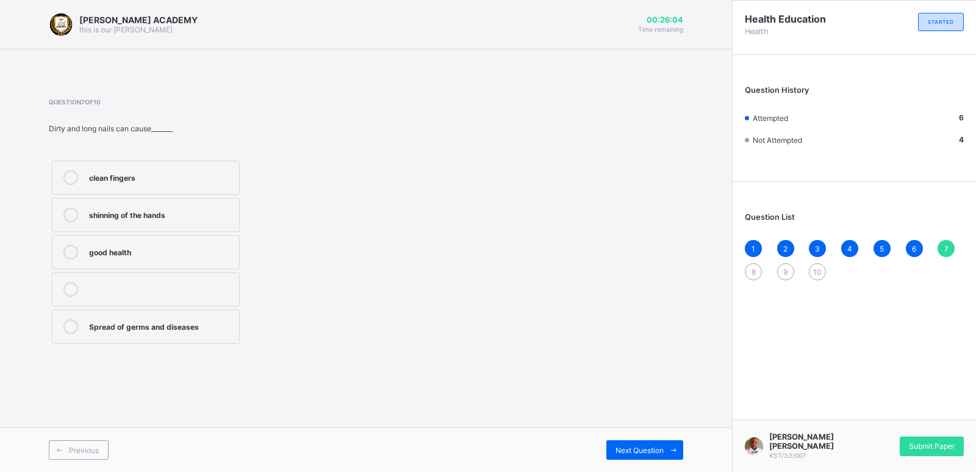
click at [520, 395] on div "KAY ACADEMY this is our motton 00:26:04 Time remaining Question 7 of 10 Dirty a…" at bounding box center [366, 236] width 732 height 472
click at [478, 373] on div "KAY ACADEMY this is our motton 00:26:03 Time remaining Question 7 of 10 Dirty a…" at bounding box center [366, 236] width 732 height 472
click at [182, 325] on div "Spread of germs and diseases" at bounding box center [161, 325] width 144 height 12
click at [647, 448] on span "Next Question" at bounding box center [640, 449] width 48 height 9
click at [215, 214] on div "Tailoring and sewing" at bounding box center [161, 213] width 144 height 12
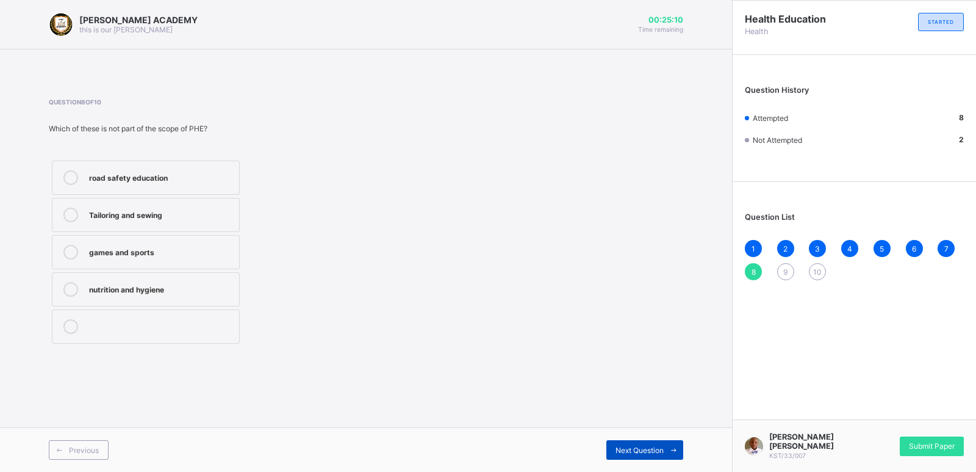
click at [668, 451] on span at bounding box center [674, 450] width 20 height 20
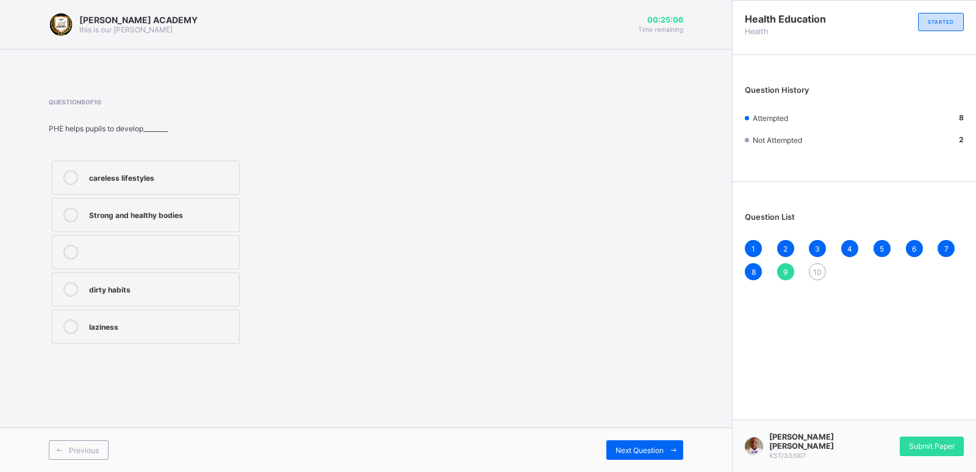
click at [478, 225] on div "Question 9 of 10 PHE helps pupils to develop________ careless lifestyles Strong…" at bounding box center [366, 222] width 635 height 248
click at [233, 215] on label "Strong and healthy bodies" at bounding box center [146, 215] width 188 height 34
click at [665, 444] on span at bounding box center [674, 450] width 20 height 20
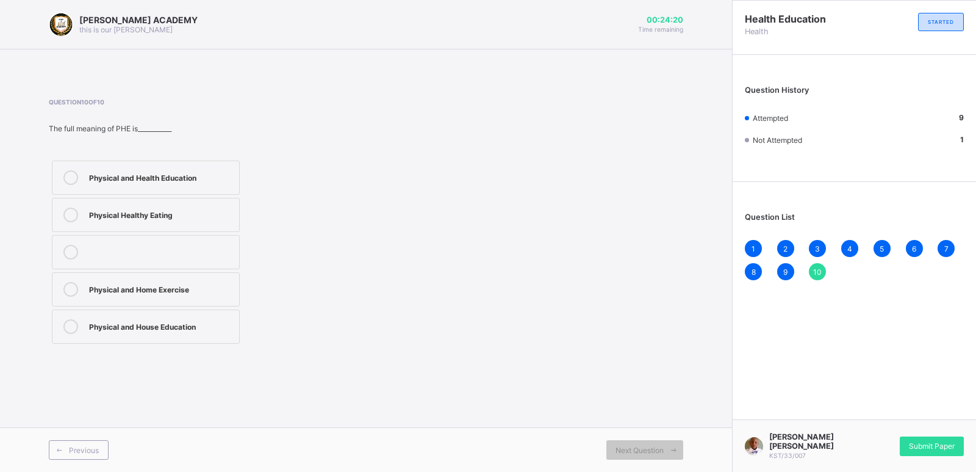
click at [231, 190] on label "Physical and Health Education" at bounding box center [146, 177] width 188 height 34
click at [940, 448] on span "Submit Paper" at bounding box center [932, 445] width 46 height 9
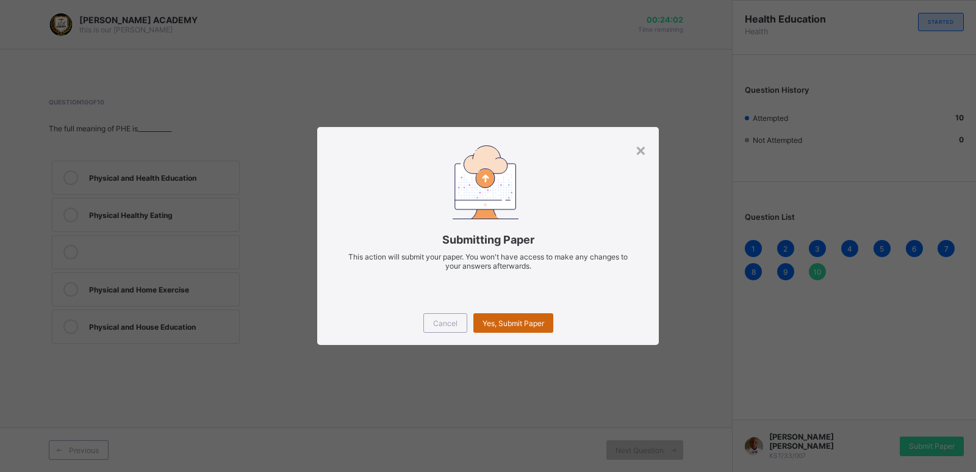
click at [522, 324] on span "Yes, Submit Paper" at bounding box center [514, 322] width 62 height 9
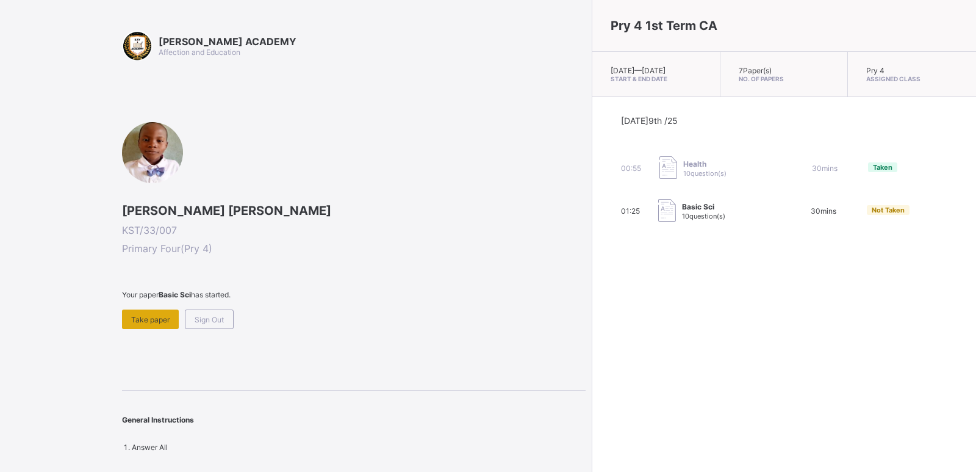
click at [136, 316] on span "Take paper" at bounding box center [150, 319] width 38 height 9
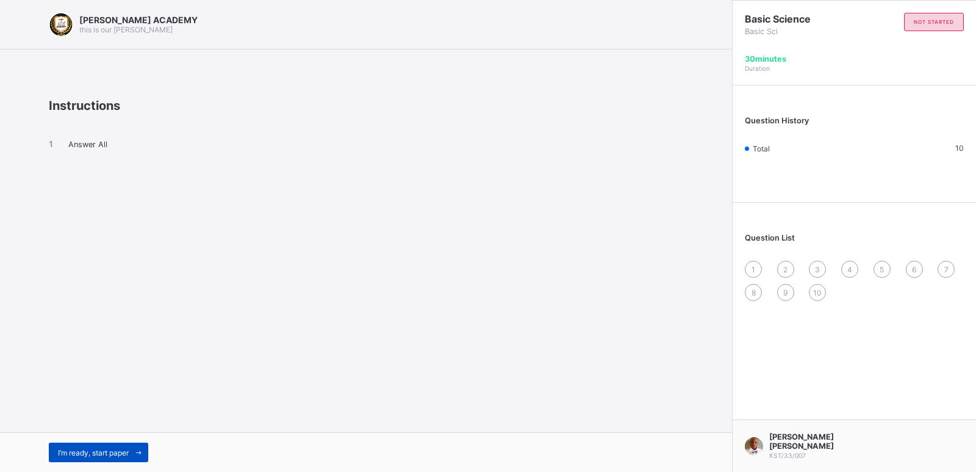
click at [103, 445] on div "I’m ready, start paper" at bounding box center [98, 452] width 99 height 20
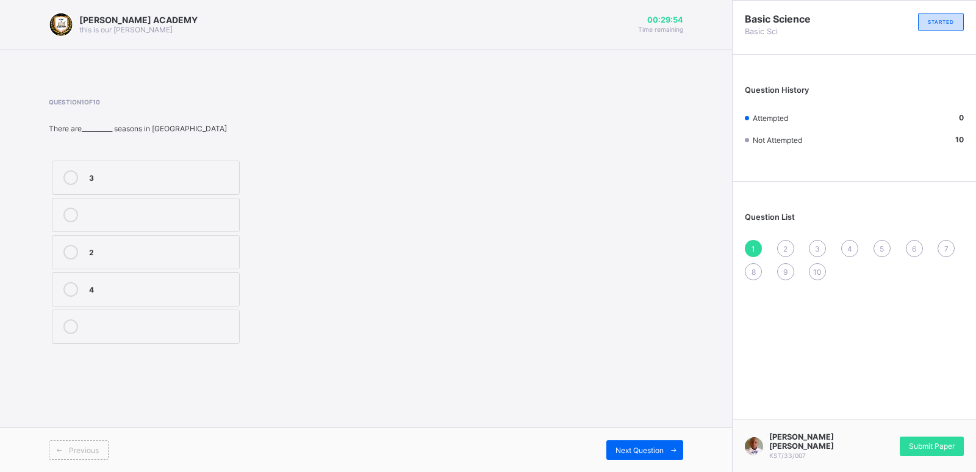
click at [168, 255] on div "2" at bounding box center [161, 251] width 144 height 12
click at [679, 440] on span at bounding box center [674, 450] width 20 height 20
click at [182, 329] on div "2" at bounding box center [161, 325] width 144 height 12
click at [675, 447] on icon at bounding box center [673, 450] width 9 height 8
click at [216, 167] on label "irreversible" at bounding box center [146, 177] width 188 height 34
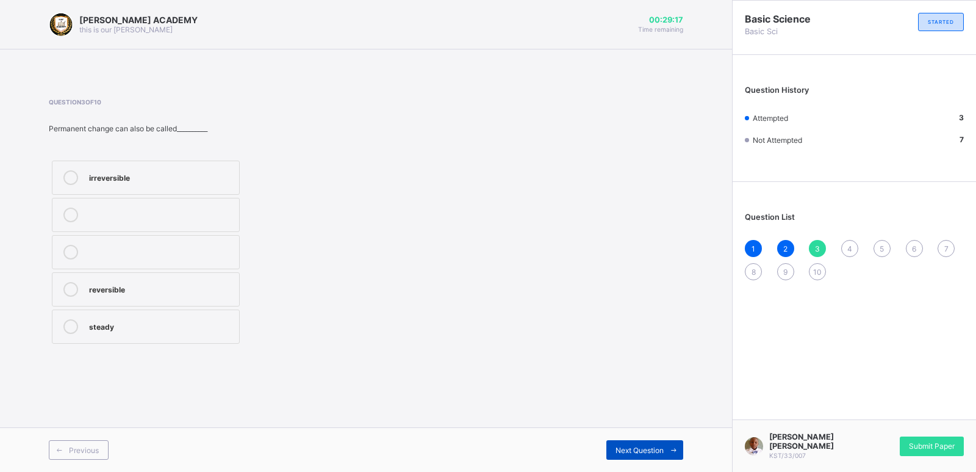
click at [624, 450] on span "Next Question" at bounding box center [640, 449] width 48 height 9
click at [76, 268] on label "temporary" at bounding box center [146, 252] width 188 height 34
click at [663, 447] on span "Next Question" at bounding box center [640, 449] width 48 height 9
click at [222, 250] on div "temporary" at bounding box center [161, 251] width 144 height 12
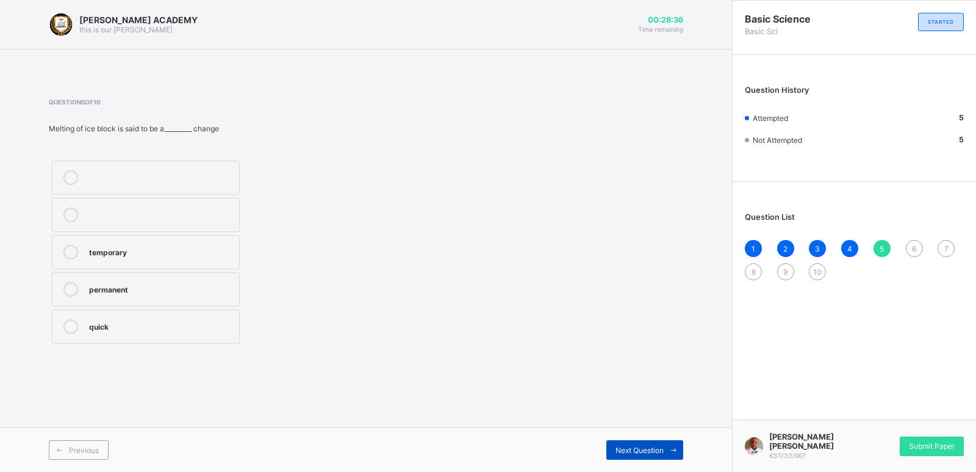
click at [656, 447] on span "Next Question" at bounding box center [640, 449] width 48 height 9
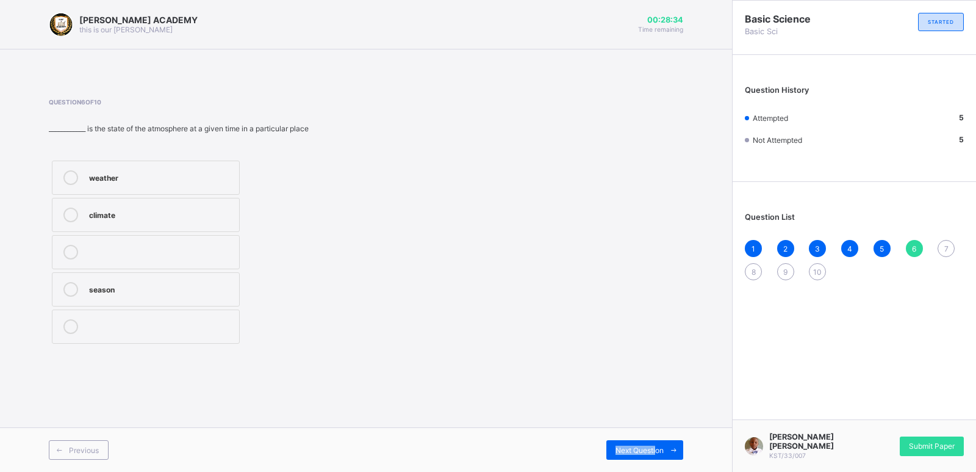
drag, startPoint x: 656, startPoint y: 446, endPoint x: 652, endPoint y: 436, distance: 11.2
click at [652, 436] on div "Previous Next Question" at bounding box center [366, 449] width 732 height 45
drag, startPoint x: 652, startPoint y: 436, endPoint x: 588, endPoint y: 383, distance: 82.3
click at [591, 385] on div "KAY ACADEMY this is our motton 00:28:33 Time remaining Question 6 of 10 _______…" at bounding box center [366, 236] width 732 height 472
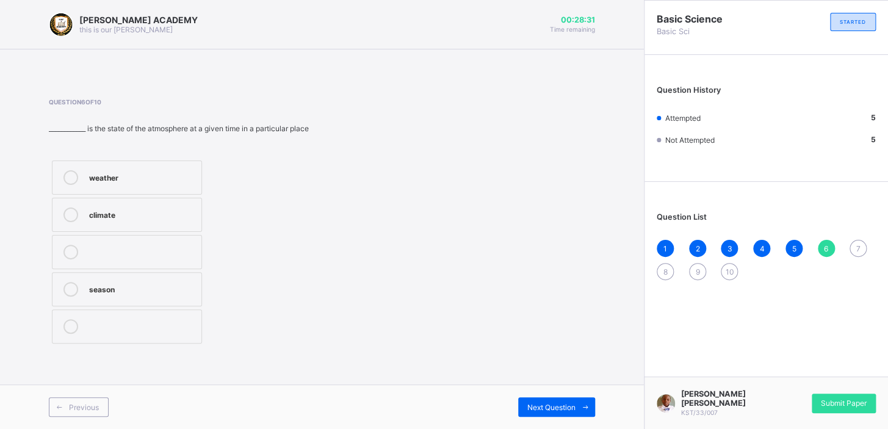
drag, startPoint x: 401, startPoint y: 257, endPoint x: 389, endPoint y: 250, distance: 14.2
click at [389, 250] on div "Question 6 of 10 ____________ is the state of the atmosphere at a given time in…" at bounding box center [322, 222] width 546 height 248
click at [187, 176] on div "weather" at bounding box center [142, 176] width 106 height 12
click at [553, 409] on span "Next Question" at bounding box center [551, 407] width 48 height 9
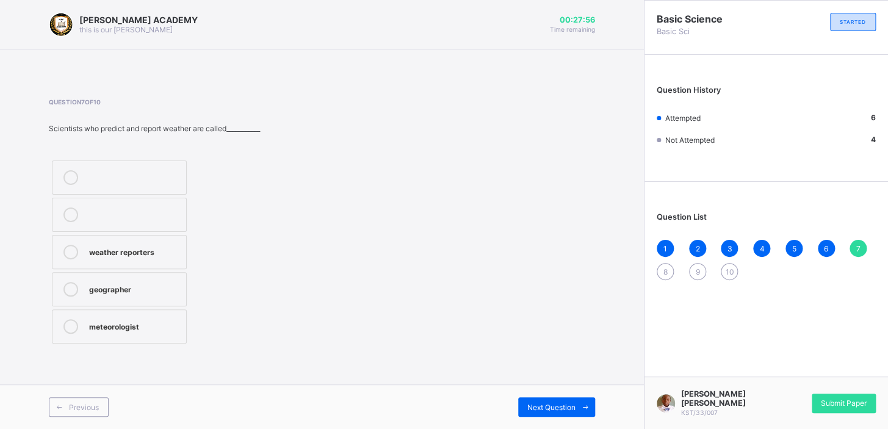
click at [104, 310] on label "meteorologist" at bounding box center [119, 326] width 135 height 34
click at [548, 412] on div "Next Question" at bounding box center [556, 407] width 77 height 20
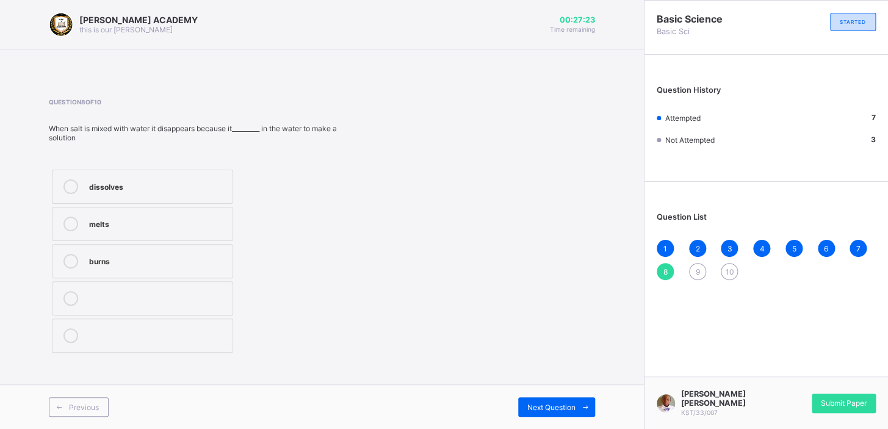
click at [189, 189] on div "dissolves" at bounding box center [157, 185] width 137 height 12
click at [551, 406] on span "Next Question" at bounding box center [551, 407] width 48 height 9
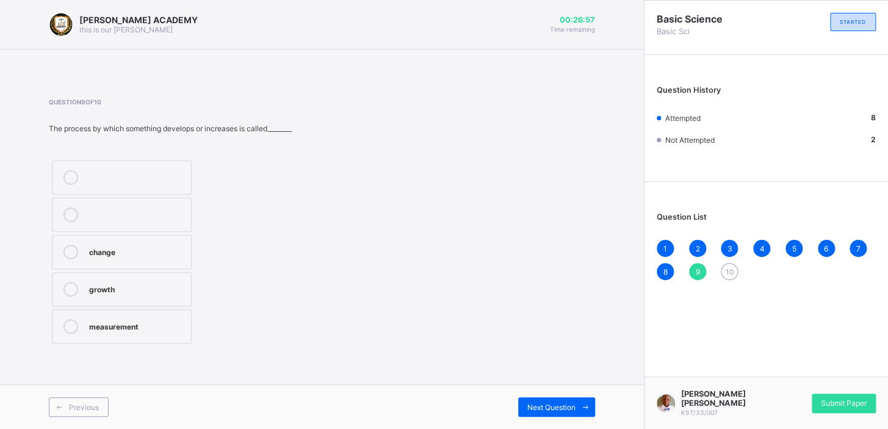
click at [138, 253] on div "change" at bounding box center [137, 251] width 96 height 12
click at [567, 406] on span "Next Question" at bounding box center [551, 407] width 48 height 9
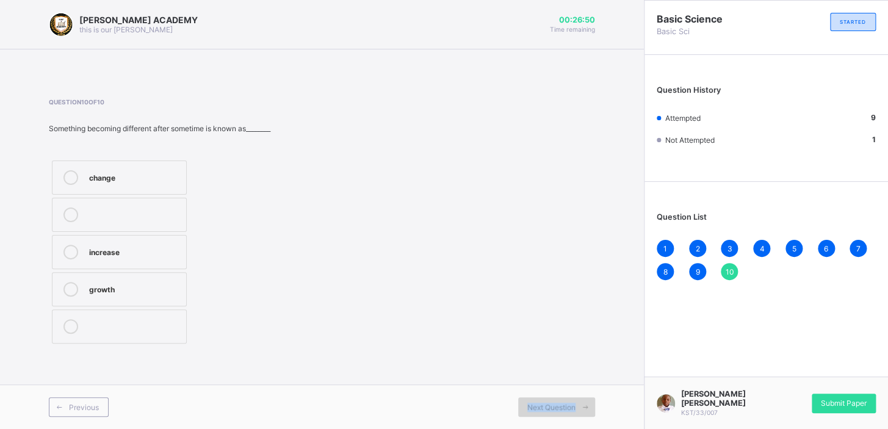
click at [567, 406] on span "Next Question" at bounding box center [551, 407] width 48 height 9
click at [102, 174] on div "change" at bounding box center [134, 176] width 91 height 12
click at [846, 403] on span "Submit Paper" at bounding box center [844, 402] width 46 height 9
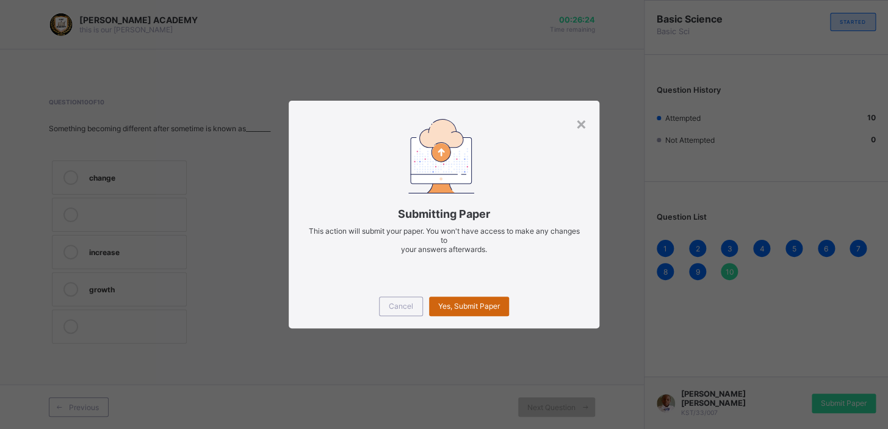
click at [472, 300] on div "Yes, Submit Paper" at bounding box center [469, 307] width 80 height 20
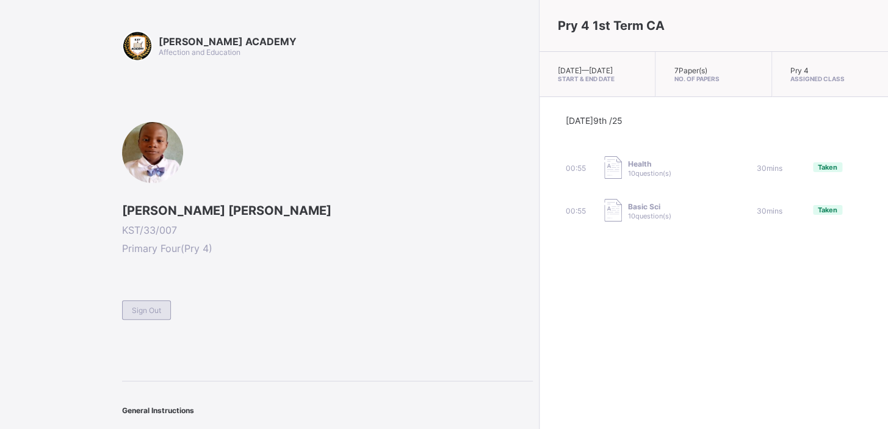
click at [151, 300] on div "Sign Out" at bounding box center [146, 310] width 49 height 20
